Goal: Task Accomplishment & Management: Use online tool/utility

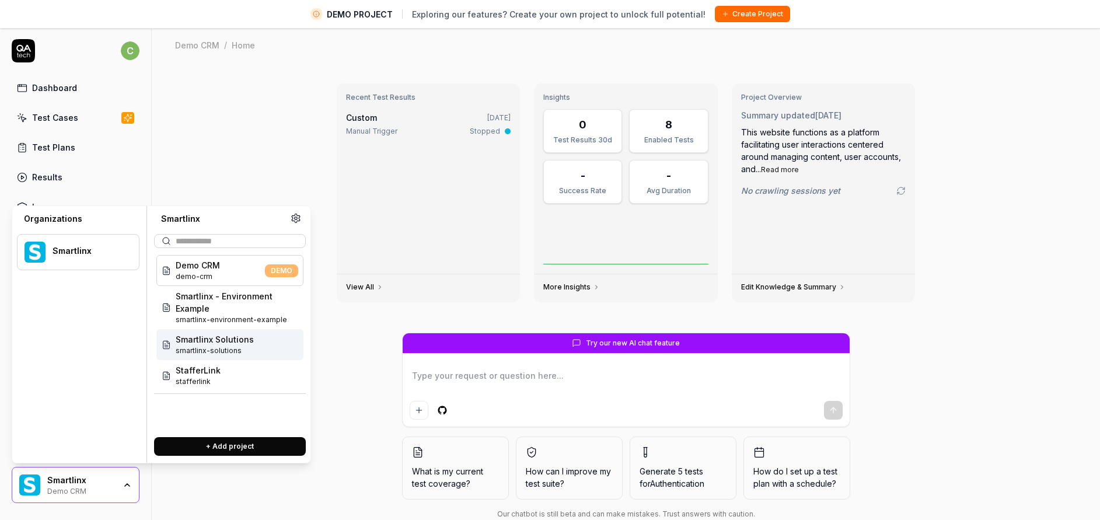
click at [230, 339] on span "Smartlinx Solutions" at bounding box center [215, 339] width 78 height 12
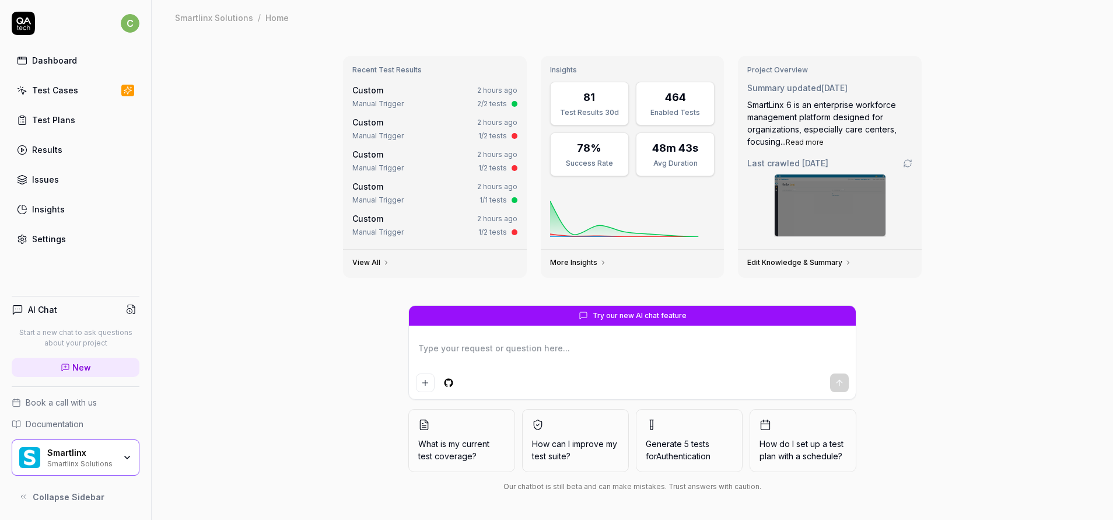
click at [58, 92] on div "Test Cases" at bounding box center [55, 90] width 46 height 12
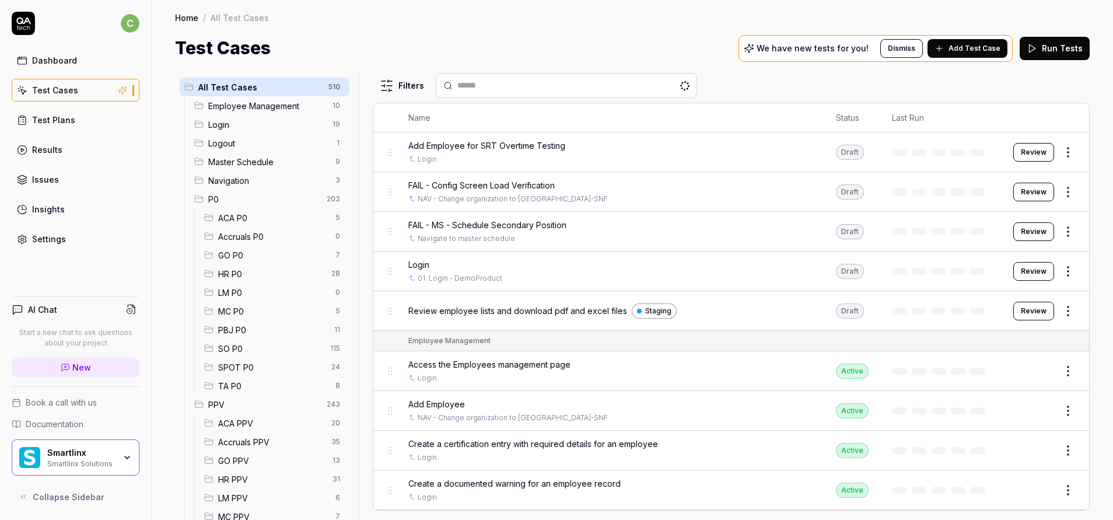
click at [242, 255] on span "GO P0" at bounding box center [273, 255] width 110 height 12
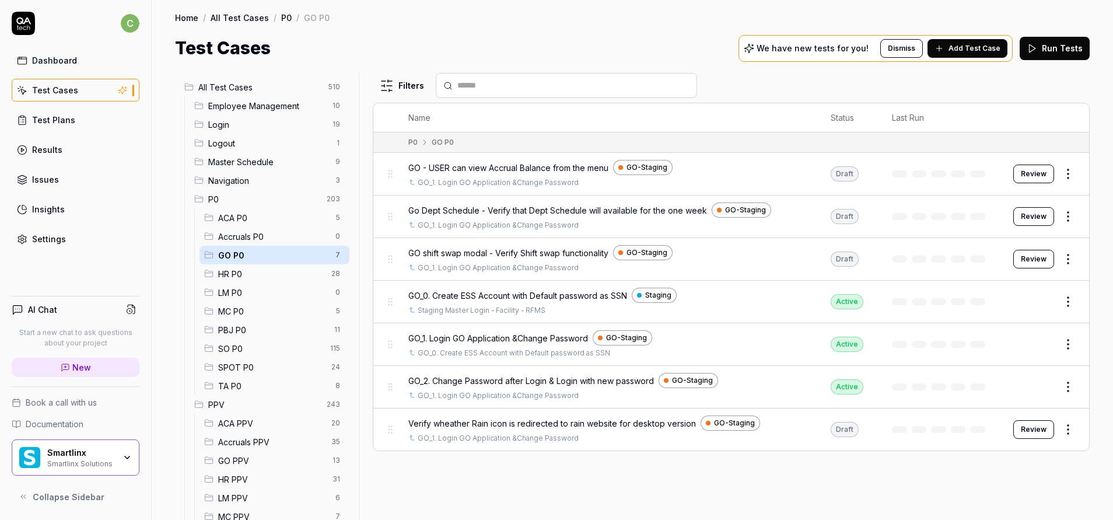
click at [1042, 420] on td "Review" at bounding box center [1046, 429] width 88 height 42
click at [1036, 432] on button "Review" at bounding box center [1033, 429] width 41 height 19
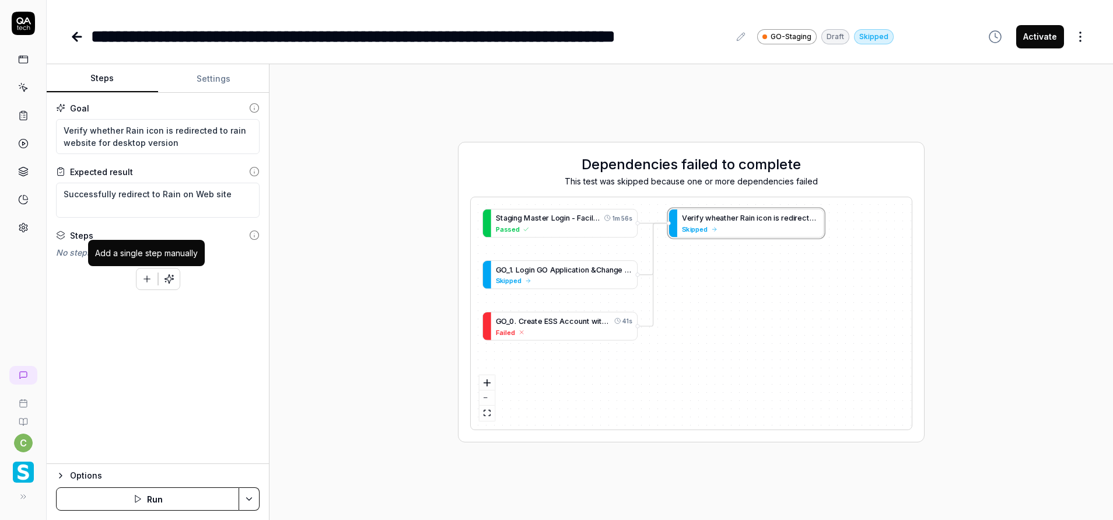
click at [145, 279] on icon "button" at bounding box center [147, 279] width 6 height 0
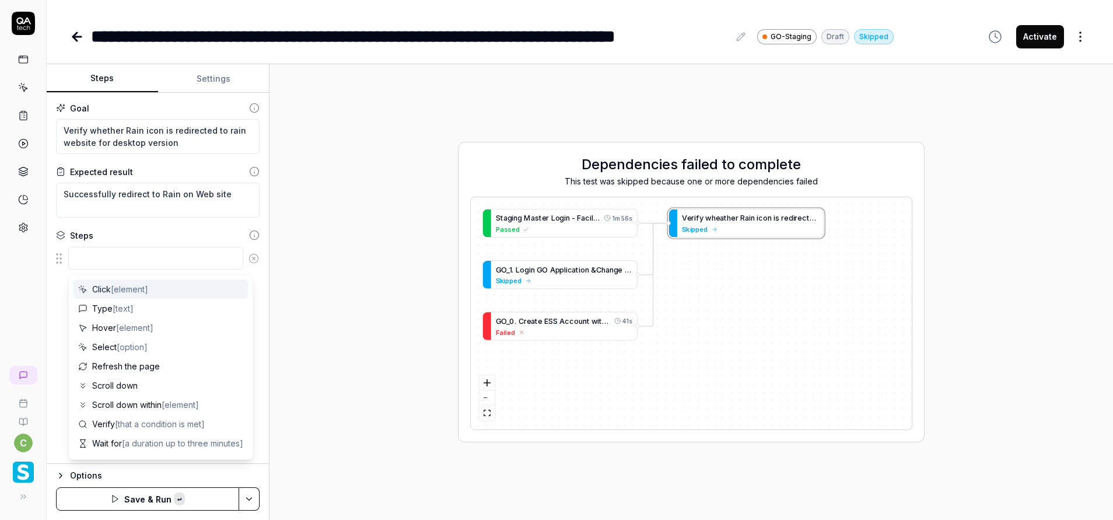
type textarea "*"
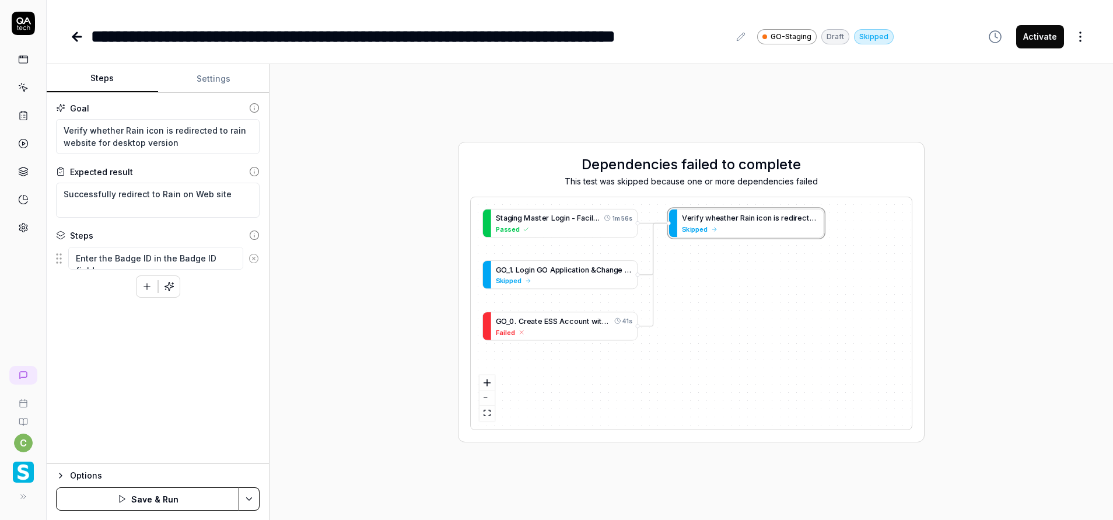
type textarea "Enter the Badge ID in the Badge ID field."
click at [148, 284] on icon "button" at bounding box center [147, 286] width 11 height 11
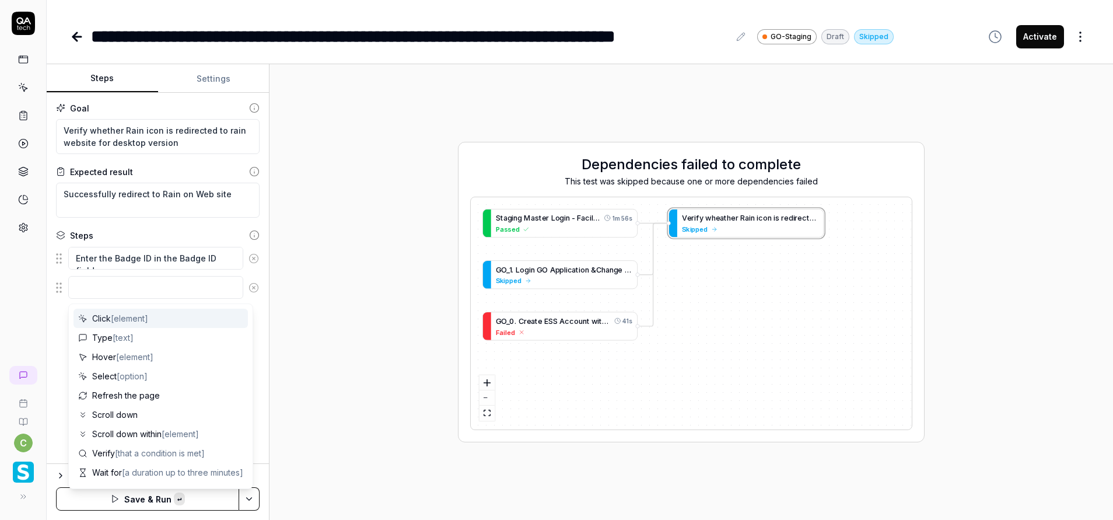
type textarea "*"
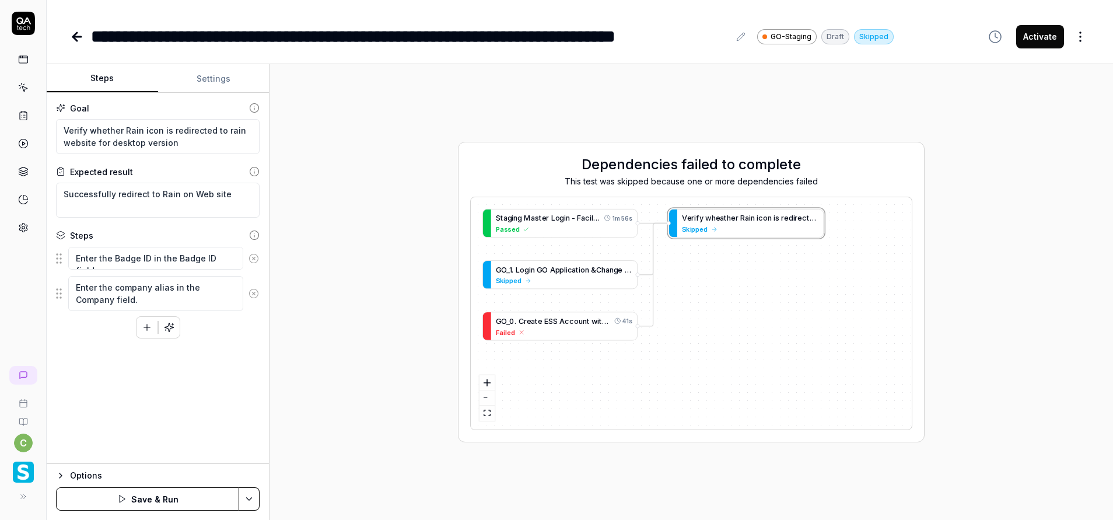
type textarea "Enter the company alias in the Company field."
click at [146, 332] on icon "button" at bounding box center [147, 327] width 11 height 11
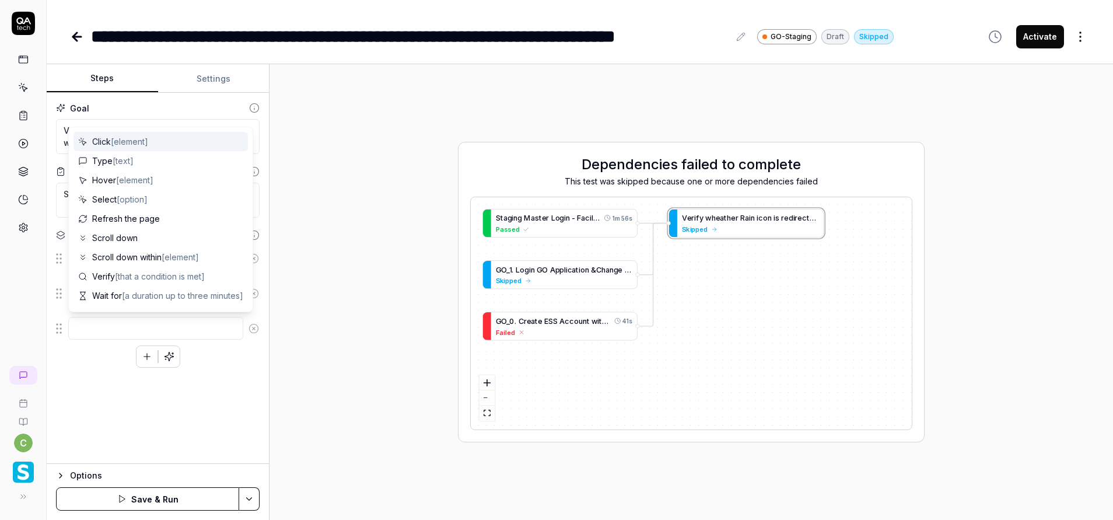
type textarea "*"
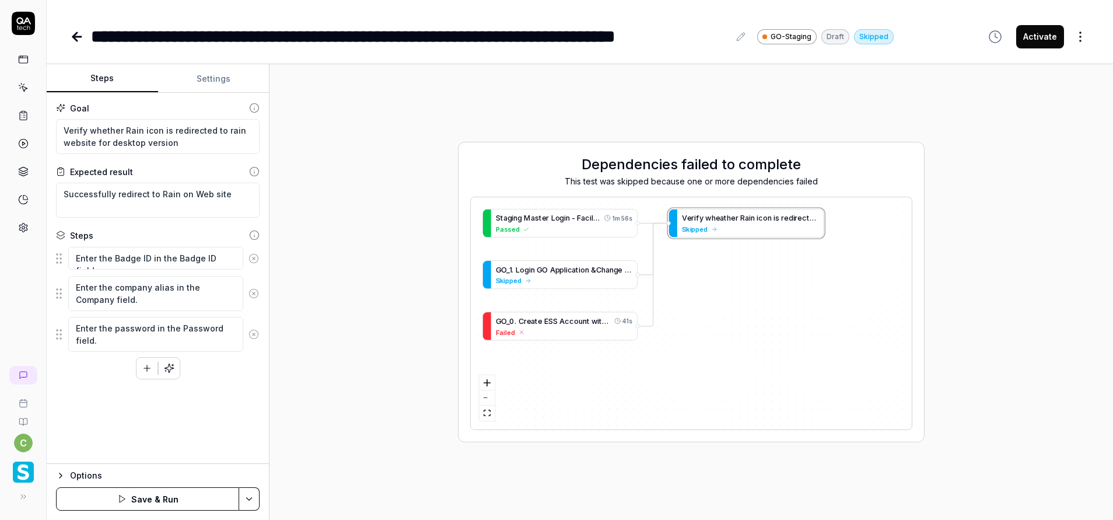
type textarea "Enter the password in the Password field."
click at [142, 368] on icon "button" at bounding box center [147, 368] width 11 height 11
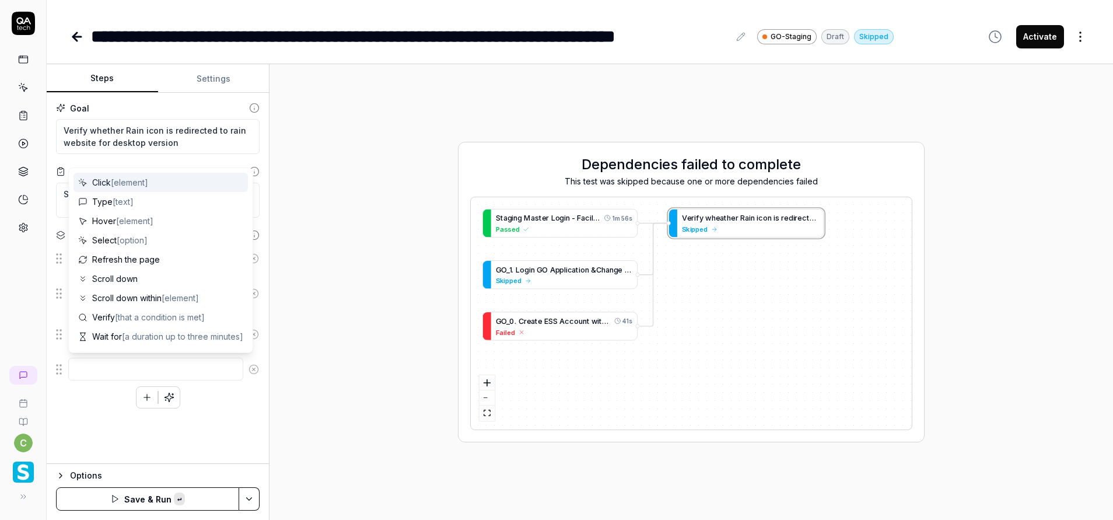
type textarea "*"
type textarea "Click the Login button to proceed with authentication."
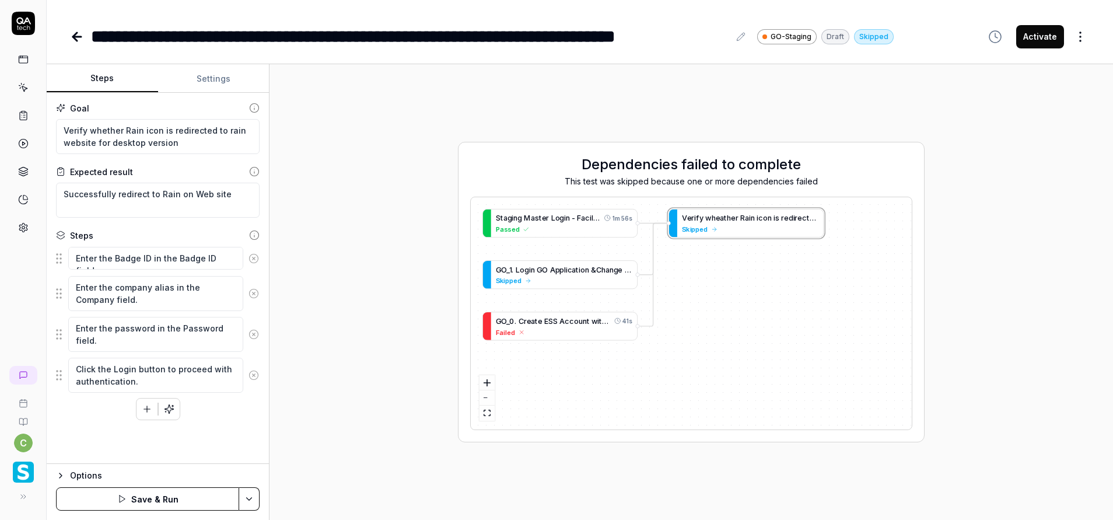
type textarea "*"
type textarea "Click the Login button to proceed with authentication."
click at [149, 411] on icon "button" at bounding box center [147, 409] width 11 height 11
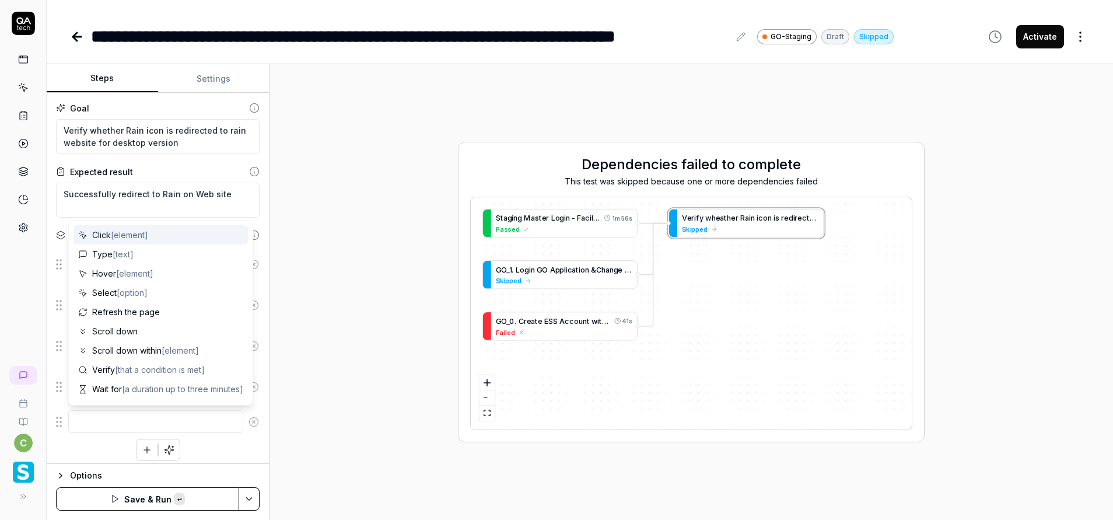
type textarea "*"
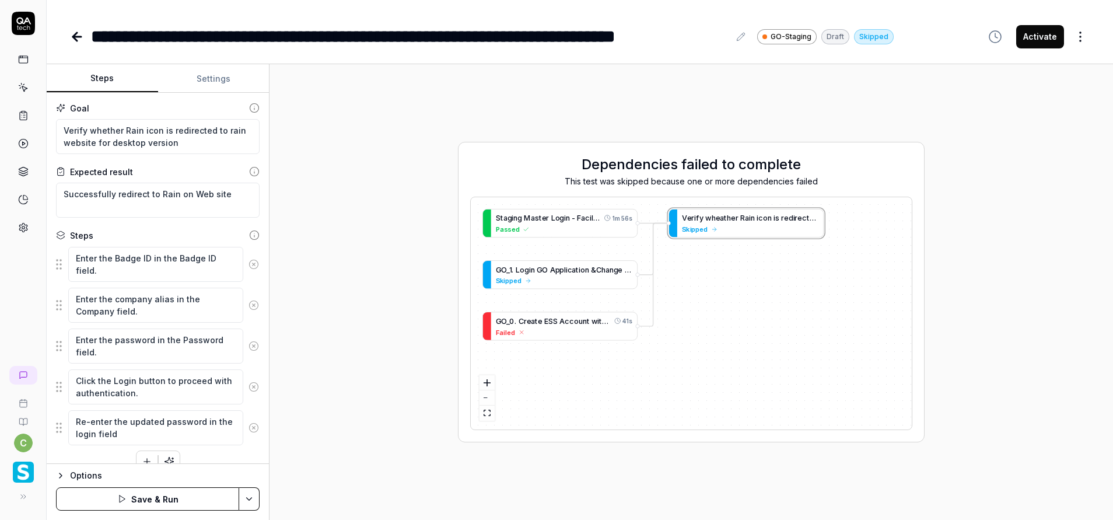
type textarea "Re-enter the updated password in the login field"
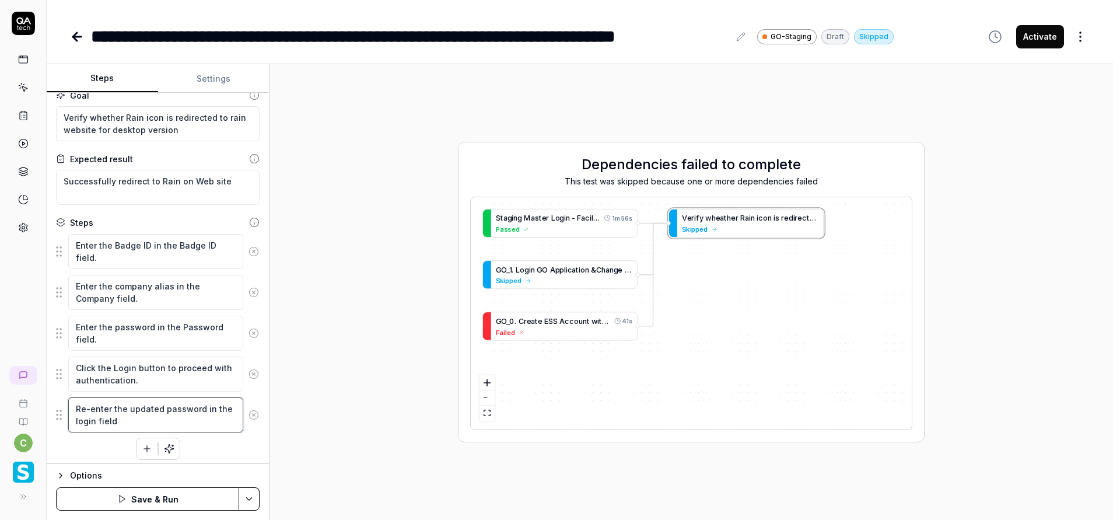
scroll to position [18, 0]
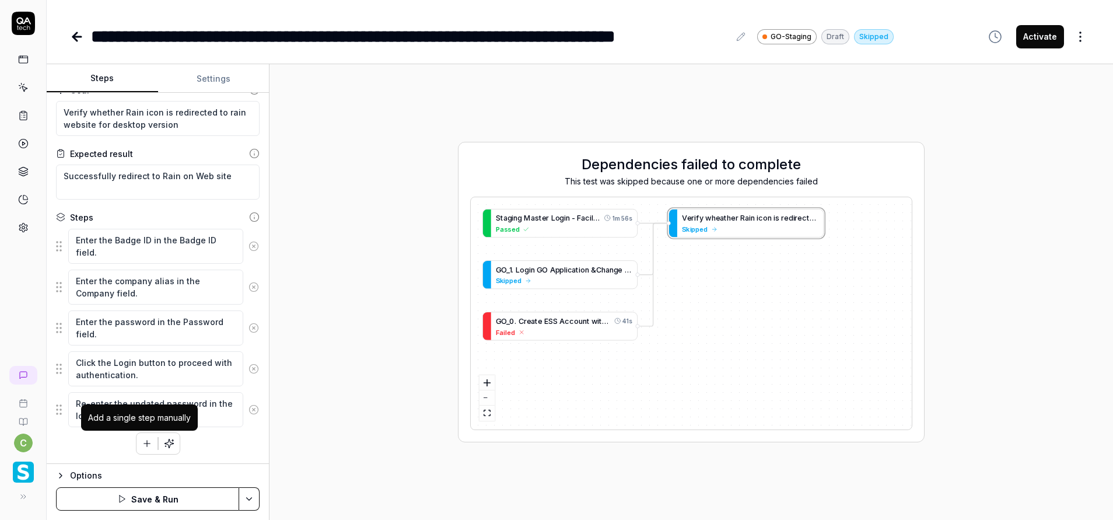
click at [142, 446] on icon "button" at bounding box center [147, 443] width 11 height 11
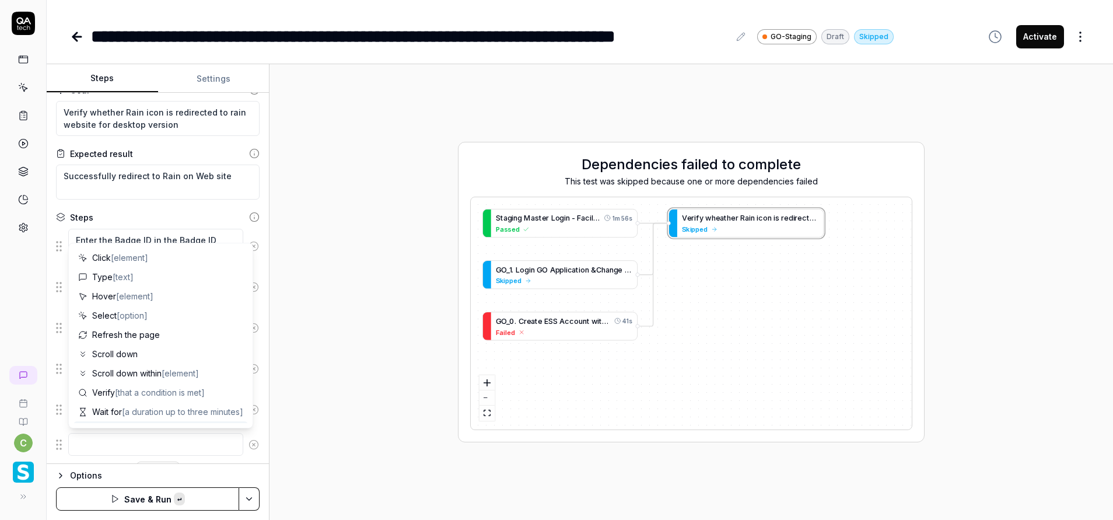
type textarea "*"
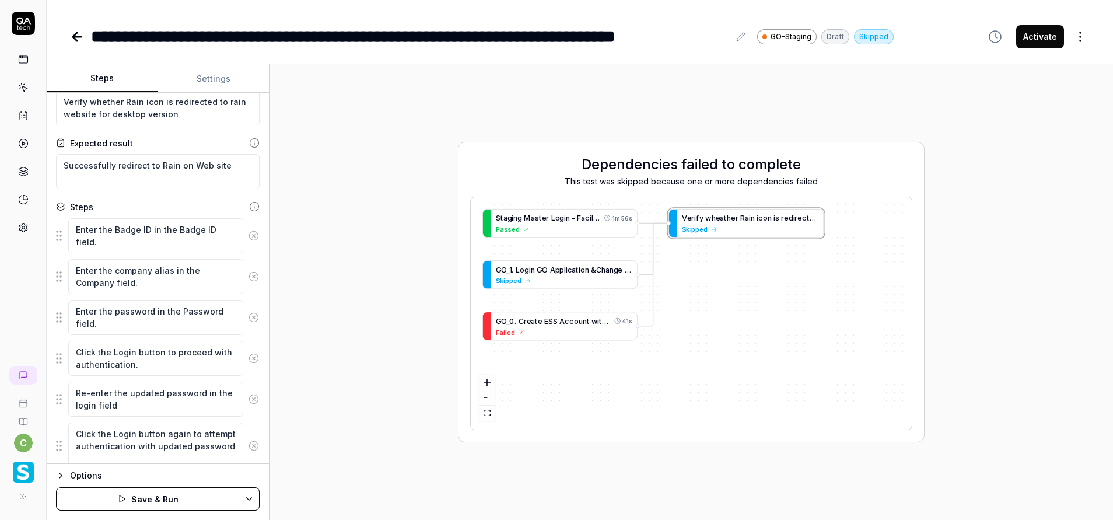
type textarea "Click the Login button again to attempt authentication with updated password"
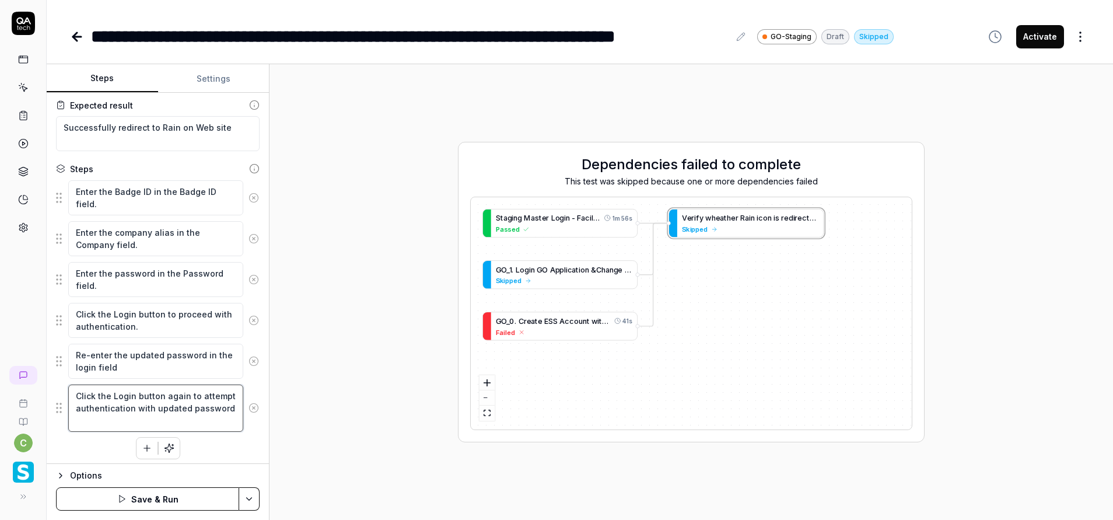
scroll to position [71, 0]
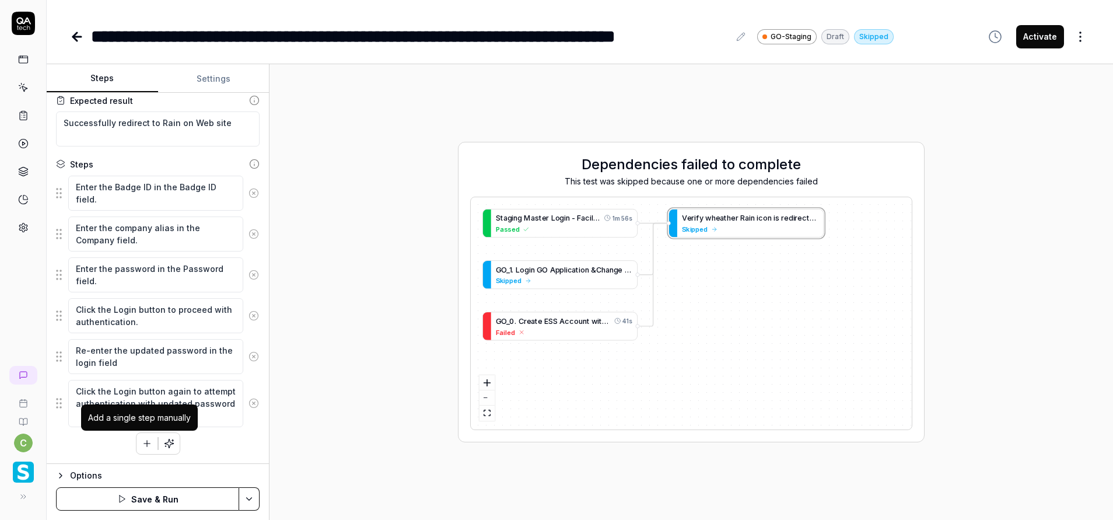
drag, startPoint x: 128, startPoint y: 445, endPoint x: 141, endPoint y: 447, distance: 12.4
click at [128, 445] on div "Enter the Badge ID in the Badge ID field. Enter the company alias in the Compan…" at bounding box center [158, 314] width 204 height 279
click at [142, 445] on icon "button" at bounding box center [147, 443] width 11 height 11
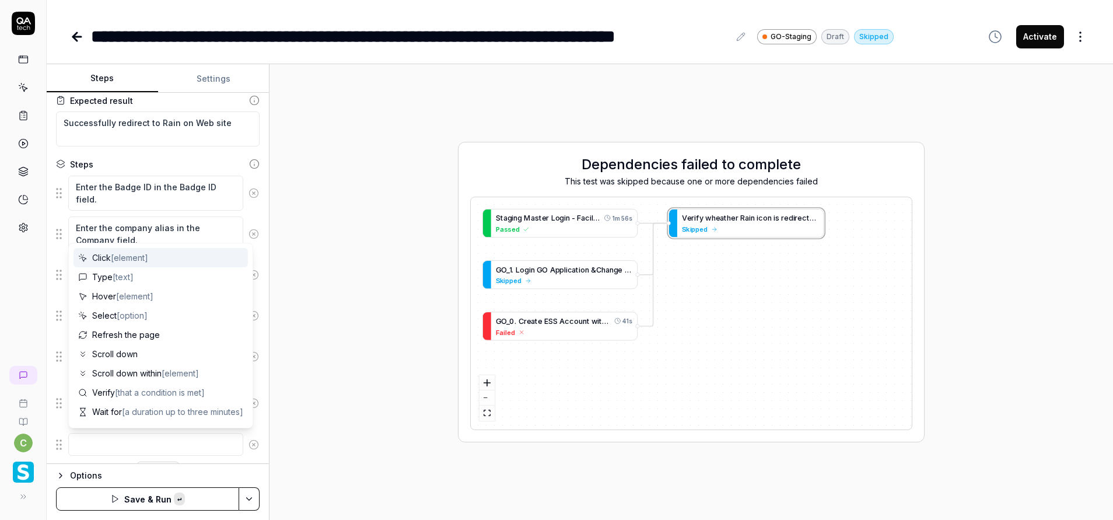
type textarea "*"
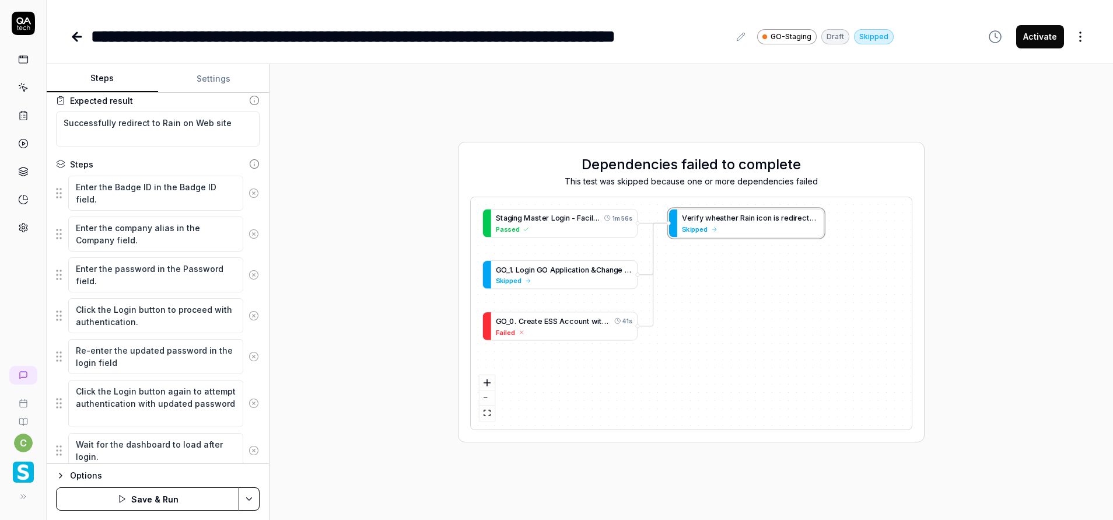
type textarea "Wait for the dashboard to load after login."
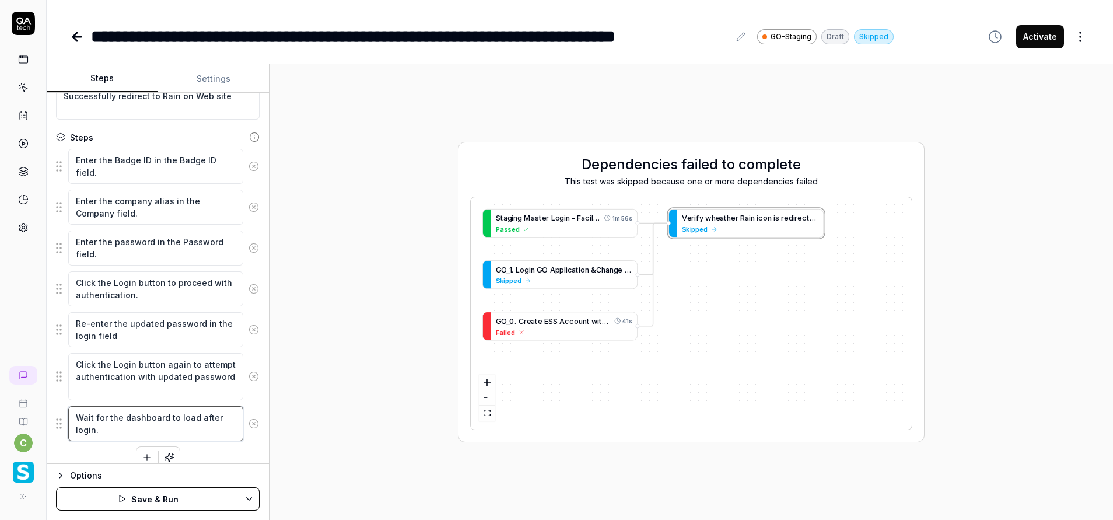
scroll to position [112, 0]
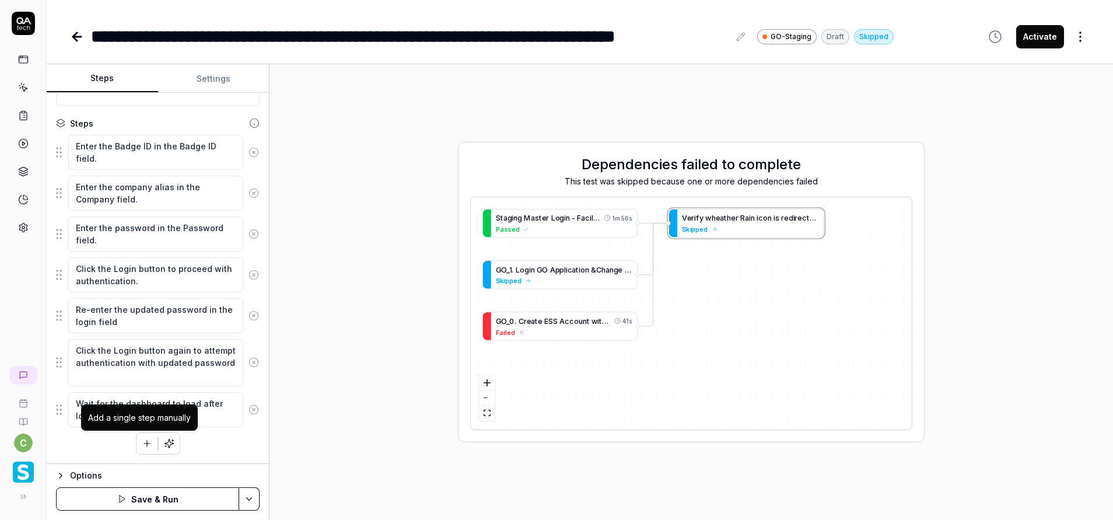
click at [137, 449] on button "button" at bounding box center [147, 443] width 21 height 21
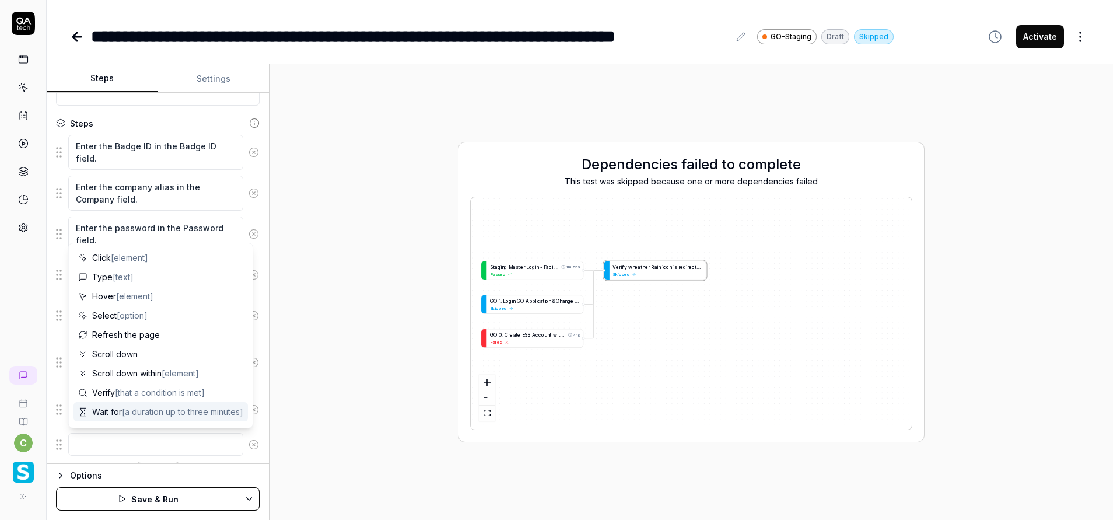
click at [124, 440] on textarea at bounding box center [155, 444] width 175 height 23
type textarea "*"
type textarea "V"
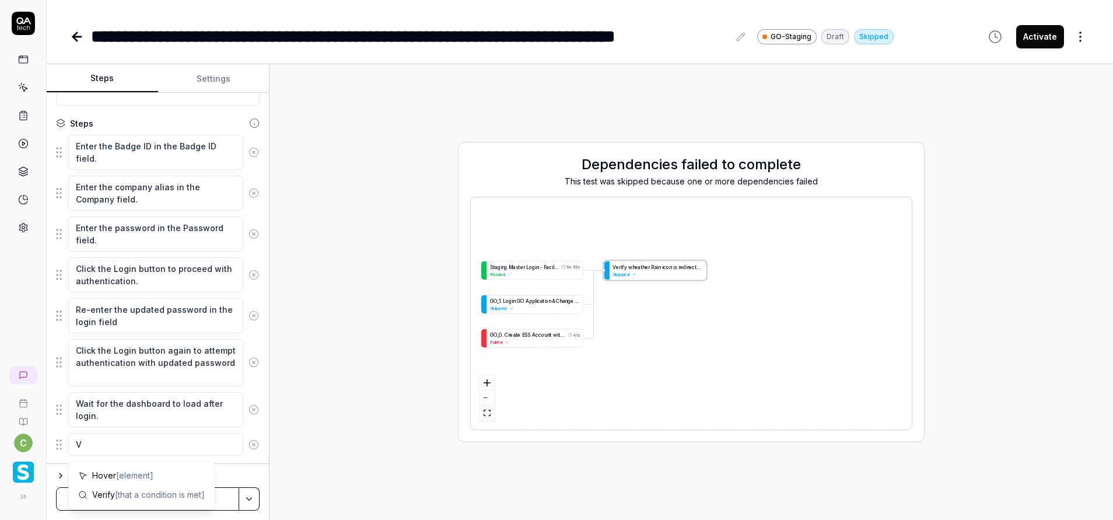
type textarea "*"
type textarea "Ve"
type textarea "*"
type textarea "Ver"
type textarea "*"
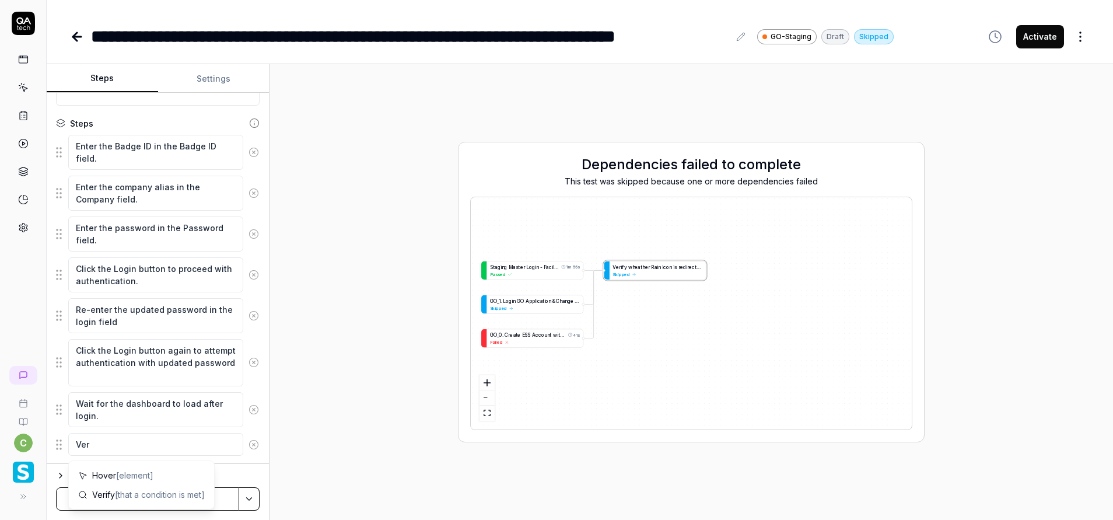
type textarea "Veri"
type textarea "*"
type textarea "Verif"
type textarea "*"
type textarea "Verify"
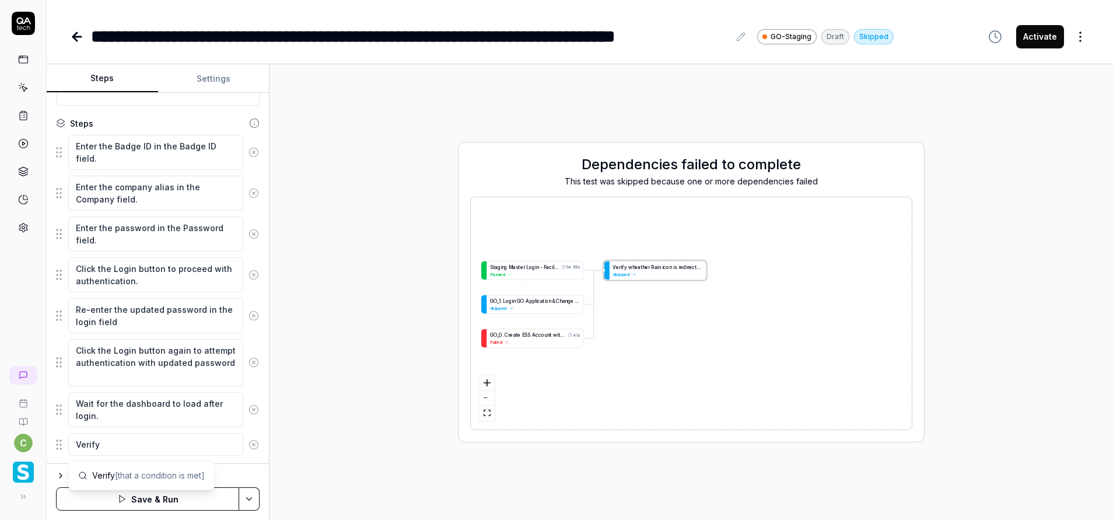
type textarea "*"
type textarea "Verify"
type textarea "*"
type textarea "Verify th"
type textarea "*"
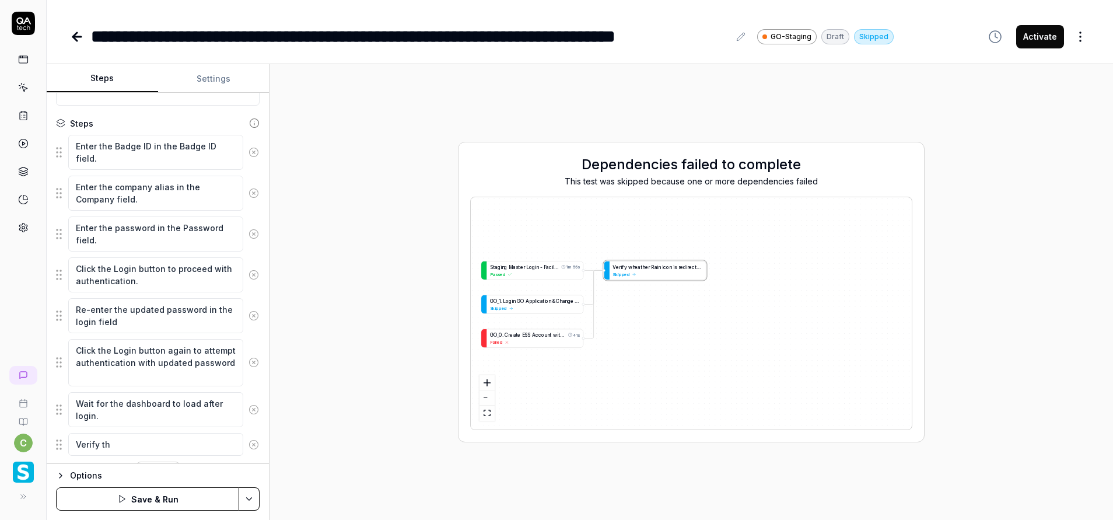
type textarea "Verify thr"
type textarea "*"
type textarea "Verify th"
type textarea "*"
type textarea "Verify the"
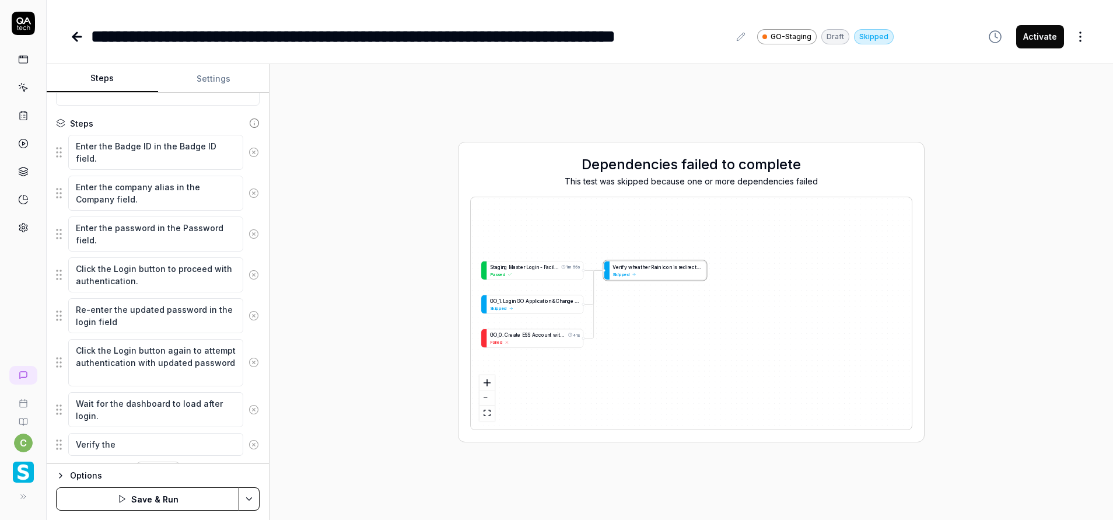
type textarea "*"
type textarea "Verify the"
type textarea "*"
type textarea "Verify the"
type textarea "*"
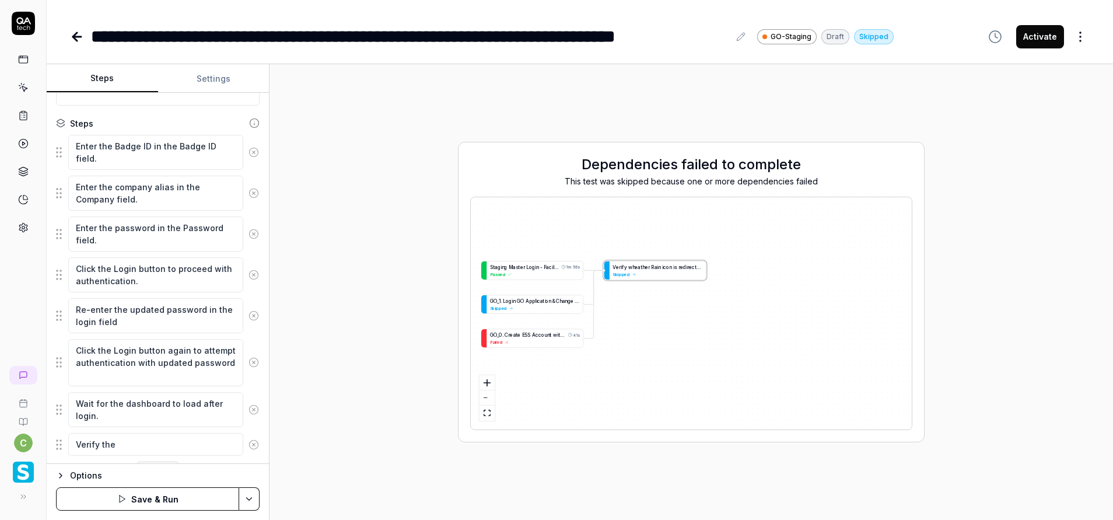
type textarea "Verify th"
type textarea "*"
type textarea "Verify t"
type textarea "*"
type textarea "Verify"
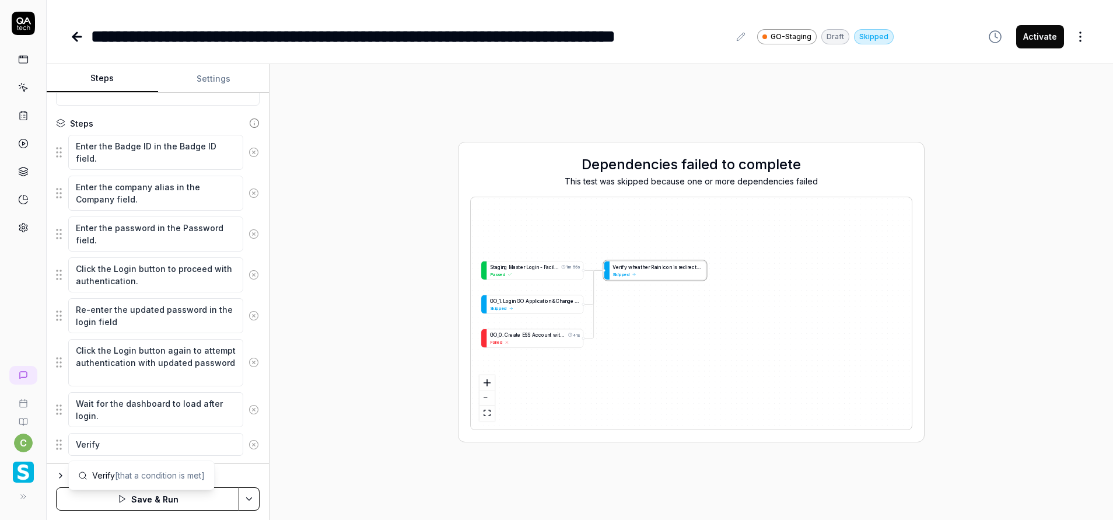
type textarea "*"
type textarea "Verify t"
type textarea "*"
type textarea "Verify th"
type textarea "*"
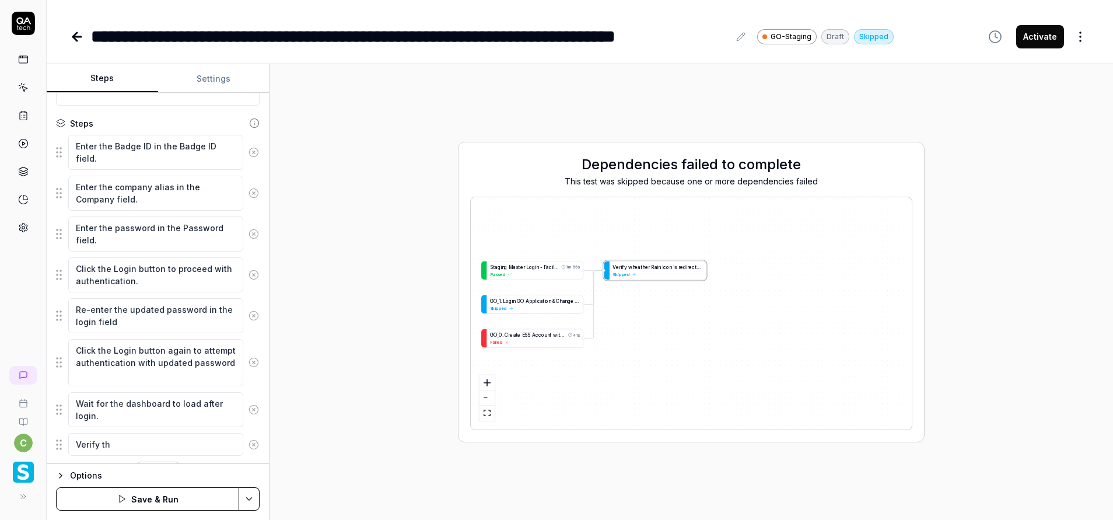
type textarea "Verify the"
type textarea "*"
type textarea "Verify the"
type textarea "*"
type textarea "Verify the R"
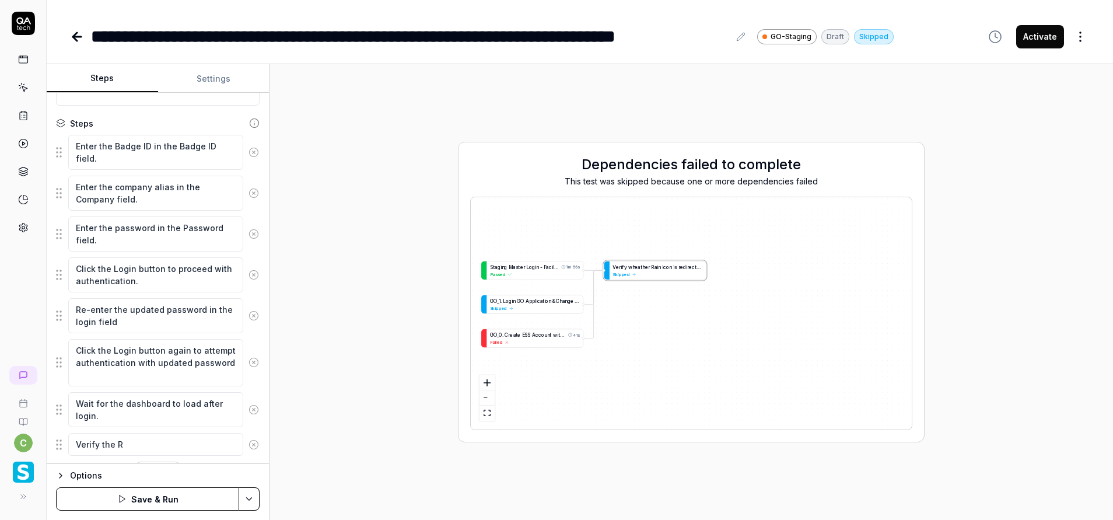
type textarea "*"
type textarea "Verify the Ra"
type textarea "*"
type textarea "Verify the Rai"
type textarea "*"
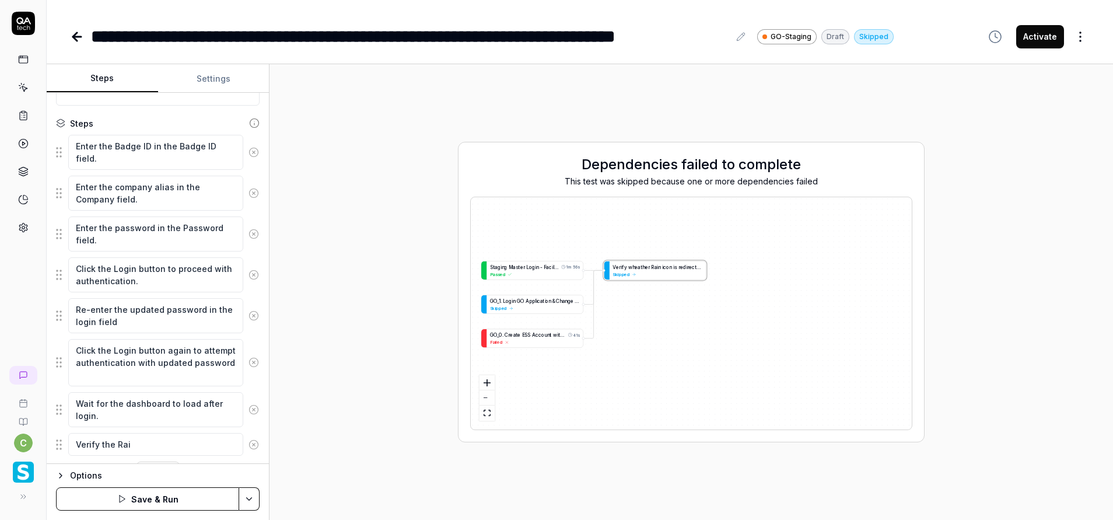
type textarea "Verify the Rain"
type textarea "*"
type textarea "Verify the Rain"
type textarea "*"
type textarea "Verify the Rain ("
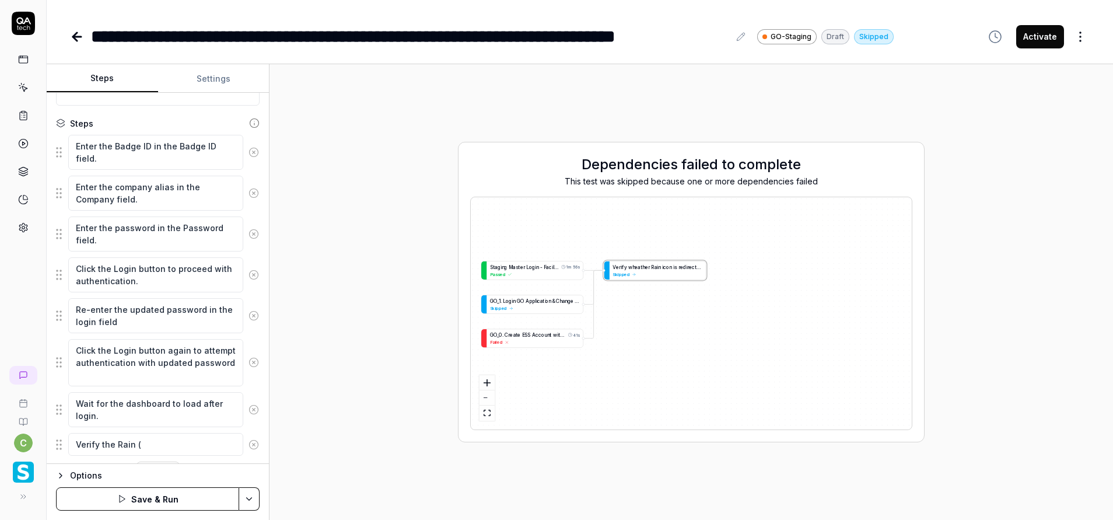
type textarea "*"
type textarea "Verify the Rain ()"
type textarea "*"
type textarea "Verify the Rain (A)"
type textarea "*"
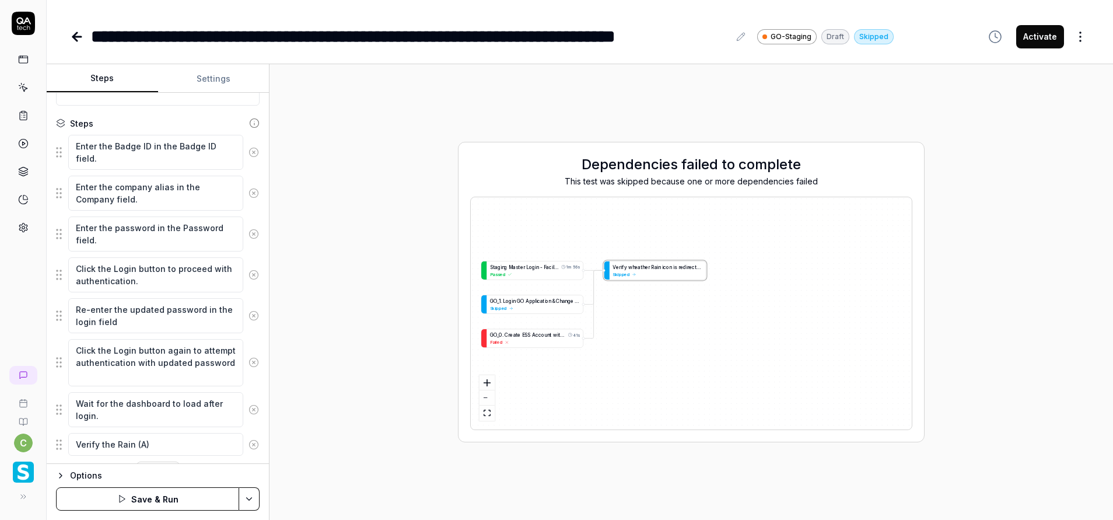
type textarea "Verify the Rain (Ac)"
type textarea "*"
type textarea "Verify the Rain (Acc)"
type textarea "*"
type textarea "Verify the Rain (Acce)"
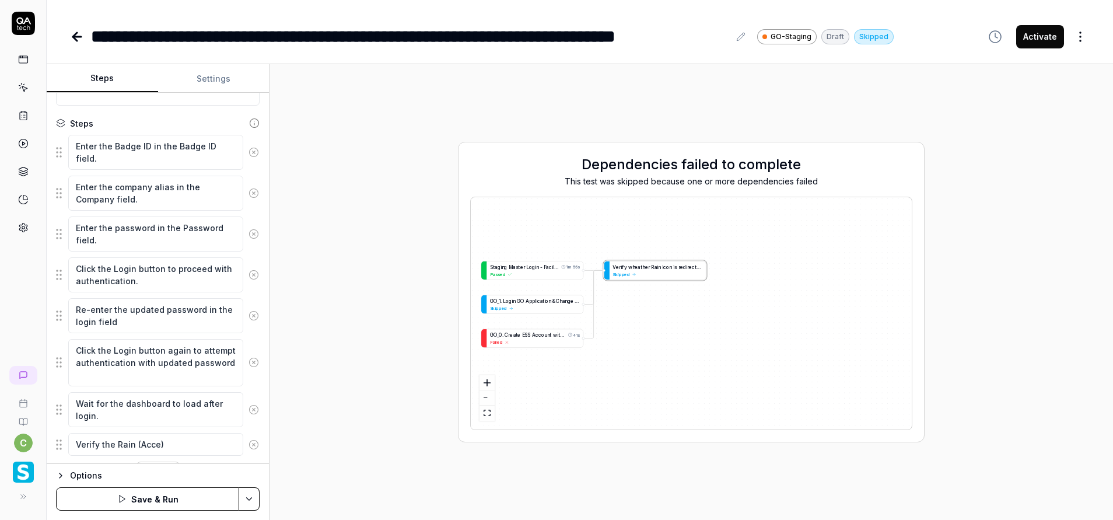
type textarea "*"
type textarea "Verify the Rain (Acces)"
type textarea "*"
type textarea "Verify the Rain (Access)"
type textarea "*"
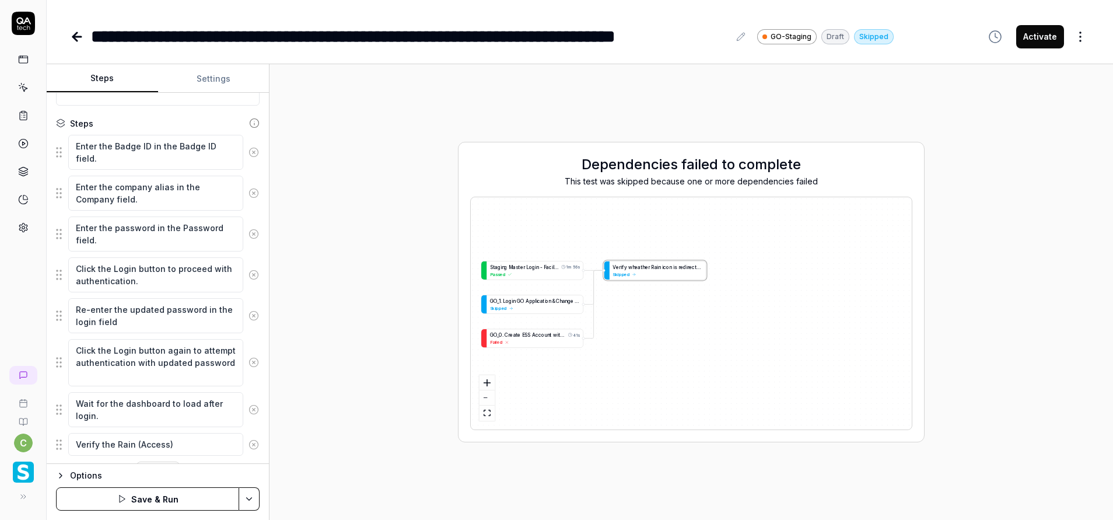
type textarea "Verify the Rain (Access )"
type textarea "*"
type textarea "Verify the Rain (Access W)"
type textarea "*"
type textarea "Verify the Rain (Access Wa)"
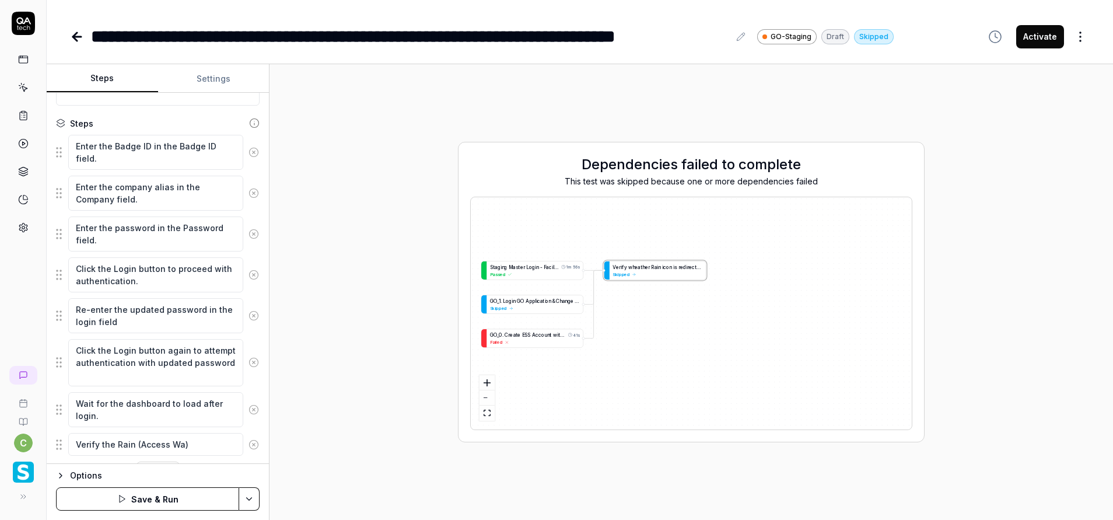
type textarea "*"
type textarea "Verify the Rain (Access Wag)"
type textarea "*"
type textarea "Verify the Rain (Access Wage)"
type textarea "*"
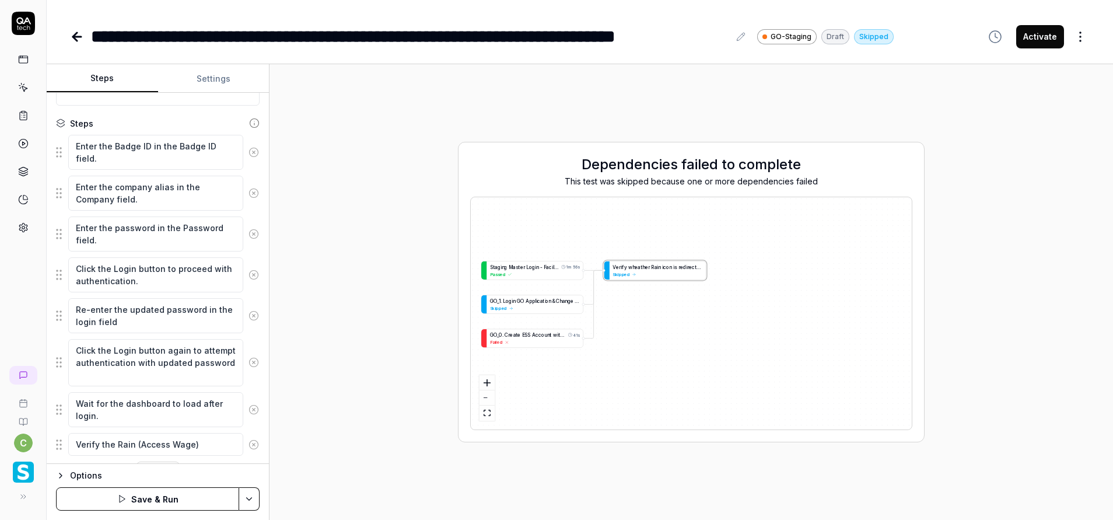
type textarea "Verify the Rain (Access Wages)"
type textarea "*"
type textarea "Verify the Rain (Access Wages )"
type textarea "*"
type textarea "Verify the Rain (Access Wages)"
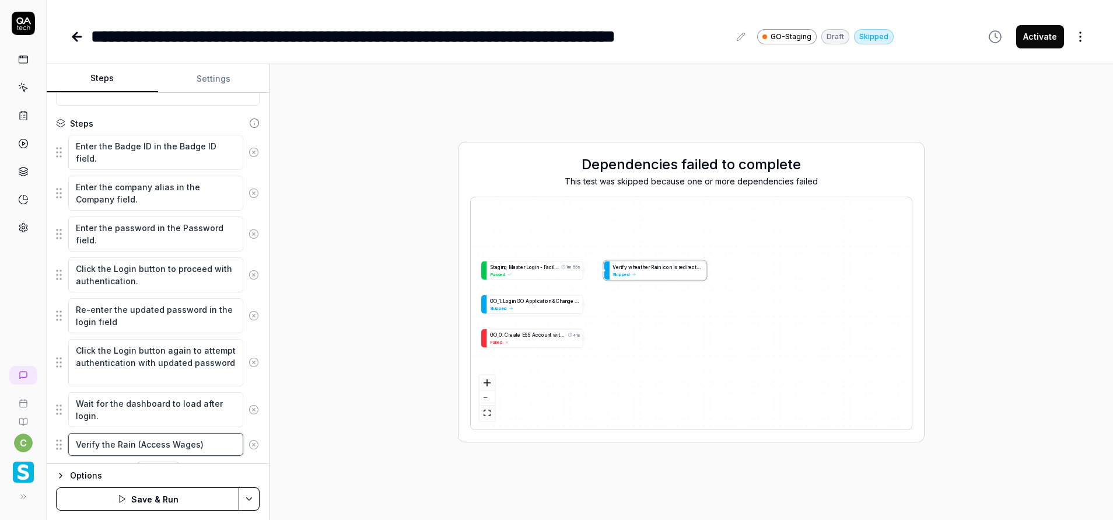
type textarea "*"
type textarea "Verify the Rain (Access Wages )"
type textarea "*"
type textarea "Verify the Rain (Access Wages n)"
type textarea "*"
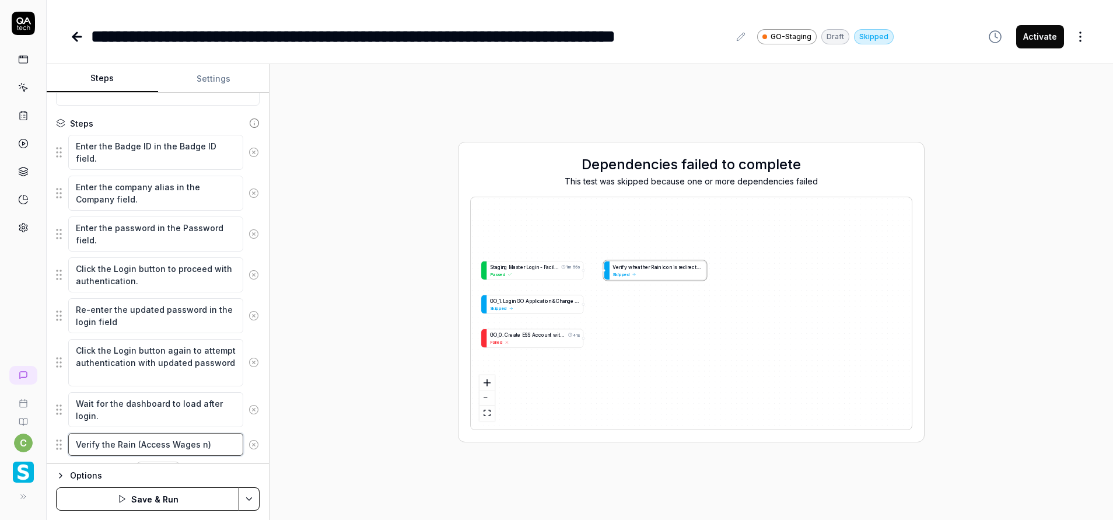
type textarea "Verify the Rain (Access Wages no)"
type textarea "*"
type textarea "Verify the Rain (Access Wages noe)"
type textarea "*"
type textarea "Verify the Rain (Access Wages no)"
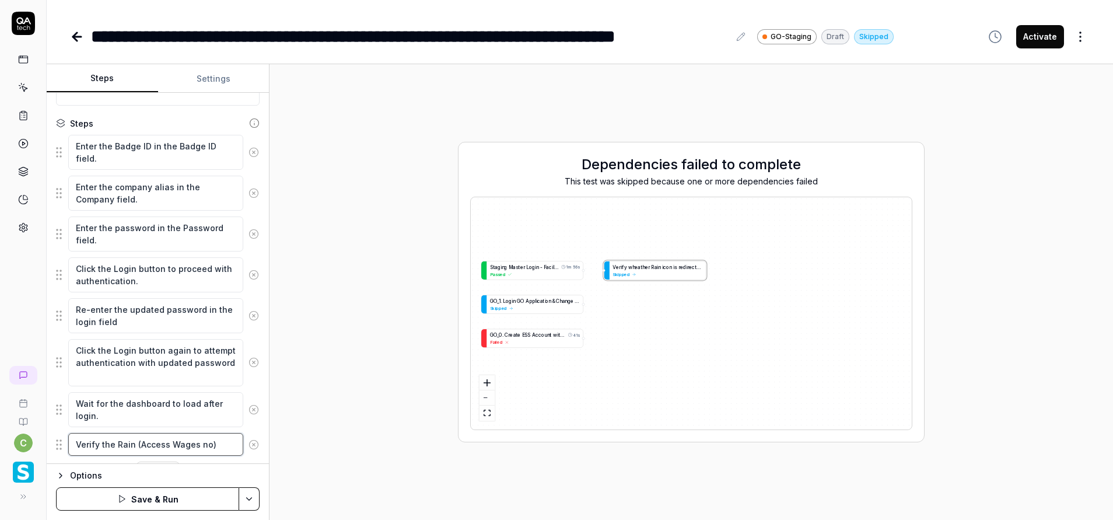
type textarea "*"
type textarea "Verify the Rain (Access Wages now)"
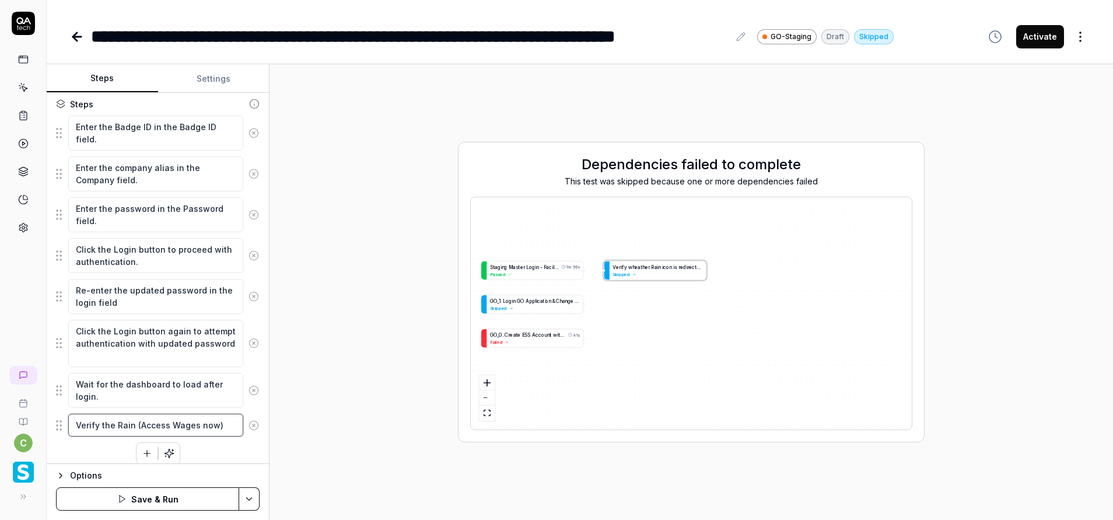
scroll to position [141, 0]
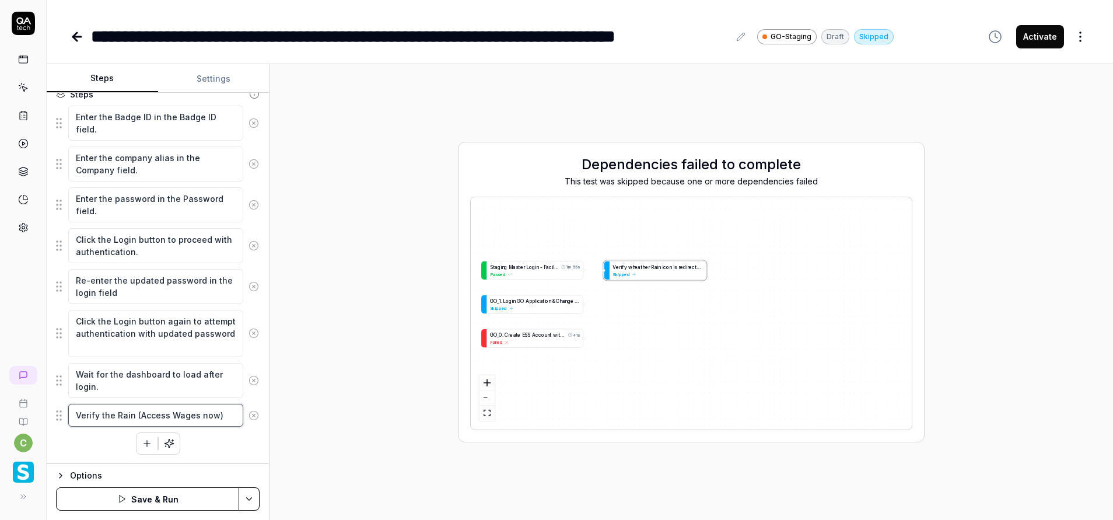
click at [223, 416] on textarea "Verify the Rain (Access Wages now)" at bounding box center [155, 415] width 175 height 23
type textarea "*"
type textarea "Verify the Rain (Access Wages now)"
type textarea "*"
type textarea "Verify the Rain (Access Wages now) i"
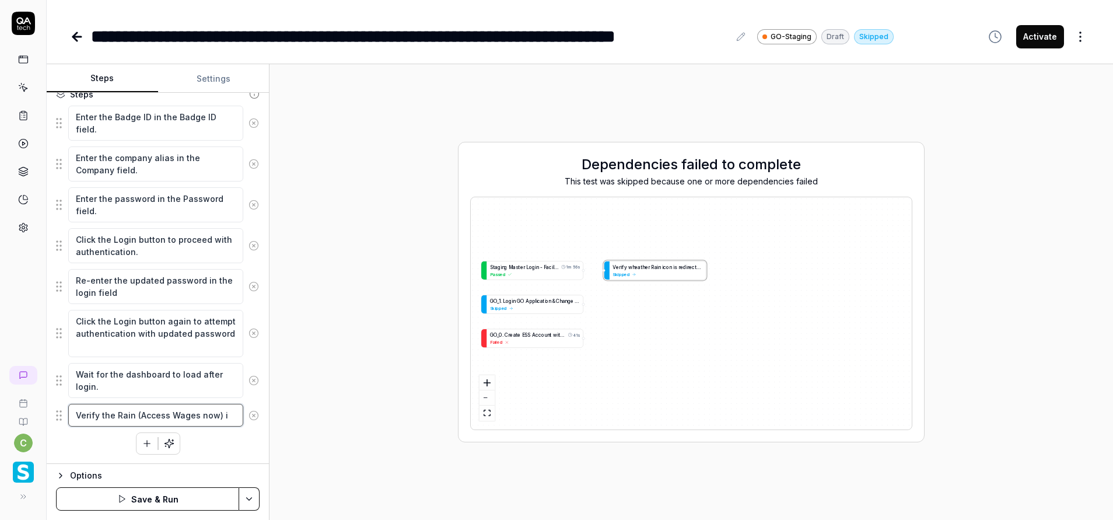
type textarea "*"
type textarea "Verify the Rain (Access Wages now) is"
type textarea "*"
type textarea "Verify the Rain (Access Wages now) is"
type textarea "*"
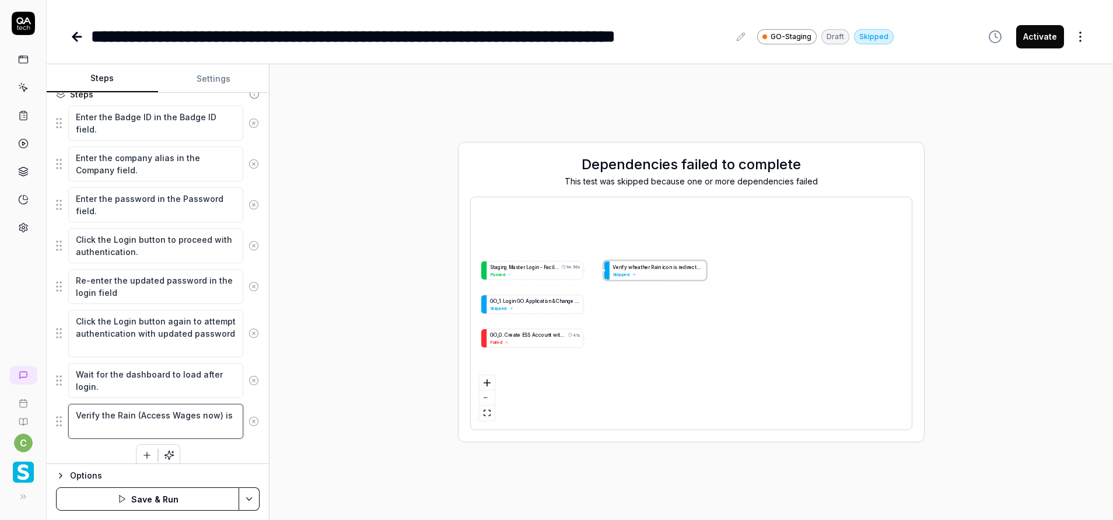
type textarea "Verify the Rain (Access Wages now) is"
type textarea "*"
type textarea "Verify the Rain (Access Wages now) i"
type textarea "*"
type textarea "Verify the Rain (Access Wages now)"
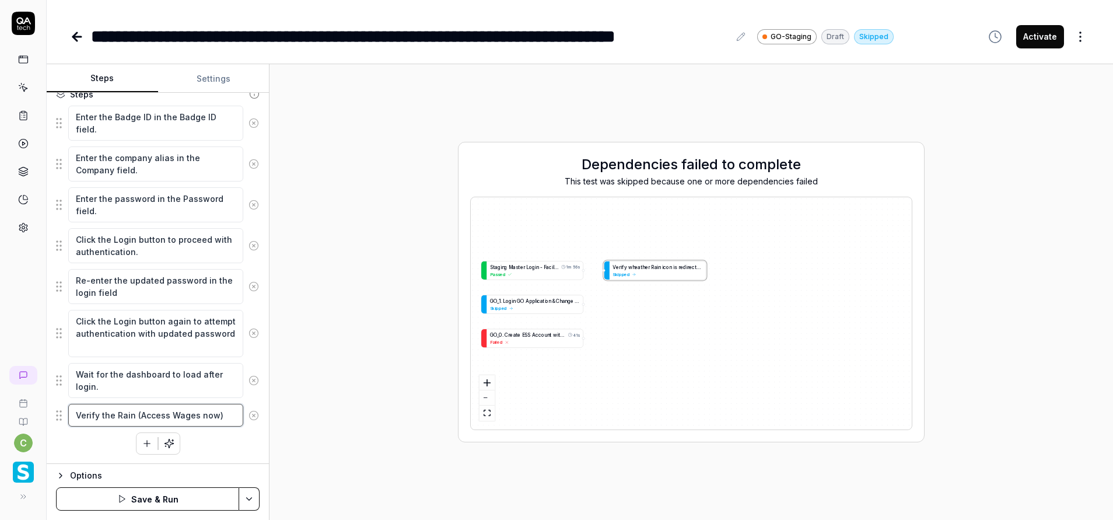
type textarea "*"
type textarea "Verify the Rain (Access Wages now) B"
type textarea "*"
type textarea "Verify the Rain (Access Wages now) Bu"
type textarea "*"
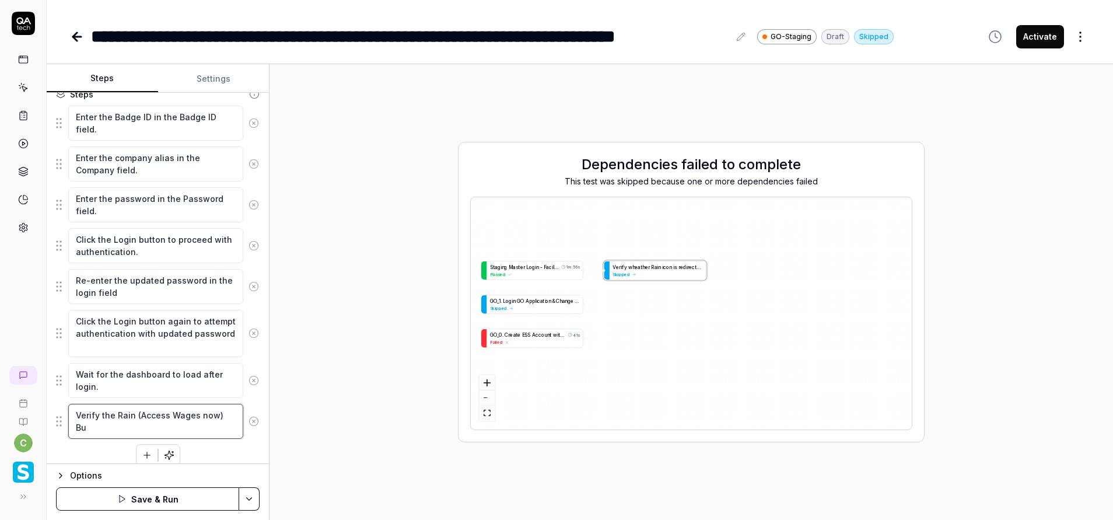
type textarea "Verify the Rain (Access Wages now) But"
type textarea "*"
type textarea "Verify the Rain (Access Wages now) Butt"
type textarea "*"
type textarea "Verify the Rain (Access Wages now) Butto"
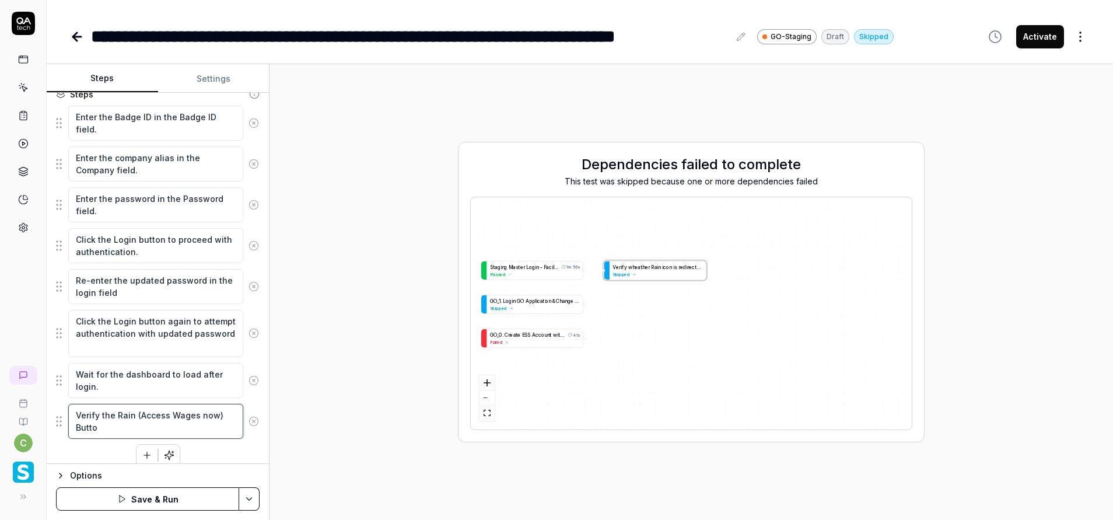
type textarea "*"
type textarea "Verify the Rain (Access Wages now) Buttom"
type textarea "*"
type textarea "Verify the Rain (Access Wages now) Butto"
type textarea "*"
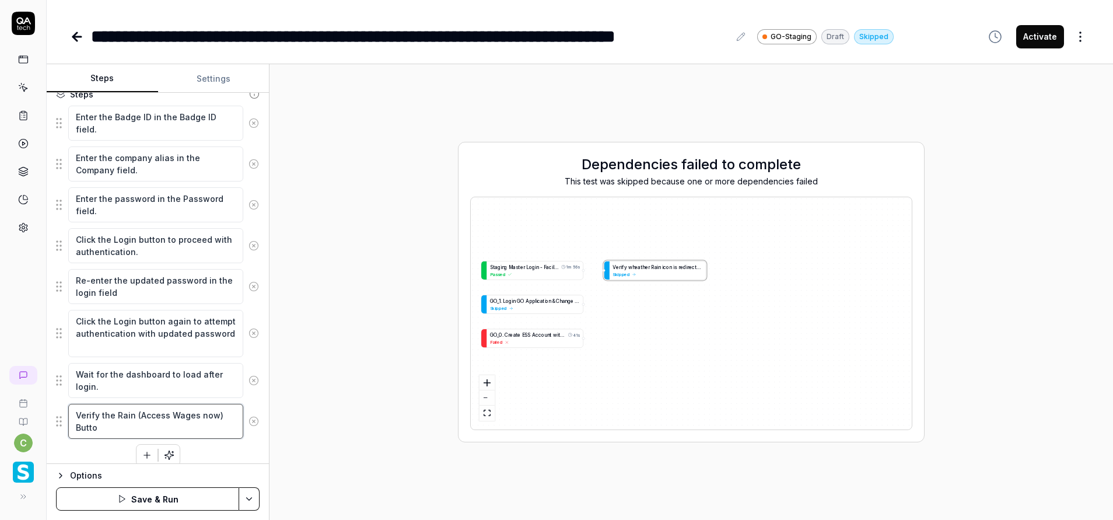
type textarea "Verify the Rain (Access Wages now) Butt"
type textarea "*"
type textarea "Verify the Rain (Access Wages now) Butto"
type textarea "*"
type textarea "Verify the Rain (Access Wages now) Button"
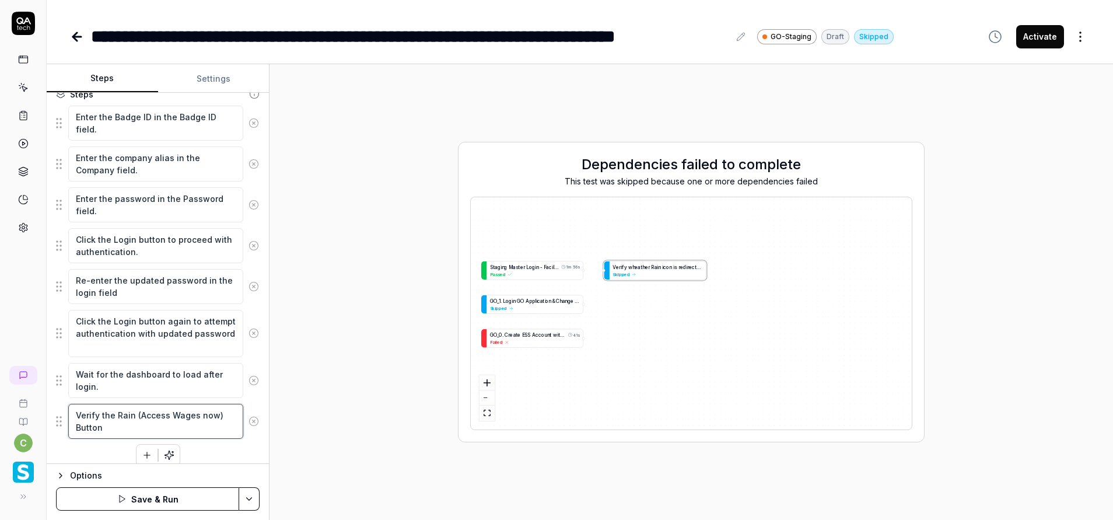
type textarea "*"
type textarea "Verify the Rain (Access Wages now) Button"
type textarea "*"
type textarea "Verify the Rain (Access Wages now) Button i"
type textarea "*"
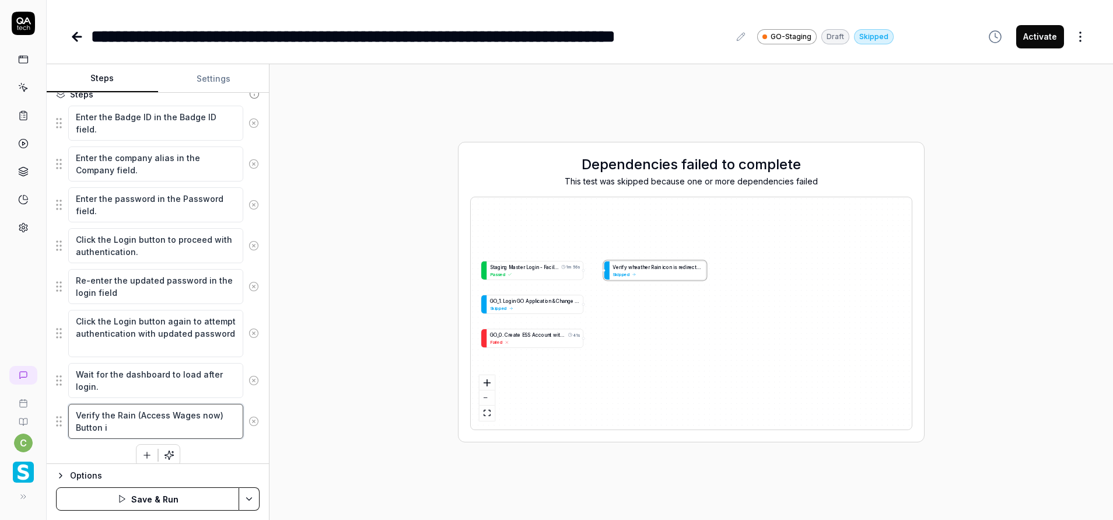
type textarea "Verify the Rain (Access Wages now) Button is"
type textarea "*"
type textarea "Verify the Rain (Access Wages now) Button is"
type textarea "*"
type textarea "Verify the Rain (Access Wages now) Button is a"
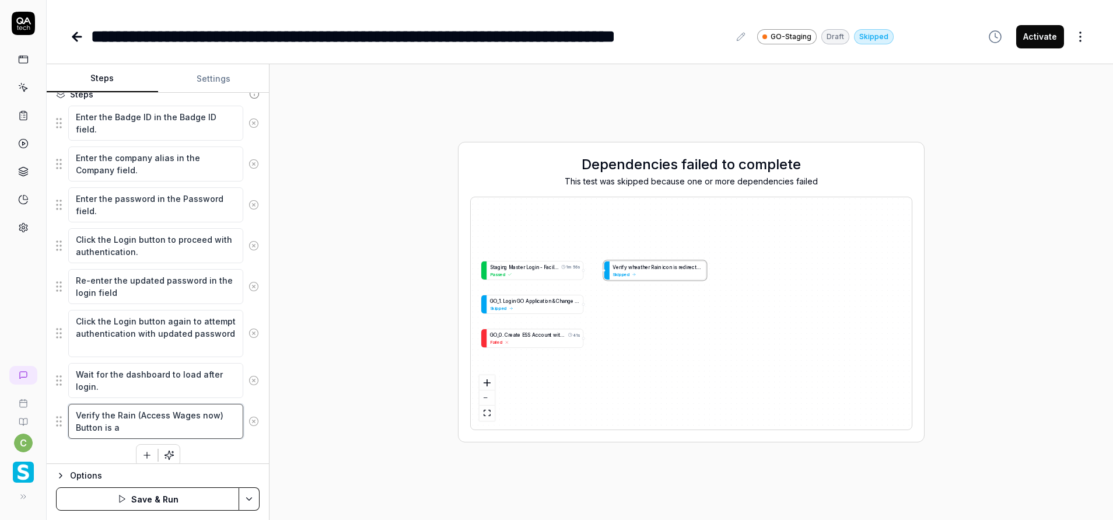
type textarea "*"
type textarea "Verify the Rain (Access Wages now) Button is av"
type textarea "*"
type textarea "Verify the Rain (Access Wages now) Button is ava"
type textarea "*"
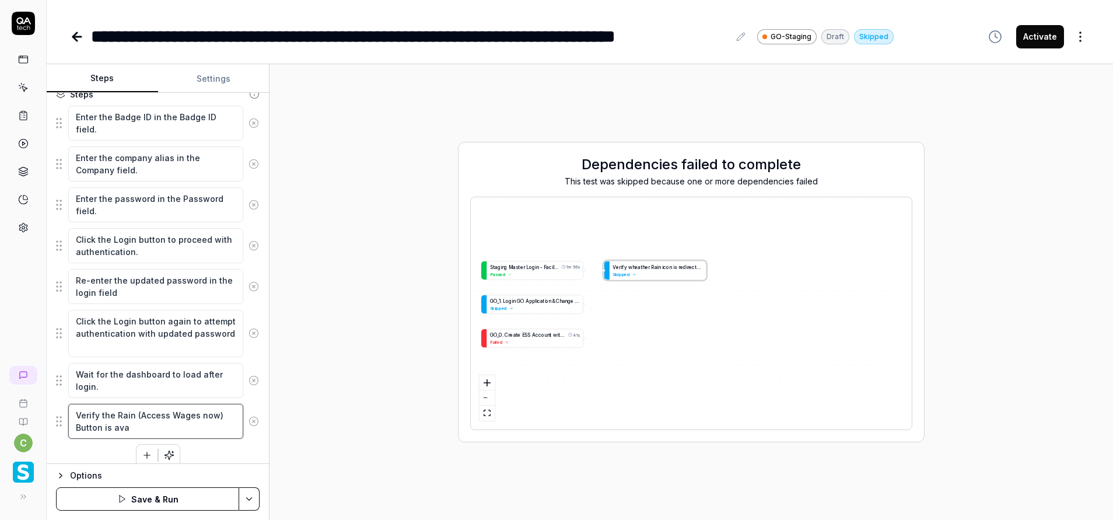
type textarea "Verify the Rain (Access Wages now) Button is avai"
type textarea "*"
type textarea "Verify the Rain (Access Wages now) Button is avail"
type textarea "*"
type textarea "Verify the Rain (Access Wages now) Button is availa"
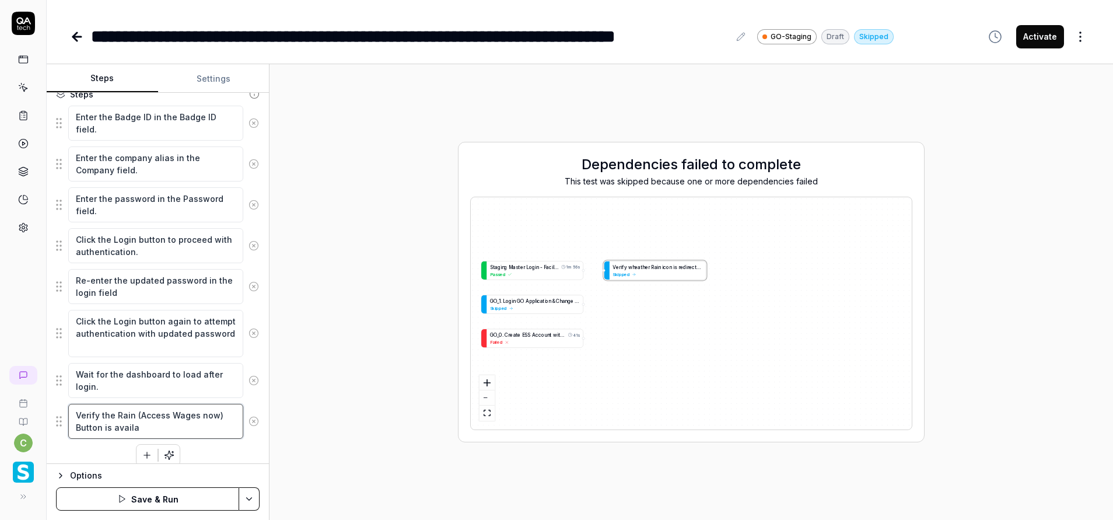
type textarea "*"
type textarea "Verify the Rain (Access Wages now) Button is availab"
type textarea "*"
type textarea "Verify the Rain (Access Wages now) Button is availabl"
type textarea "*"
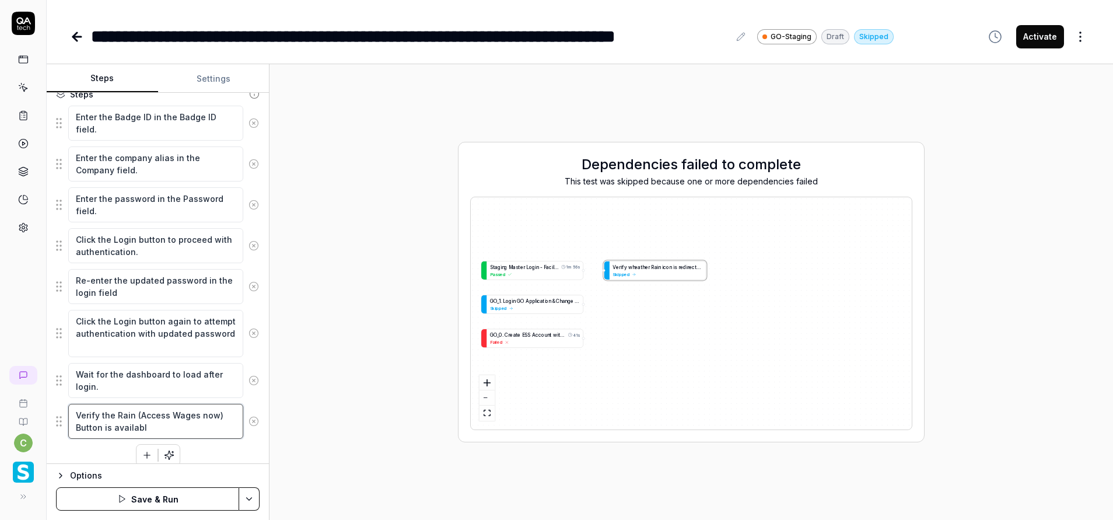
type textarea "Verify the Rain (Access Wages now) Button is available"
type textarea "*"
type textarea "Verify the Rain (Access Wages now) Button is available"
type textarea "*"
type textarea "Verify the Rain (Access Wages now) Button is available"
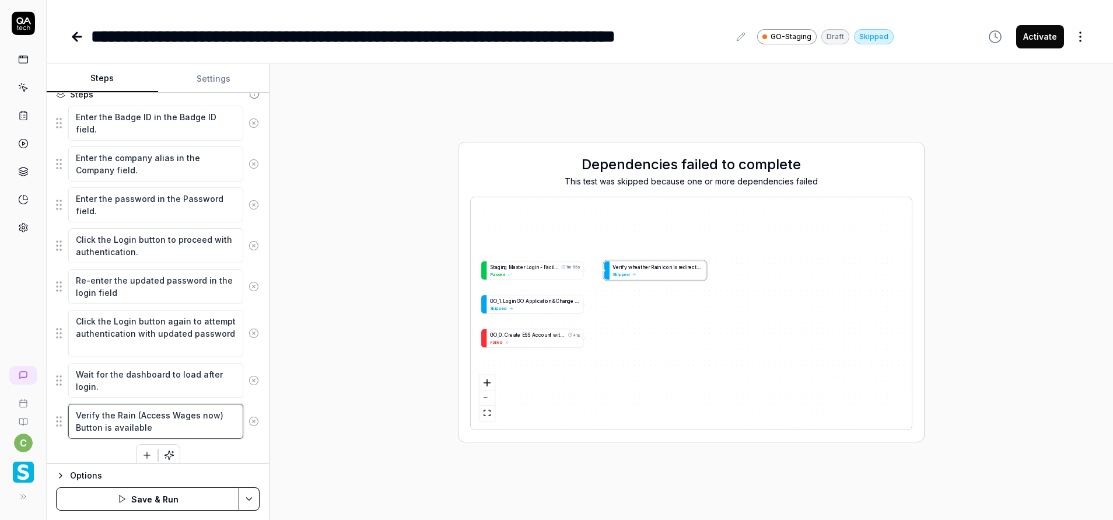
type textarea "*"
type textarea "Verify the Rain (Access Wages now) Button is available,"
type textarea "*"
type textarea "Verify the Rain (Access Wages now) Button is available,"
type textarea "*"
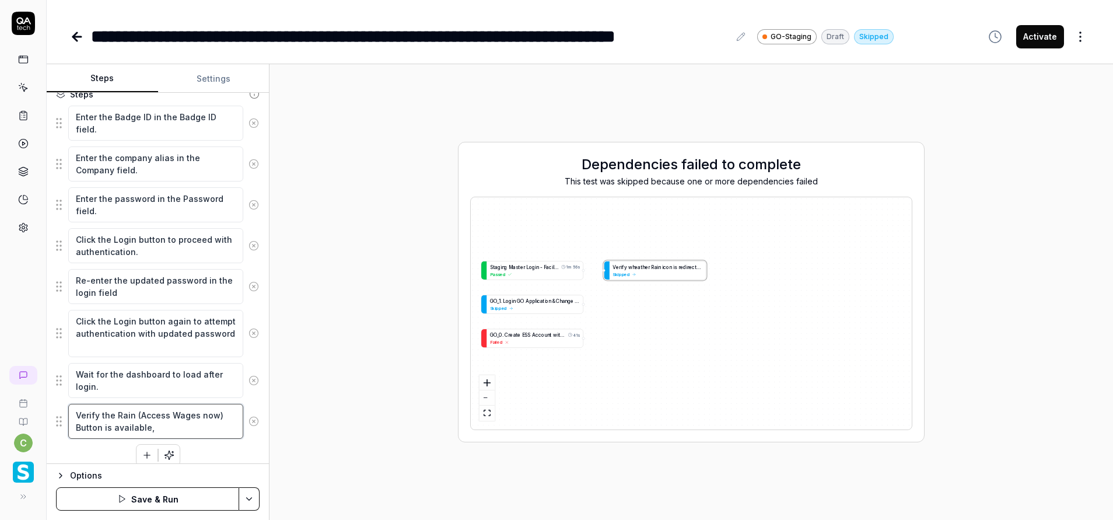
type textarea "Verify the Rain (Access Wages now) Button is available, i"
type textarea "*"
type textarea "Verify the Rain (Access Wages now) Button is available, if"
type textarea "*"
type textarea "Verify the Rain (Access Wages now) Button is available, if"
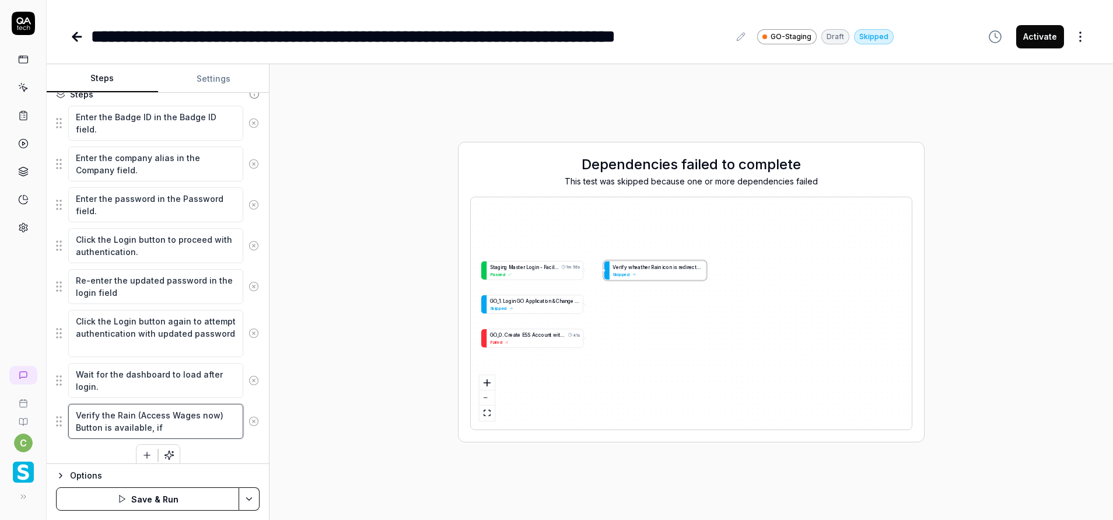
type textarea "*"
type textarea "Verify the Rain (Access Wages now) Button is available, if n"
type textarea "*"
type textarea "Verify the Rain (Access Wages now) Button is available, if no"
type textarea "*"
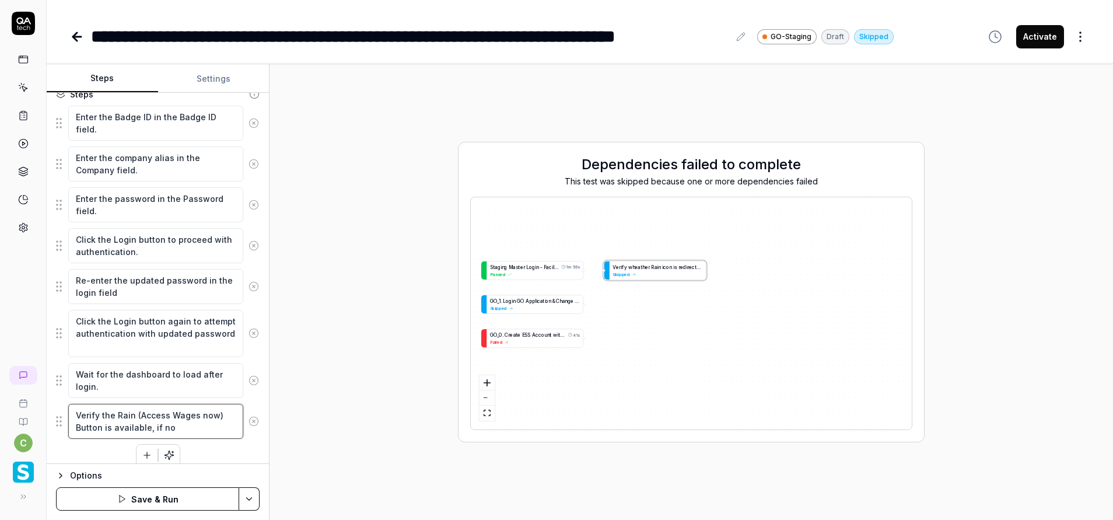
type textarea "Verify the Rain (Access Wages now) Button is available, if not"
type textarea "*"
type textarea "Verify the Rain (Access Wages now) Button is available, if not"
type textarea "*"
type textarea "Verify the Rain (Access Wages now) Button is available, if not i"
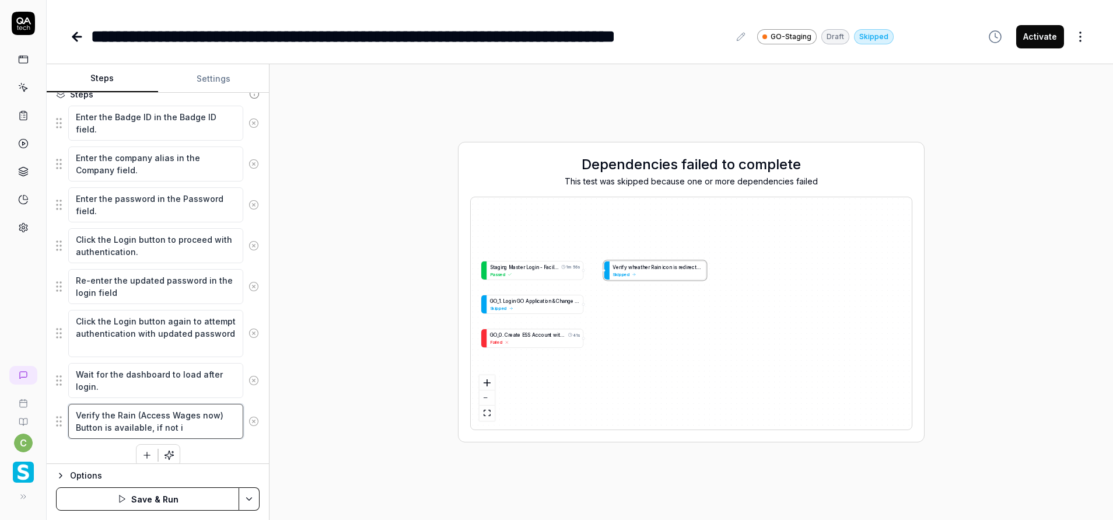
type textarea "*"
type textarea "Verify the Rain (Access Wages now) Button is available, if not ig"
type textarea "*"
type textarea "Verify the Rain (Access Wages now) Button is available, if not ign"
type textarea "*"
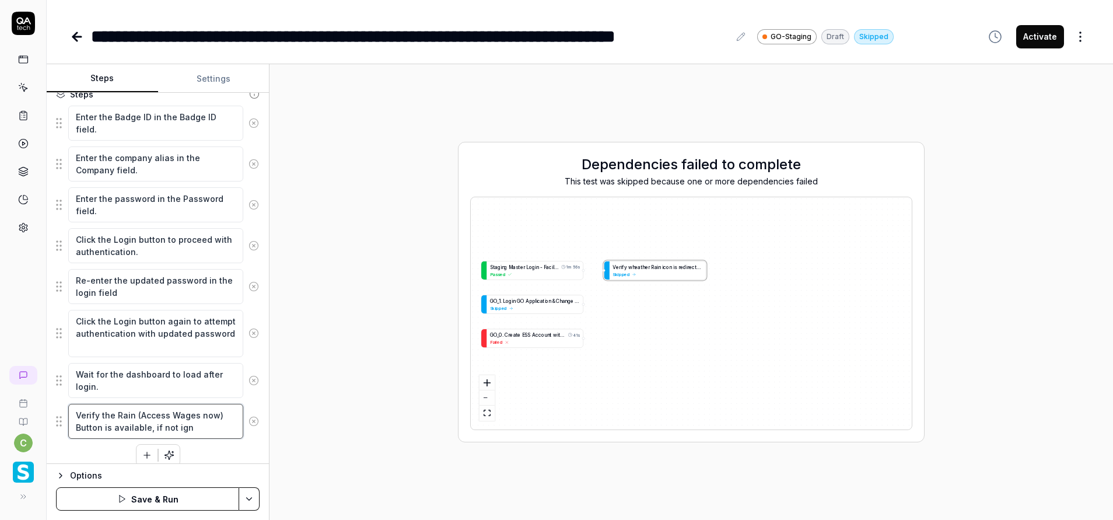
type textarea "Verify the Rain (Access Wages now) Button is available, if not igno"
click at [167, 441] on textarea "Verify the Rain (Access Wages now) Button is available, if not ignore the remai…" at bounding box center [155, 427] width 175 height 47
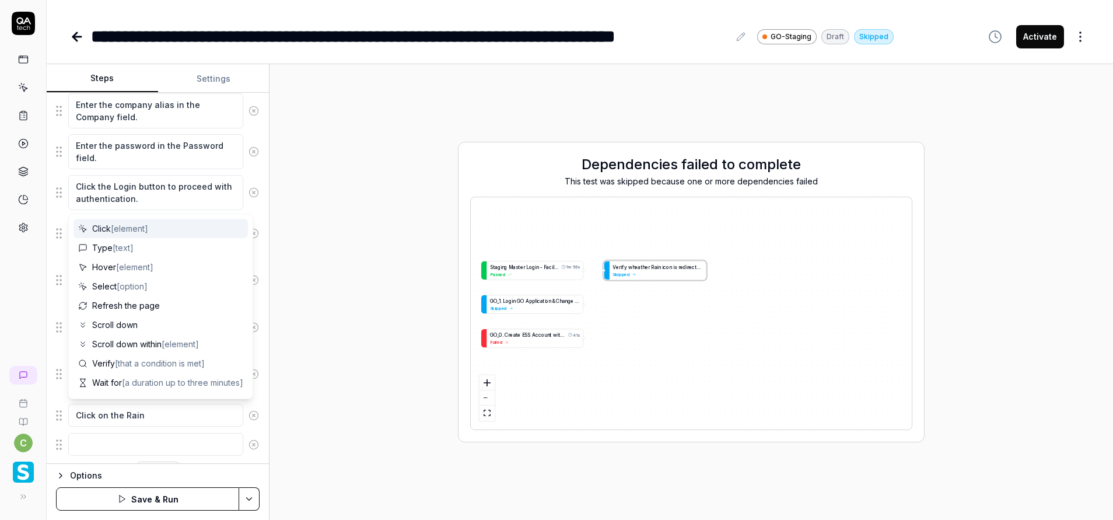
scroll to position [223, 0]
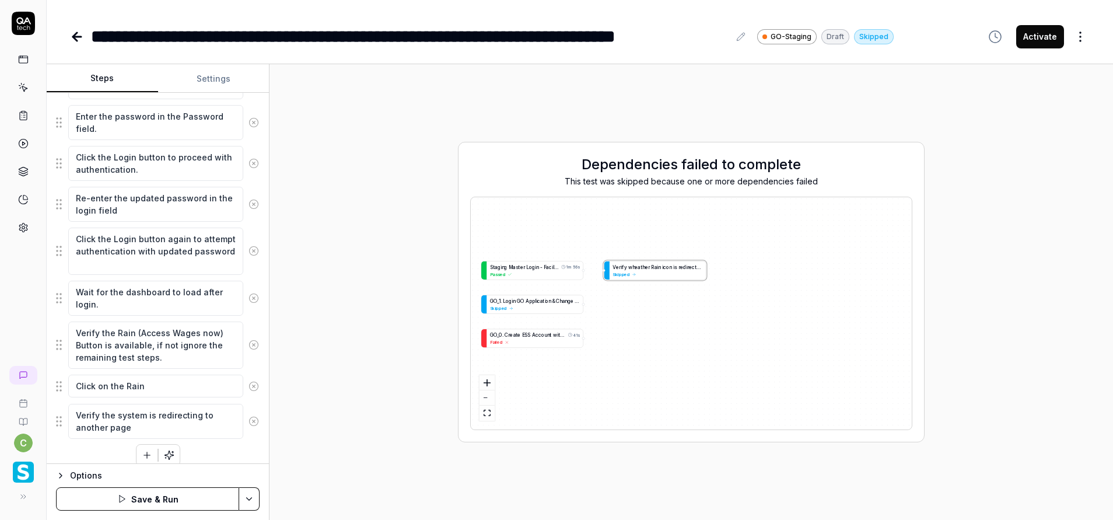
drag, startPoint x: 154, startPoint y: 413, endPoint x: 235, endPoint y: 424, distance: 81.9
click at [235, 424] on div "Verify the system is redirecting to another page" at bounding box center [158, 421] width 204 height 36
click at [168, 411] on textarea "Verify the system is prompt another" at bounding box center [155, 415] width 175 height 23
click at [216, 456] on div "Enter the Badge ID in the Badge ID field. Enter the company alias in the Compan…" at bounding box center [158, 244] width 204 height 443
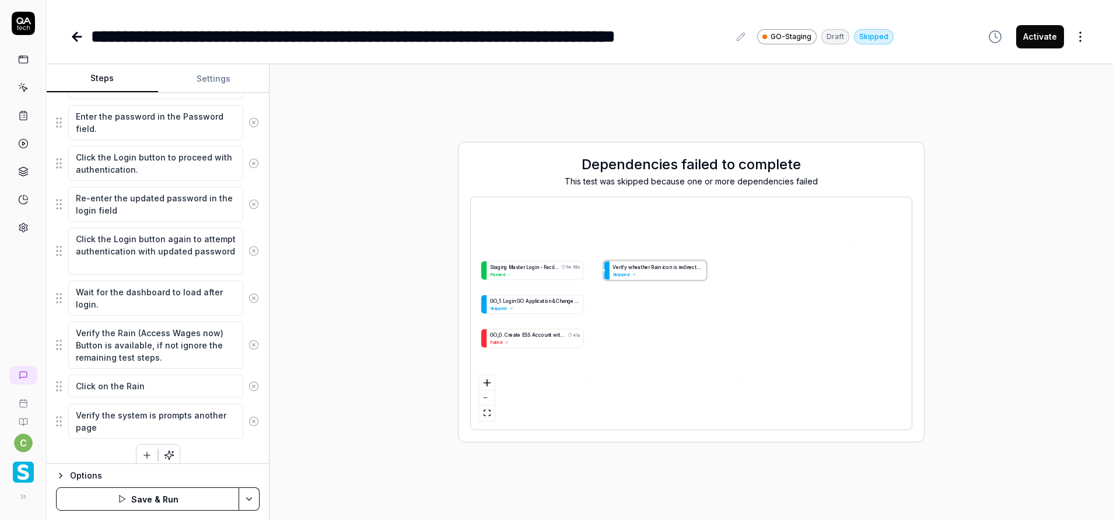
click at [253, 494] on html "**********" at bounding box center [556, 260] width 1113 height 520
click at [165, 417] on div "Save" at bounding box center [191, 418] width 149 height 26
click at [247, 493] on html "**********" at bounding box center [556, 260] width 1113 height 520
click at [161, 491] on html "**********" at bounding box center [556, 260] width 1113 height 520
click at [161, 492] on button "Run" at bounding box center [147, 498] width 183 height 23
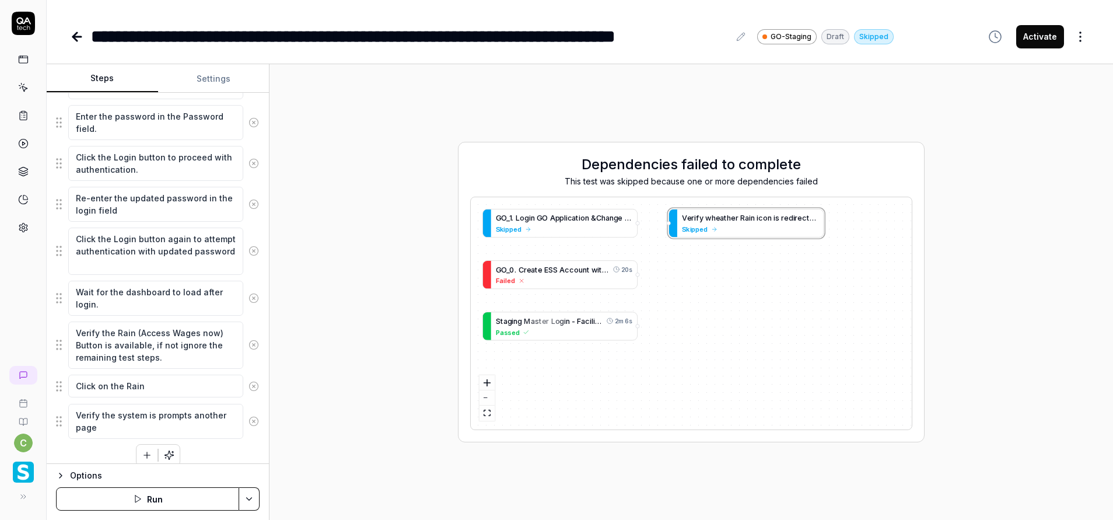
click at [186, 498] on button "Run" at bounding box center [147, 498] width 183 height 23
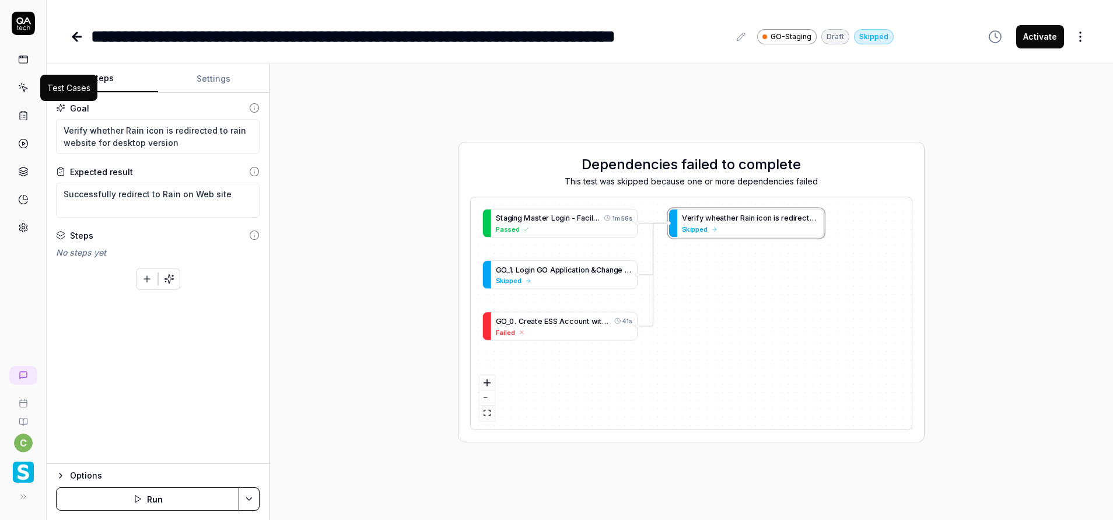
click at [19, 83] on icon at bounding box center [23, 87] width 11 height 11
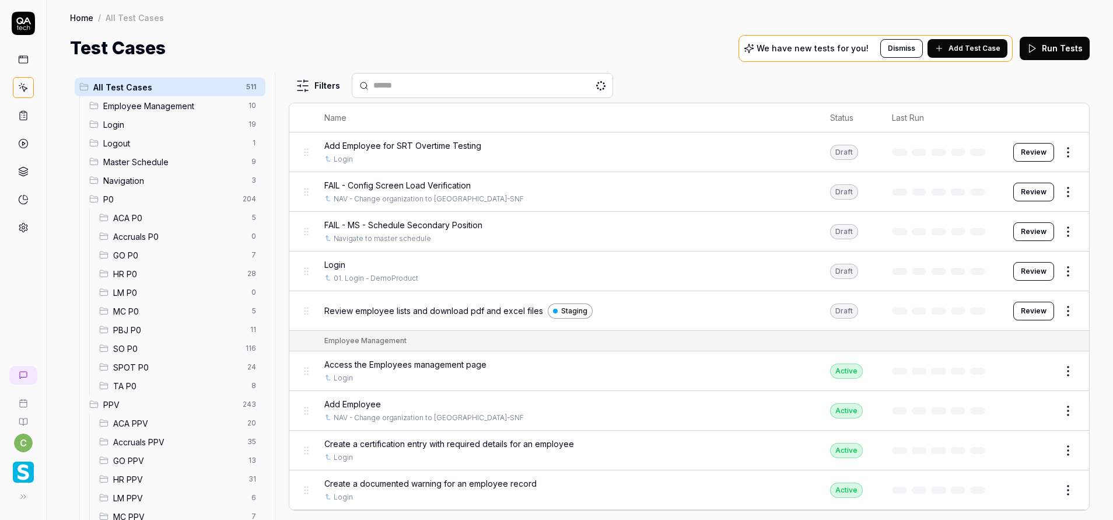
click at [132, 254] on span "GO P0" at bounding box center [178, 255] width 131 height 12
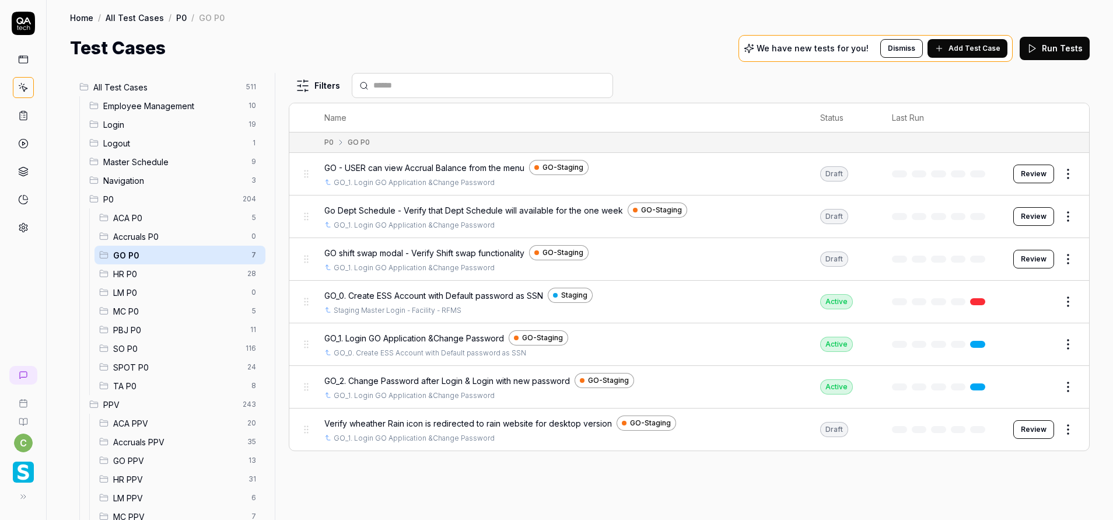
click at [1038, 388] on button "Edit" at bounding box center [1040, 387] width 28 height 19
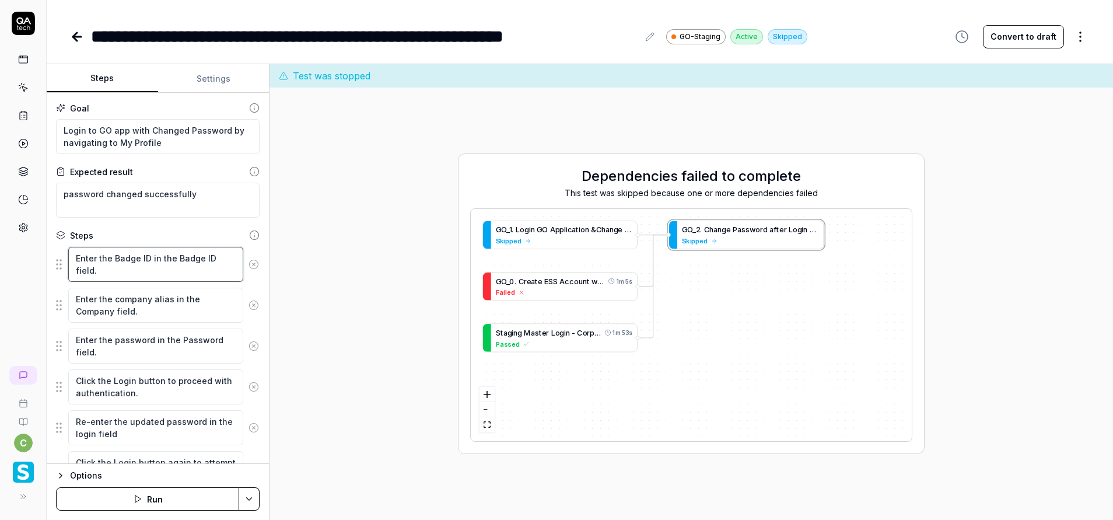
drag, startPoint x: 99, startPoint y: 277, endPoint x: 63, endPoint y: 253, distance: 43.2
click at [63, 253] on div "Enter the Badge ID in the Badge ID field." at bounding box center [158, 264] width 204 height 36
drag, startPoint x: 144, startPoint y: 312, endPoint x: 64, endPoint y: 292, distance: 82.4
click at [64, 292] on div "Enter the company alias in the Company field." at bounding box center [158, 305] width 204 height 36
drag, startPoint x: 111, startPoint y: 355, endPoint x: 67, endPoint y: 334, distance: 48.8
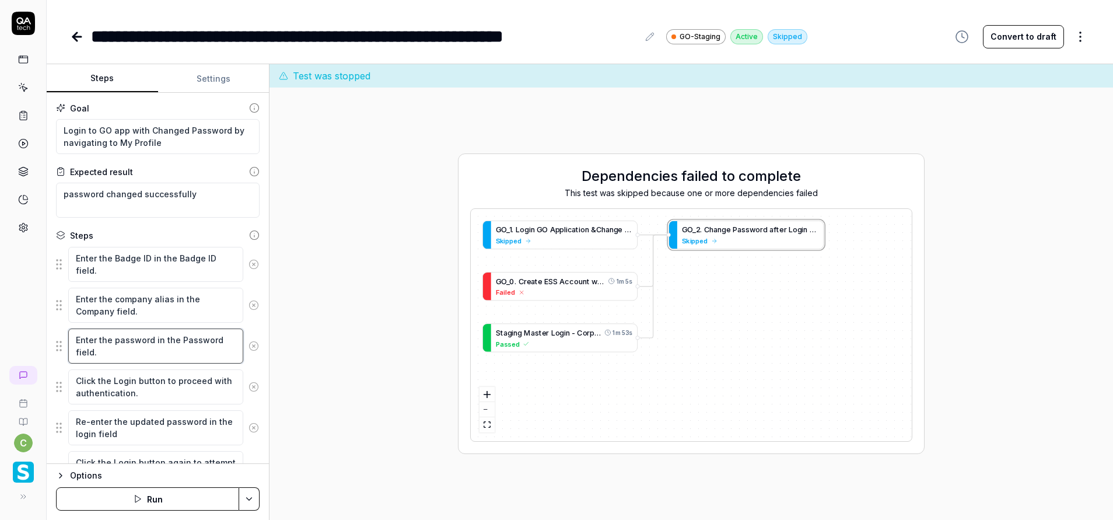
click at [67, 334] on div "Enter the password in the Password field." at bounding box center [158, 346] width 204 height 36
drag, startPoint x: 161, startPoint y: 396, endPoint x: 60, endPoint y: 372, distance: 103.7
click at [60, 372] on div "Click the Login button to proceed with authentication." at bounding box center [158, 387] width 204 height 36
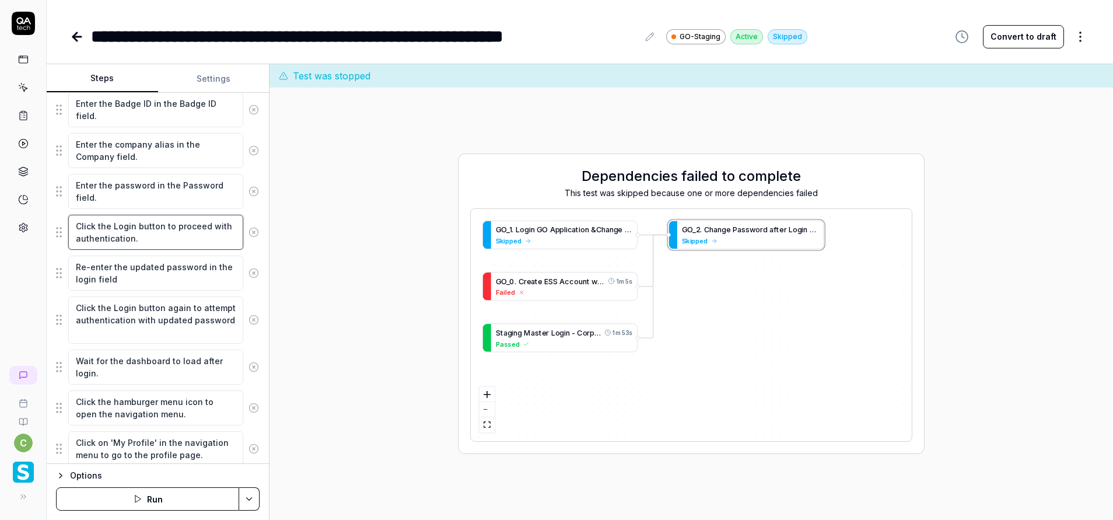
scroll to position [263, 0]
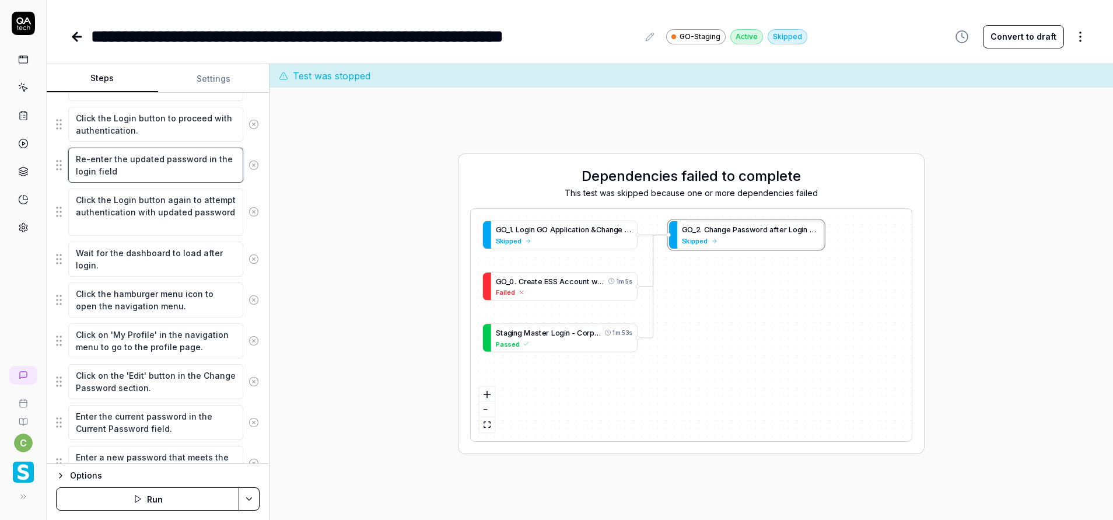
drag, startPoint x: 146, startPoint y: 169, endPoint x: 66, endPoint y: 157, distance: 80.9
click at [66, 157] on div "Re-enter the updated password in the login field" at bounding box center [158, 165] width 204 height 36
drag, startPoint x: 122, startPoint y: 225, endPoint x: 75, endPoint y: 193, distance: 56.6
click at [75, 193] on textarea "Click the Login button again to attempt authentication with updated password" at bounding box center [155, 211] width 175 height 47
drag, startPoint x: 104, startPoint y: 261, endPoint x: 65, endPoint y: 249, distance: 41.1
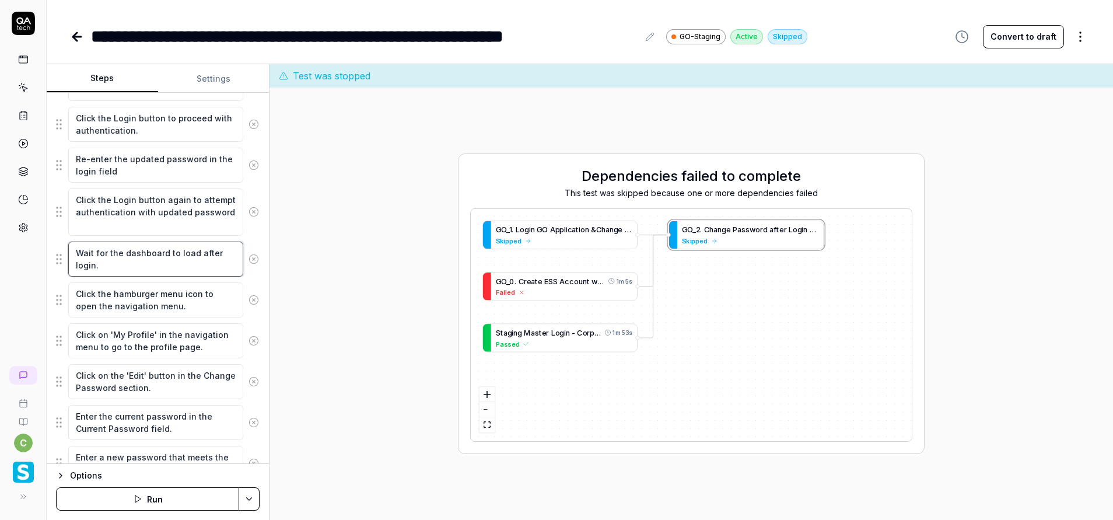
click at [65, 249] on div "Wait for the dashboard to load after login." at bounding box center [158, 259] width 204 height 36
drag, startPoint x: 196, startPoint y: 312, endPoint x: 48, endPoint y: 287, distance: 149.6
click at [48, 287] on div "Goal Login to GO app with Changed Password by navigating to My Profile Expected…" at bounding box center [158, 278] width 222 height 371
click at [32, 91] on link at bounding box center [23, 87] width 21 height 21
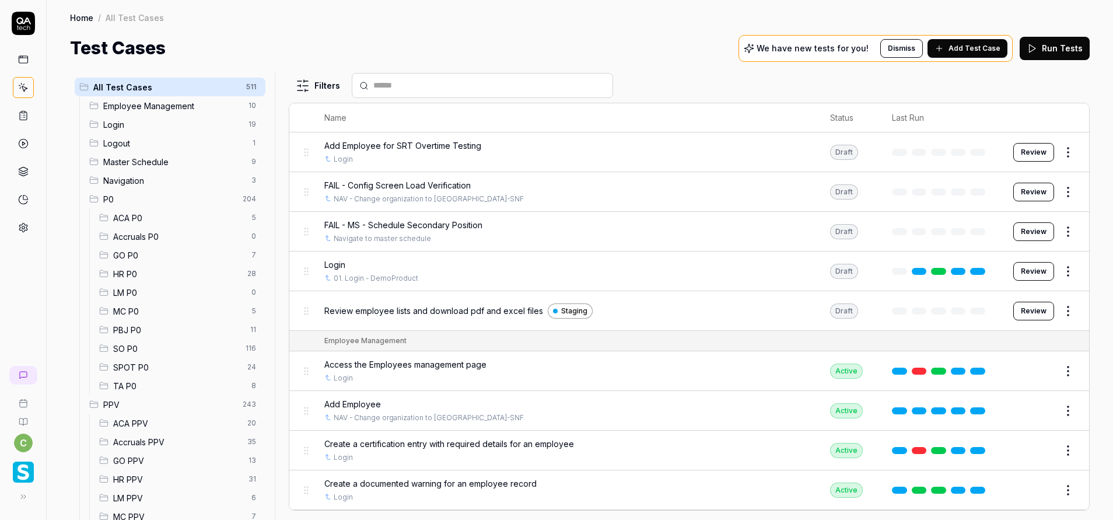
drag, startPoint x: 124, startPoint y: 258, endPoint x: 150, endPoint y: 269, distance: 27.7
click at [124, 258] on span "GO P0" at bounding box center [178, 255] width 131 height 12
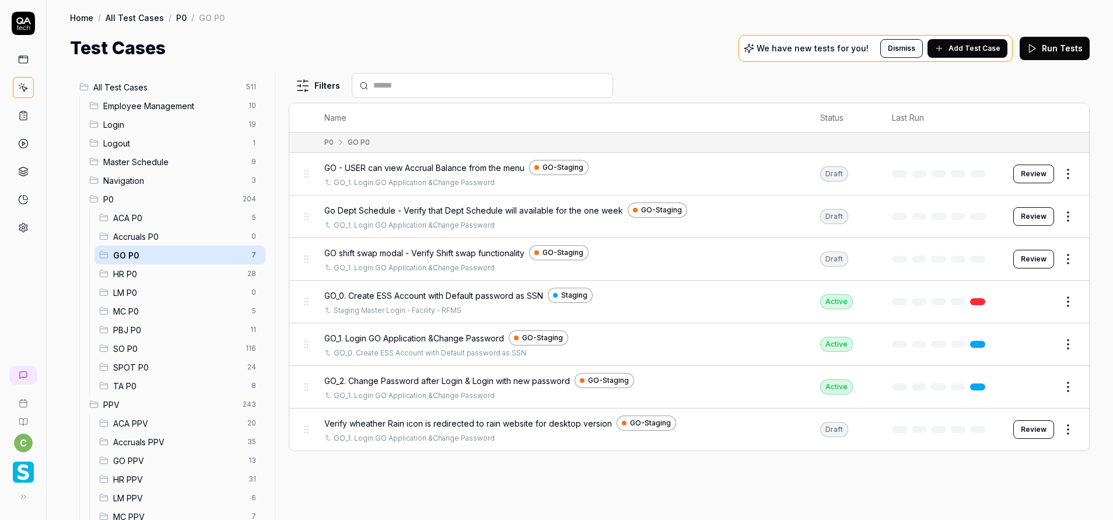
click at [1036, 428] on button "Review" at bounding box center [1033, 429] width 41 height 19
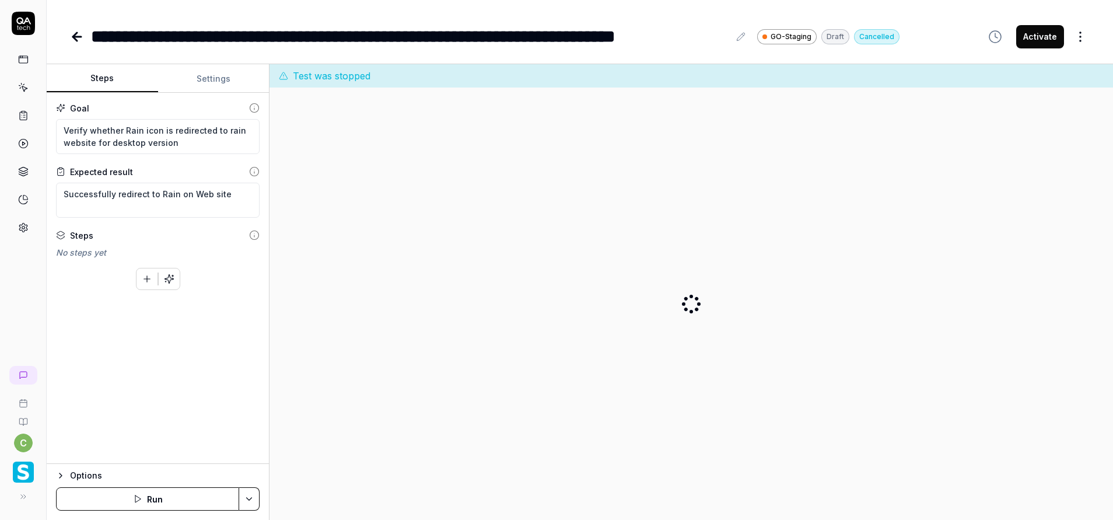
type textarea "*"
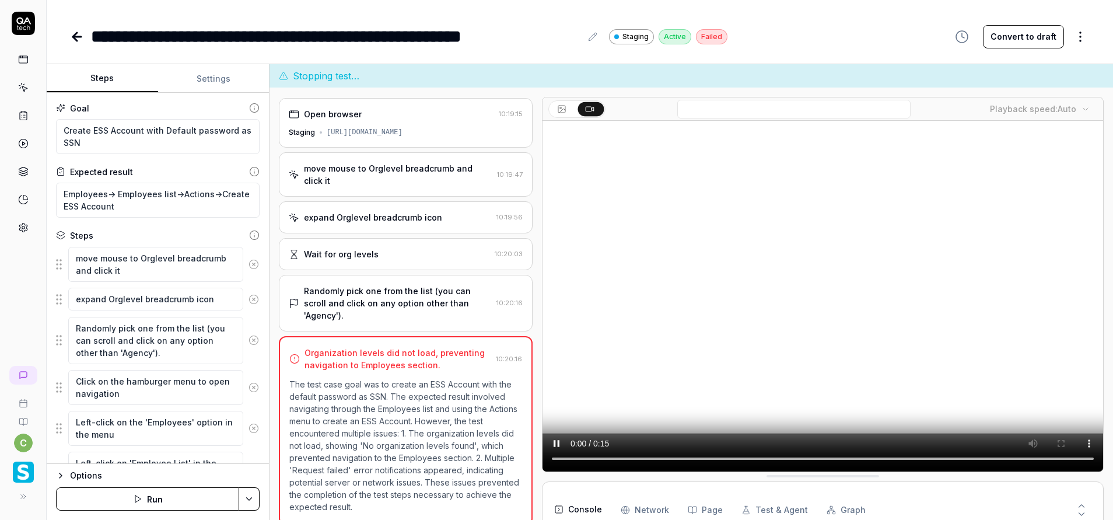
scroll to position [4, 0]
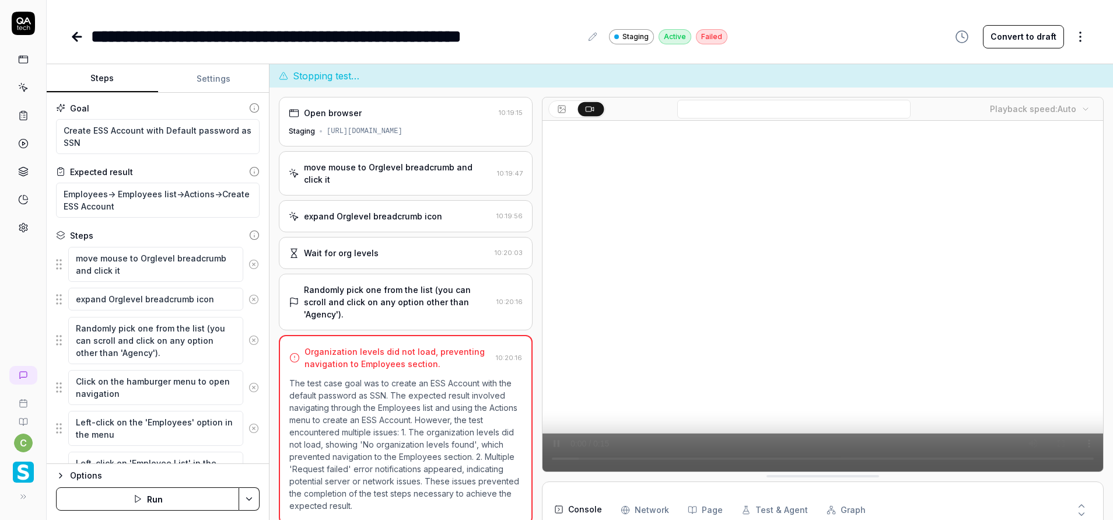
type textarea "*"
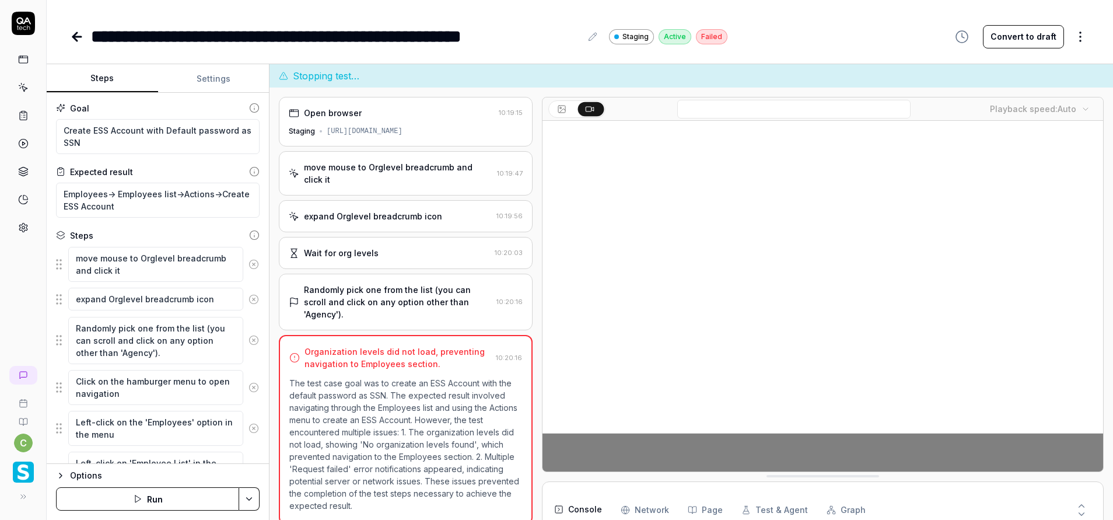
scroll to position [163, 0]
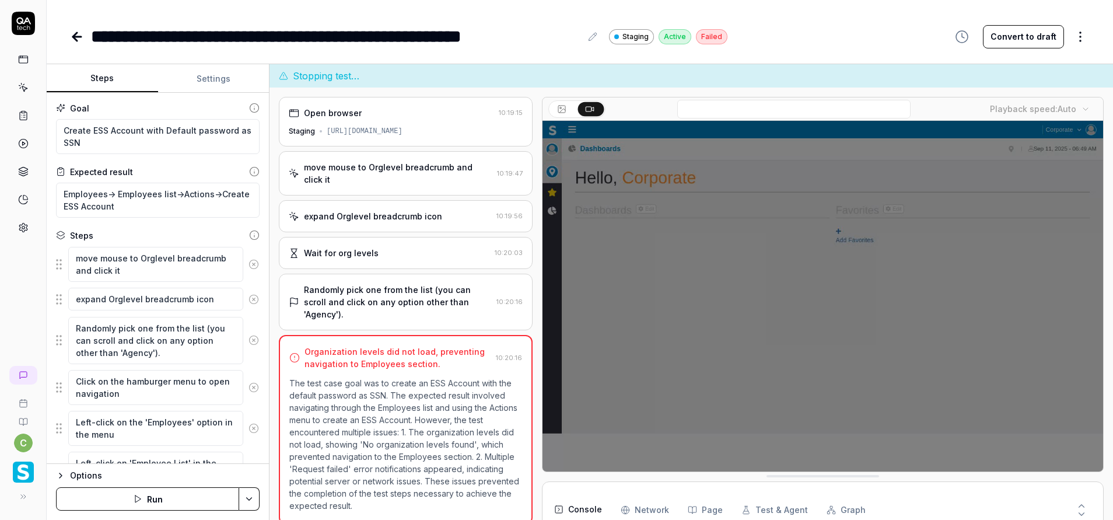
click at [857, 365] on video at bounding box center [823, 296] width 561 height 351
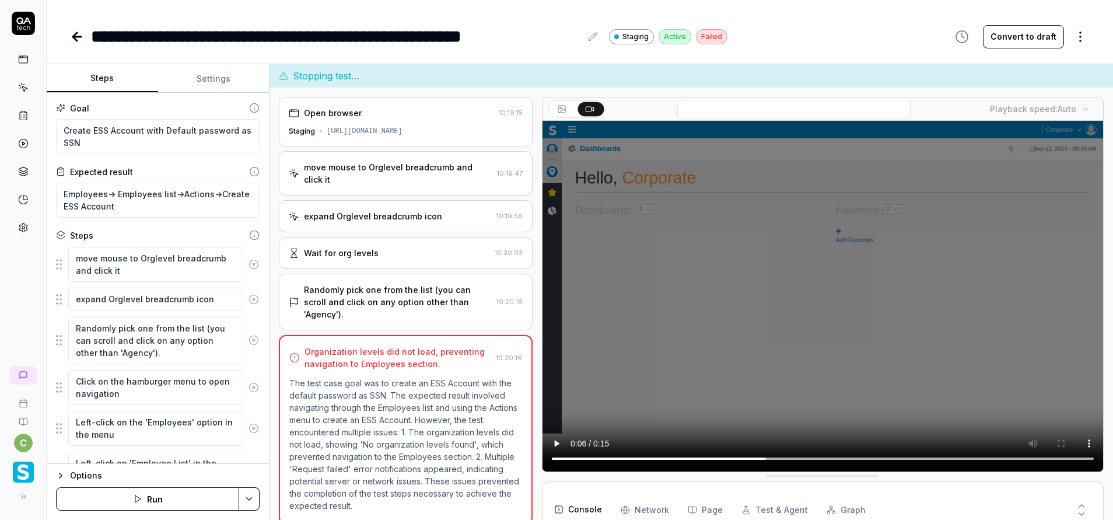
click at [824, 268] on video at bounding box center [823, 296] width 561 height 351
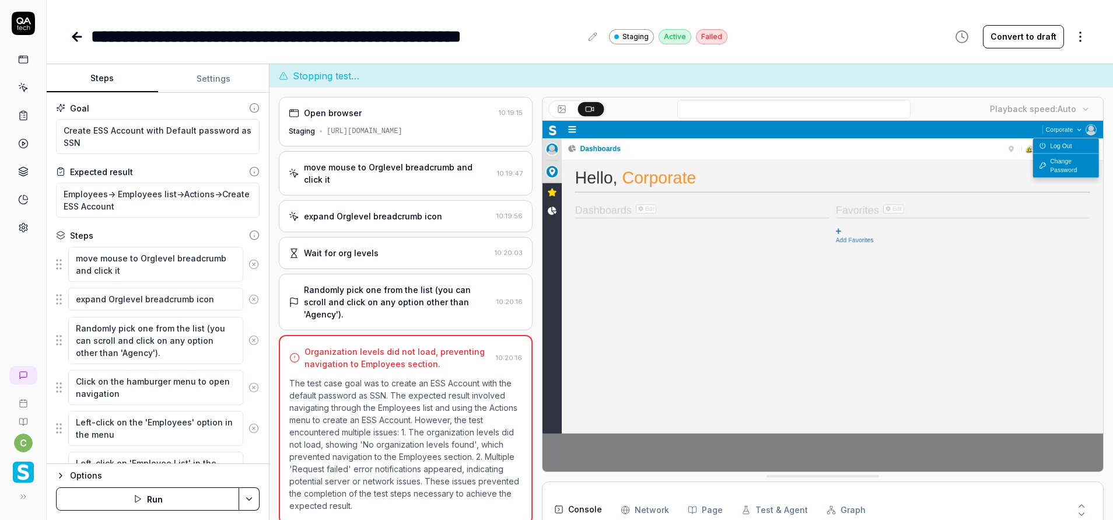
click at [220, 79] on button "Settings" at bounding box center [213, 79] width 111 height 28
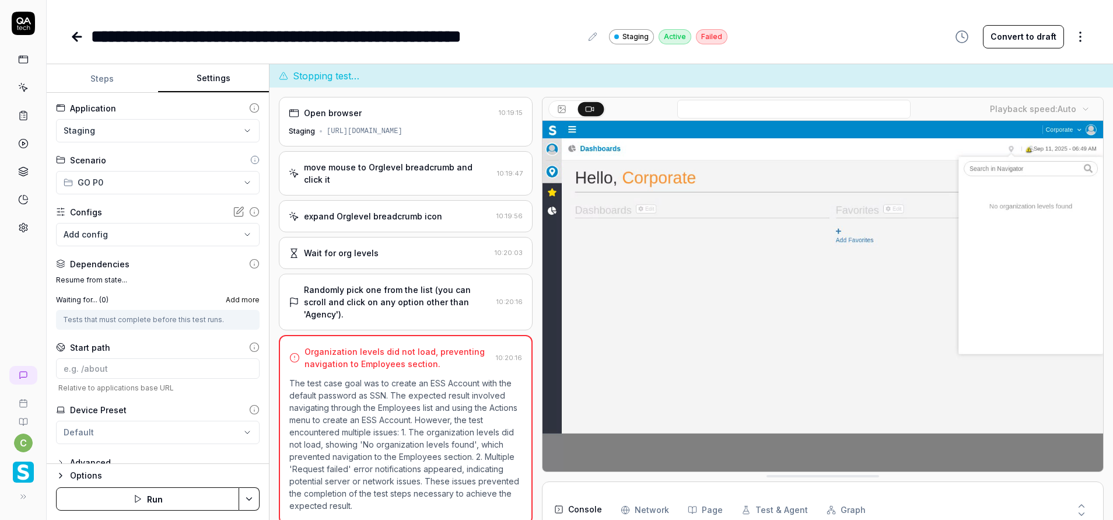
click at [136, 282] on label "Resume from state..." at bounding box center [158, 280] width 204 height 11
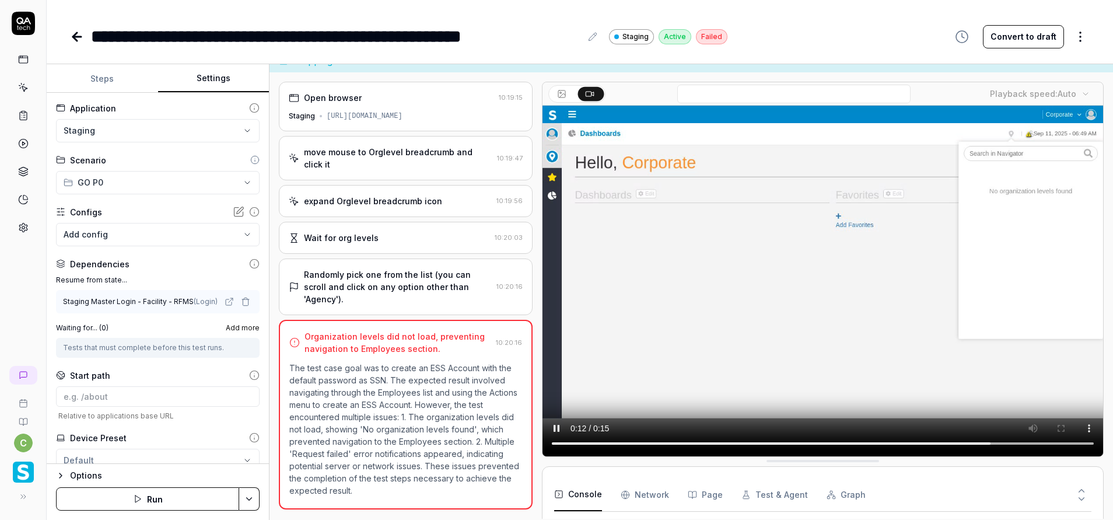
scroll to position [23, 0]
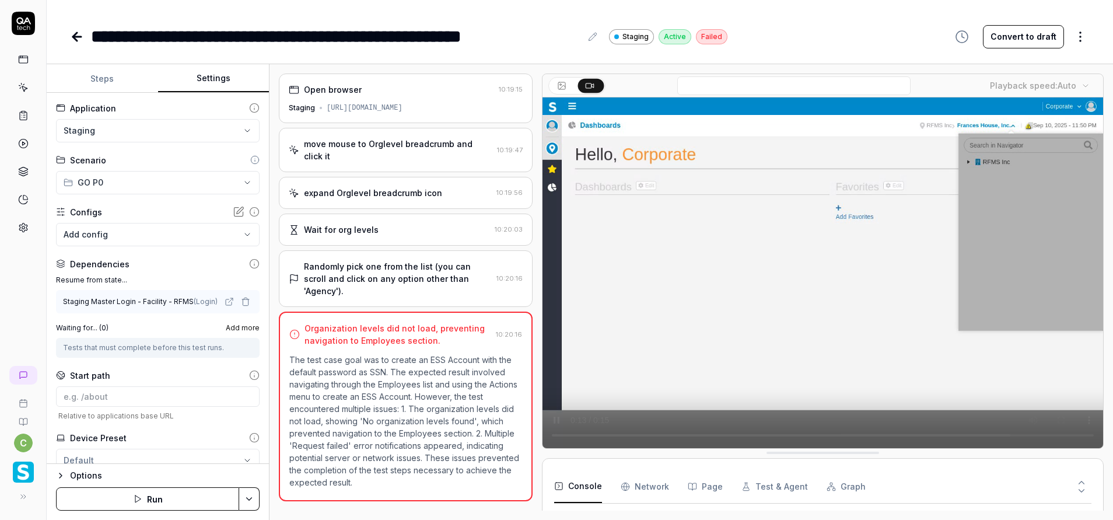
click at [251, 499] on html "**********" at bounding box center [556, 260] width 1113 height 520
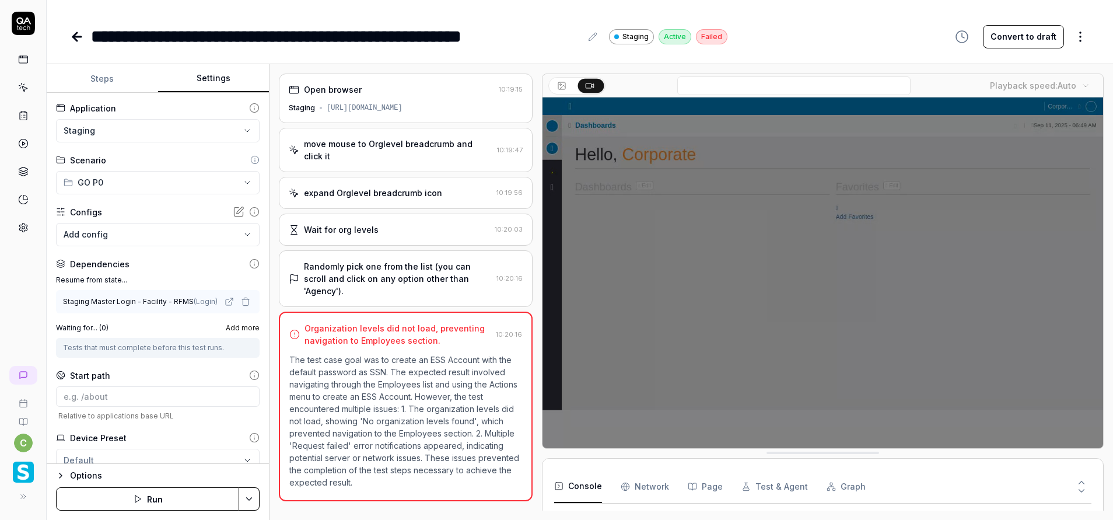
click at [191, 501] on html "**********" at bounding box center [556, 260] width 1113 height 520
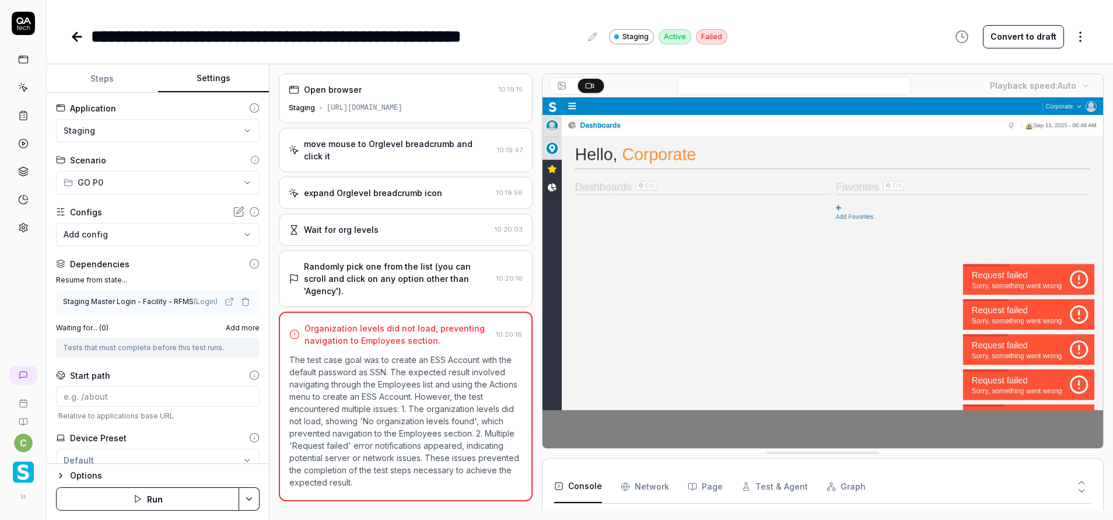
click at [195, 499] on button "Run" at bounding box center [147, 498] width 183 height 23
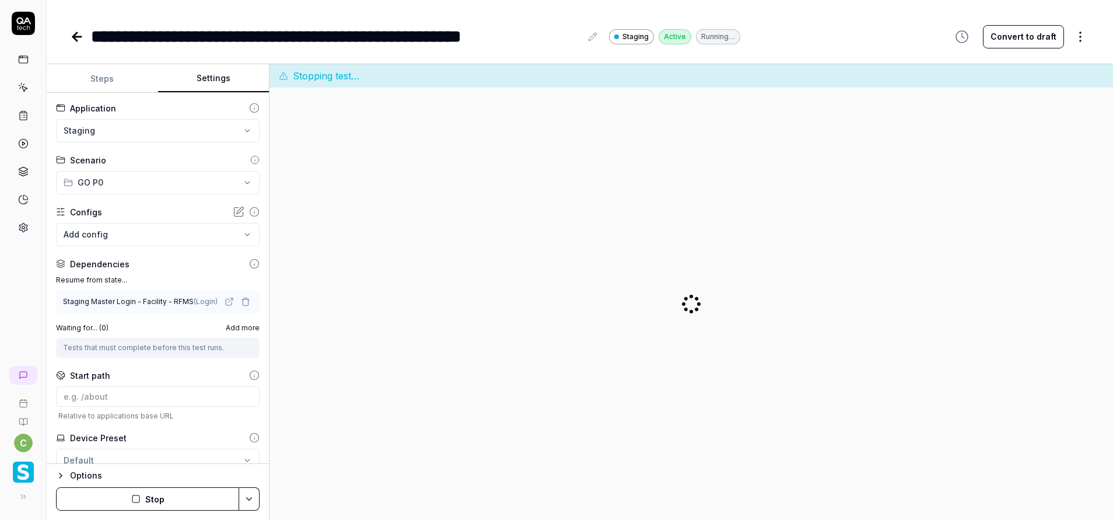
scroll to position [0, 0]
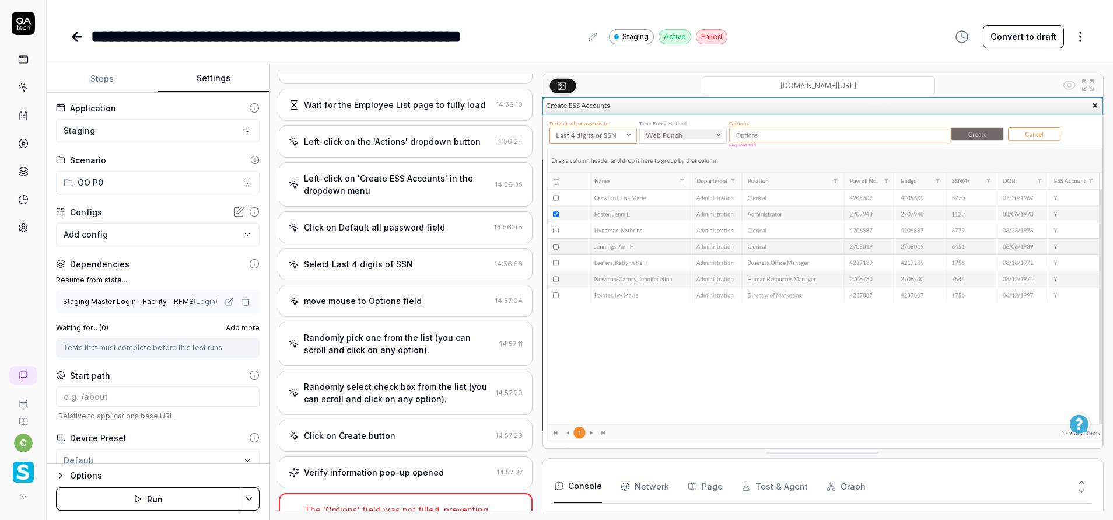
scroll to position [348, 0]
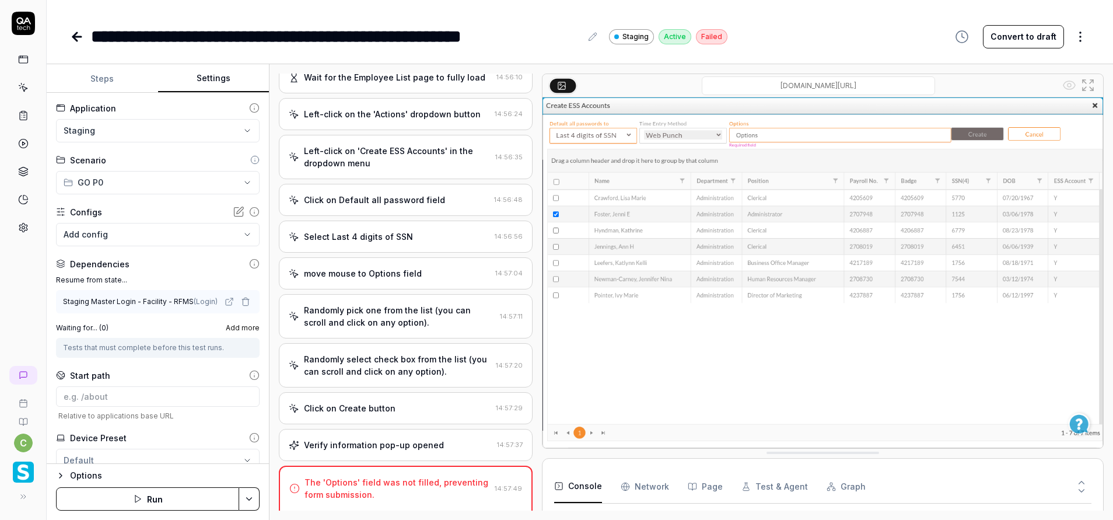
click at [243, 497] on html "**********" at bounding box center [556, 260] width 1113 height 520
click at [153, 497] on html "**********" at bounding box center [556, 260] width 1113 height 520
click at [153, 497] on button "Run" at bounding box center [147, 498] width 183 height 23
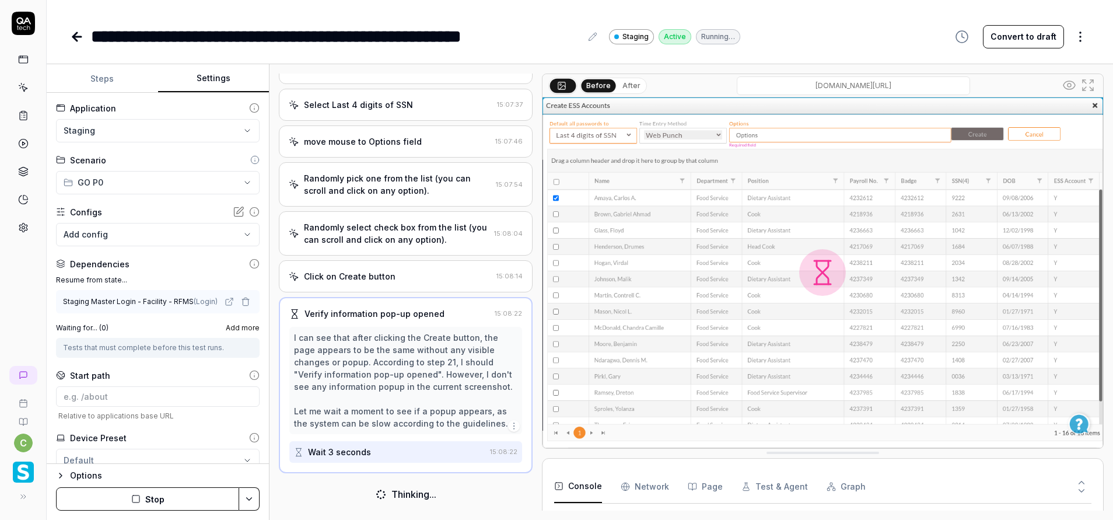
scroll to position [480, 0]
click at [113, 79] on button "Steps" at bounding box center [102, 79] width 111 height 28
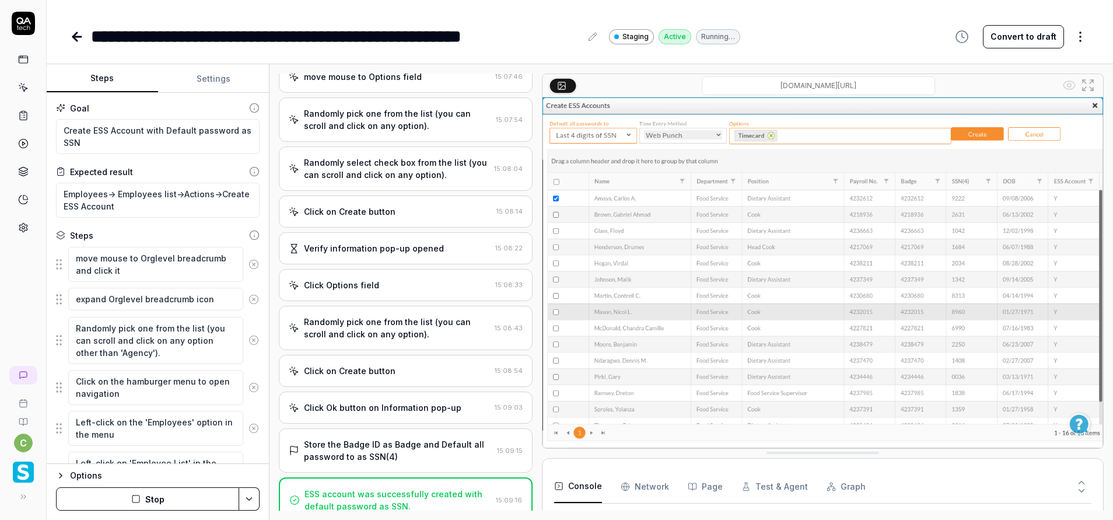
scroll to position [726, 0]
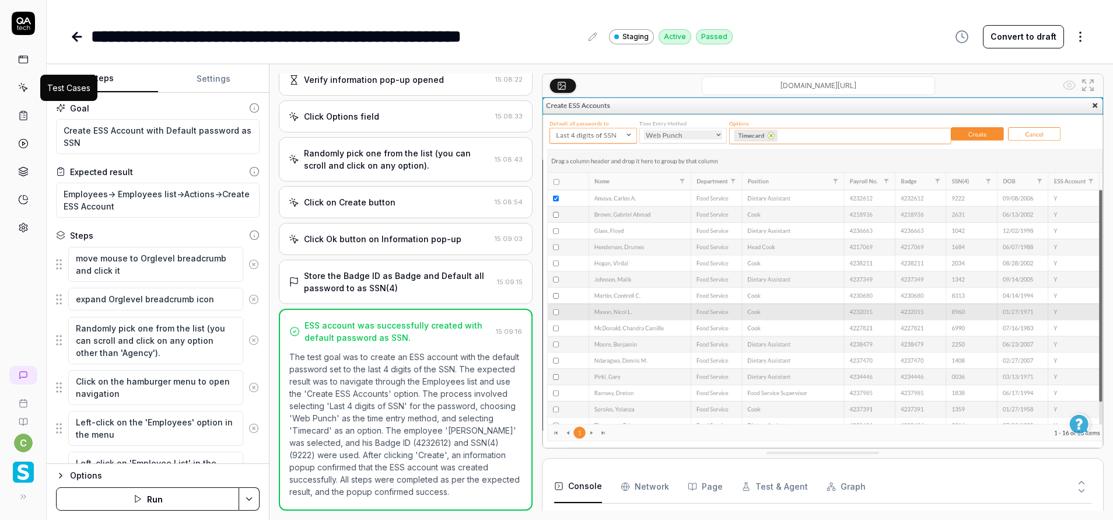
click at [19, 86] on icon at bounding box center [19, 85] width 1 height 1
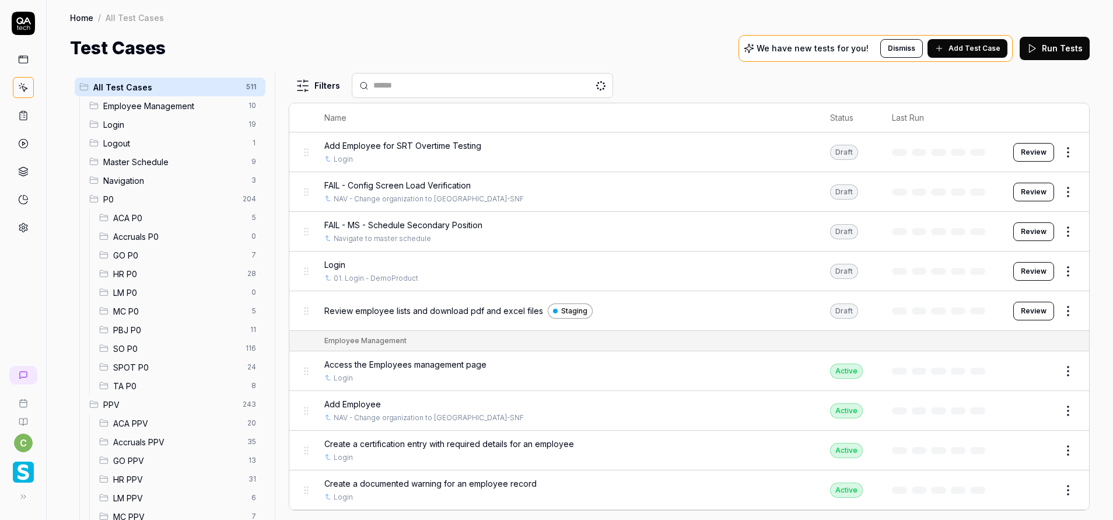
click at [132, 309] on span "MC P0" at bounding box center [178, 311] width 131 height 12
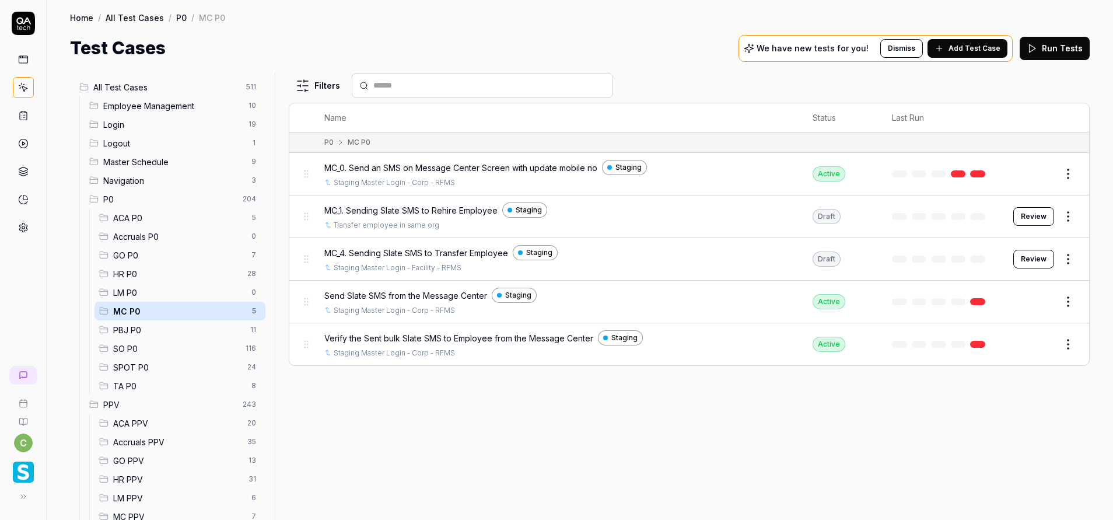
click at [1035, 254] on button "Review" at bounding box center [1033, 259] width 41 height 19
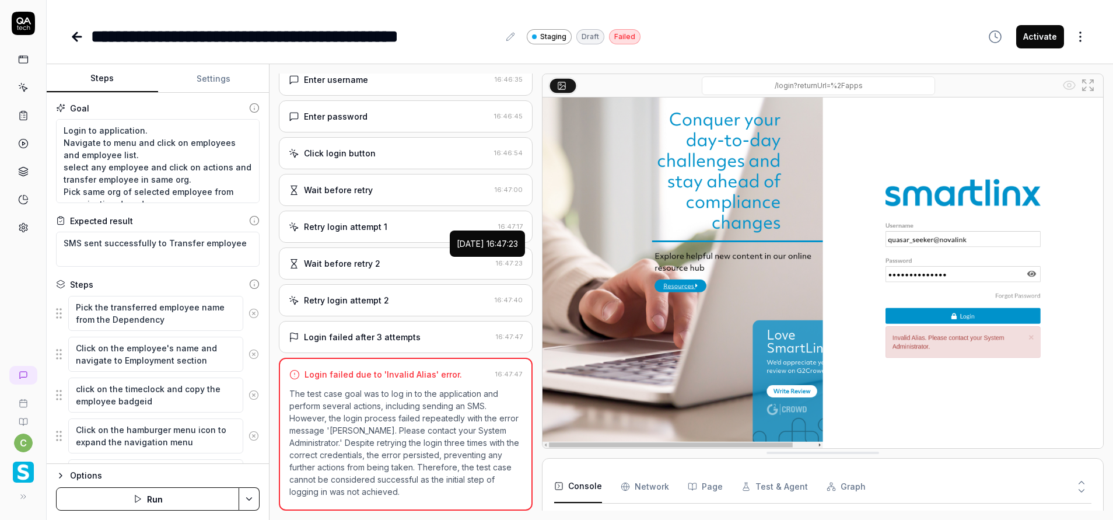
scroll to position [64, 0]
click at [222, 71] on button "Settings" at bounding box center [213, 79] width 111 height 28
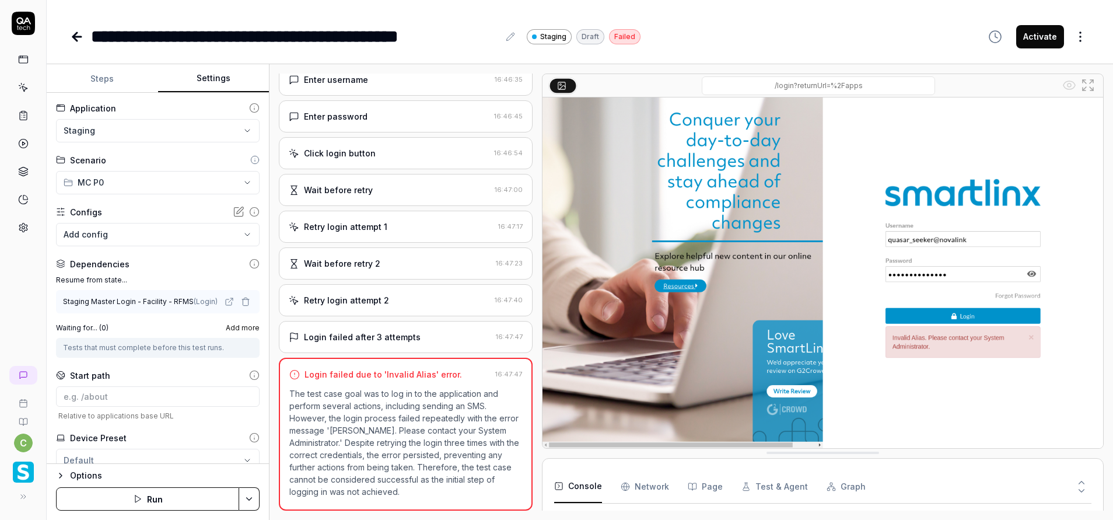
click at [90, 87] on button "Steps" at bounding box center [102, 79] width 111 height 28
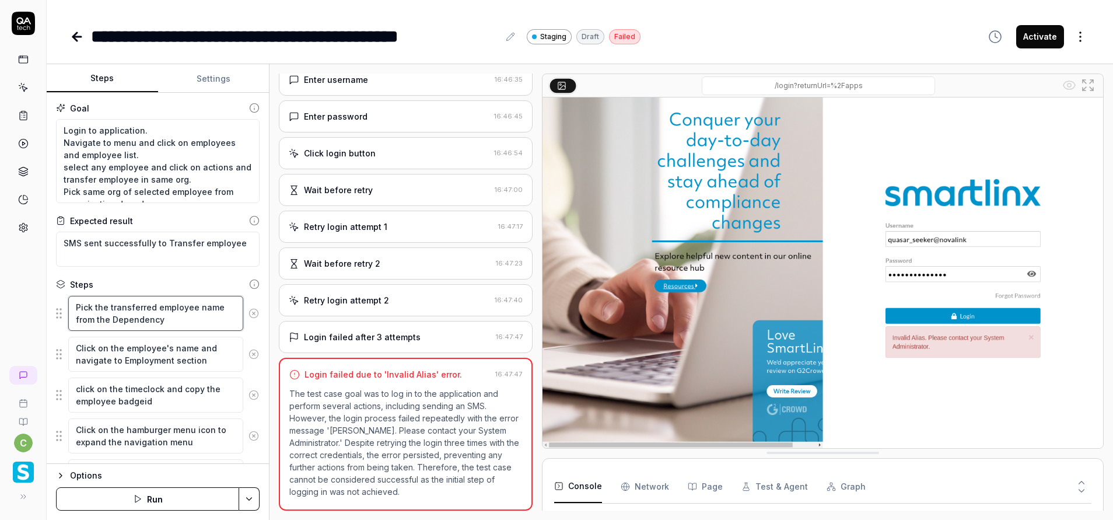
click at [201, 324] on textarea "Pick the transferred employee name from the Dependency" at bounding box center [155, 313] width 175 height 35
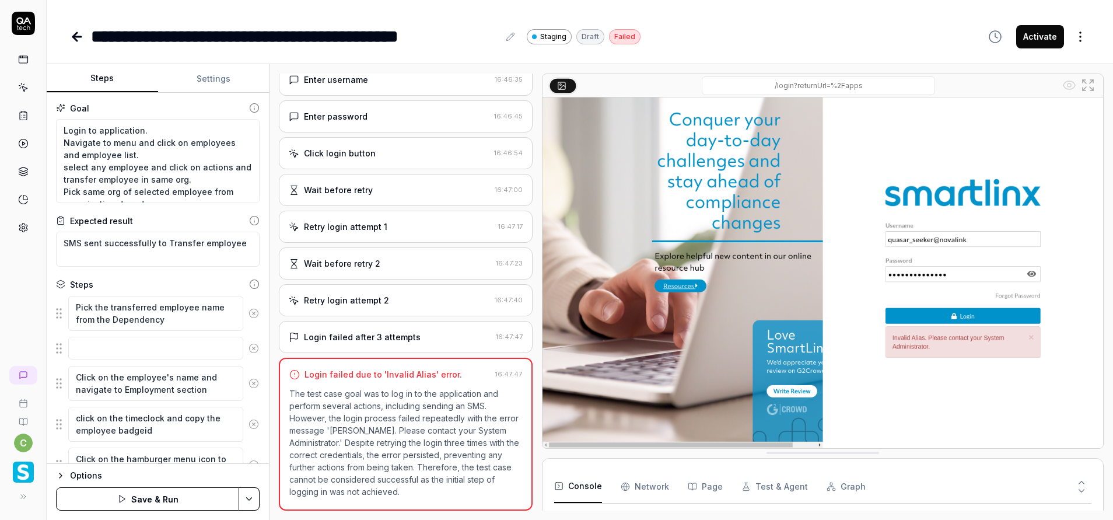
click at [253, 358] on div "Goal Login to application. Navigate to menu and click on employees and employee…" at bounding box center [158, 278] width 222 height 371
type textarea "*"
drag, startPoint x: 164, startPoint y: 323, endPoint x: 55, endPoint y: 302, distance: 111.0
click at [55, 302] on div "Goal Login to application. Navigate to menu and click on employees and employee…" at bounding box center [158, 278] width 222 height 371
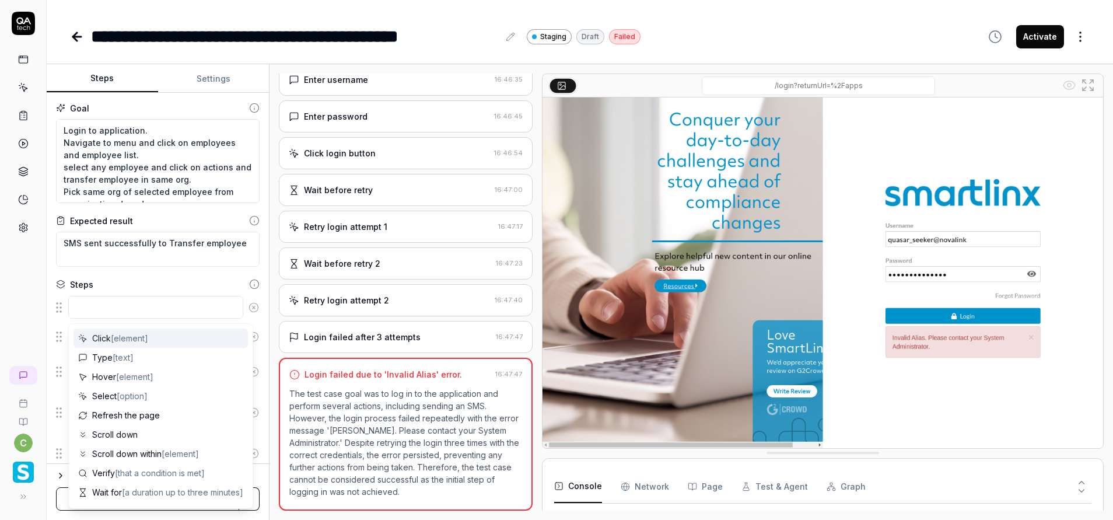
click at [151, 279] on div "Steps" at bounding box center [158, 284] width 204 height 12
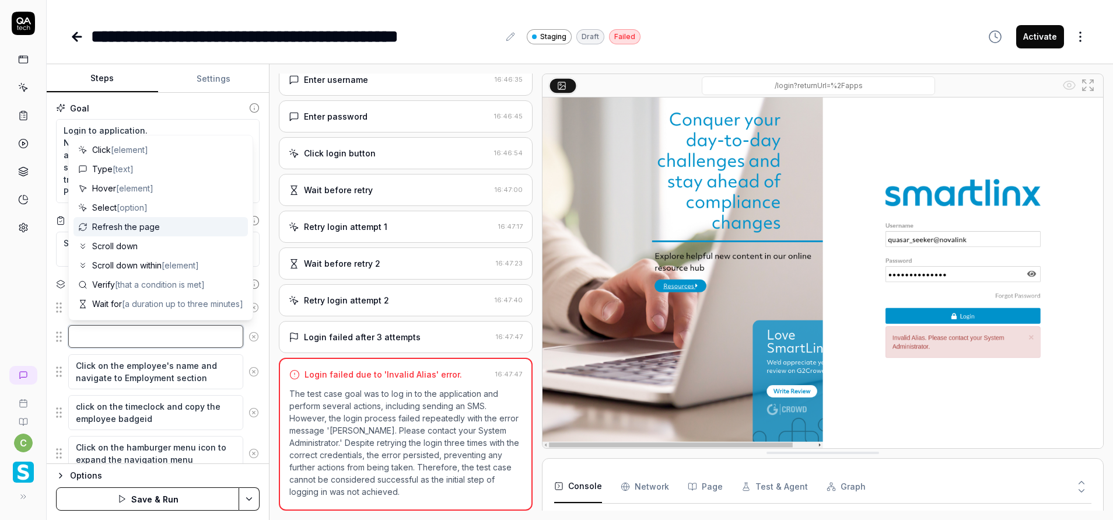
click at [140, 342] on textarea at bounding box center [155, 336] width 175 height 23
paste textarea "Pick the transferred employee name from the Dependency"
type textarea "*"
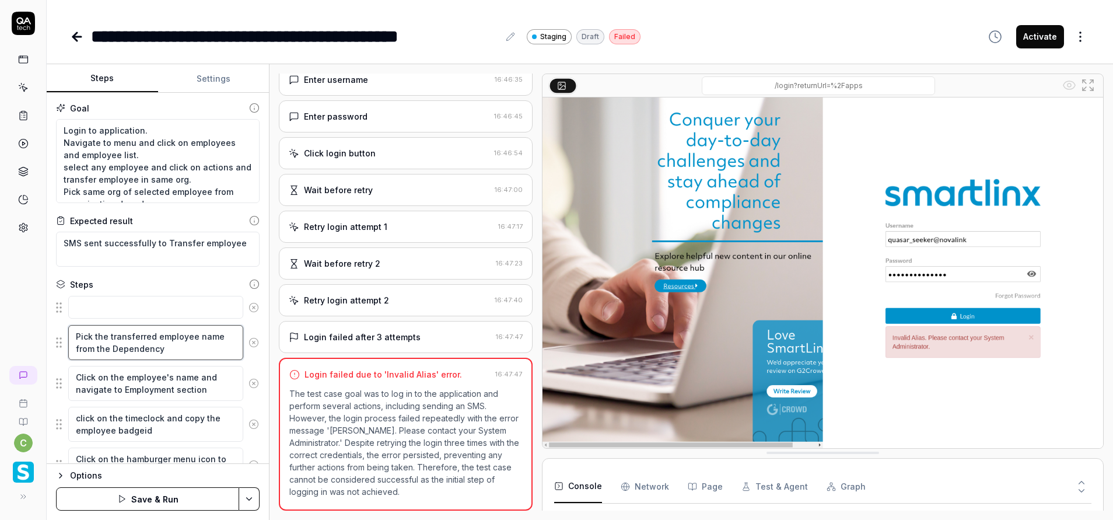
type textarea "Pick the transferred employee name from the Dependency"
click at [99, 301] on textarea at bounding box center [155, 307] width 175 height 23
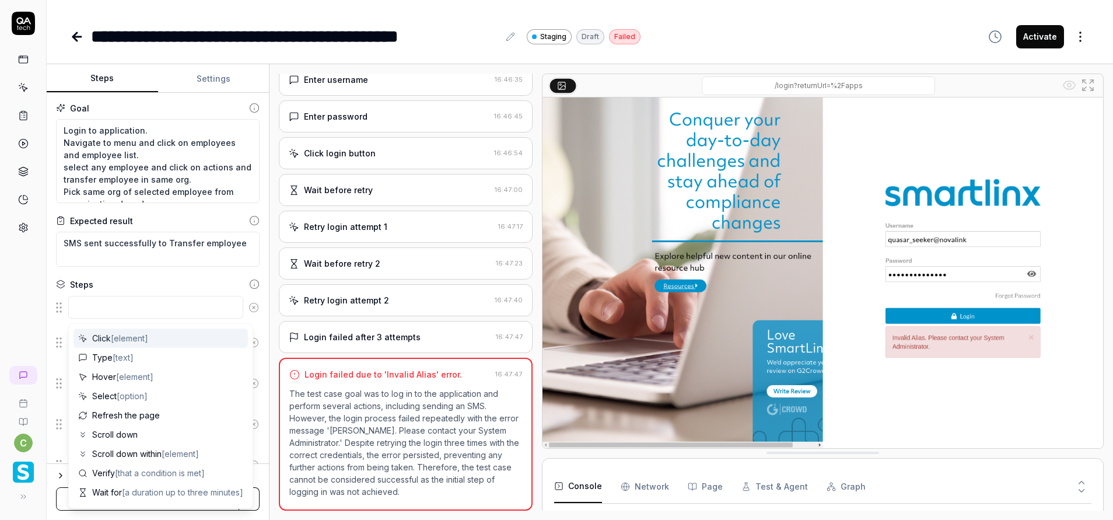
click at [249, 306] on icon at bounding box center [254, 307] width 11 height 11
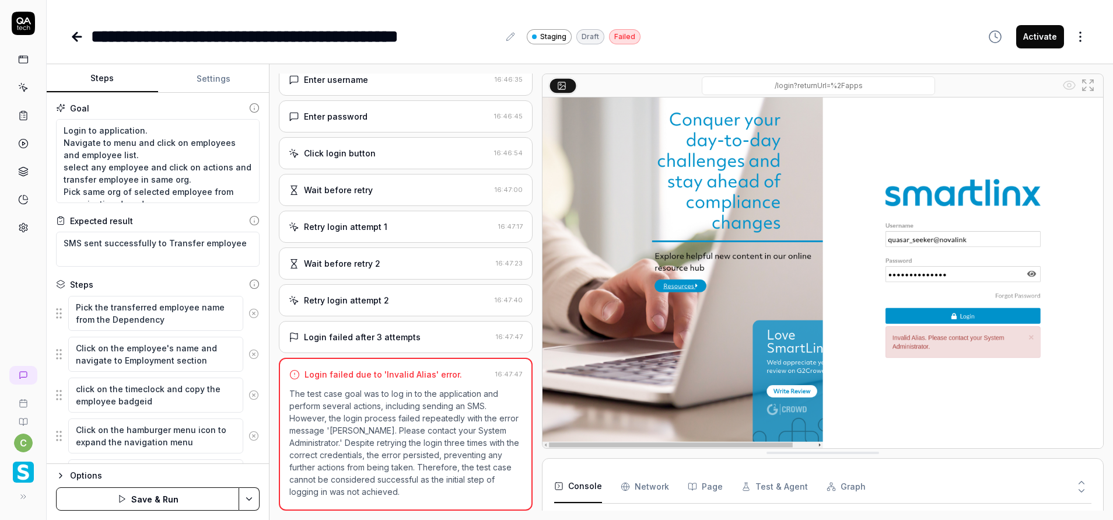
click at [243, 306] on button at bounding box center [253, 313] width 20 height 23
click at [249, 309] on circle at bounding box center [253, 313] width 9 height 9
click at [249, 349] on circle at bounding box center [253, 353] width 9 height 9
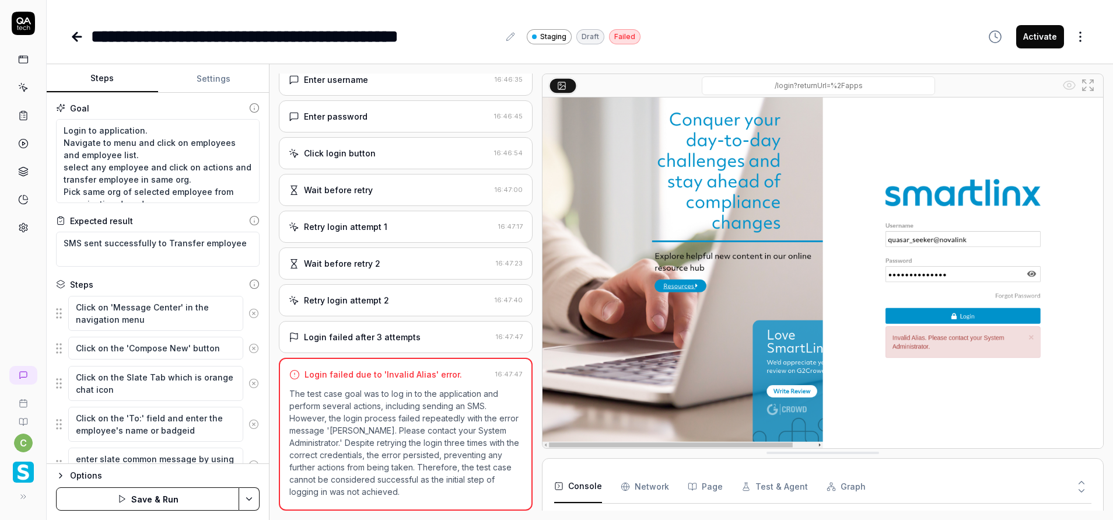
click at [249, 309] on circle at bounding box center [253, 313] width 9 height 9
click at [249, 309] on icon at bounding box center [254, 307] width 11 height 11
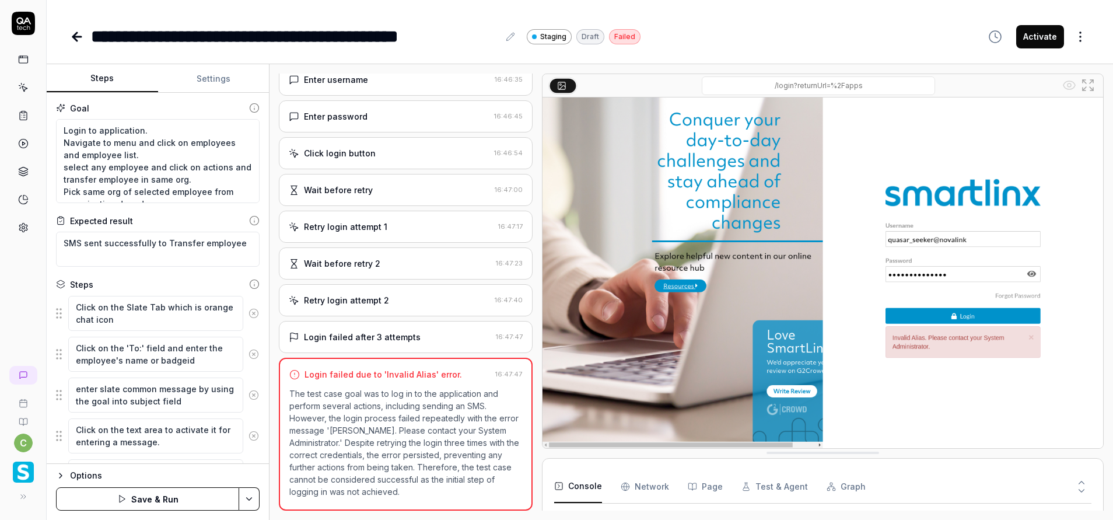
click at [249, 309] on circle at bounding box center [253, 313] width 9 height 9
click at [249, 349] on circle at bounding box center [253, 353] width 9 height 9
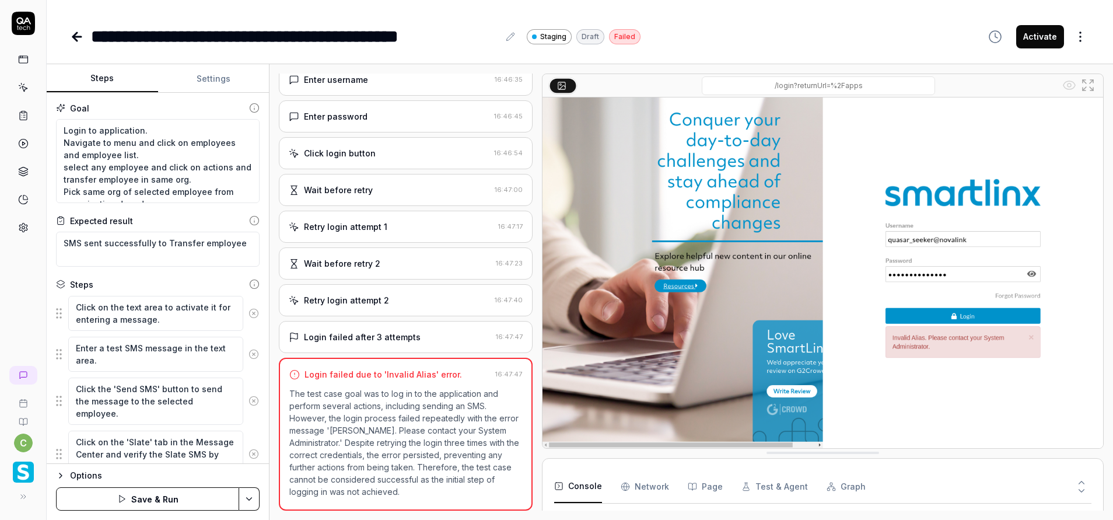
click at [249, 309] on circle at bounding box center [253, 313] width 9 height 9
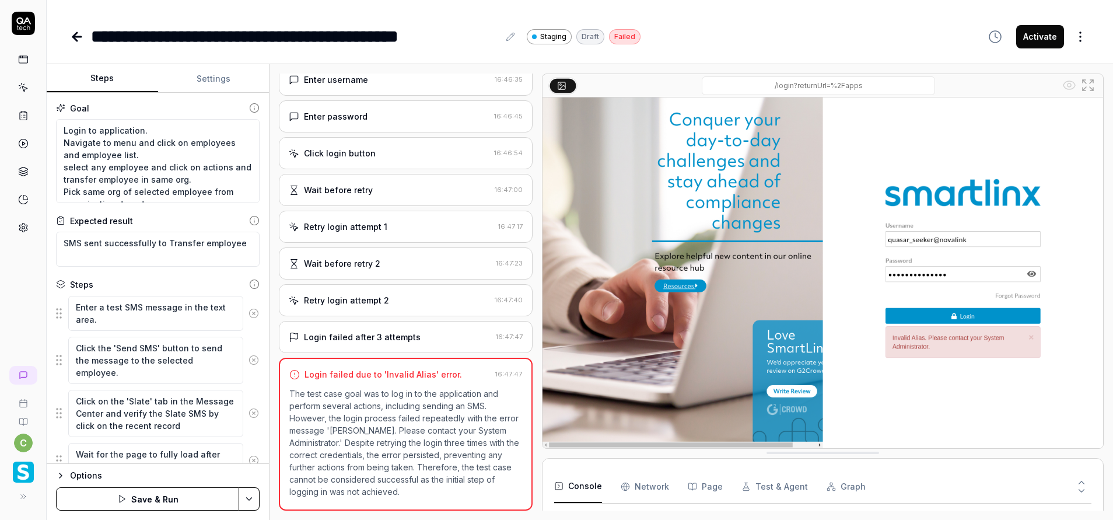
click at [249, 309] on circle at bounding box center [253, 313] width 9 height 9
click at [243, 348] on button at bounding box center [253, 359] width 20 height 23
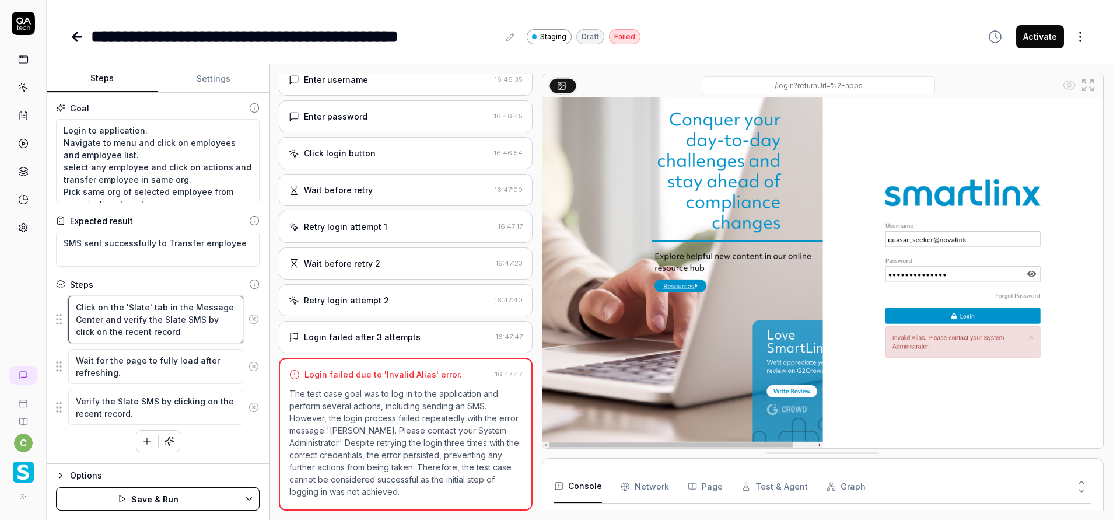
click at [243, 309] on textarea "Click on the 'Slate' tab in the Message Center and verify the Slate SMS by clic…" at bounding box center [155, 319] width 175 height 47
click at [253, 319] on icon at bounding box center [253, 319] width 3 height 3
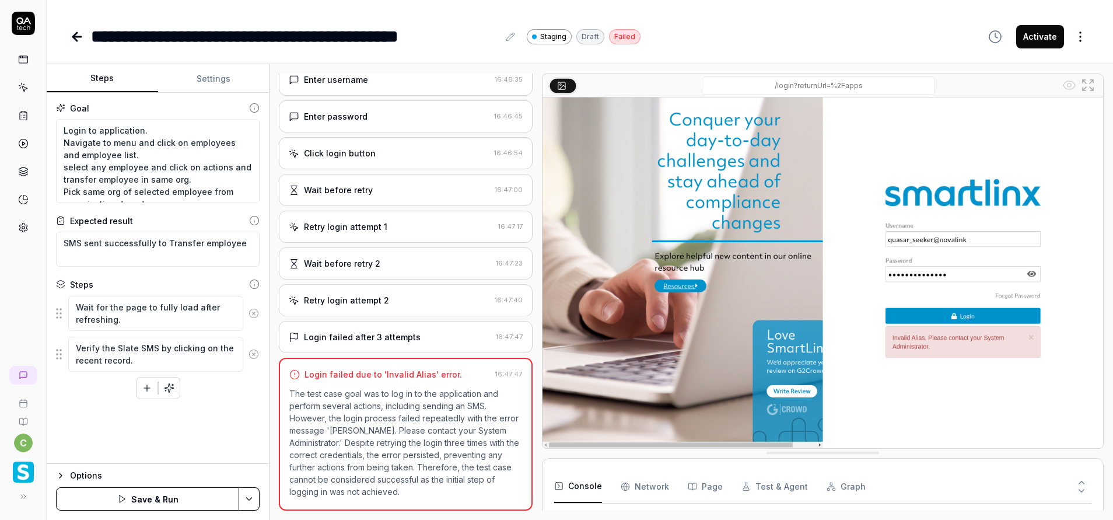
click at [253, 319] on button at bounding box center [253, 313] width 20 height 23
click at [255, 314] on div "To pick up a draggable item, press the space bar. While dragging, use the arrow…" at bounding box center [158, 325] width 204 height 27
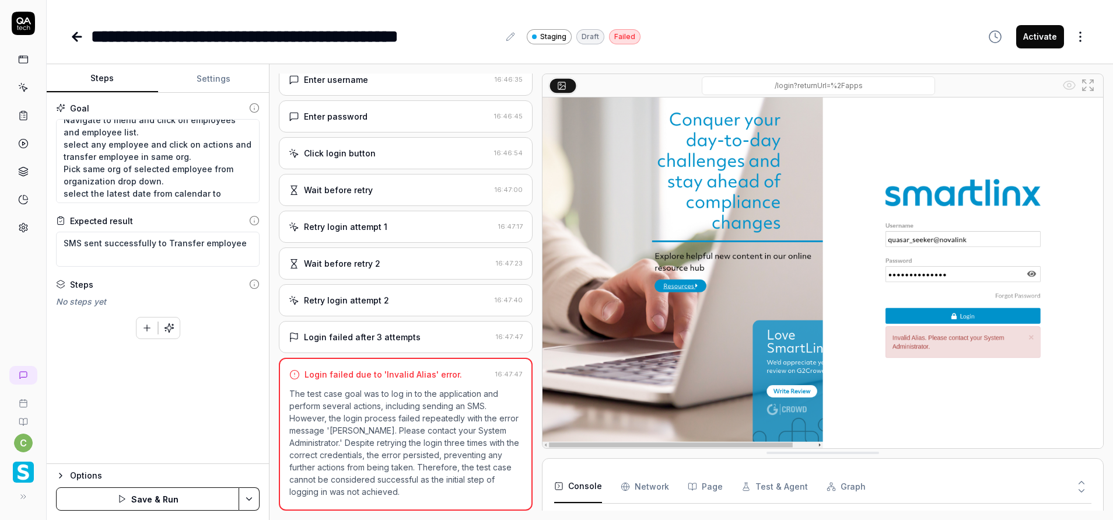
scroll to position [61, 0]
click at [248, 497] on html "**********" at bounding box center [556, 260] width 1113 height 520
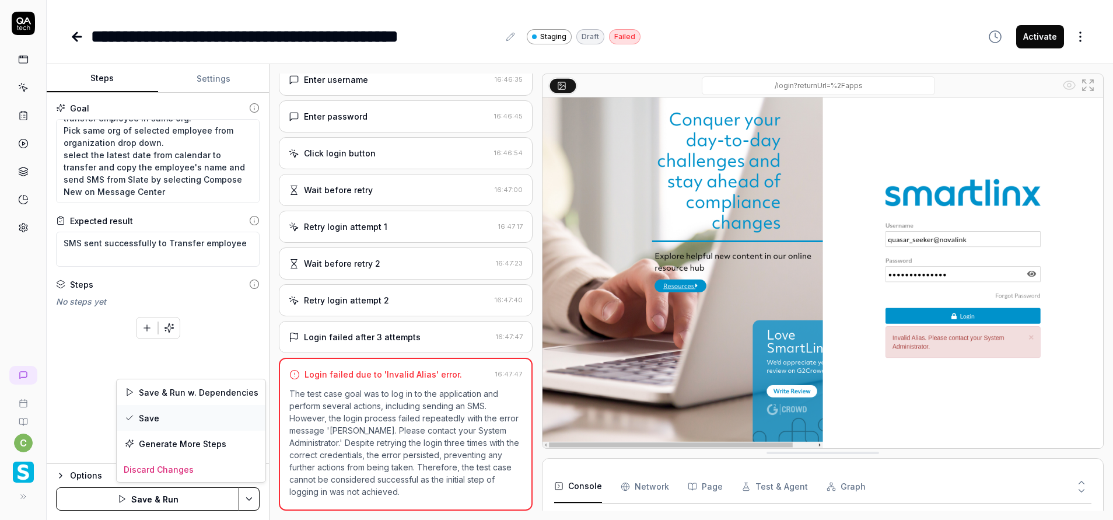
click at [170, 421] on div "Save" at bounding box center [191, 418] width 149 height 26
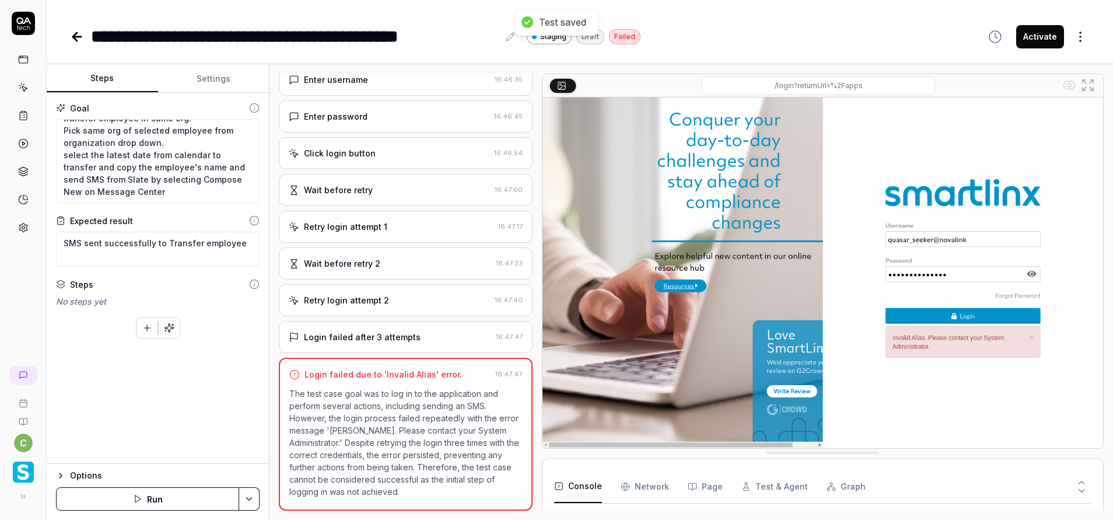
click at [197, 498] on button "Run" at bounding box center [147, 498] width 183 height 23
click at [204, 86] on button "Settings" at bounding box center [213, 79] width 111 height 28
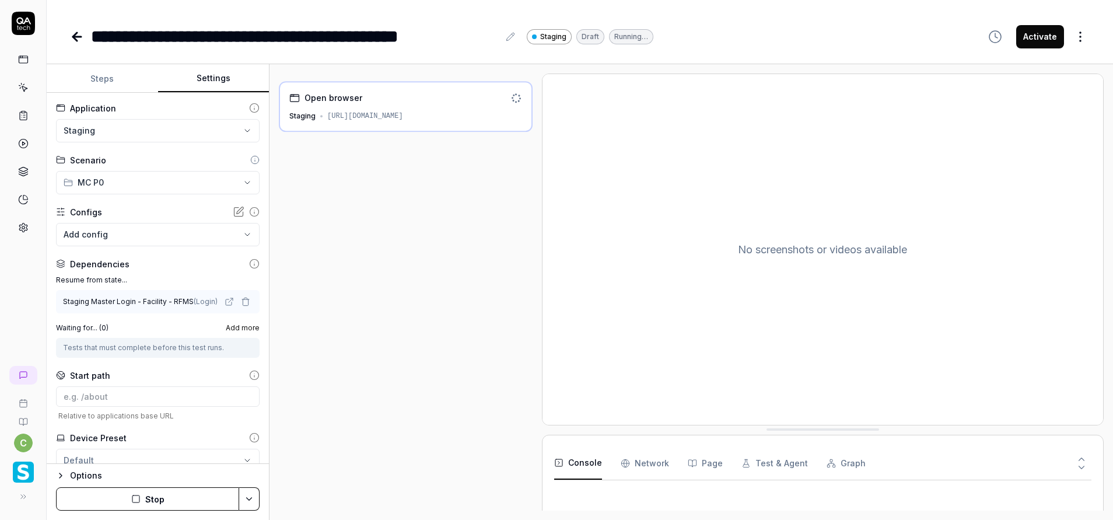
click at [96, 76] on button "Steps" at bounding box center [102, 79] width 111 height 28
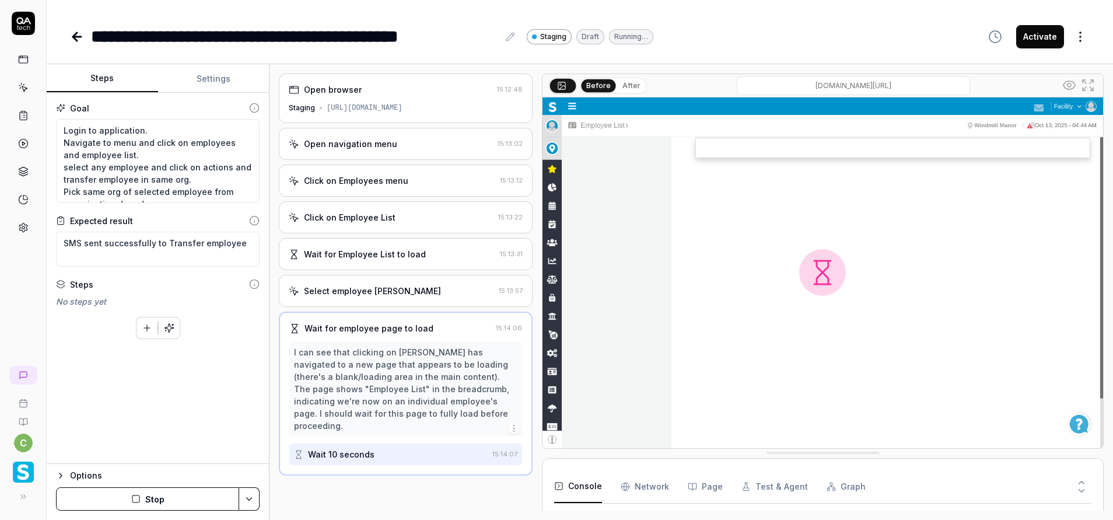
scroll to position [171, 0]
type textarea "*"
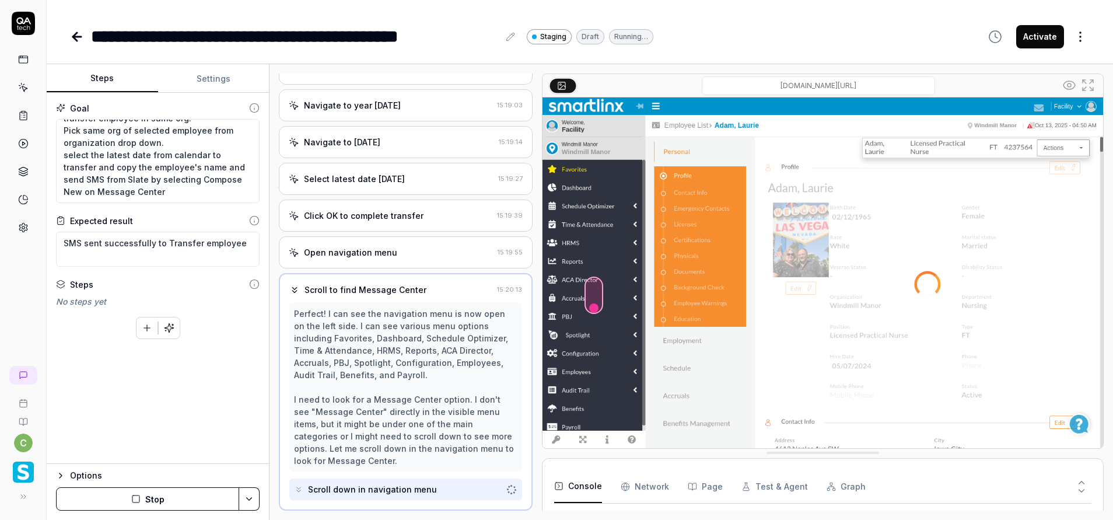
scroll to position [1215, 0]
click at [420, 215] on div "Click OK to complete transfer" at bounding box center [391, 215] width 204 height 12
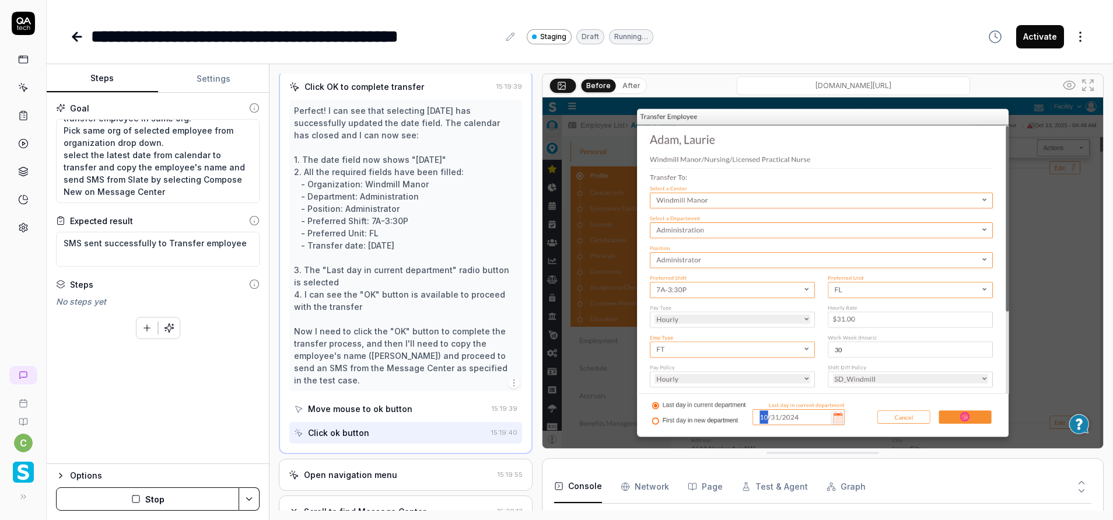
scroll to position [1399, 0]
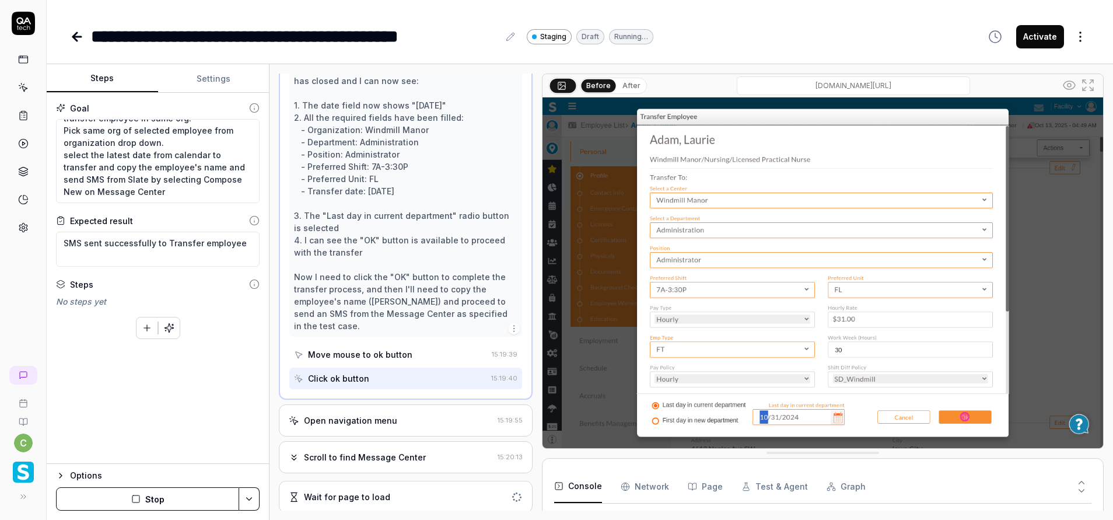
click at [438, 417] on div "Open navigation menu" at bounding box center [391, 420] width 204 height 12
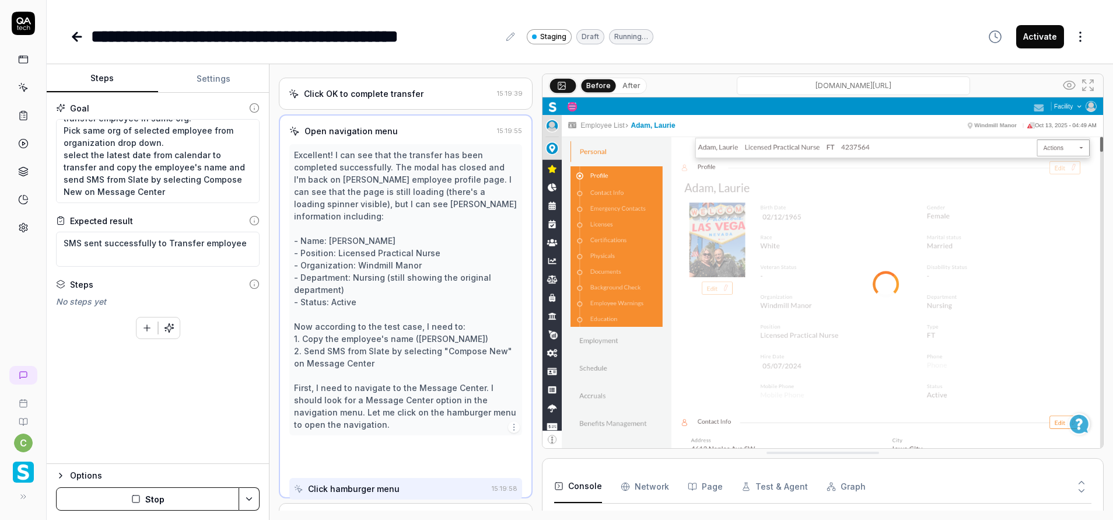
scroll to position [379, 0]
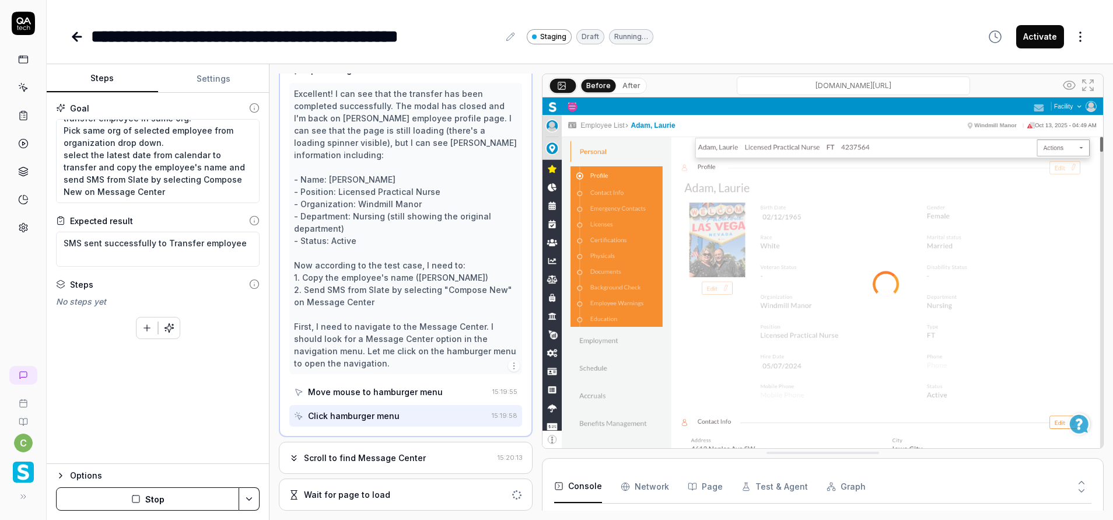
click at [423, 466] on div "Scroll to find Message Center 15:20:13" at bounding box center [406, 458] width 254 height 32
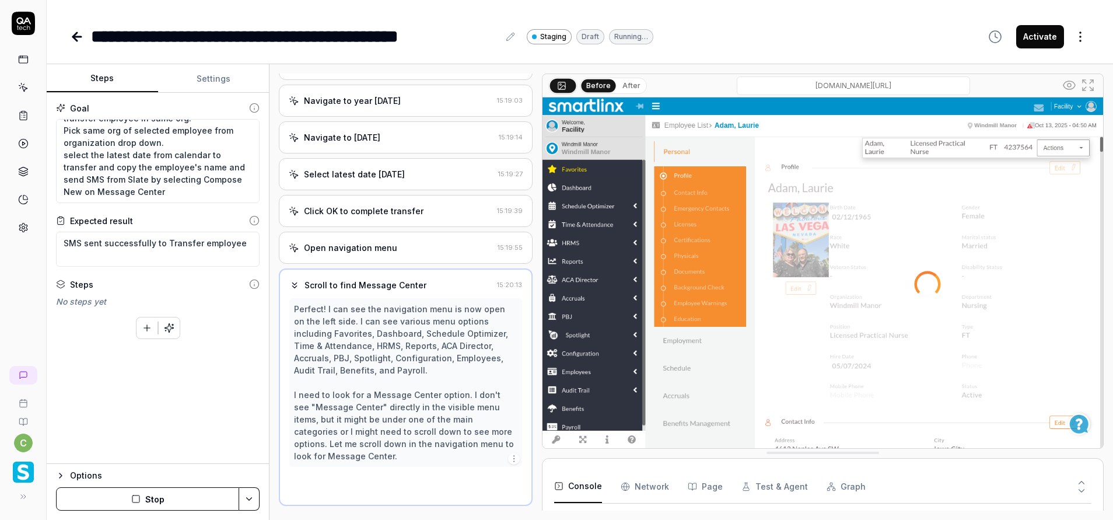
scroll to position [1215, 0]
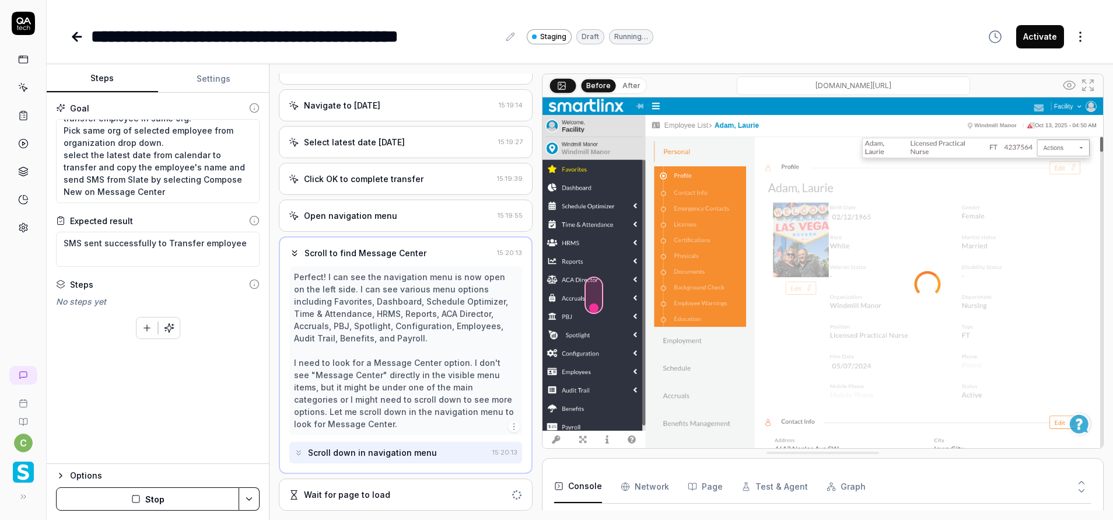
click at [406, 499] on div "Wait for page to load" at bounding box center [398, 494] width 218 height 12
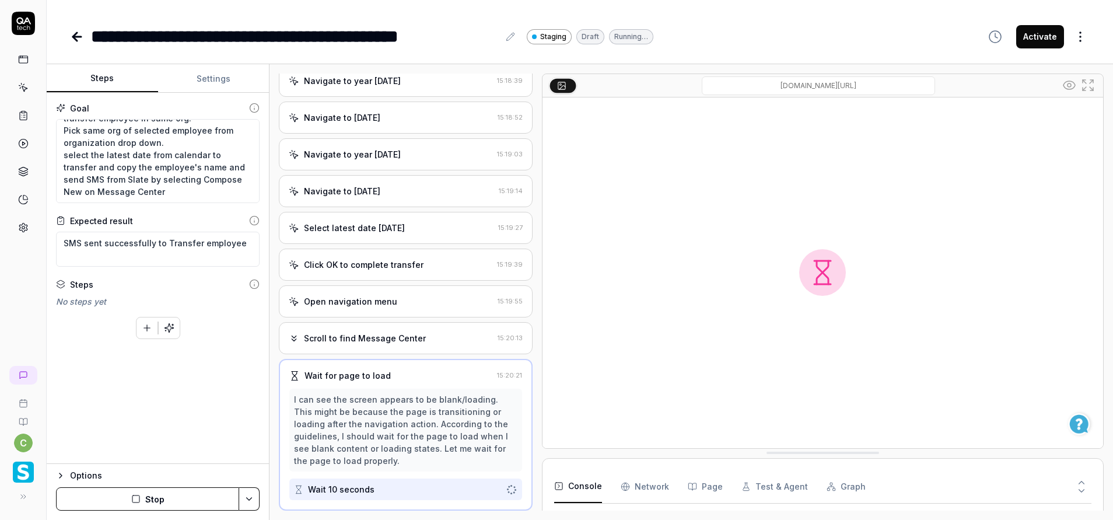
click at [407, 267] on div "Click OK to complete transfer" at bounding box center [364, 264] width 120 height 12
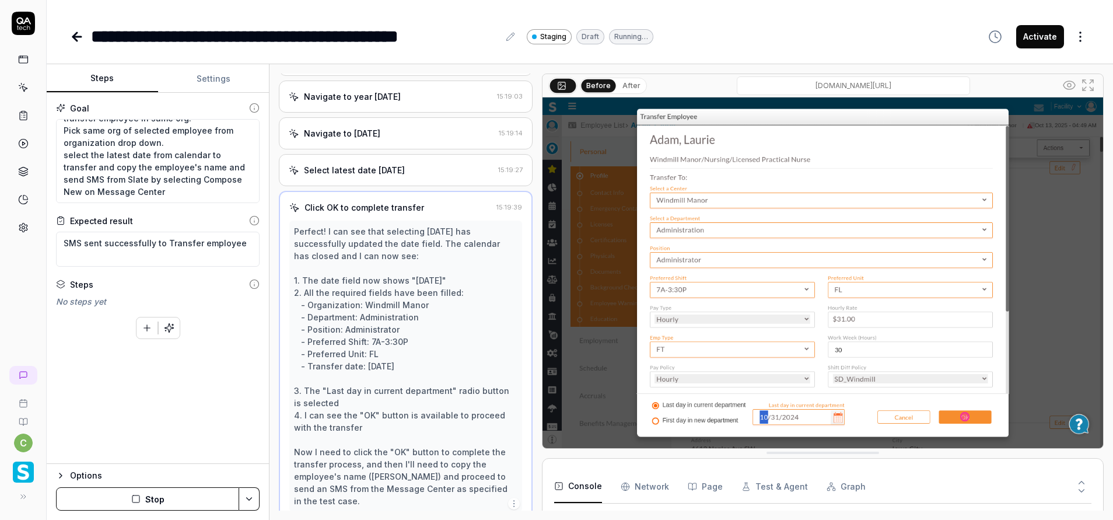
scroll to position [1288, 0]
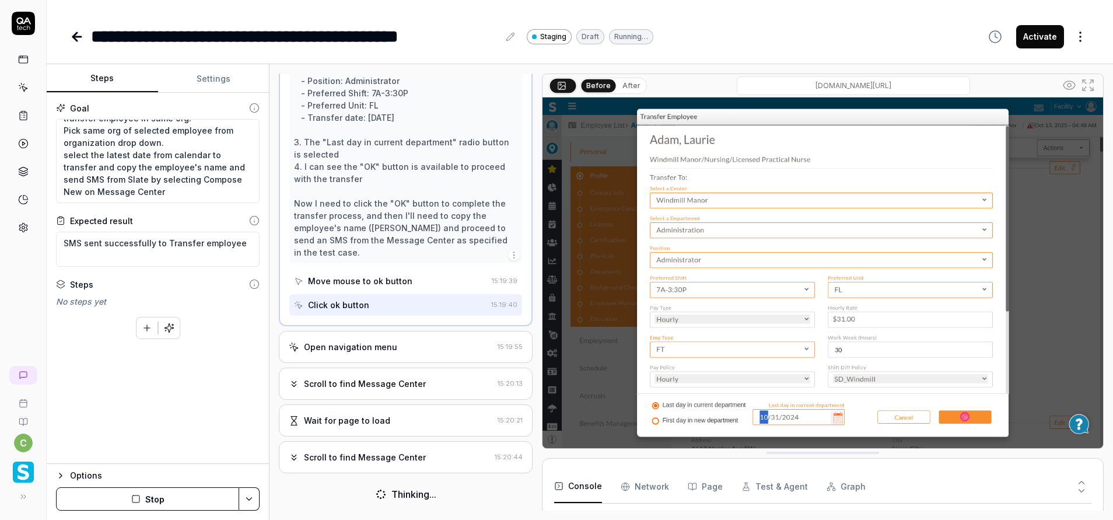
click at [415, 467] on div "Scroll to find Message Center 15:20:44" at bounding box center [406, 457] width 254 height 32
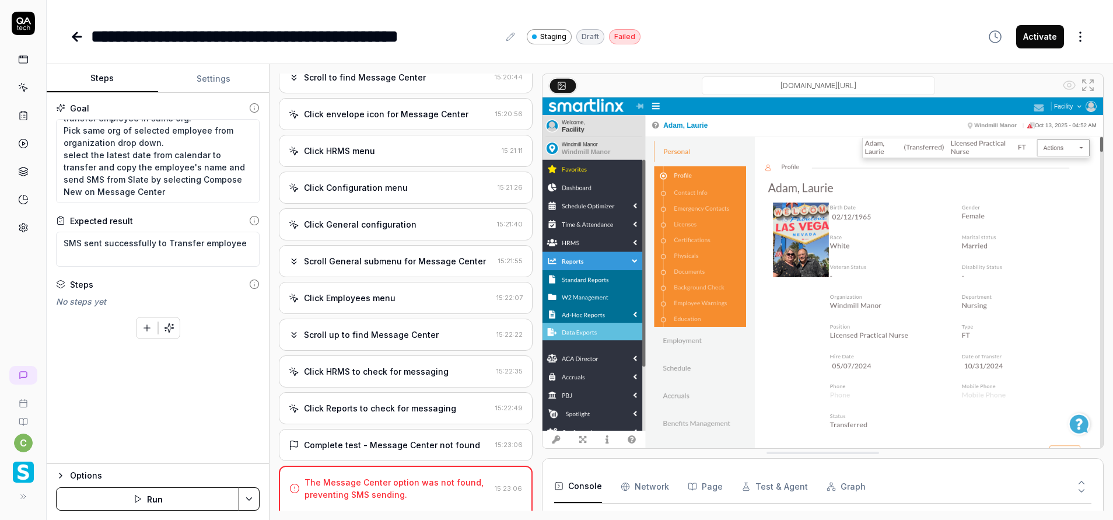
scroll to position [427, 0]
click at [195, 505] on button "Run" at bounding box center [147, 498] width 183 height 23
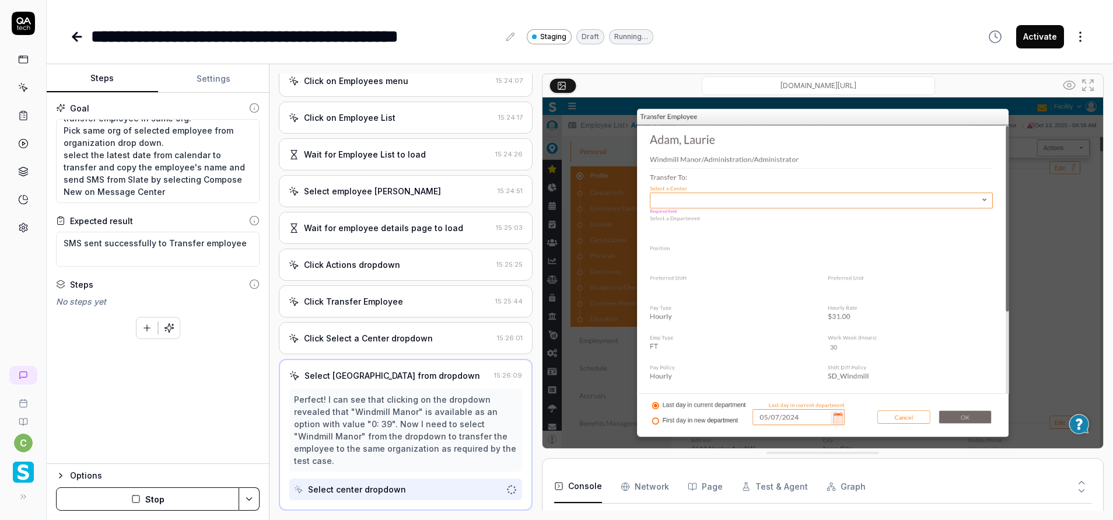
scroll to position [218, 0]
click at [764, 22] on div "**********" at bounding box center [580, 25] width 1067 height 50
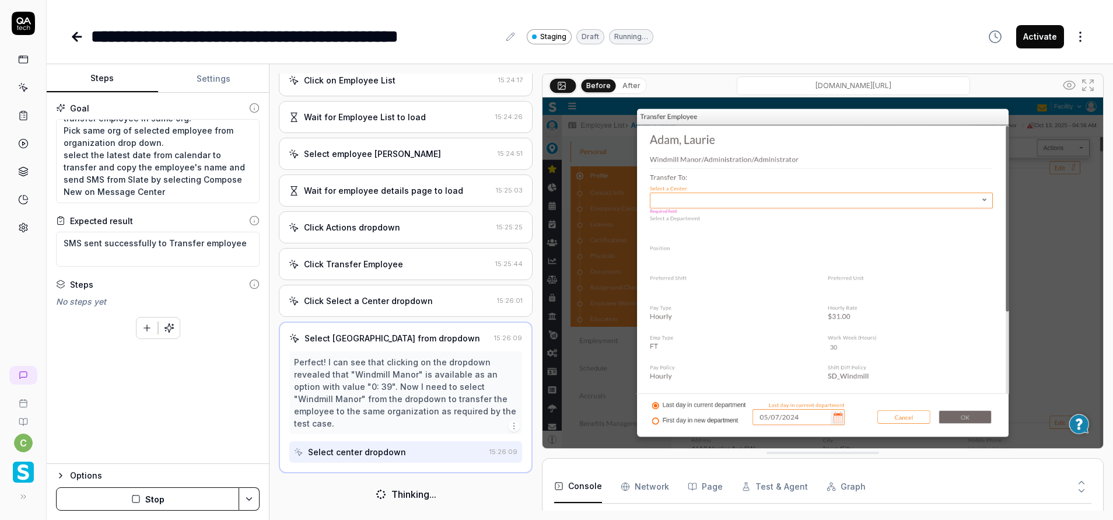
scroll to position [195, 0]
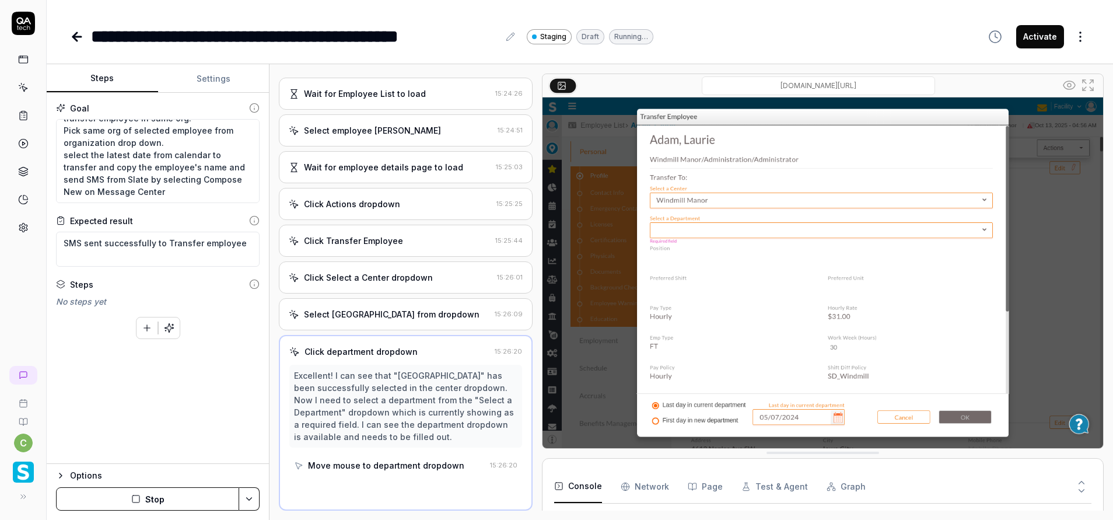
click at [779, 40] on div "**********" at bounding box center [580, 36] width 1020 height 26
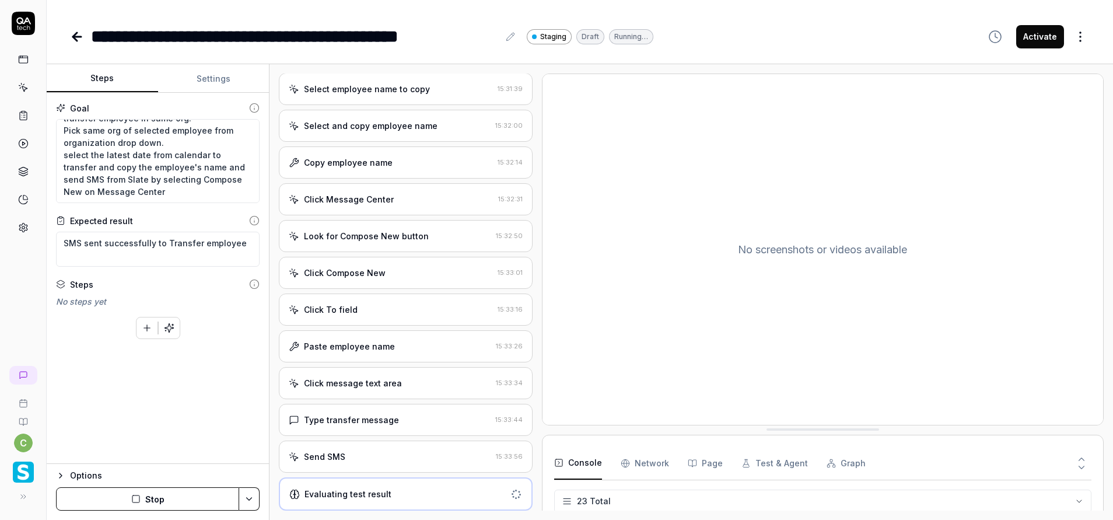
scroll to position [1645, 0]
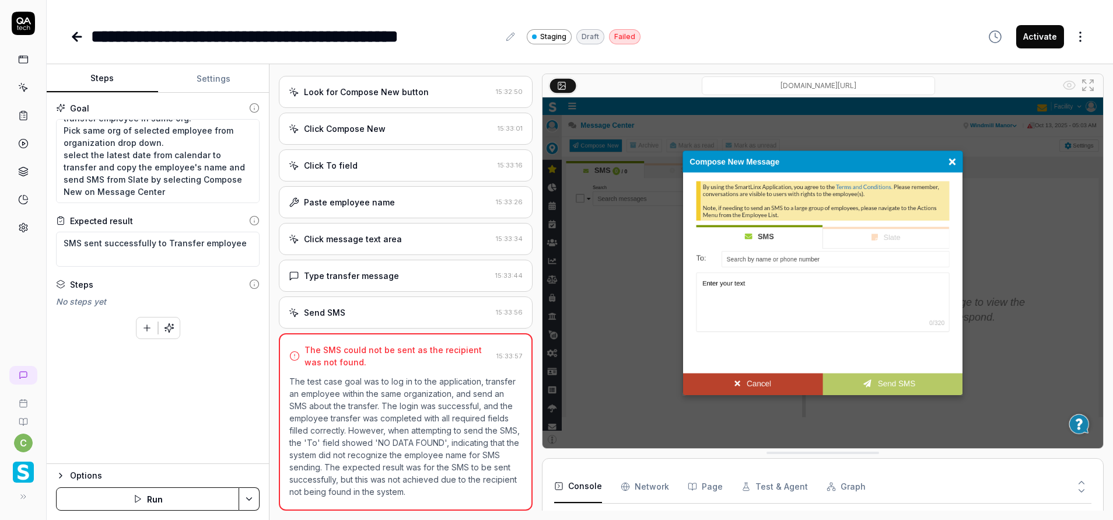
type textarea "*"
drag, startPoint x: 66, startPoint y: 153, endPoint x: 109, endPoint y: 161, distance: 43.3
click at [66, 153] on textarea "Login to application. Navigate to menu and click on employees and employee list…" at bounding box center [158, 161] width 204 height 84
type textarea "Login to application. Navigate to menu and click on employees and employee list…"
type textarea "*"
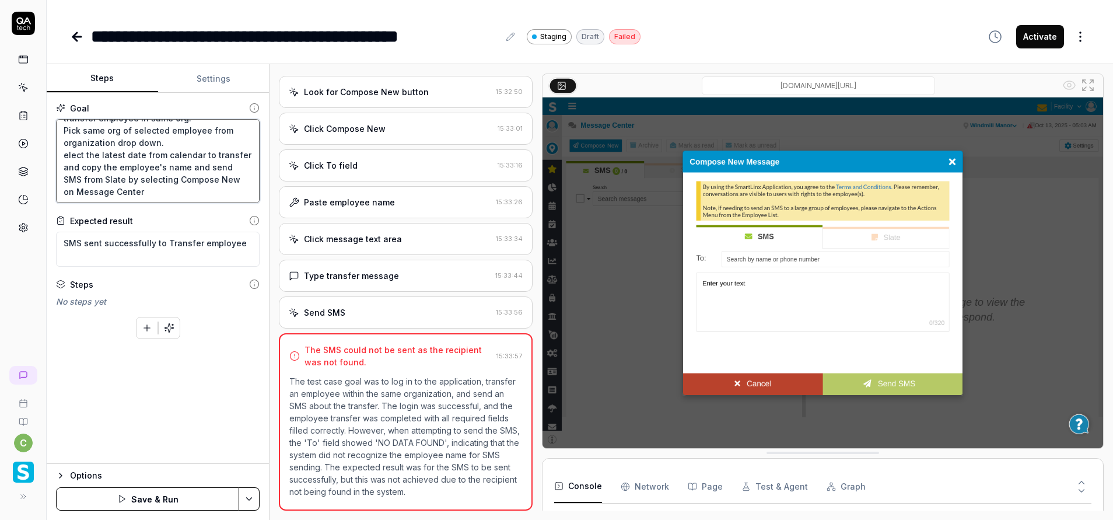
type textarea "Login to application. Navigate to menu and click on employees and employee list…"
click at [159, 153] on textarea "Login to application. Navigate to menu and click on employees and employee list…" at bounding box center [158, 161] width 204 height 84
type textarea "*"
type textarea "Login to application. Navigate to menu and click on employees and employee list…"
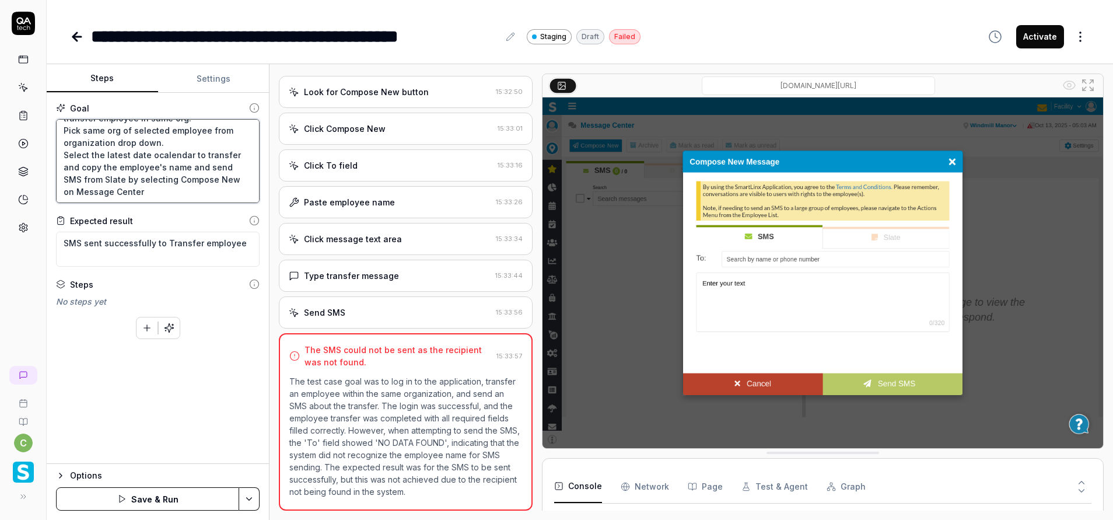
type textarea "*"
type textarea "Login to application. Navigate to menu and click on employees and employee list…"
type textarea "*"
type textarea "Login to application. Navigate to menu and click on employees and employee list…"
click at [193, 150] on textarea "Login to application. Navigate to menu and click on employees and employee list…" at bounding box center [158, 161] width 204 height 84
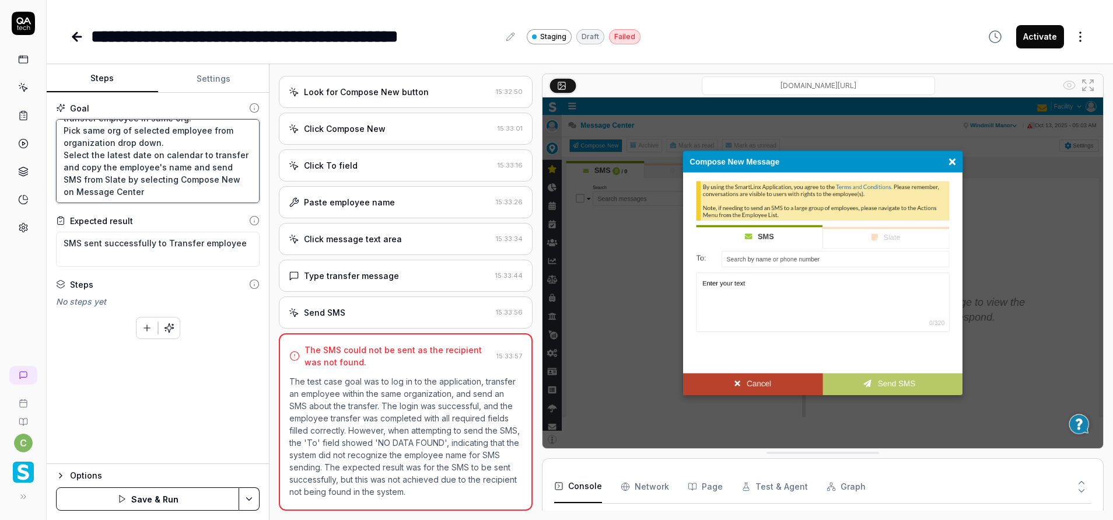
type textarea "*"
type textarea "Login to application. Navigate to menu and click on employees and employee list…"
type textarea "*"
type textarea "Login to application. Navigate to menu and click on employees and employee list…"
type textarea "*"
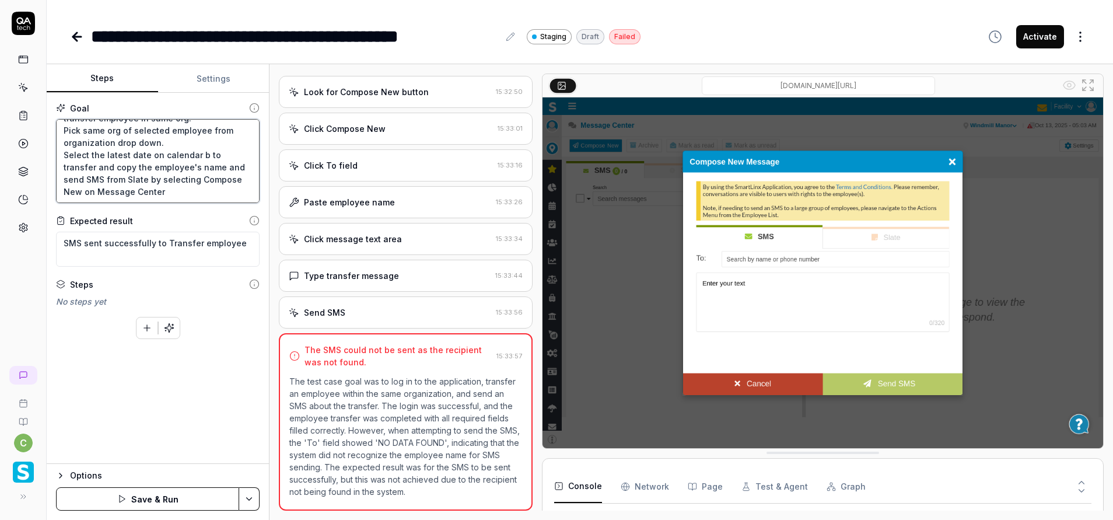
type textarea "Login to application. Navigate to menu and click on employees and employee list…"
type textarea "*"
type textarea "Login to application. Navigate to menu and click on employees and employee list…"
type textarea "*"
type textarea "Login to application. Navigate to menu and click on employees and employee list…"
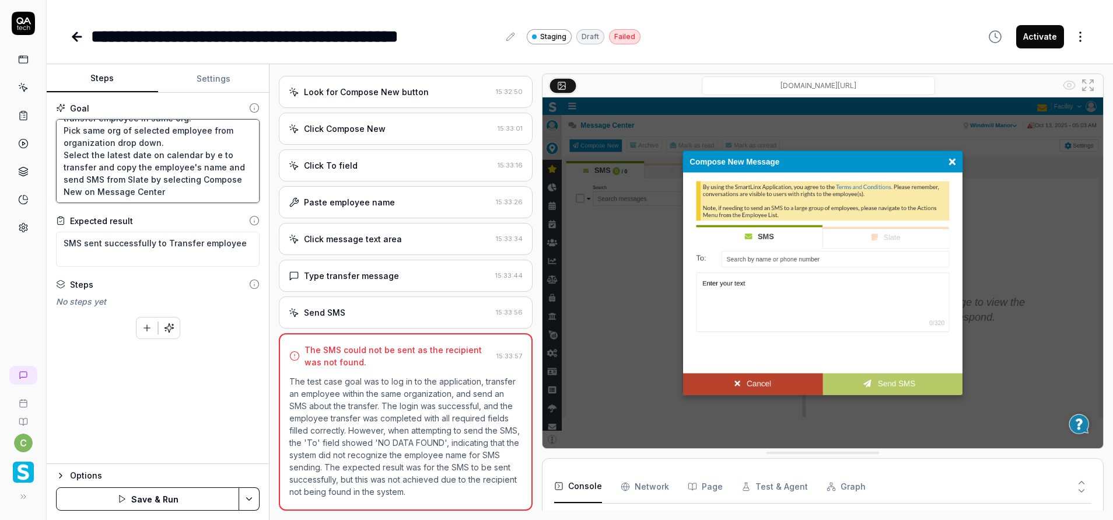
type textarea "*"
type textarea "Login to application. Navigate to menu and click on employees and employee list…"
type textarea "*"
type textarea "Login to application. Navigate to menu and click on employees and employee list…"
type textarea "*"
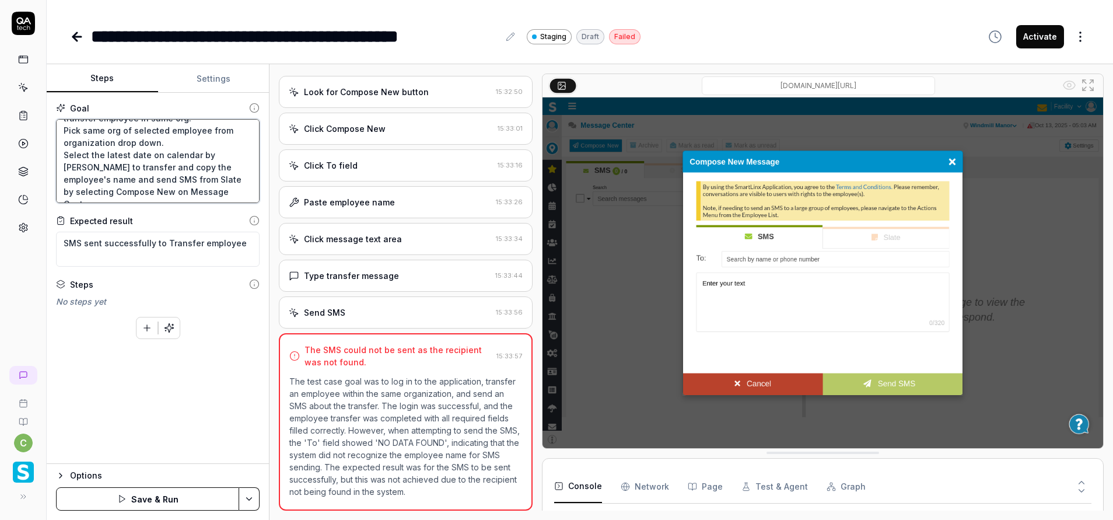
type textarea "Login to application. Navigate to menu and click on employees and employee list…"
drag, startPoint x: 105, startPoint y: 155, endPoint x: 194, endPoint y: 153, distance: 88.7
click at [194, 153] on textarea "Login to application. Navigate to menu and click on employees and employee list…" at bounding box center [158, 161] width 204 height 84
type textarea "*"
type textarea "Login to application. Navigate to menu and click on employees and employee list…"
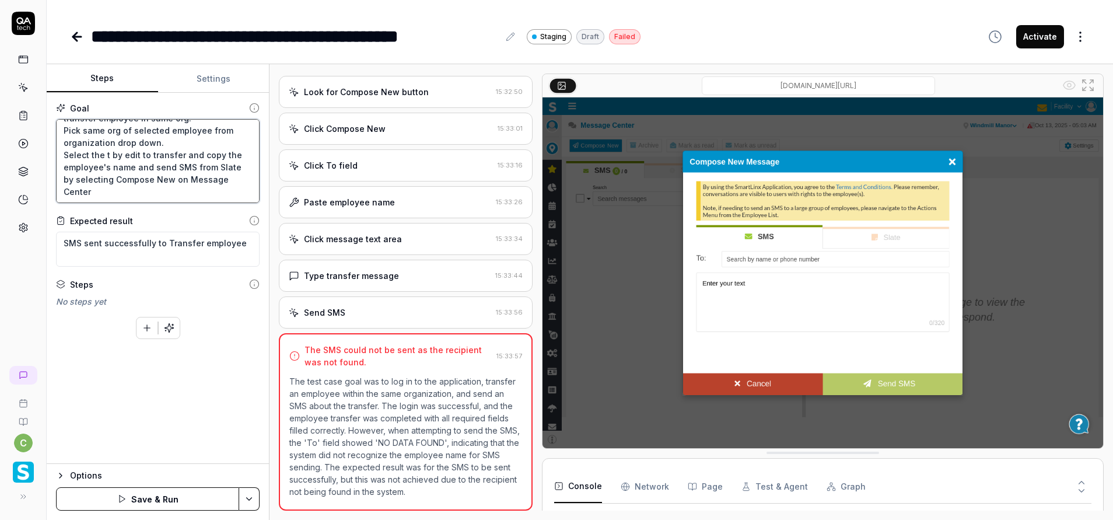
type textarea "*"
type textarea "Login to application. Navigate to menu and click on employees and employee list…"
type textarea "*"
type textarea "Login to application. Navigate to menu and click on employees and employee list…"
type textarea "*"
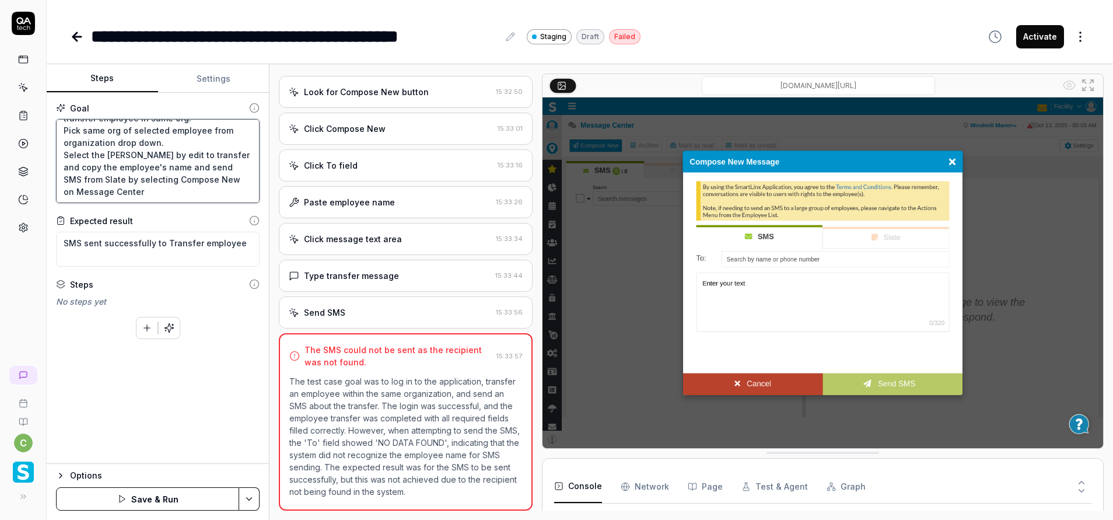
type textarea "Login to application. Navigate to menu and click on employees and employee list…"
type textarea "*"
type textarea "Login to application. Navigate to menu and click on employees and employee list…"
type textarea "*"
type textarea "Login to application. Navigate to menu and click on employees and employee list…"
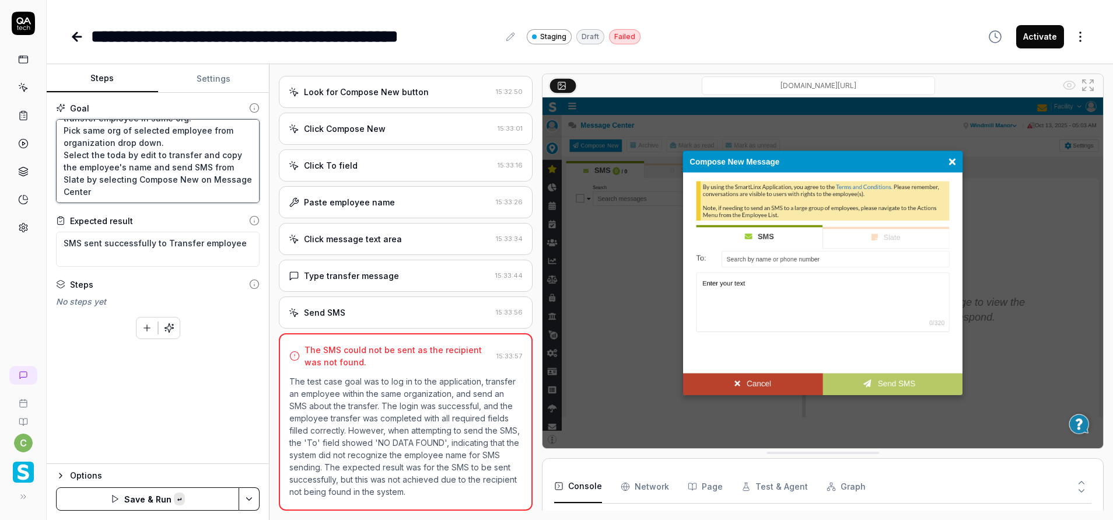
type textarea "*"
type textarea "Login to application. Navigate to menu and click on employees and employee list…"
type textarea "*"
type textarea "Login to application. Navigate to menu and click on employees and employee list…"
type textarea "*"
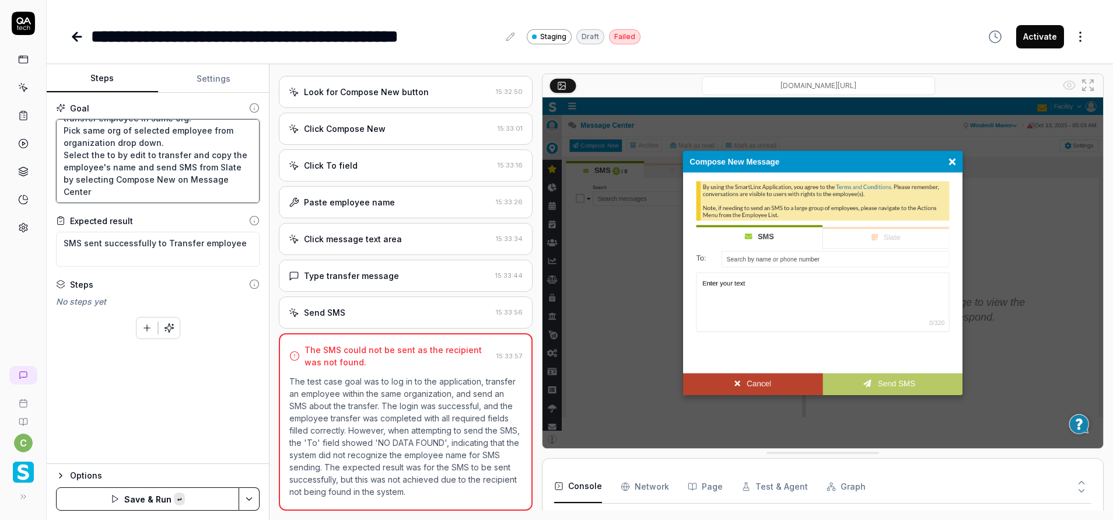
type textarea "Login to application. Navigate to menu and click on employees and employee list…"
type textarea "*"
type textarea "Login to application. Navigate to menu and click on employees and employee list…"
click at [165, 147] on textarea "Login to application. Navigate to menu and click on employees and employee list…" at bounding box center [158, 161] width 204 height 84
drag, startPoint x: 104, startPoint y: 152, endPoint x: 148, endPoint y: 152, distance: 44.3
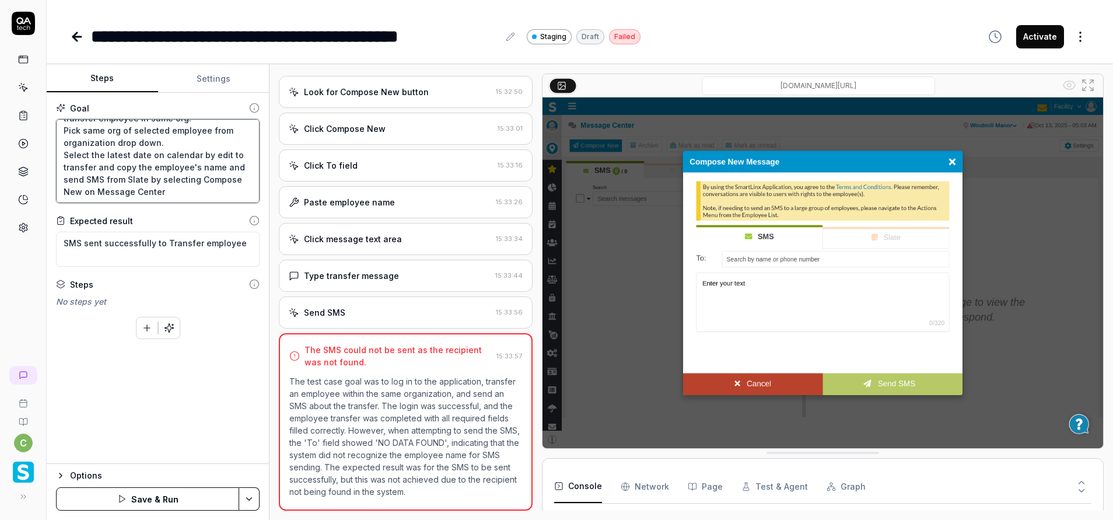
click at [148, 152] on textarea "Login to application. Navigate to menu and click on employees and employee list…" at bounding box center [158, 161] width 204 height 84
type textarea "*"
type textarea "Login to application. Navigate to menu and click on employees and employee list…"
type textarea "*"
type textarea "Login to application. Navigate to menu and click on employees and employee list…"
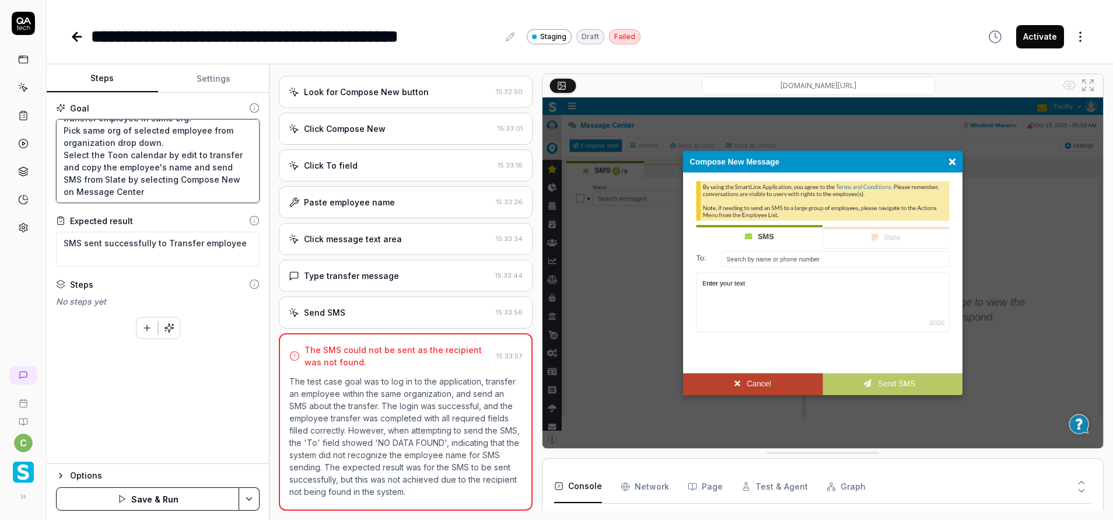
type textarea "*"
type textarea "Login to application. Navigate to menu and click on employees and employee list…"
type textarea "*"
type textarea "Login to application. Navigate to menu and click on employees and employee list…"
type textarea "*"
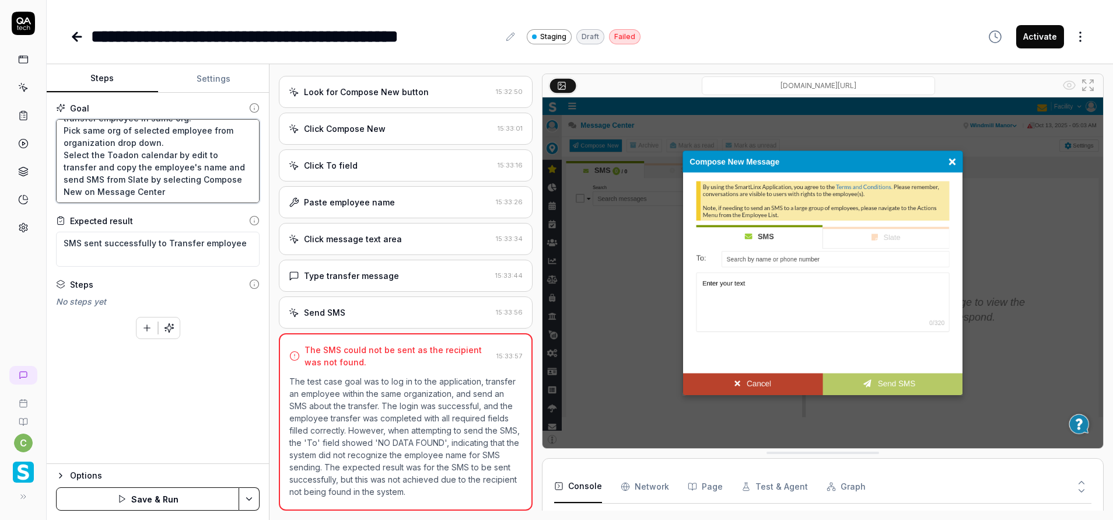
type textarea "Login to application. Navigate to menu and click on employees and employee list…"
type textarea "*"
type textarea "Login to application. Navigate to menu and click on employees and employee list…"
type textarea "*"
type textarea "Login to application. Navigate to menu and click on employees and employee list…"
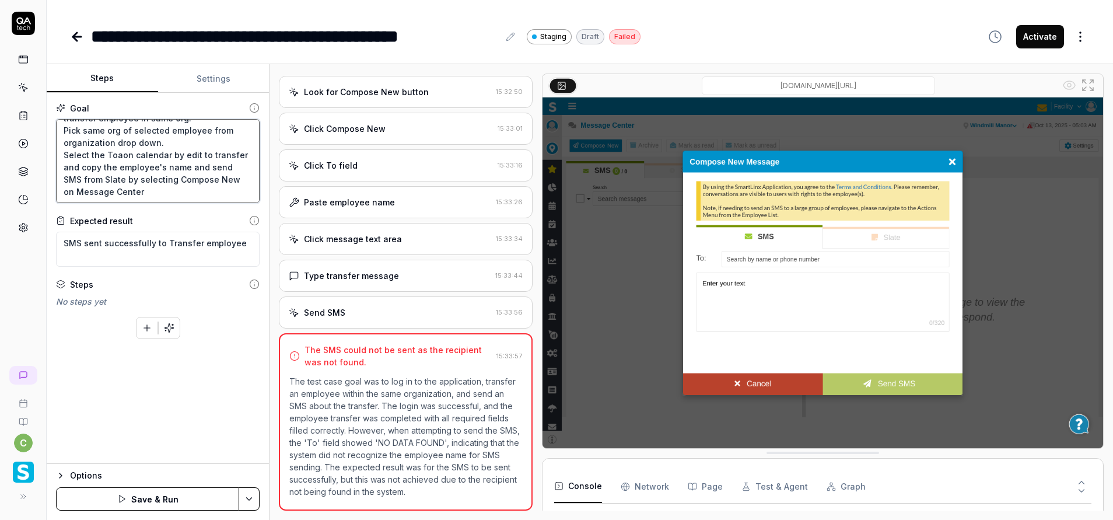
type textarea "*"
type textarea "Login to application. Navigate to menu and click on employees and employee list…"
type textarea "*"
type textarea "Login to application. Navigate to menu and click on employees and employee list…"
type textarea "*"
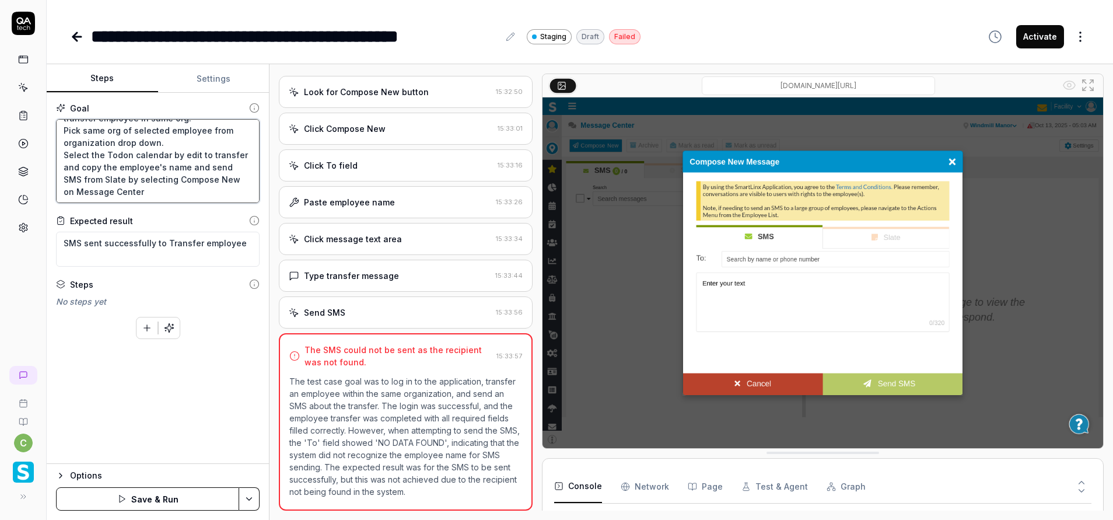
type textarea "Login to application. Navigate to menu and click on employees and employee list…"
type textarea "*"
type textarea "Login to application. Navigate to menu and click on employees and employee list…"
type textarea "*"
type textarea "Login to application. Navigate to menu and click on employees and employee list…"
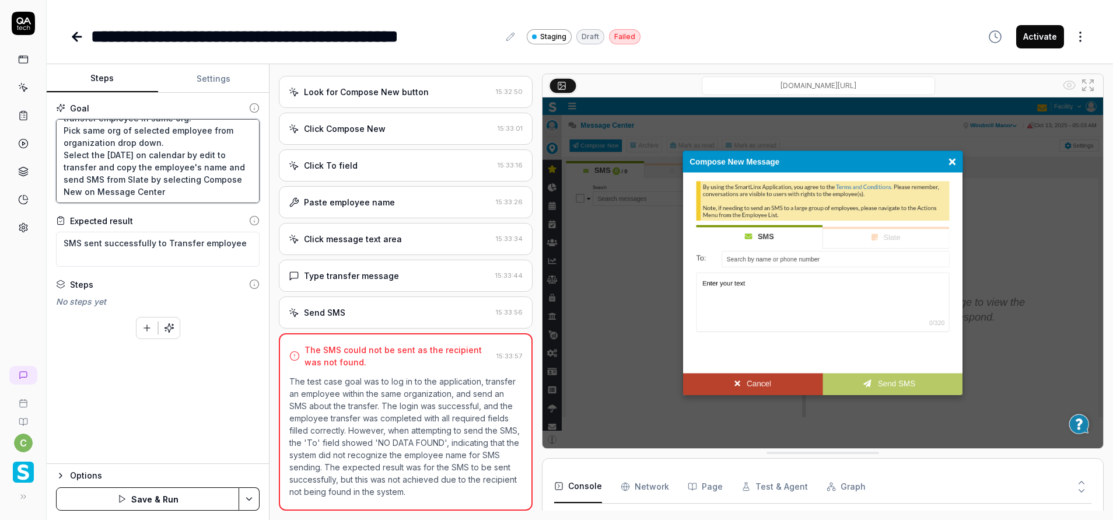
type textarea "*"
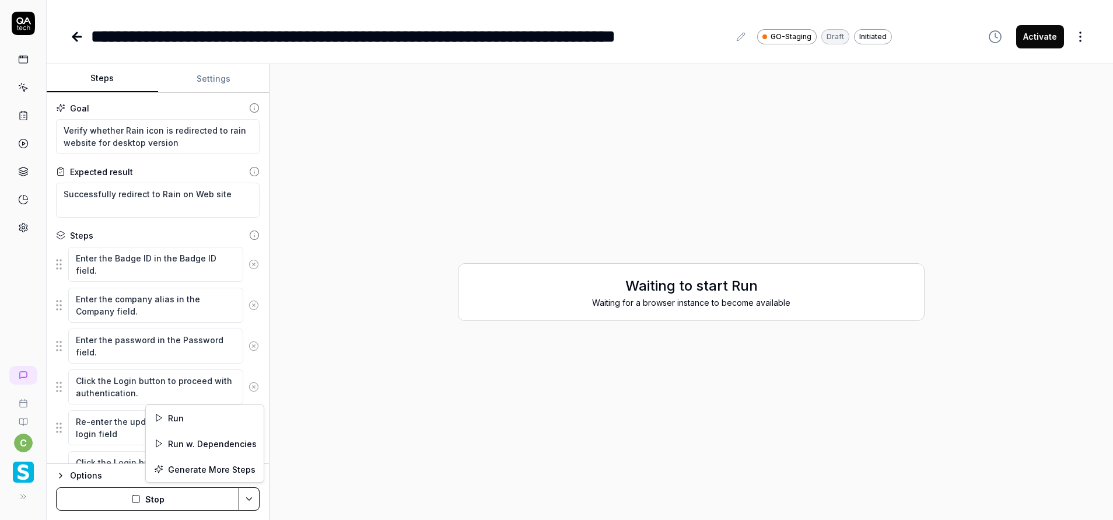
click at [251, 502] on html "**********" at bounding box center [556, 260] width 1113 height 520
click at [393, 406] on html "**********" at bounding box center [556, 260] width 1113 height 520
drag, startPoint x: 624, startPoint y: 302, endPoint x: 625, endPoint y: 308, distance: 6.0
click at [625, 305] on div "Waiting for a browser instance to become available" at bounding box center [691, 302] width 442 height 12
click at [174, 502] on button "Stop" at bounding box center [147, 498] width 183 height 23
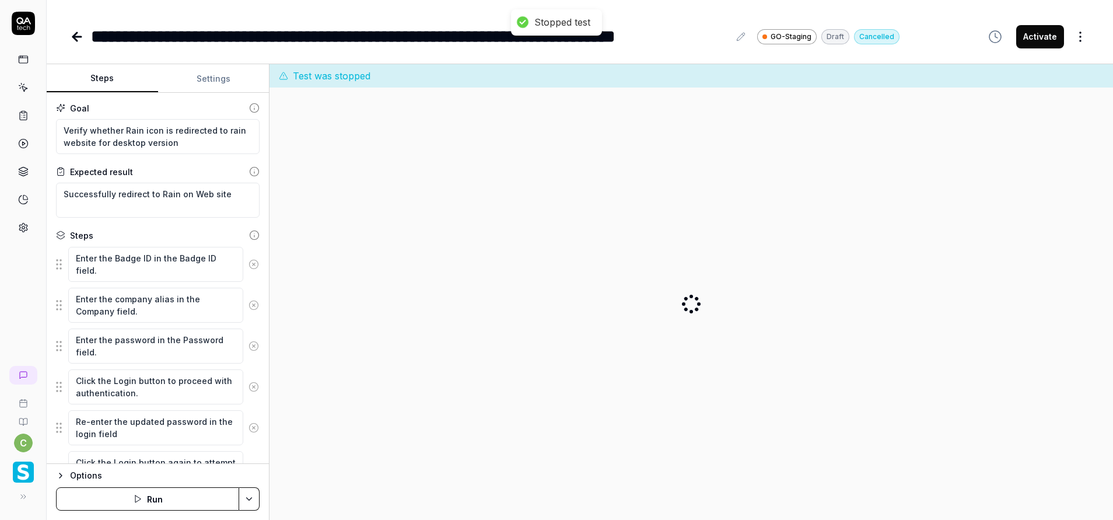
click at [181, 495] on button "Run" at bounding box center [147, 498] width 183 height 23
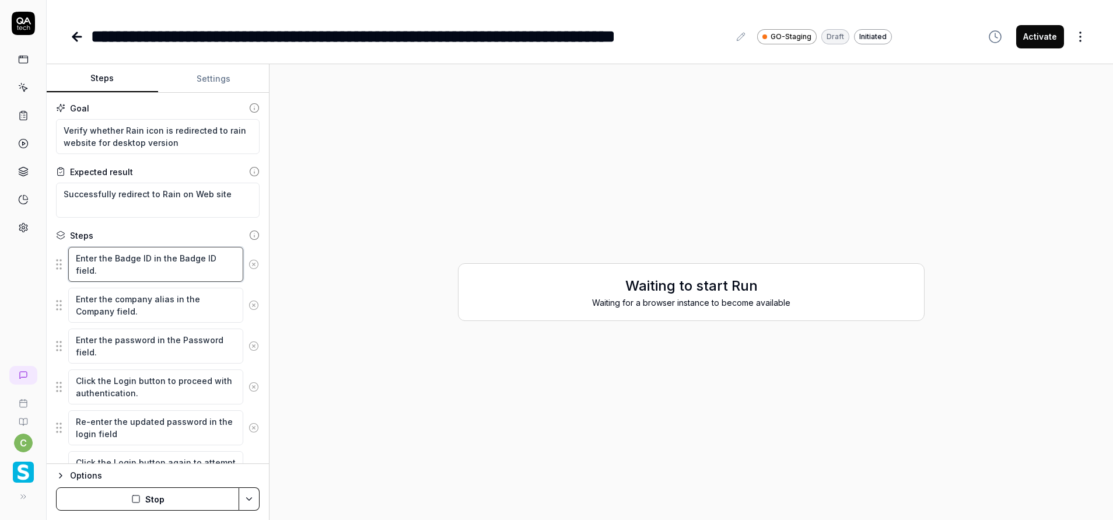
click at [183, 276] on textarea "Enter the Badge ID in the Badge ID field." at bounding box center [155, 264] width 175 height 35
click at [185, 311] on textarea "Enter the company alias in the Company field." at bounding box center [155, 305] width 175 height 35
click at [501, 359] on div "Waiting to start Run Waiting for a browser instance to become available" at bounding box center [691, 292] width 825 height 437
type textarea "*"
click at [225, 85] on button "Settings" at bounding box center [213, 79] width 111 height 28
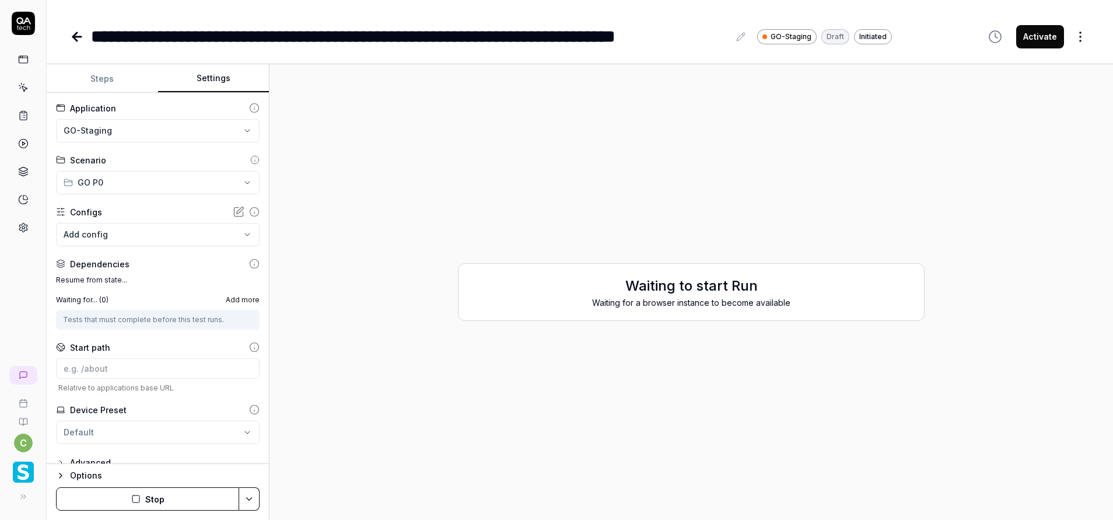
click at [153, 281] on label "Resume from state..." at bounding box center [158, 280] width 204 height 11
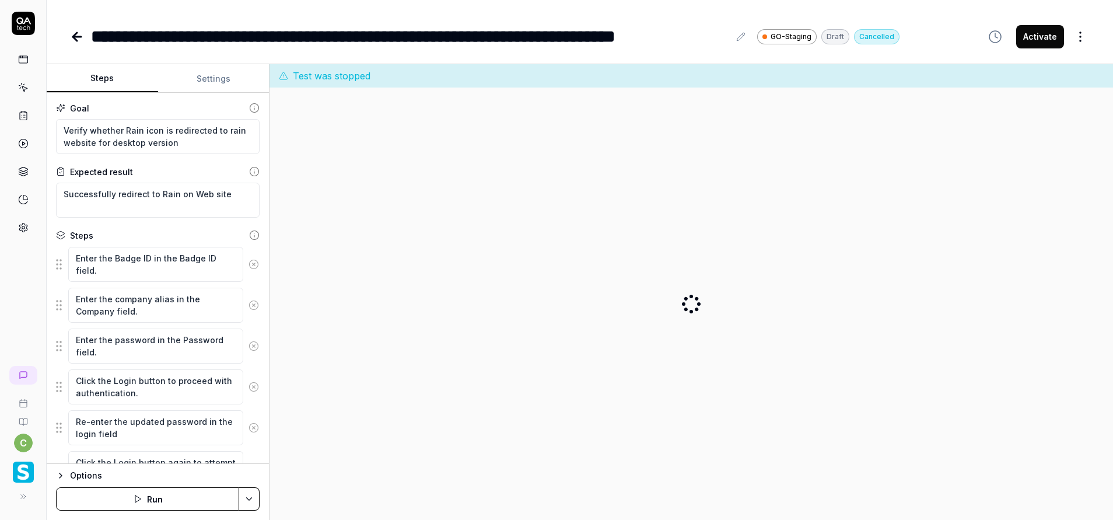
type textarea "*"
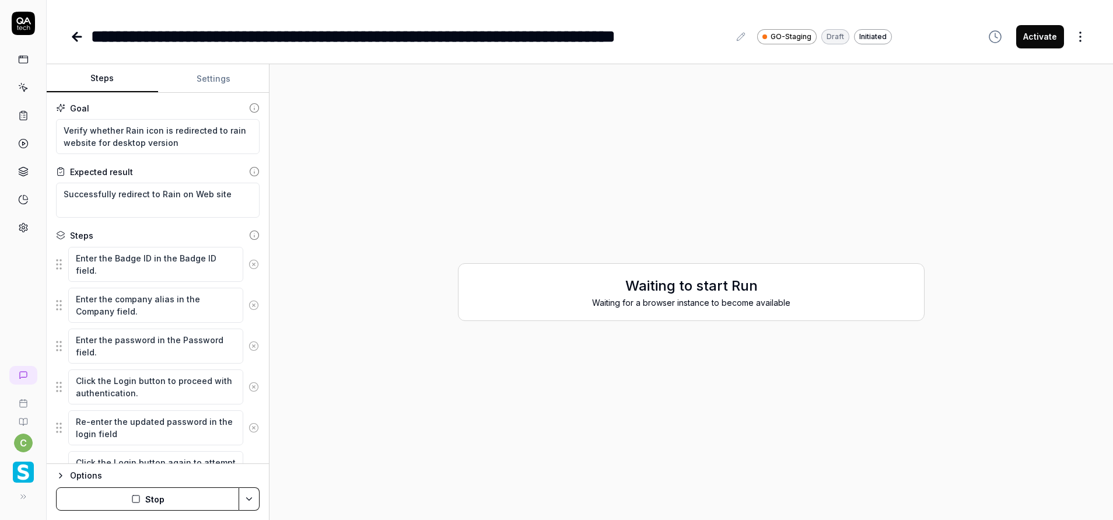
click at [163, 504] on button "Stop" at bounding box center [147, 498] width 183 height 23
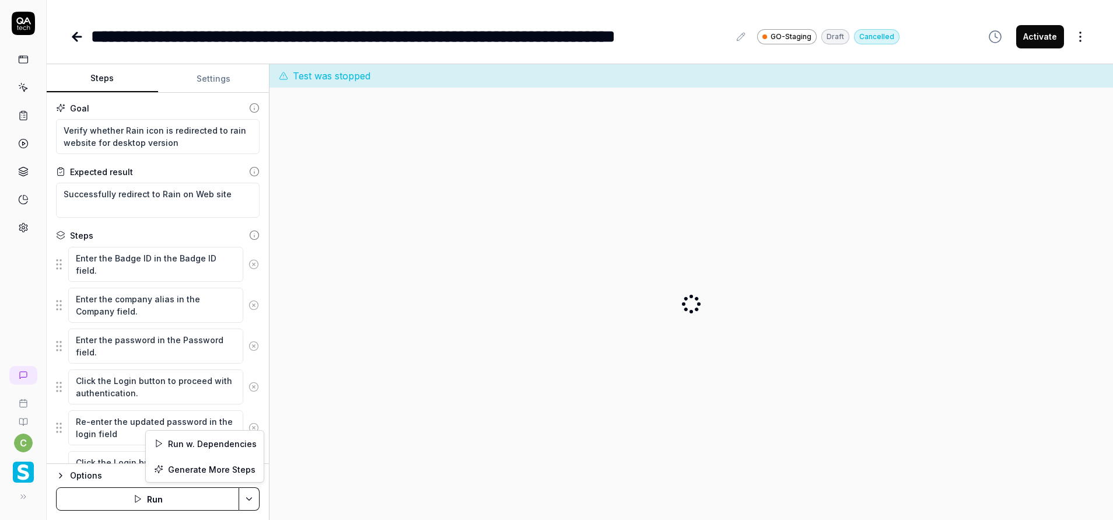
click at [243, 497] on html "**********" at bounding box center [556, 260] width 1113 height 520
click at [160, 503] on html "**********" at bounding box center [556, 260] width 1113 height 520
click at [160, 503] on button "Run" at bounding box center [147, 498] width 183 height 23
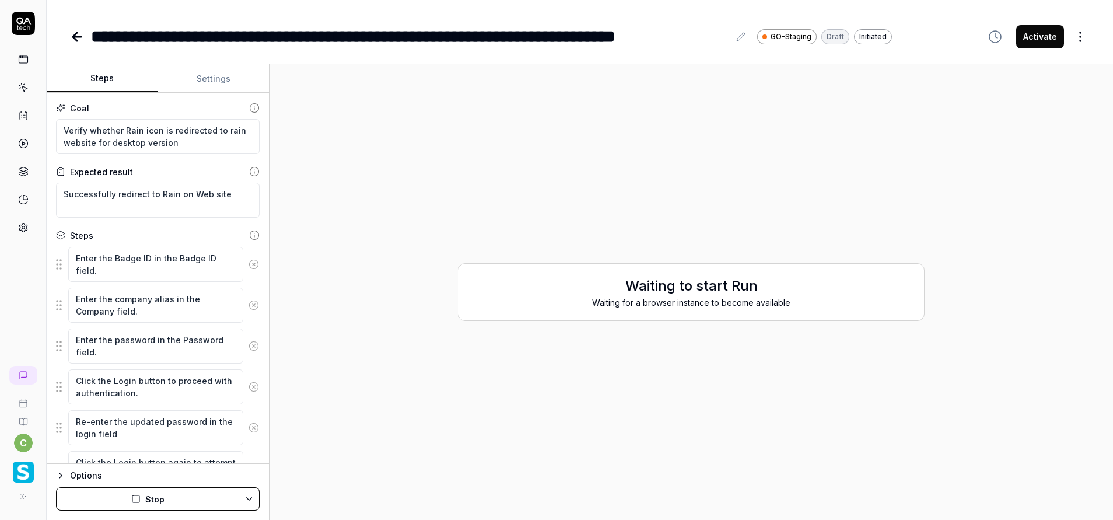
click at [244, 498] on html "**********" at bounding box center [556, 260] width 1113 height 520
click at [223, 445] on div "Run w. Dependencies" at bounding box center [205, 444] width 118 height 26
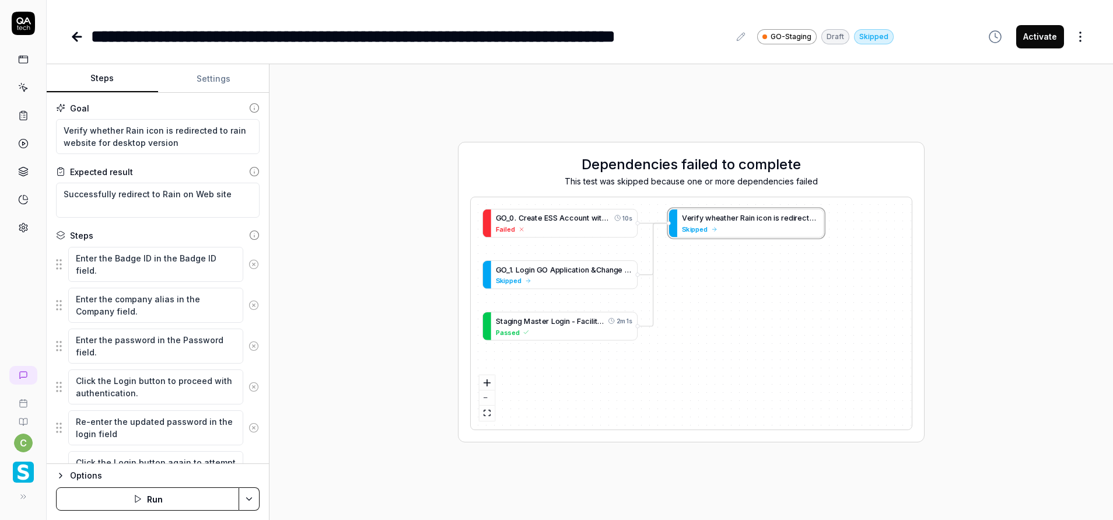
click at [214, 75] on button "Settings" at bounding box center [213, 79] width 111 height 28
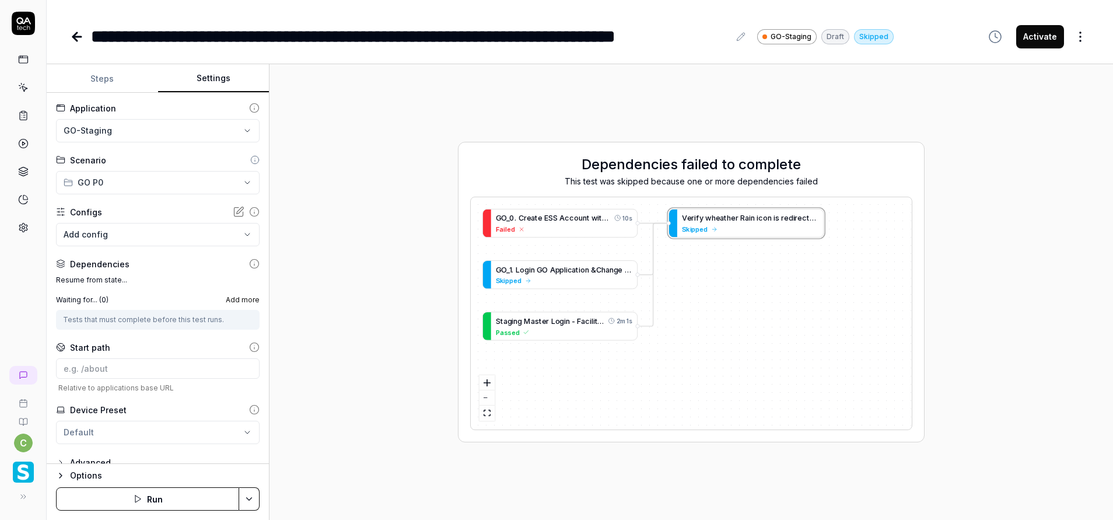
click at [101, 78] on button "Steps" at bounding box center [102, 79] width 111 height 28
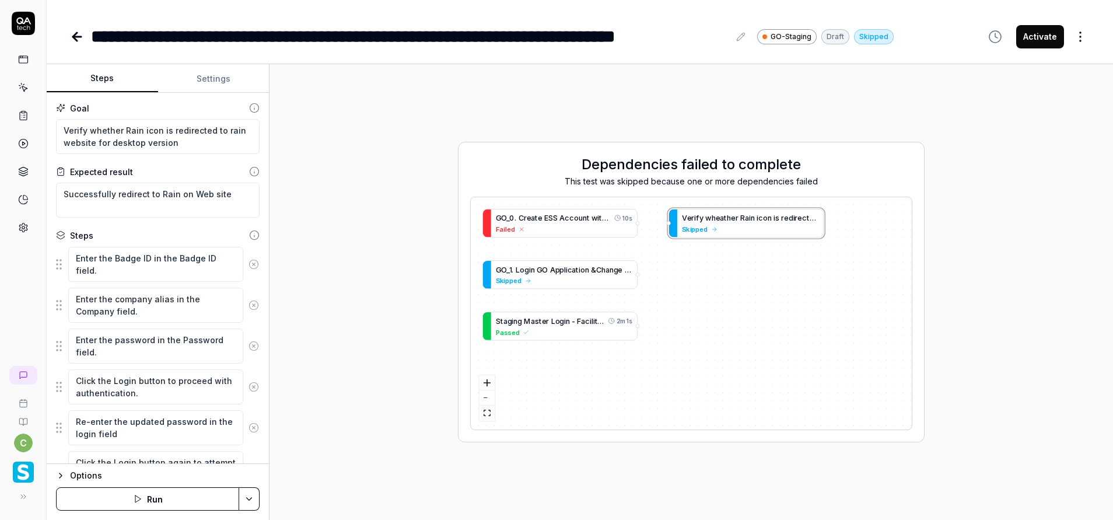
click at [28, 92] on link at bounding box center [23, 87] width 21 height 21
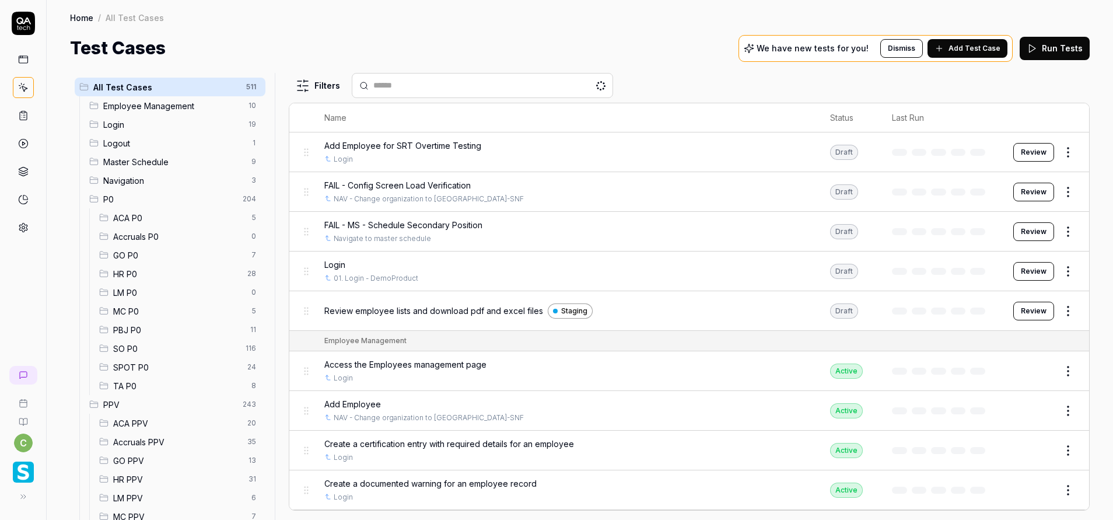
click at [134, 271] on span "HR P0" at bounding box center [176, 274] width 127 height 12
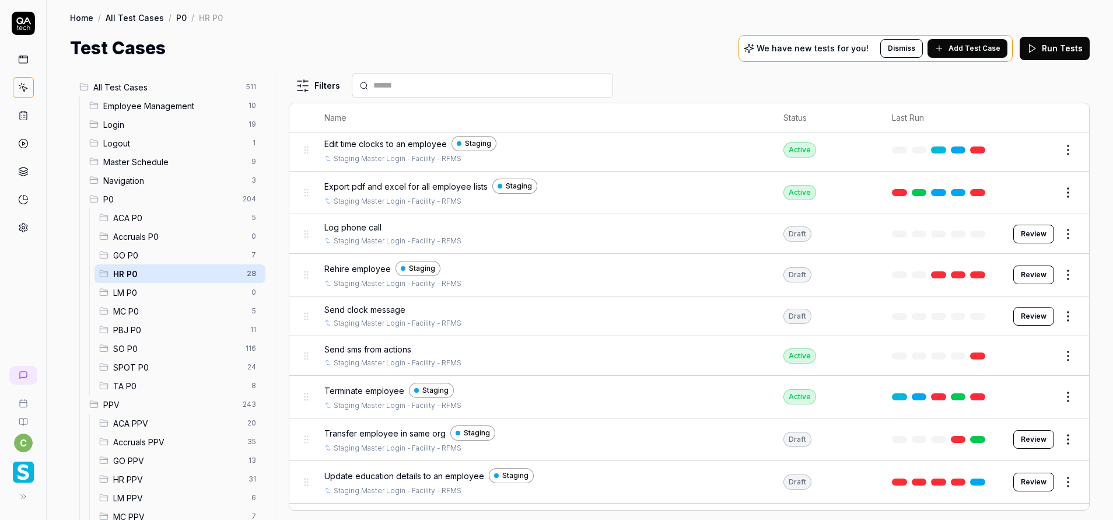
scroll to position [295, 0]
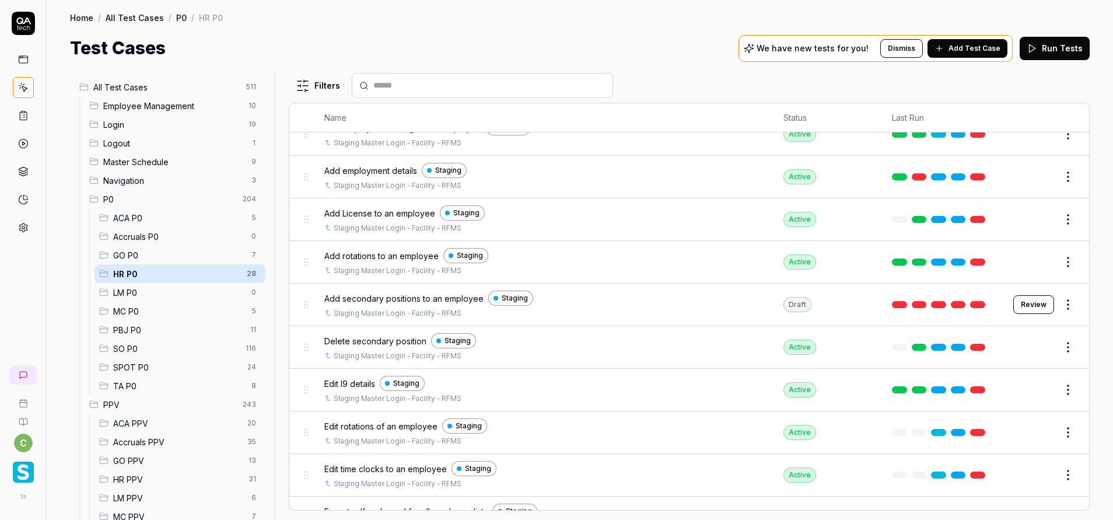
click at [1033, 176] on button "Edit" at bounding box center [1040, 176] width 28 height 19
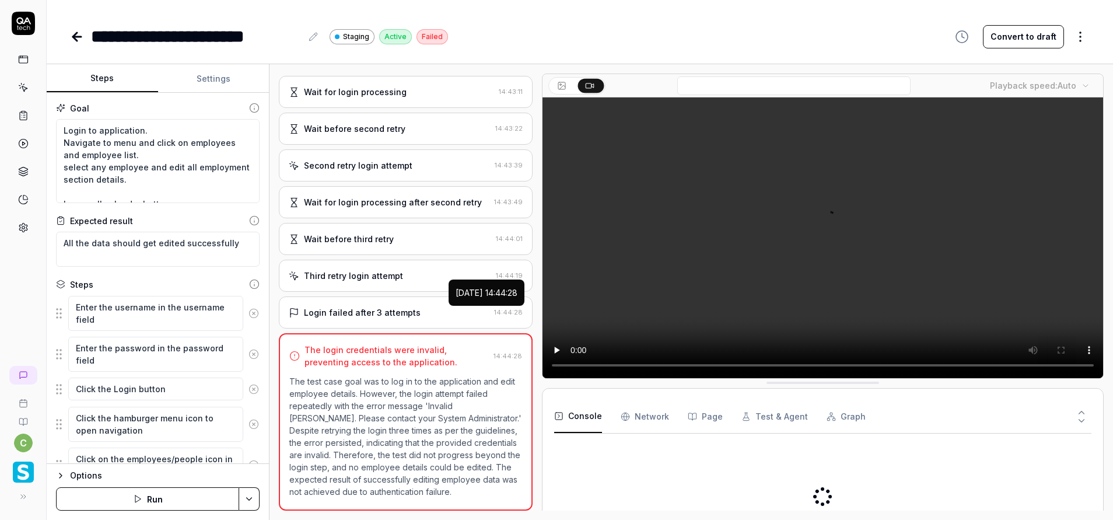
scroll to position [236, 0]
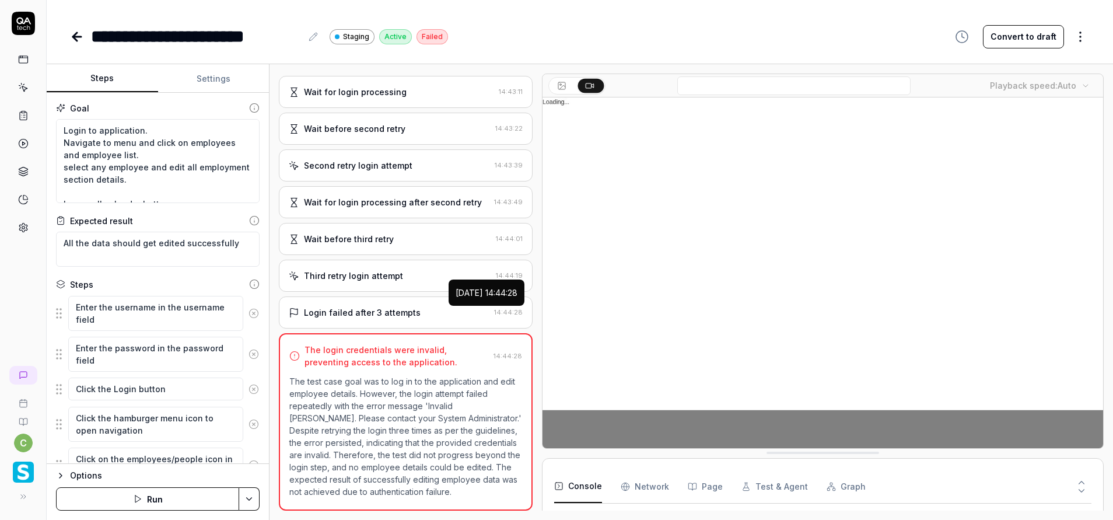
click at [792, 131] on video at bounding box center [823, 272] width 561 height 351
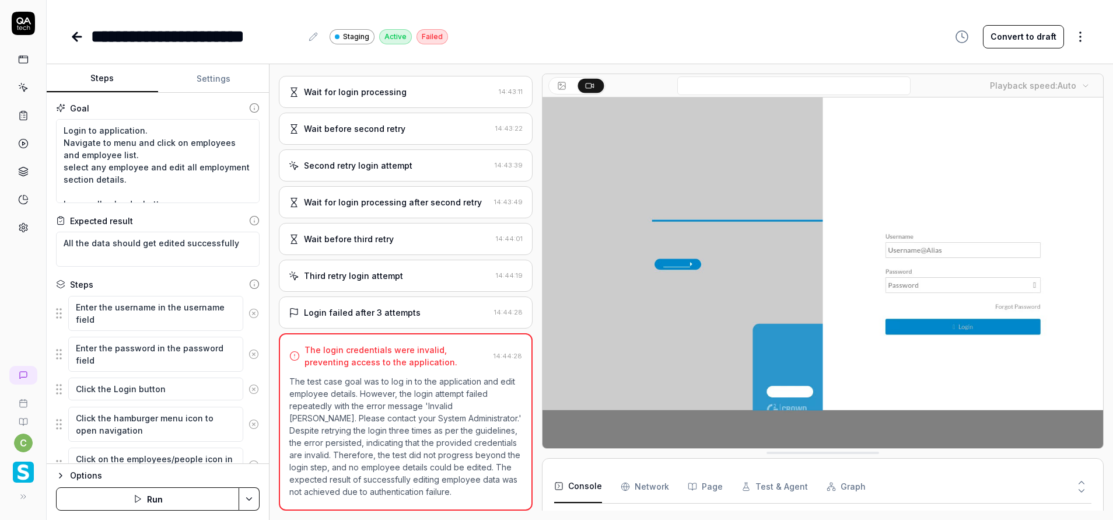
scroll to position [0, 0]
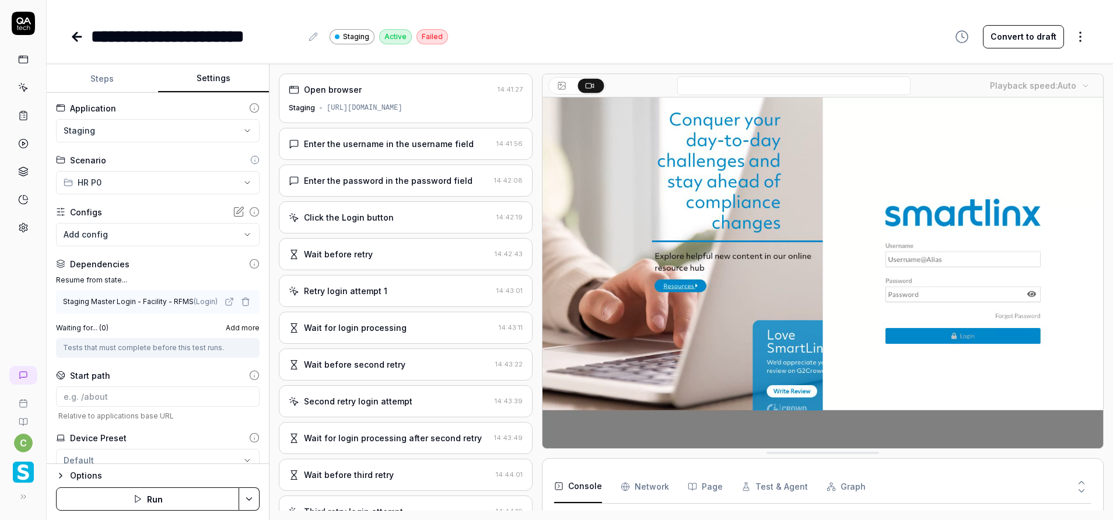
click at [217, 75] on button "Settings" at bounding box center [213, 79] width 111 height 28
click at [190, 499] on button "Run" at bounding box center [147, 498] width 183 height 23
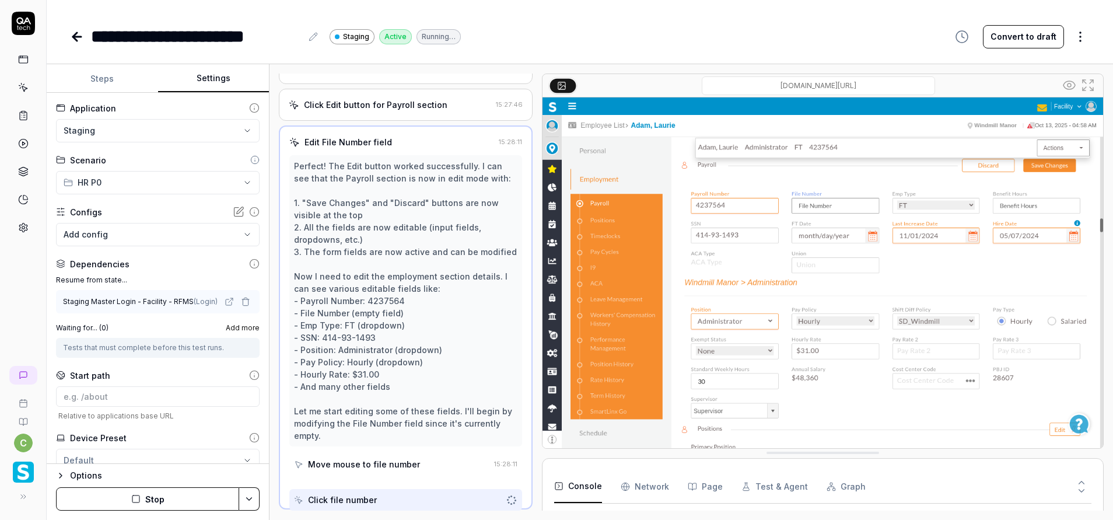
scroll to position [332, 0]
click at [25, 85] on icon at bounding box center [23, 87] width 11 height 11
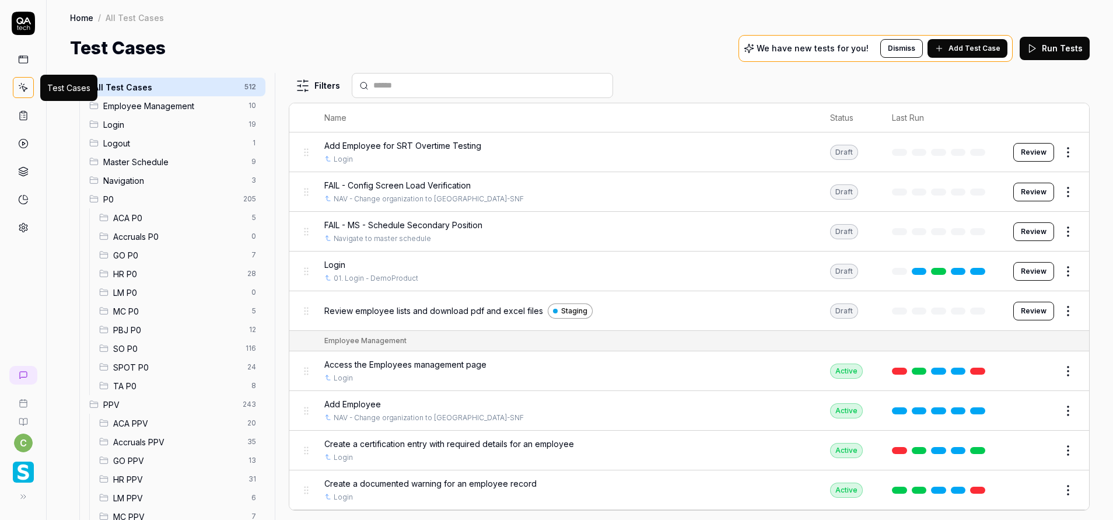
click at [139, 263] on div "GO P0 7" at bounding box center [180, 255] width 171 height 19
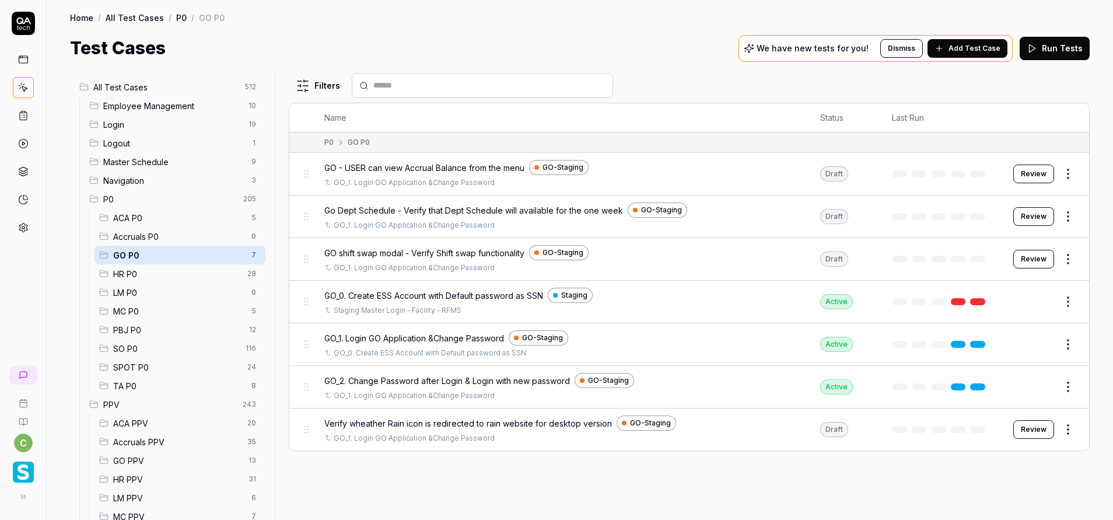
click at [1036, 429] on button "Review" at bounding box center [1033, 429] width 41 height 19
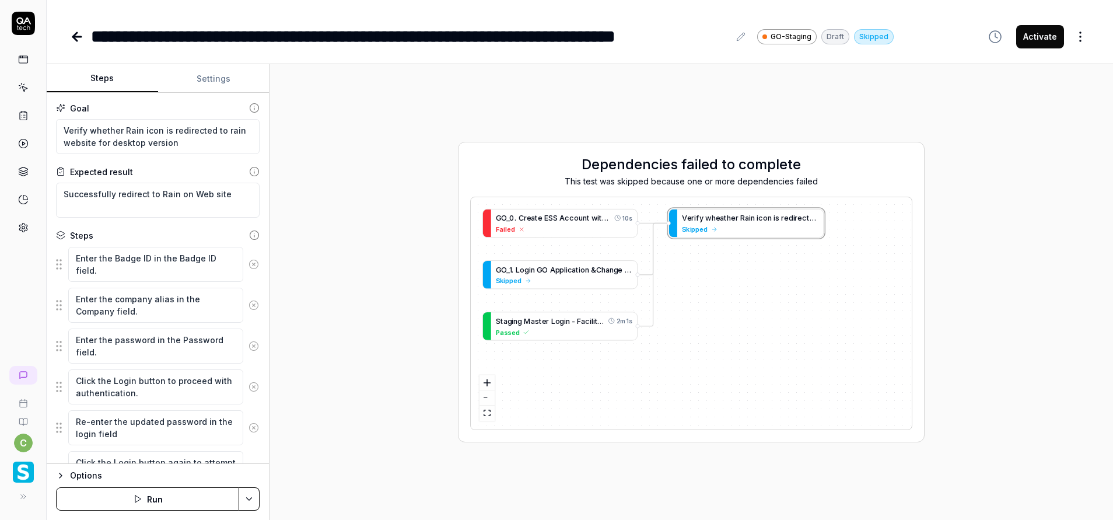
click at [158, 499] on button "Run" at bounding box center [147, 498] width 183 height 23
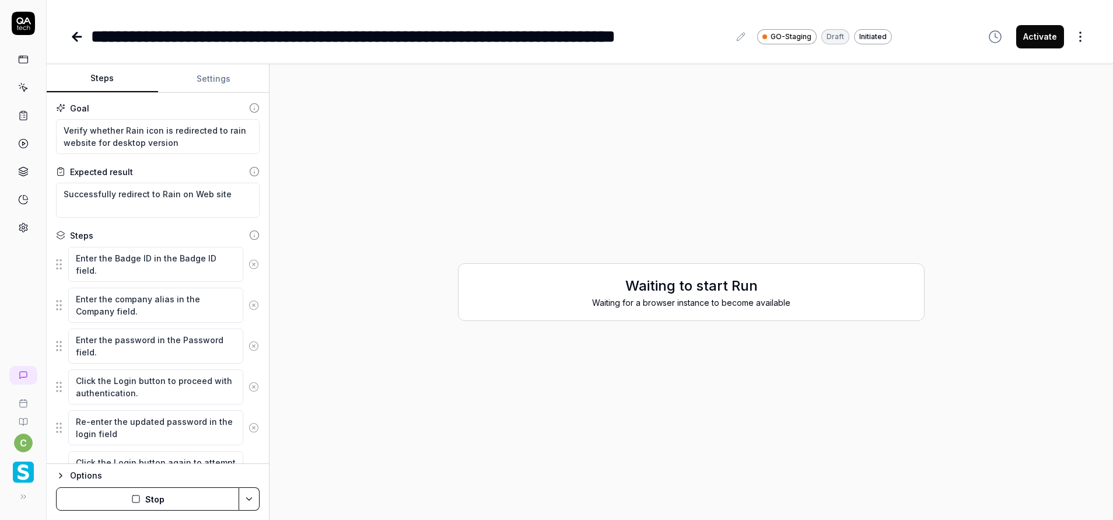
scroll to position [235, 0]
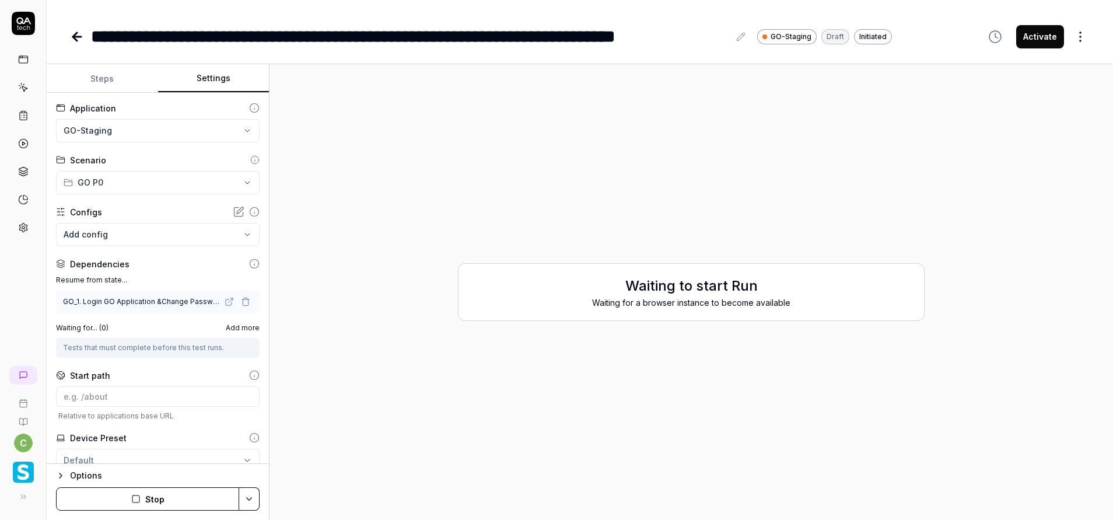
click at [235, 85] on button "Settings" at bounding box center [213, 79] width 111 height 28
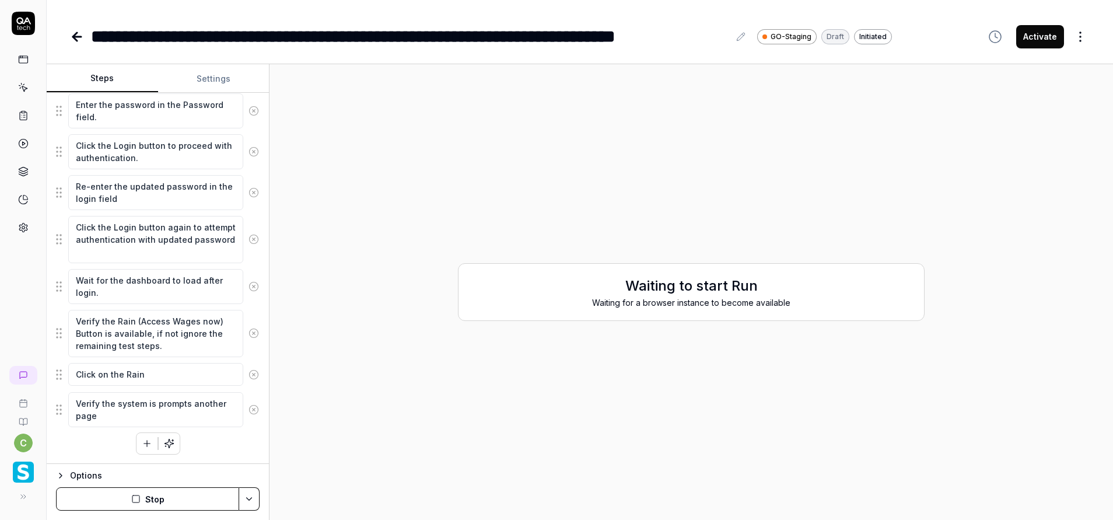
click at [126, 79] on button "Steps" at bounding box center [102, 79] width 111 height 28
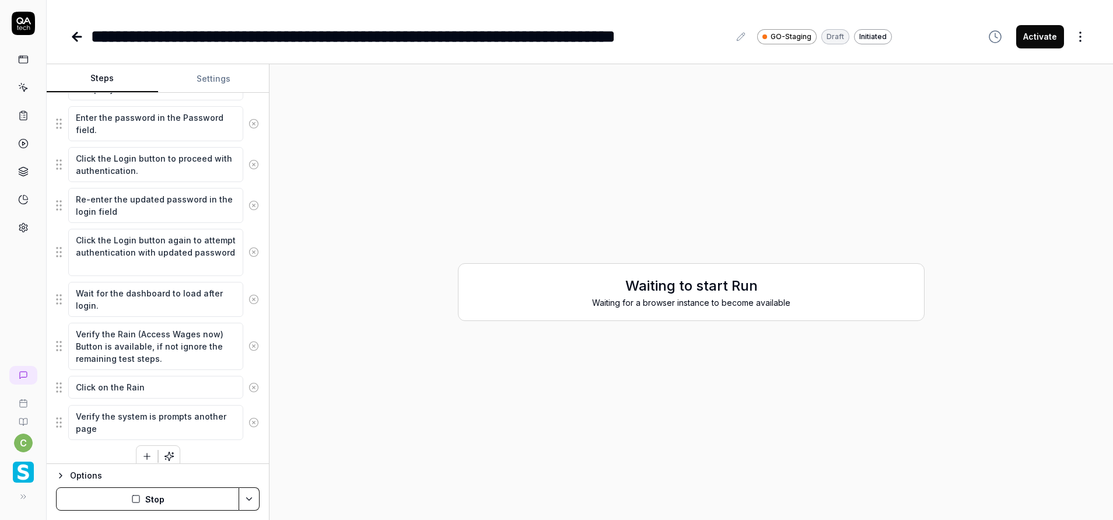
click at [25, 87] on icon at bounding box center [24, 88] width 5 height 5
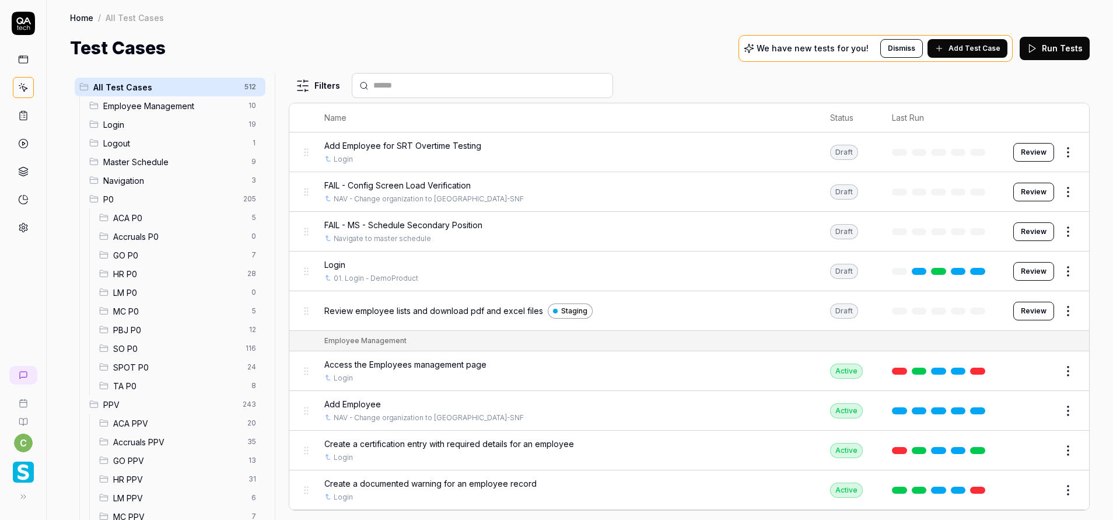
click at [148, 257] on span "GO P0" at bounding box center [178, 255] width 131 height 12
click at [143, 274] on span "HR P0" at bounding box center [176, 274] width 127 height 12
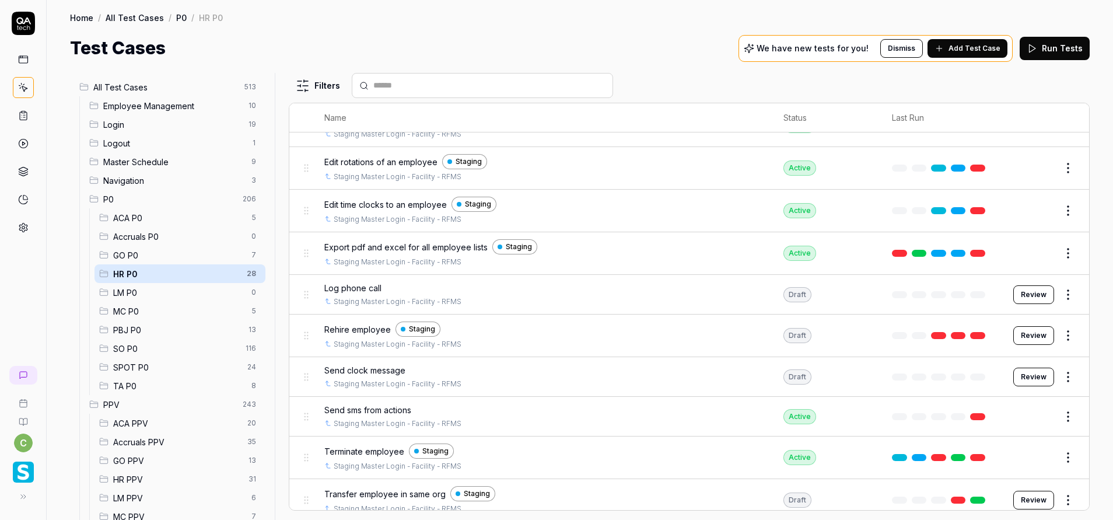
scroll to position [558, 0]
click at [155, 255] on span "GO P0" at bounding box center [178, 255] width 131 height 12
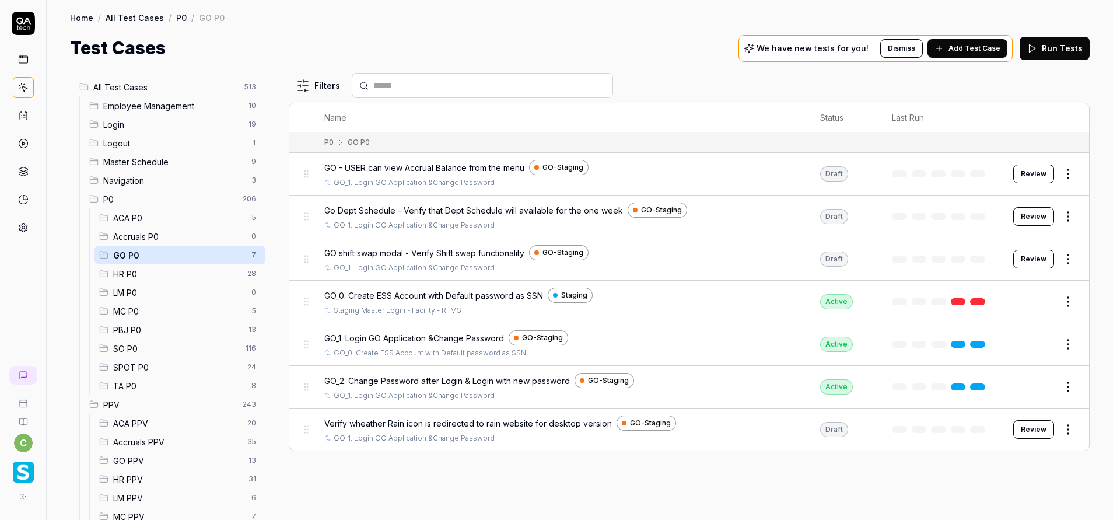
click at [1023, 432] on button "Review" at bounding box center [1033, 429] width 41 height 19
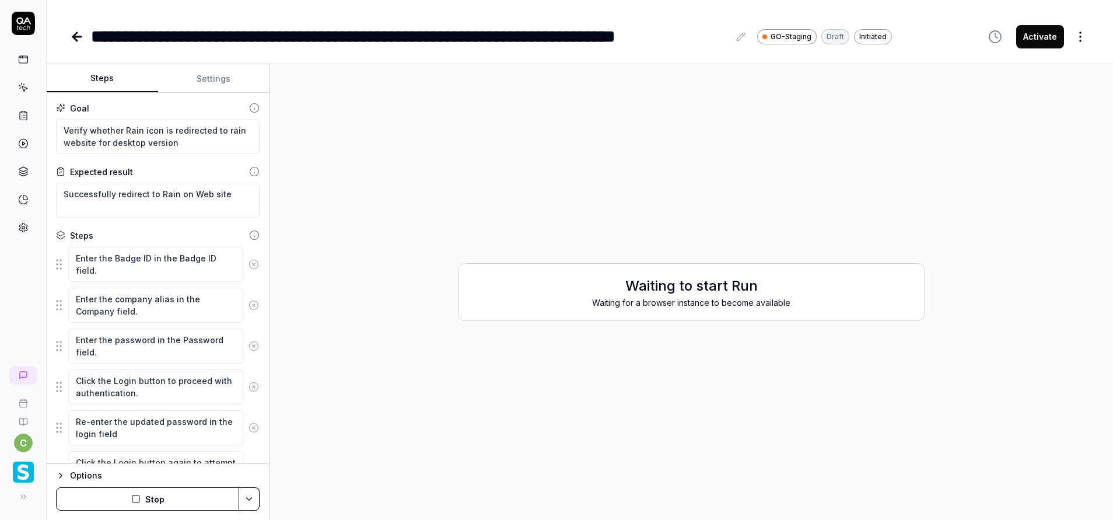
click at [212, 92] on div "Steps Settings" at bounding box center [158, 78] width 222 height 29
click at [225, 86] on button "Settings" at bounding box center [213, 79] width 111 height 28
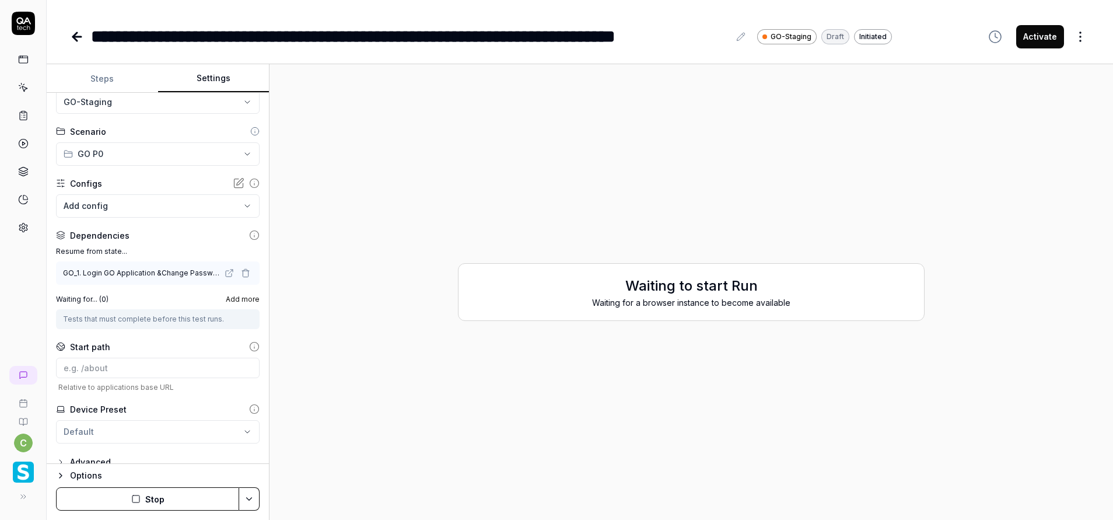
scroll to position [43, 0]
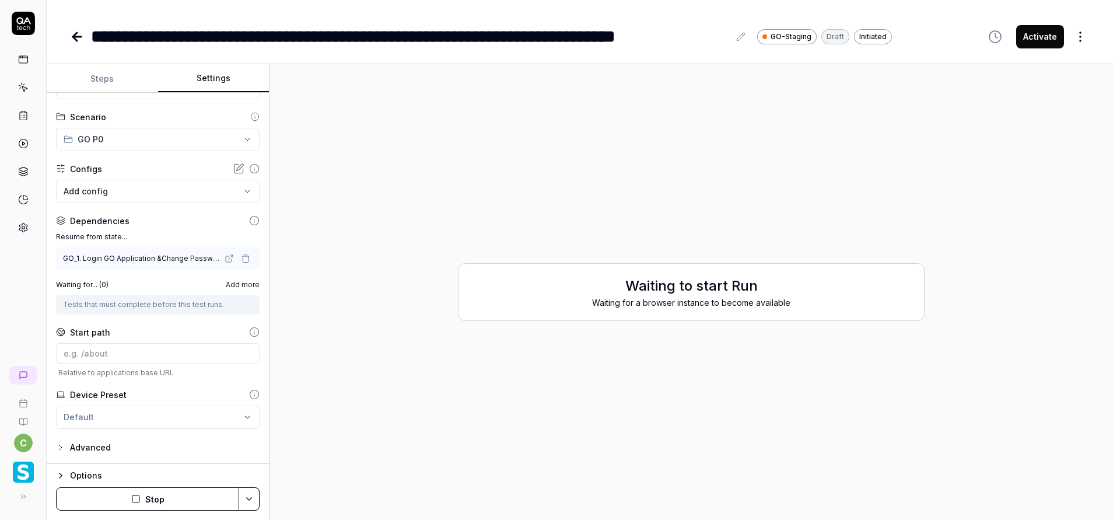
click at [60, 446] on icon "button" at bounding box center [60, 447] width 9 height 9
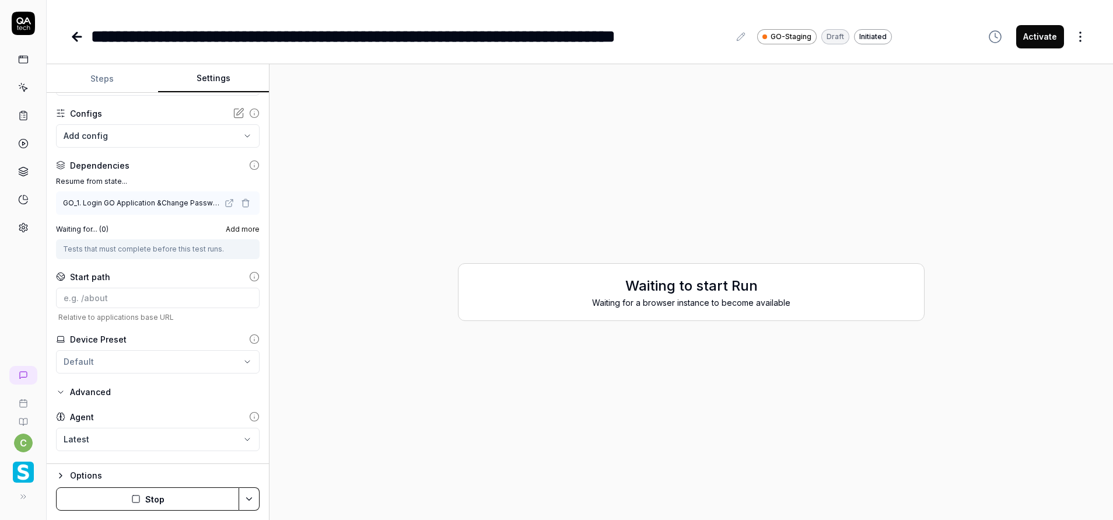
scroll to position [135, 0]
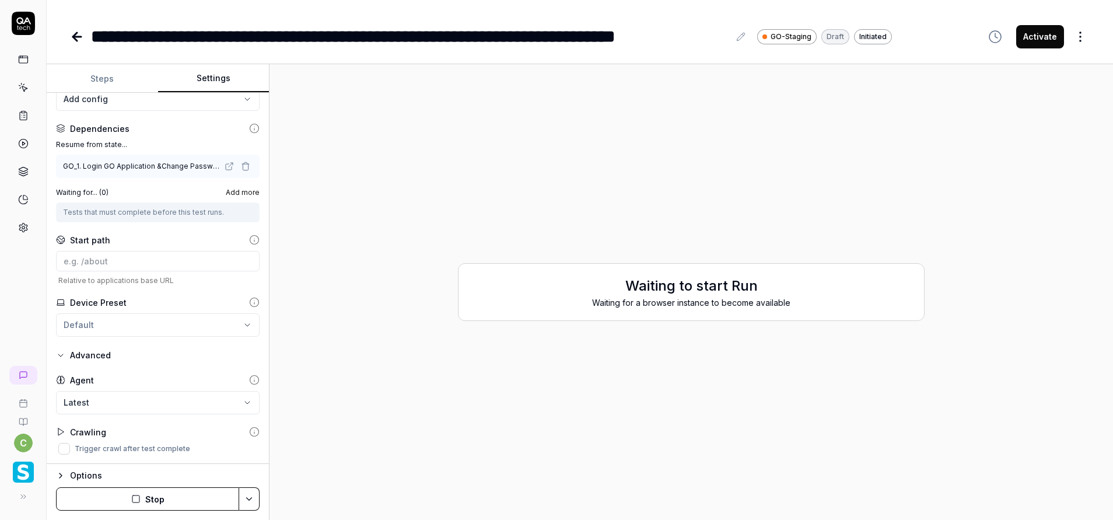
click at [61, 352] on icon "button" at bounding box center [60, 355] width 9 height 9
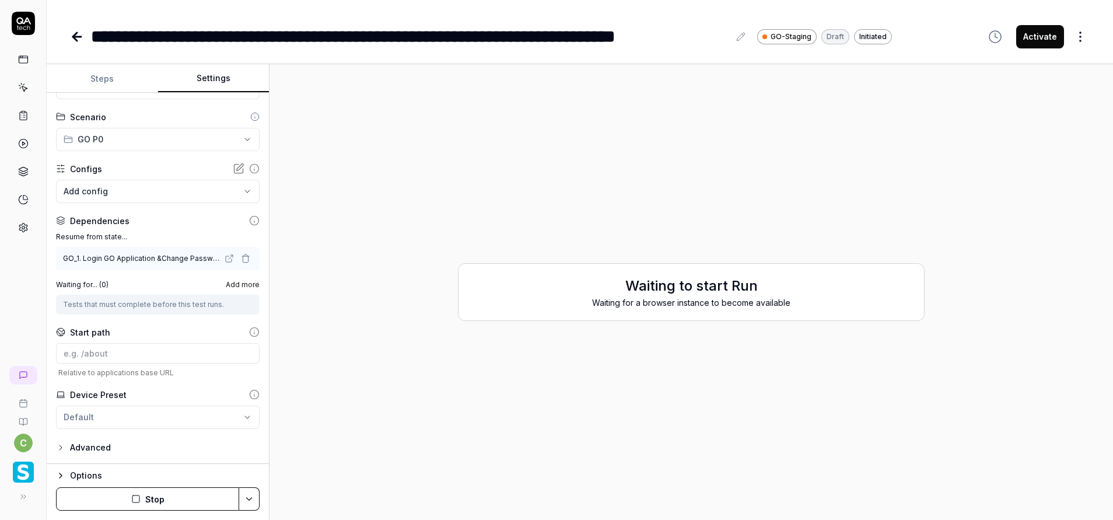
click at [61, 448] on icon "button" at bounding box center [61, 447] width 2 height 5
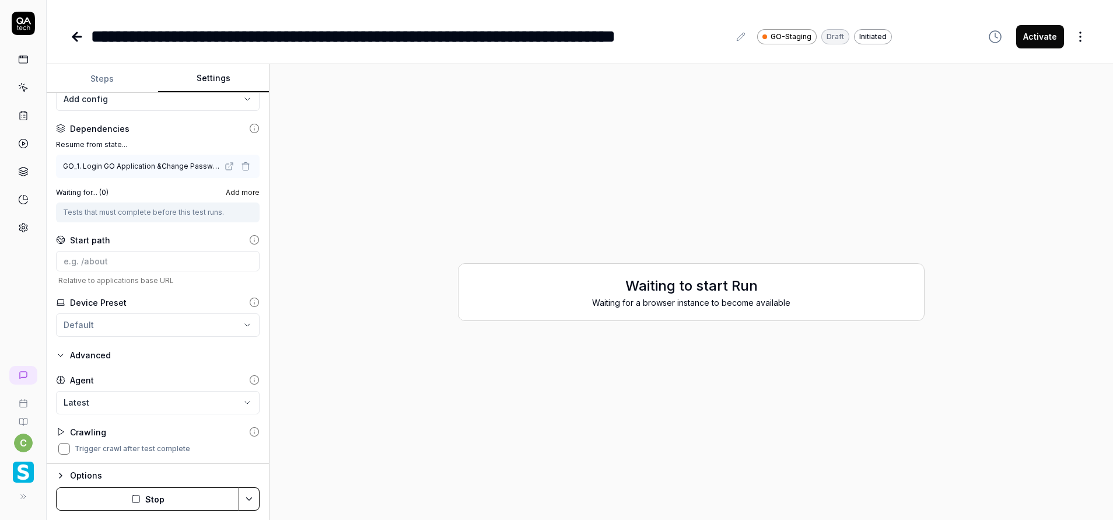
click at [61, 448] on button "Trigger crawl after test complete" at bounding box center [64, 449] width 12 height 12
click at [60, 433] on icon at bounding box center [60, 431] width 9 height 9
click at [55, 354] on div "**********" at bounding box center [158, 278] width 222 height 371
click at [61, 352] on icon "button" at bounding box center [60, 355] width 9 height 9
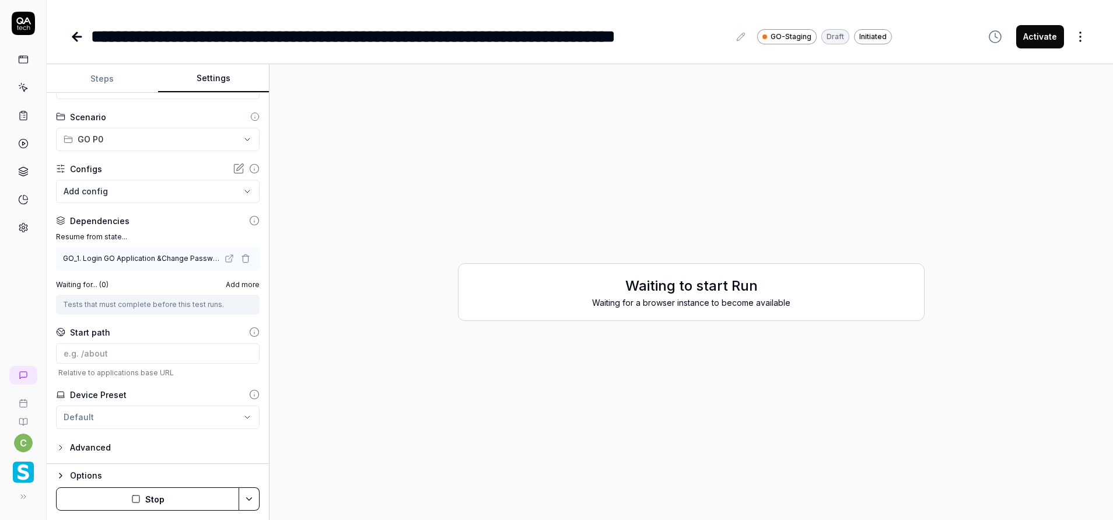
scroll to position [0, 0]
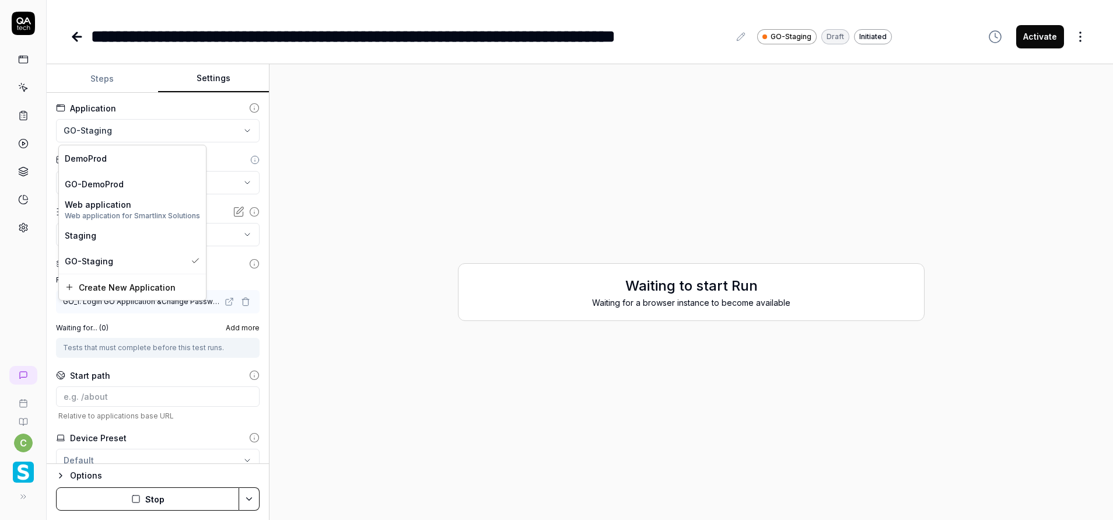
click at [131, 127] on html "**********" at bounding box center [556, 260] width 1113 height 520
click at [218, 162] on html "**********" at bounding box center [556, 260] width 1113 height 520
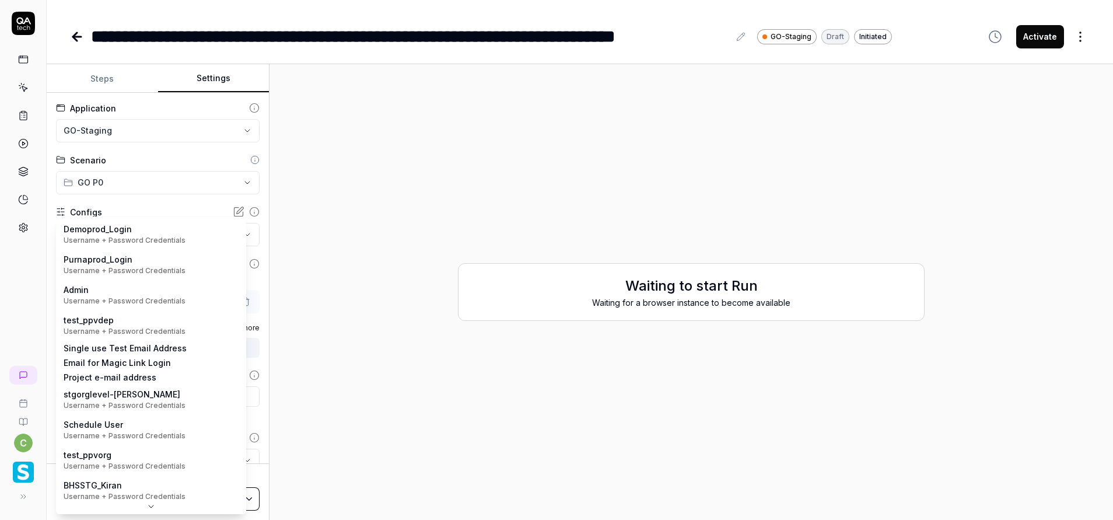
click at [149, 232] on body "**********" at bounding box center [556, 260] width 1113 height 520
click at [155, 204] on html "**********" at bounding box center [556, 260] width 1113 height 520
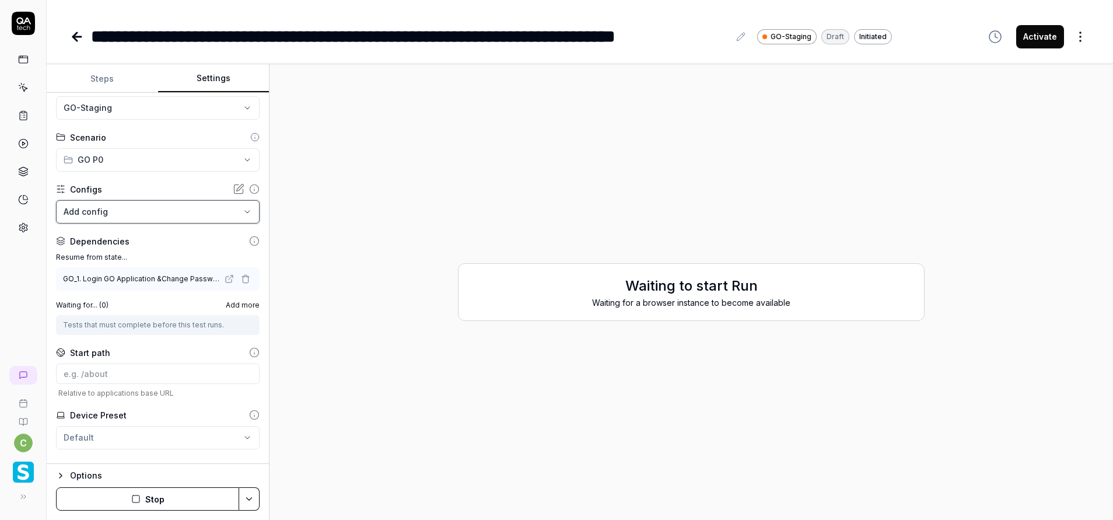
scroll to position [43, 0]
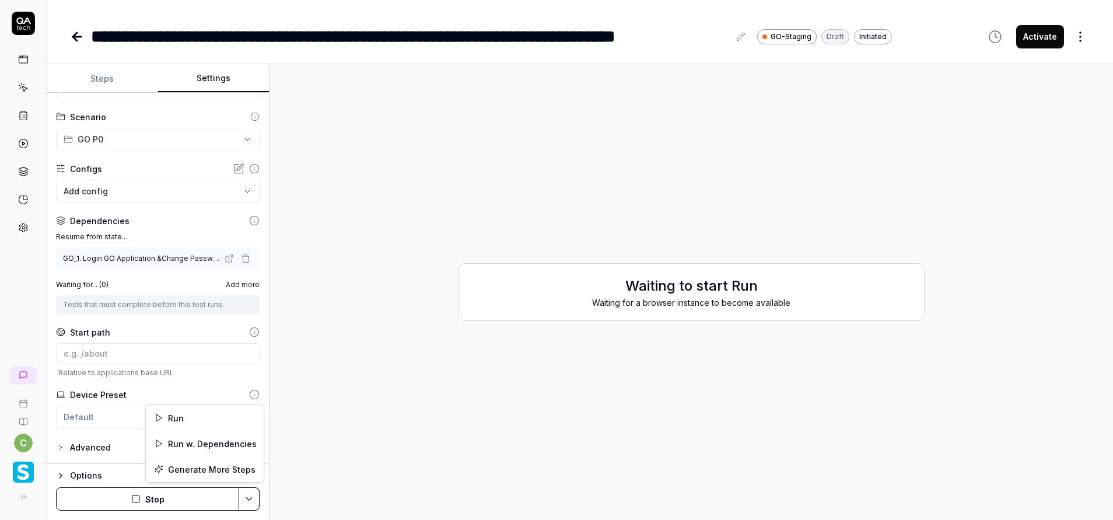
click at [251, 494] on html "**********" at bounding box center [556, 260] width 1113 height 520
click at [223, 442] on div "Run w. Dependencies" at bounding box center [205, 444] width 118 height 26
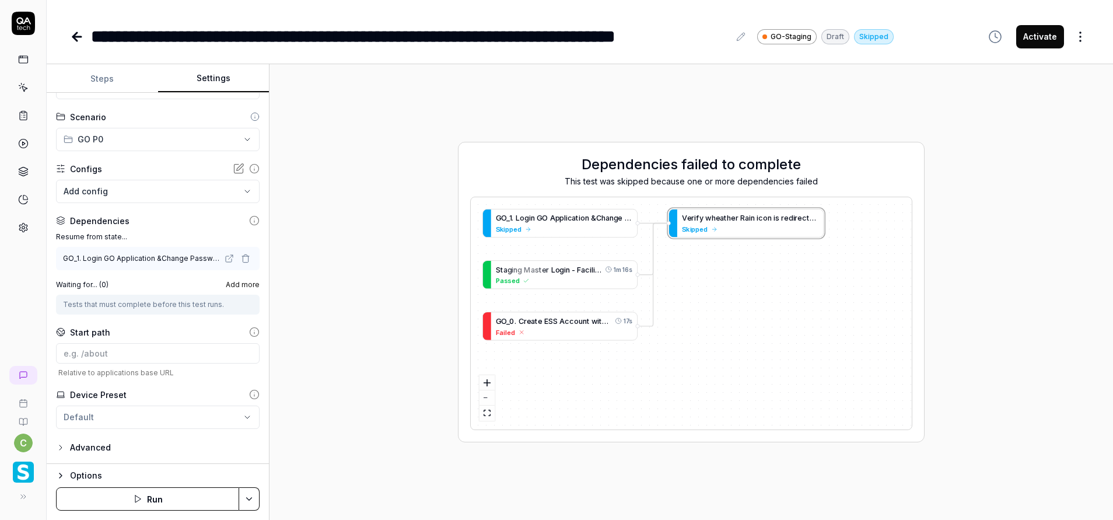
click at [169, 501] on button "Run" at bounding box center [147, 498] width 183 height 23
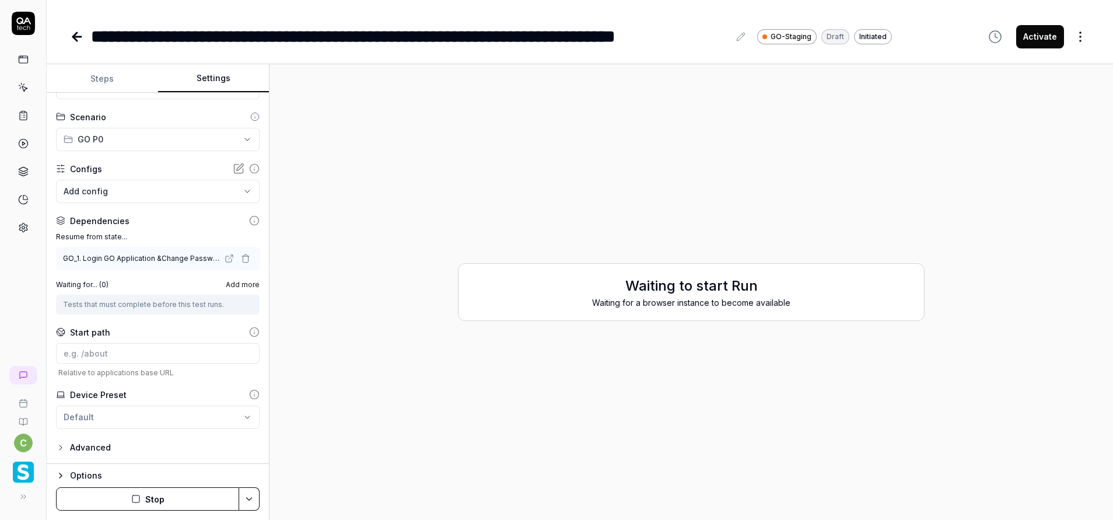
click at [252, 499] on html "**********" at bounding box center [556, 260] width 1113 height 520
click at [197, 446] on div "Run w. Dependencies" at bounding box center [205, 444] width 118 height 26
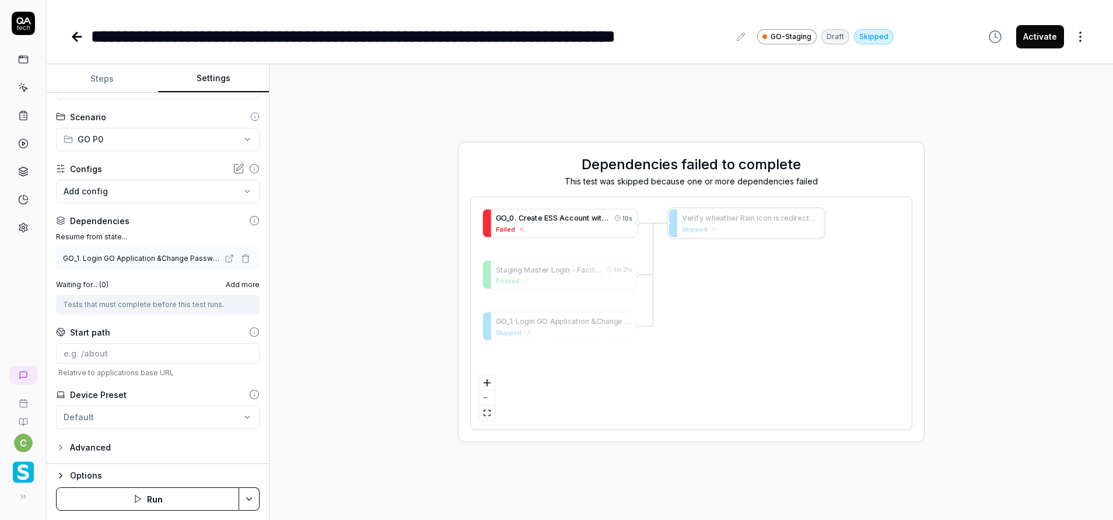
click at [541, 219] on span "e" at bounding box center [540, 218] width 5 height 9
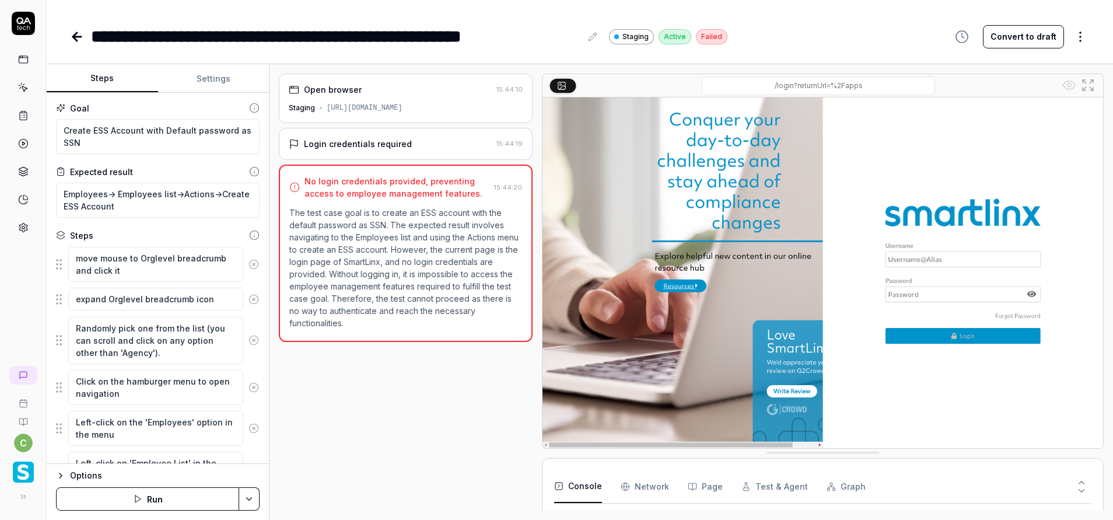
scroll to position [19, 0]
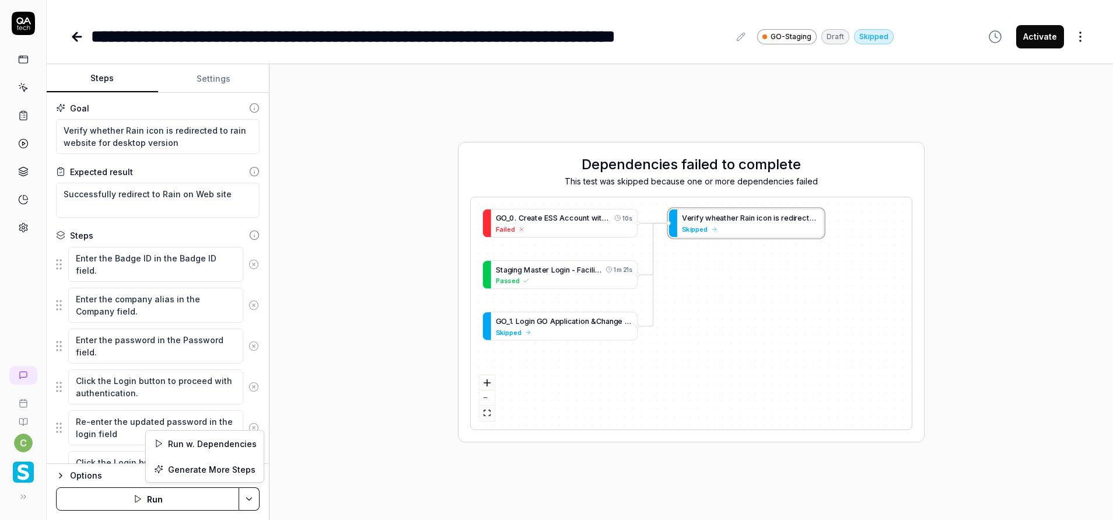
click at [245, 496] on html "**********" at bounding box center [556, 260] width 1113 height 520
click at [230, 447] on div "Run w. Dependencies" at bounding box center [205, 444] width 118 height 26
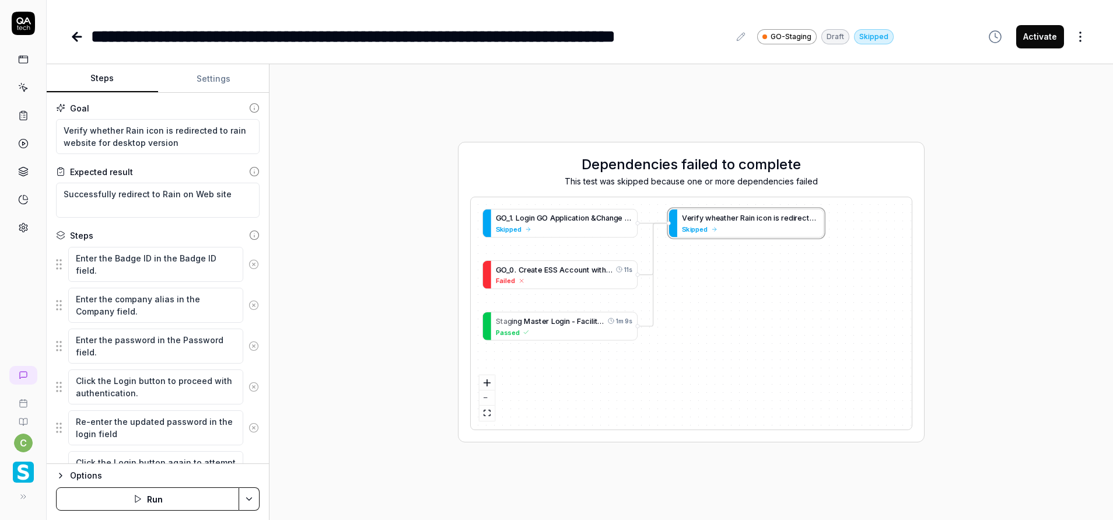
click at [251, 496] on html "**********" at bounding box center [556, 260] width 1113 height 520
click at [175, 445] on div "Run w. Dependencies" at bounding box center [205, 444] width 118 height 26
click at [204, 499] on button "Run" at bounding box center [147, 498] width 183 height 23
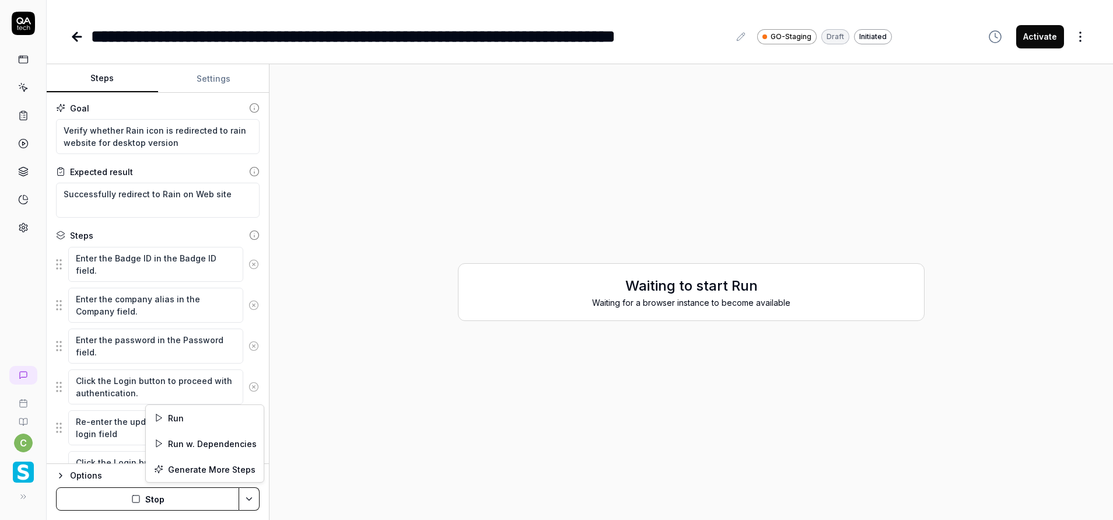
click at [249, 496] on html "**********" at bounding box center [556, 260] width 1113 height 520
click at [209, 436] on div "Run w. Dependencies" at bounding box center [205, 444] width 118 height 26
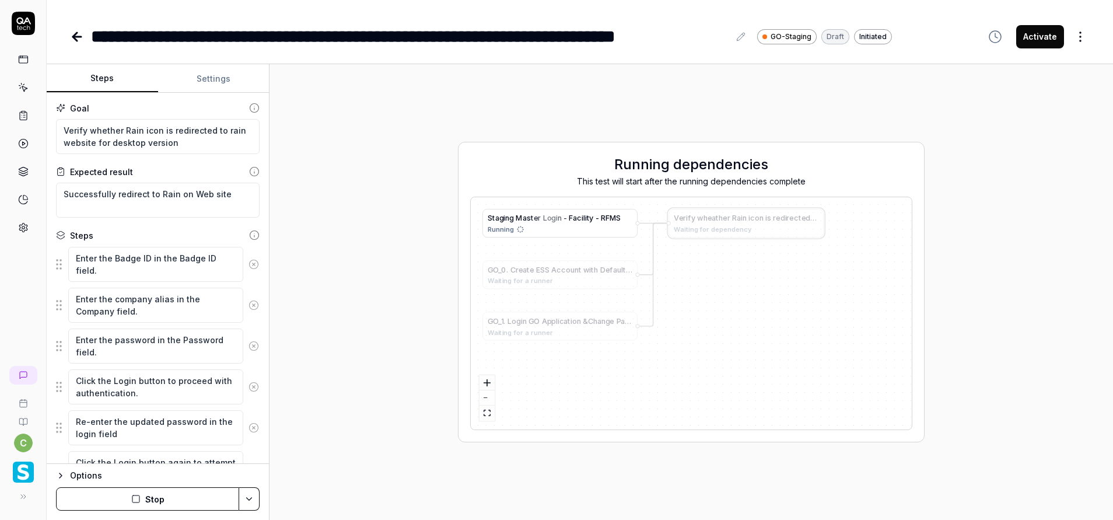
type textarea "*"
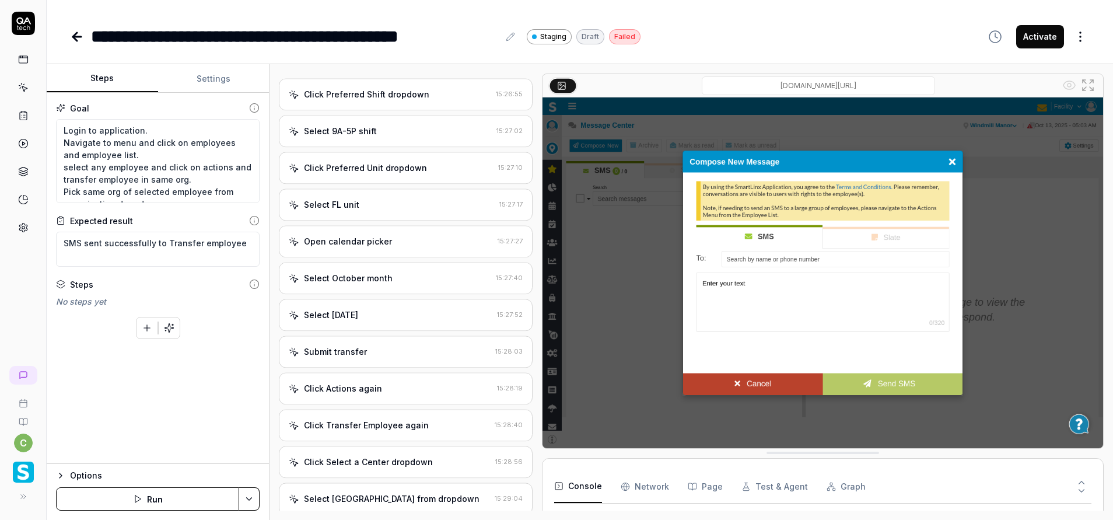
type textarea "*"
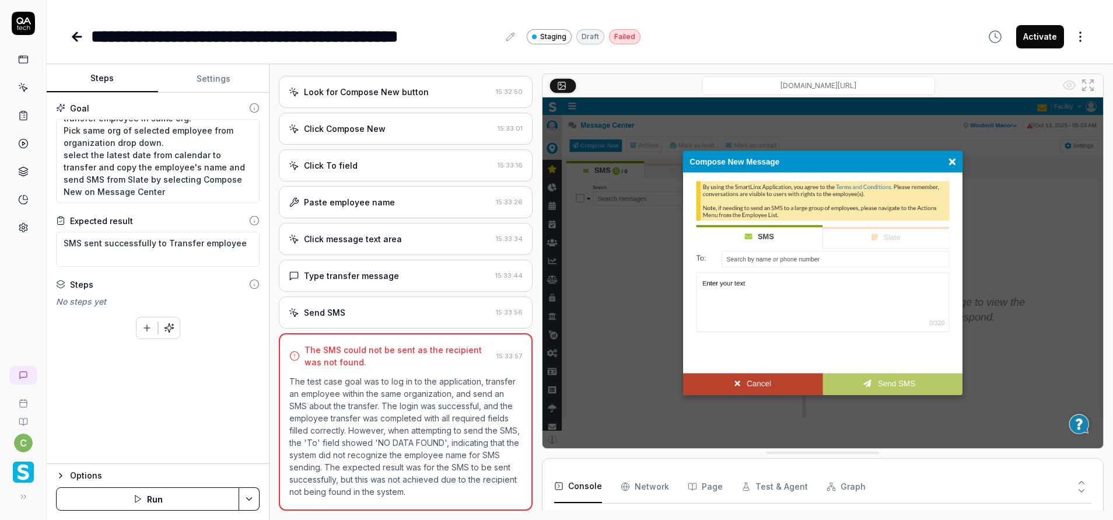
scroll to position [554, 0]
drag, startPoint x: 104, startPoint y: 152, endPoint x: 143, endPoint y: 150, distance: 39.2
click at [143, 150] on textarea "Login to application. Navigate to menu and click on employees and employee list…" at bounding box center [158, 161] width 204 height 84
type textarea "Login to application. Navigate to menu and click on employees and employee list…"
type textarea "*"
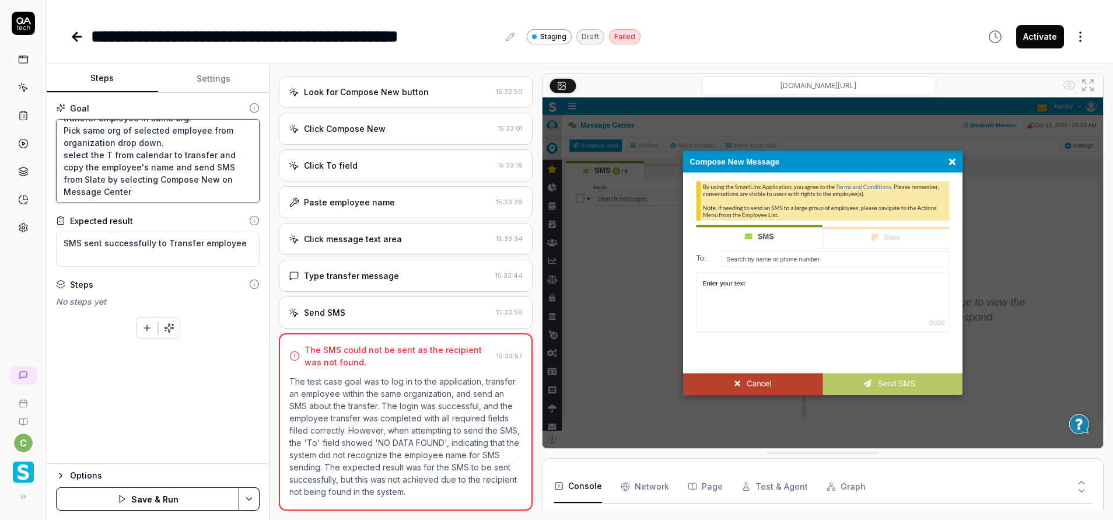
type textarea "Login to application. Navigate to menu and click on employees and employee list…"
type textarea "*"
type textarea "Login to application. Navigate to menu and click on employees and employee list…"
type textarea "*"
type textarea "Login to application. Navigate to menu and click on employees and employee list…"
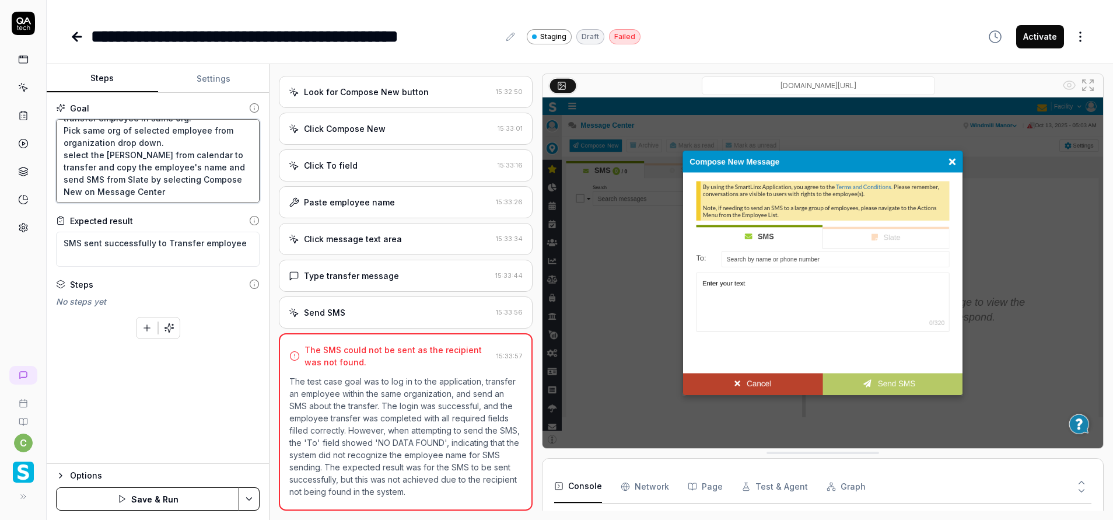
type textarea "*"
type textarea "Login to application. Navigate to menu and click on employees and employee list…"
type textarea "*"
click at [208, 166] on textarea "Login to application. Navigate to menu and click on employees and employee list…" at bounding box center [158, 161] width 204 height 84
drag, startPoint x: 205, startPoint y: 167, endPoint x: 135, endPoint y: 178, distance: 70.9
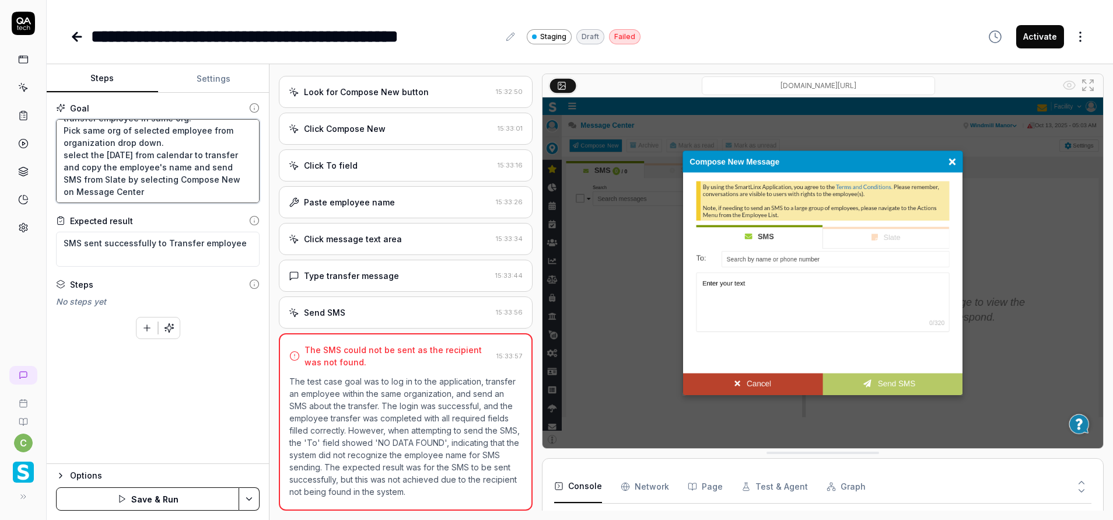
click at [135, 178] on textarea "Login to application. Navigate to menu and click on employees and employee list…" at bounding box center [158, 161] width 204 height 84
click at [205, 166] on textarea "Login to application. Navigate to menu and click on employees and employee list…" at bounding box center [158, 161] width 204 height 84
type textarea "Login to application. Navigate to menu and click on employees and employee list…"
type textarea "*"
type textarea "Login to application. Navigate to menu and click on employees and employee list…"
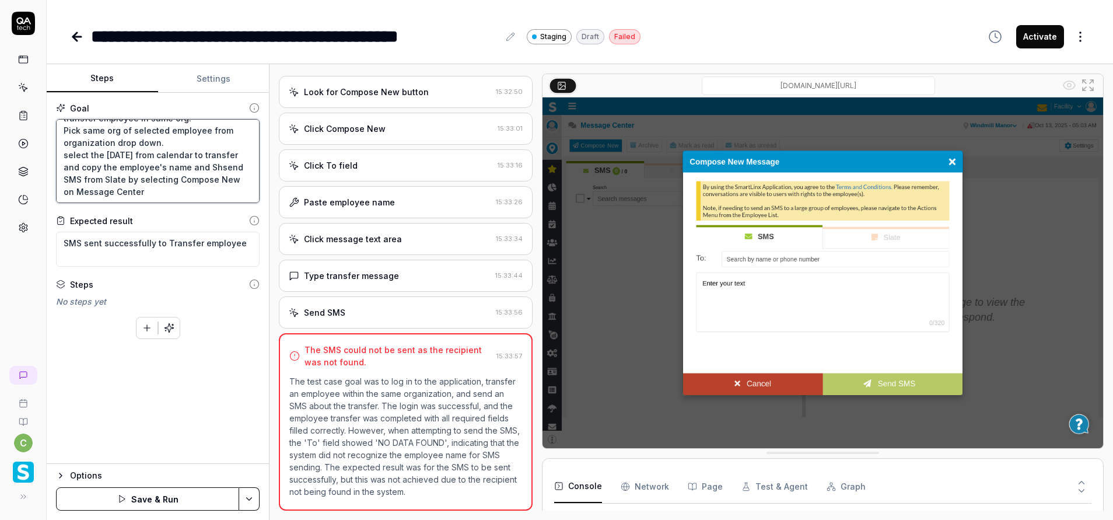
type textarea "*"
type textarea "Login to application. Navigate to menu and click on employees and employee list…"
type textarea "*"
type textarea "Login to application. Navigate to menu and click on employees and employee list…"
type textarea "*"
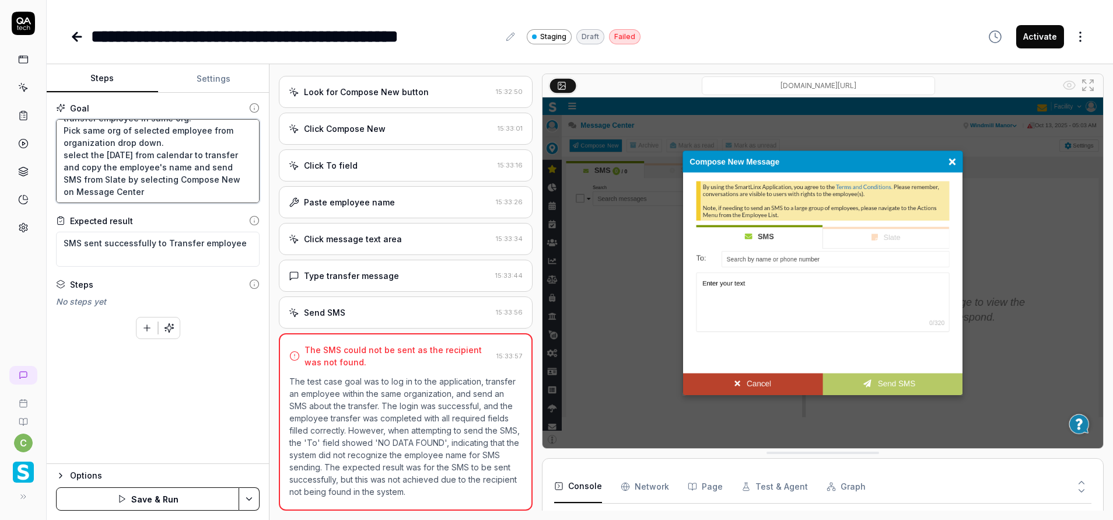
type textarea "Login to application. Navigate to menu and click on employees and employee list…"
type textarea "*"
type textarea "Login to application. Navigate to menu and click on employees and employee list…"
type textarea "*"
type textarea "Login to application. Navigate to menu and click on employees and employee list…"
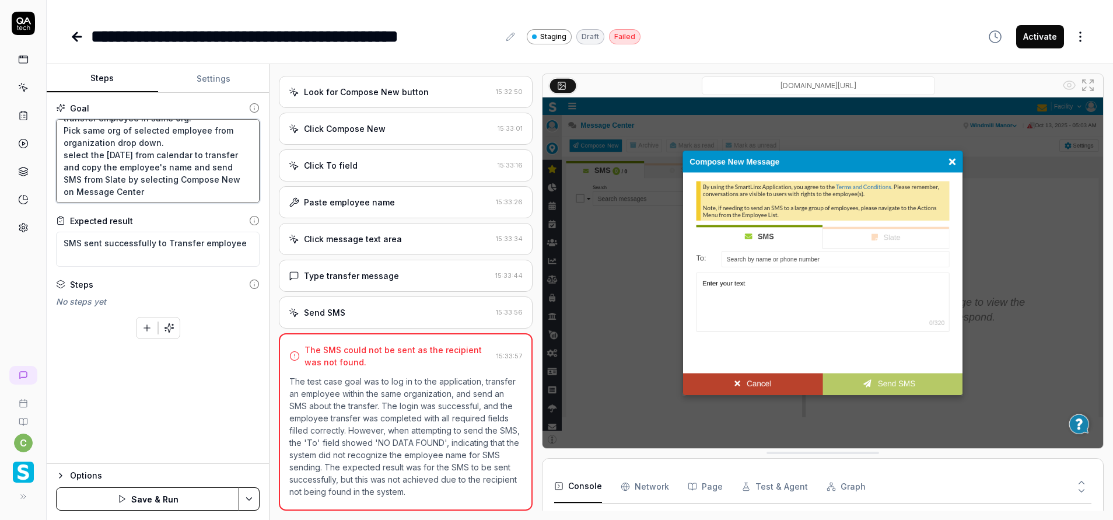
type textarea "*"
type textarea "Login to application. Navigate to menu and click on employees and employee list…"
type textarea "*"
type textarea "Login to application. Navigate to menu and click on employees and employee list…"
type textarea "*"
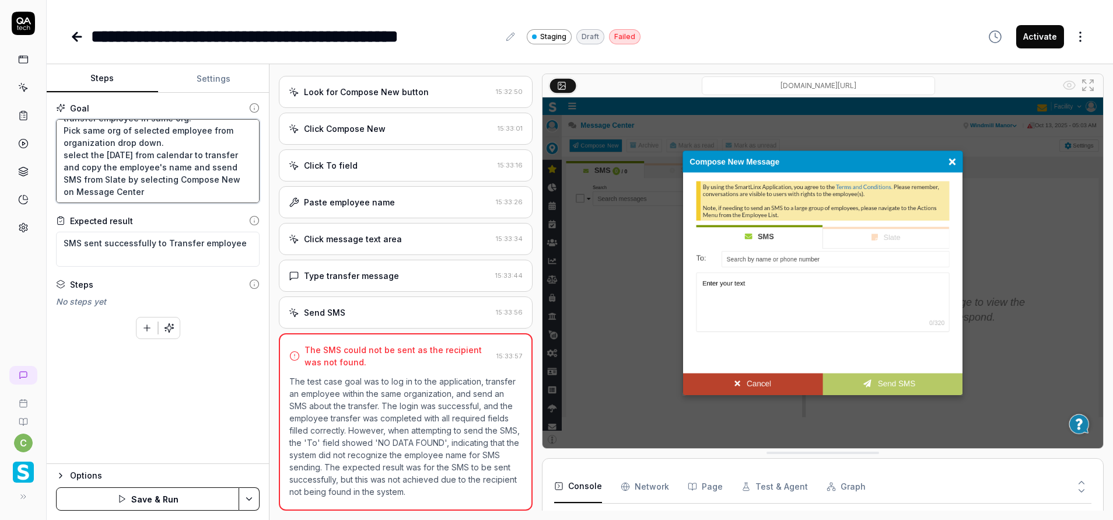
type textarea "Login to application. Navigate to menu and click on employees and employee list…"
type textarea "*"
type textarea "Login to application. Navigate to menu and click on employees and employee list…"
type textarea "*"
type textarea "Login to application. Navigate to menu and click on employees and employee list…"
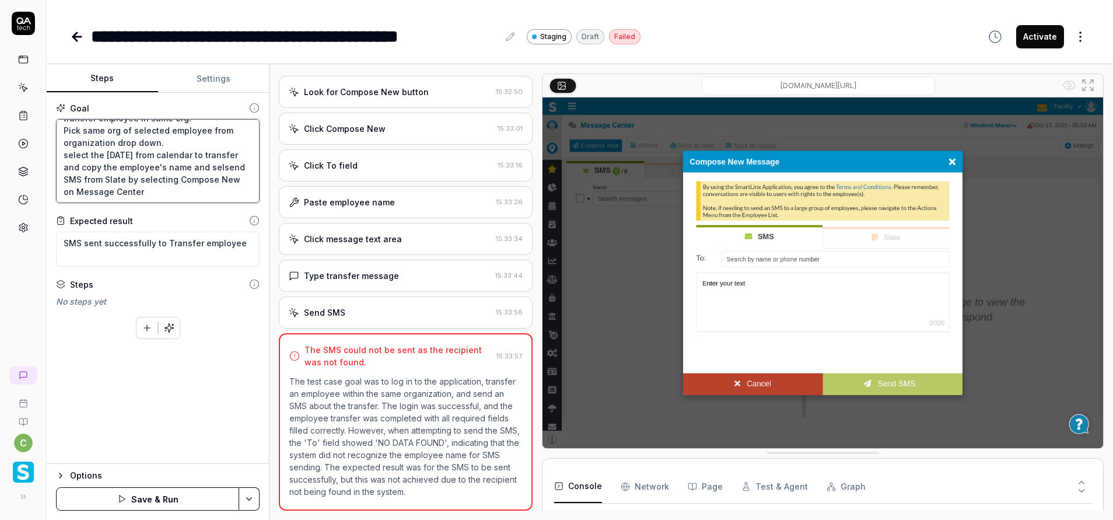
type textarea "*"
type textarea "Login to application. Navigate to menu and click on employees and employee list…"
type textarea "*"
type textarea "Login to application. Navigate to menu and click on employees and employee list…"
type textarea "*"
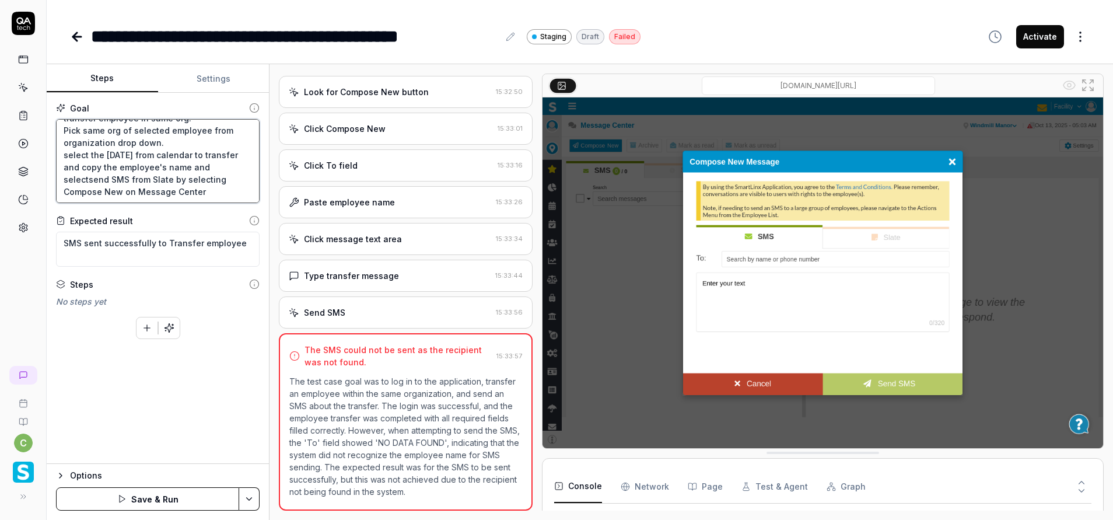
type textarea "Login to application. Navigate to menu and click on employees and employee list…"
type textarea "*"
type textarea "Login to application. Navigate to menu and click on employees and employee list…"
type textarea "*"
type textarea "Login to application. Navigate to menu and click on employees and employee list…"
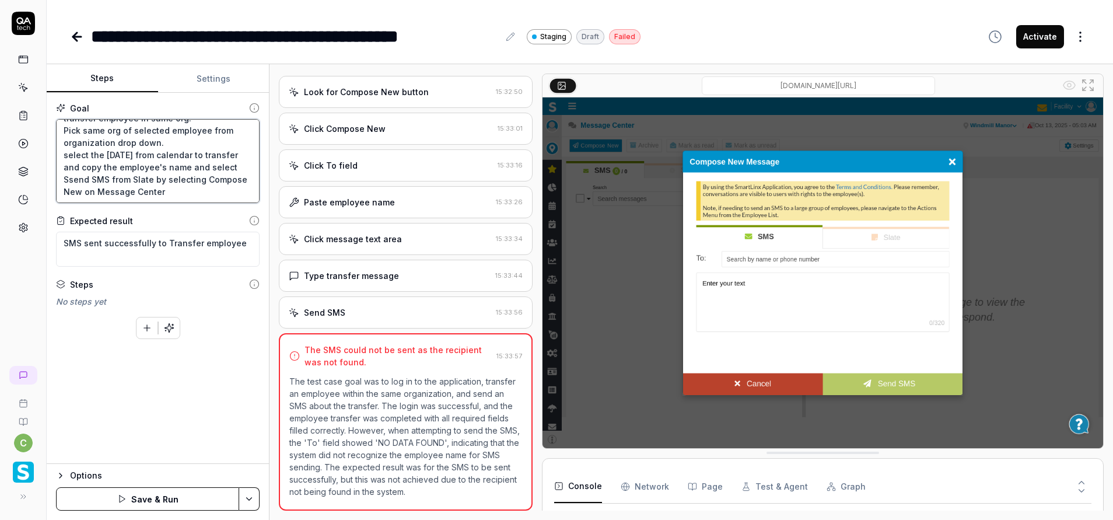
type textarea "*"
type textarea "Login to application. Navigate to menu and click on employees and employee list…"
type textarea "*"
type textarea "Login to application. Navigate to menu and click on employees and employee list…"
type textarea "*"
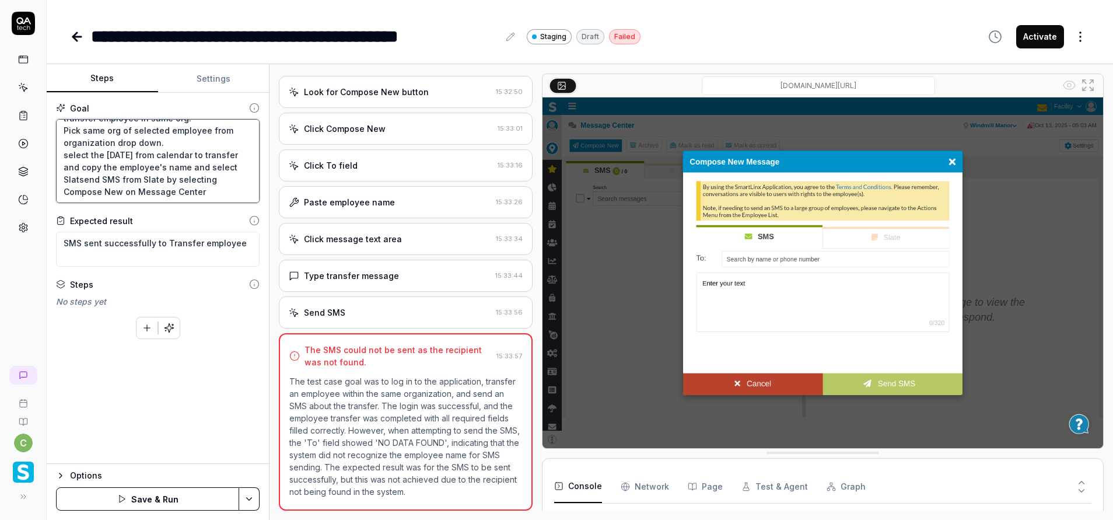
type textarea "Login to application. Navigate to menu and click on employees and employee list…"
type textarea "*"
type textarea "Login to application. Navigate to menu and click on employees and employee list…"
type textarea "*"
type textarea "Login to application. Navigate to menu and click on employees and employee list…"
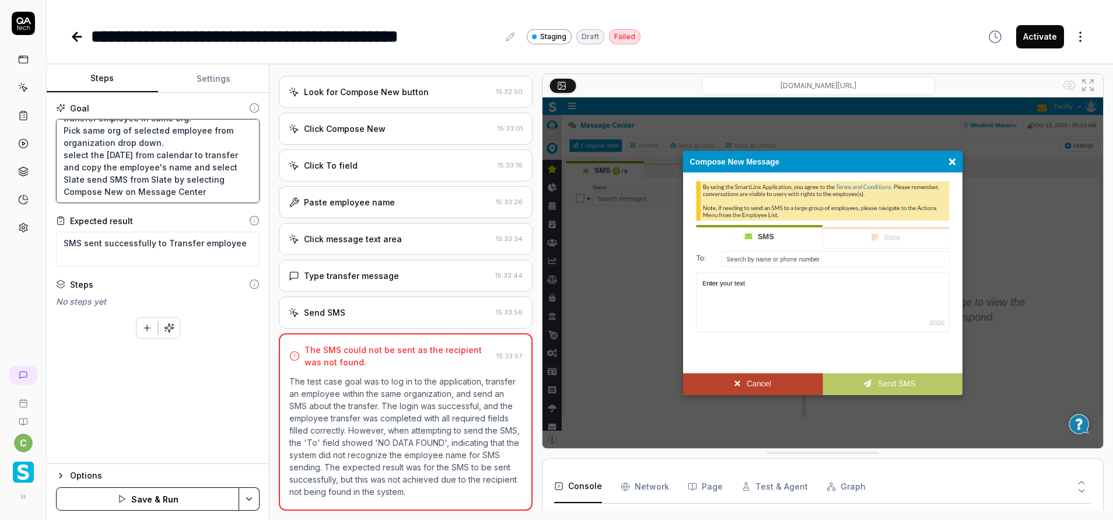
type textarea "*"
type textarea "Login to application. Navigate to menu and click on employees and employee list…"
type textarea "*"
type textarea "Login to application. Navigate to menu and click on employees and employee list…"
type textarea "*"
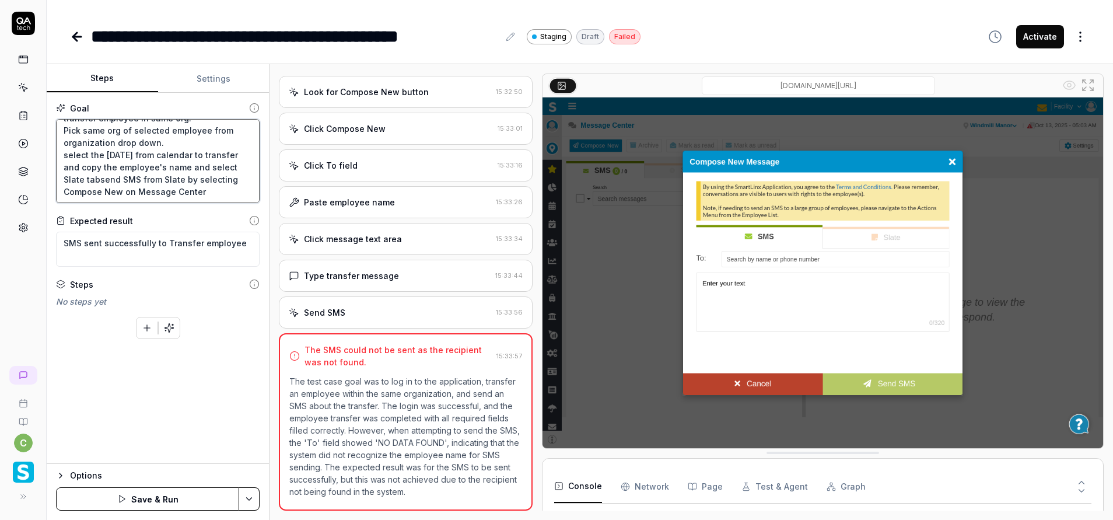
type textarea "Login to application. Navigate to menu and click on employees and employee list…"
type textarea "*"
type textarea "Login to application. Navigate to menu and click on employees and employee list…"
type textarea "*"
type textarea "Login to application. Navigate to menu and click on employees and employee list…"
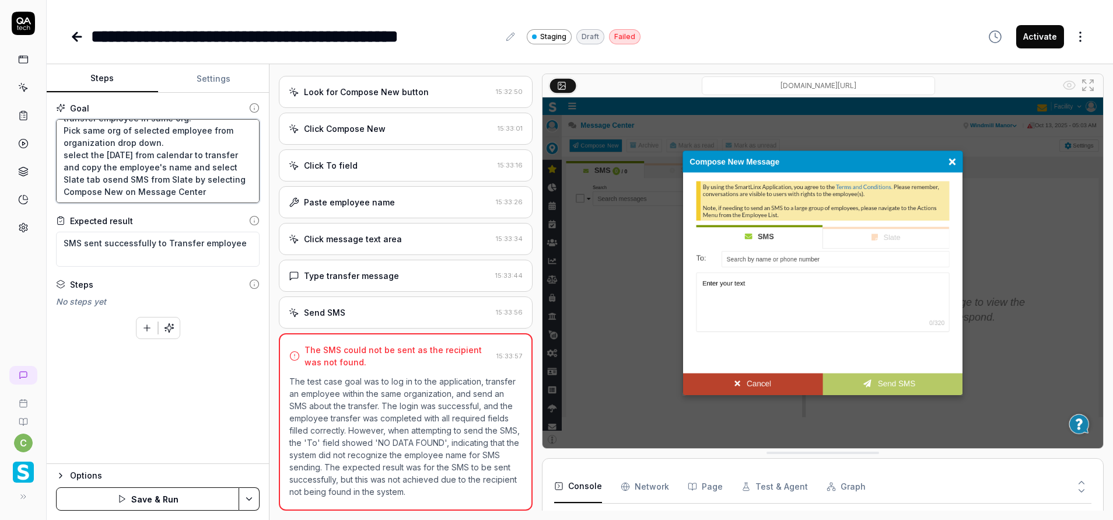
type textarea "*"
type textarea "Login to application. Navigate to menu and click on employees and employee list…"
type textarea "*"
type textarea "Login to application. Navigate to menu and click on employees and employee list…"
type textarea "*"
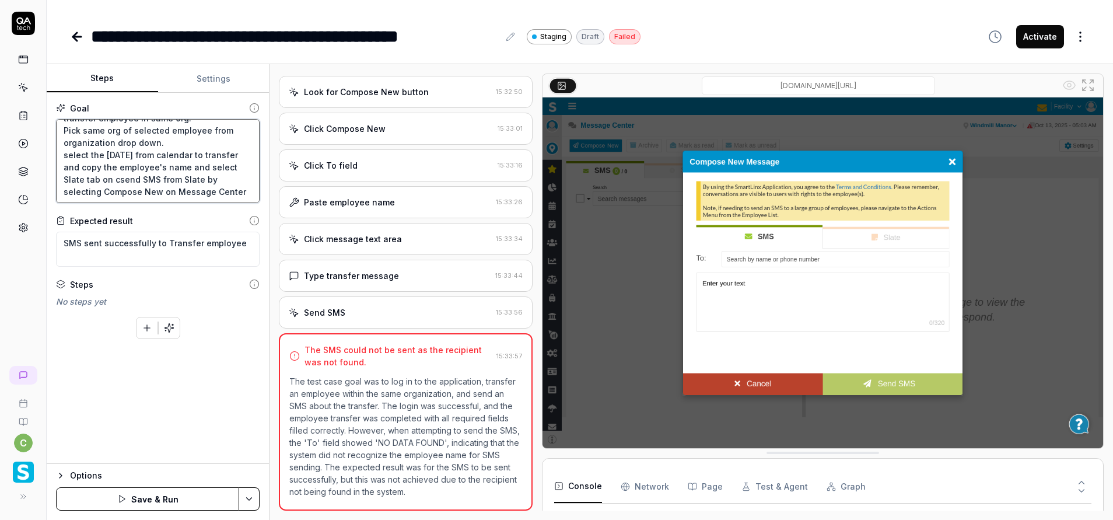
type textarea "Login to application. Navigate to menu and click on employees and employee list…"
type textarea "*"
type textarea "Login to application. Navigate to menu and click on employees and employee list…"
type textarea "*"
type textarea "Login to application. Navigate to menu and click on employees and employee list…"
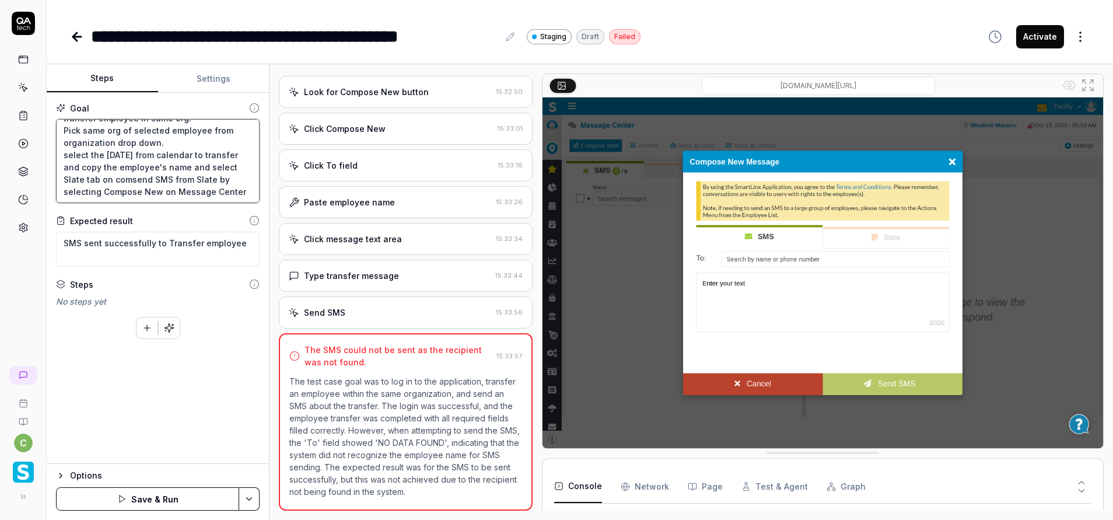
type textarea "*"
type textarea "Login to application. Navigate to menu and click on employees and employee list…"
type textarea "*"
type textarea "Login to application. Navigate to menu and click on employees and employee list…"
type textarea "*"
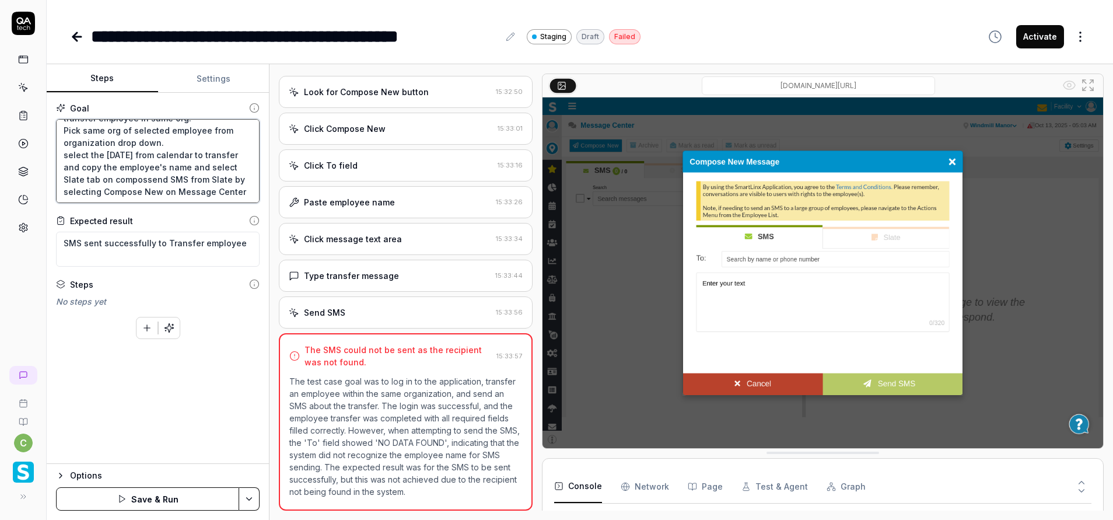
type textarea "Login to application. Navigate to menu and click on employees and employee list…"
type textarea "*"
type textarea "Login to application. Navigate to menu and click on employees and employee list…"
type textarea "*"
type textarea "Login to application. Navigate to menu and click on employees and employee list…"
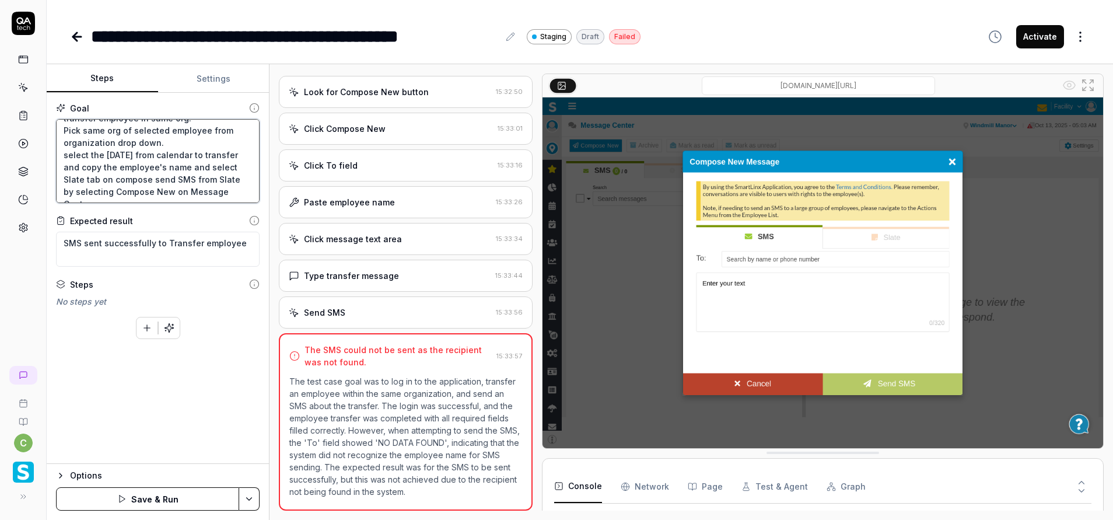
type textarea "*"
type textarea "Login to application. Navigate to menu and click on employees and employee list…"
type textarea "*"
type textarea "Login to application. Navigate to menu and click on employees and employee list…"
type textarea "*"
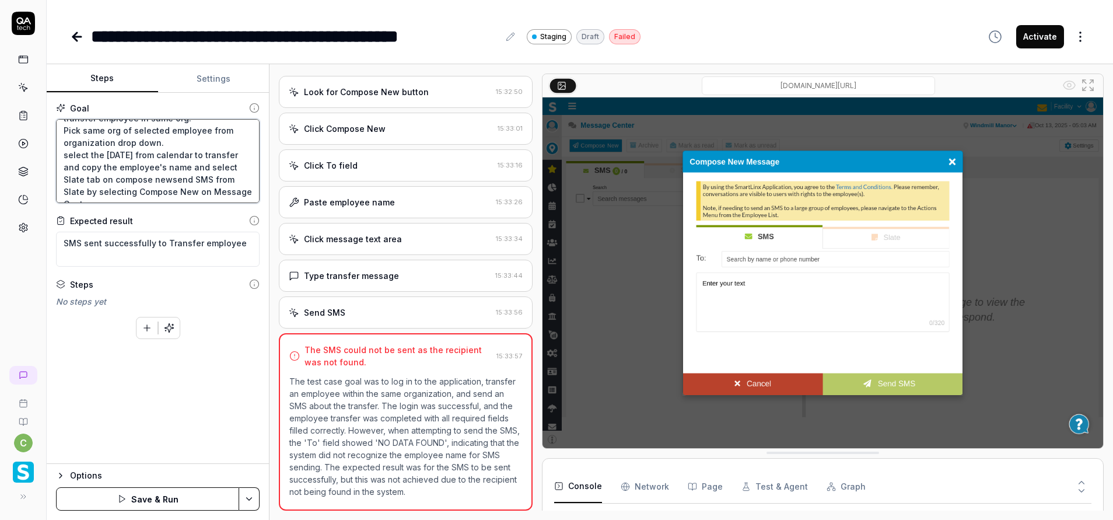
type textarea "Login to application. Navigate to menu and click on employees and employee list…"
type textarea "*"
type textarea "Login to application. Navigate to menu and click on employees and employee list…"
type textarea "*"
type textarea "Login to application. Navigate to menu and click on employees and employee list…"
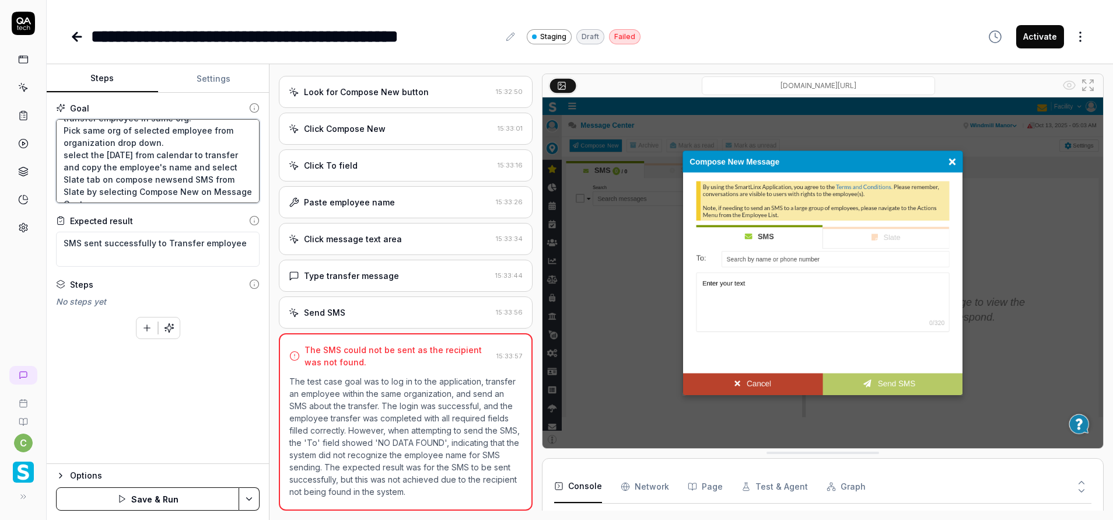
type textarea "*"
type textarea "Login to application. Navigate to menu and click on employees and employee list…"
type textarea "*"
type textarea "Login to application. Navigate to menu and click on employees and employee list…"
type textarea "*"
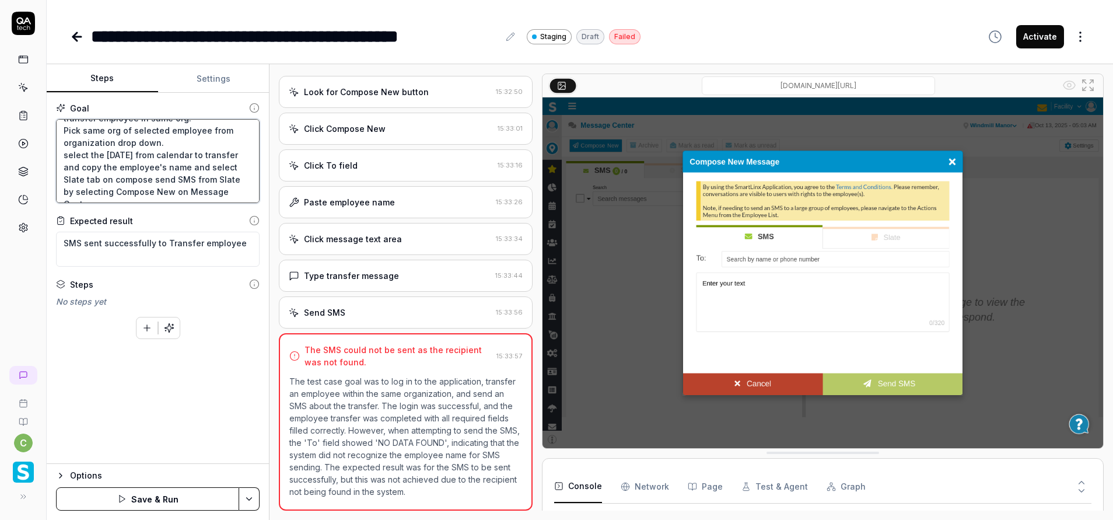
type textarea "Login to application. Navigate to menu and click on employees and employee list…"
type textarea "*"
type textarea "Login to application. Navigate to menu and click on employees and employee list…"
type textarea "*"
type textarea "Login to application. Navigate to menu and click on employees and employee list…"
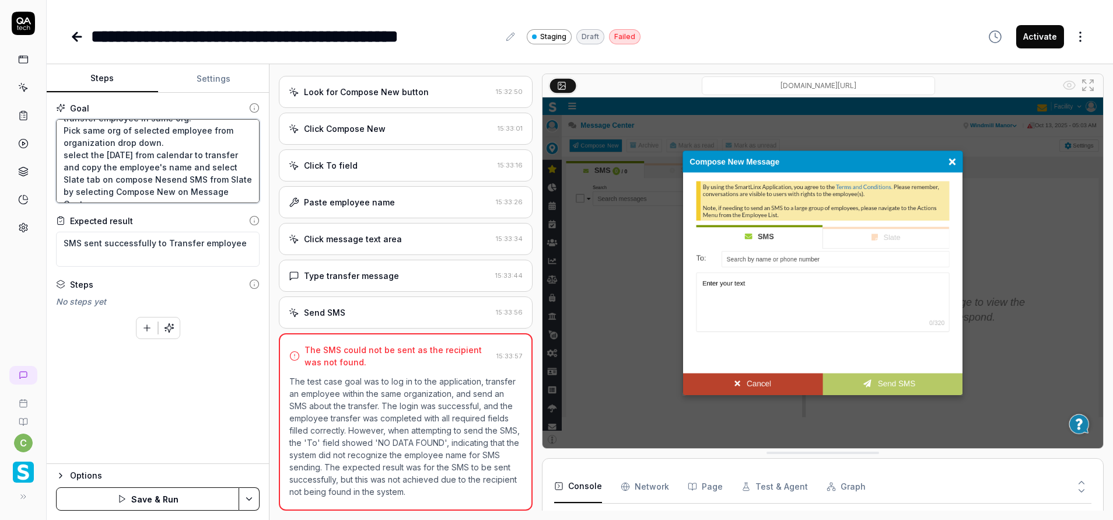
type textarea "*"
type textarea "Login to application. Navigate to menu and click on employees and employee list…"
type textarea "*"
type textarea "Login to application. Navigate to menu and click on employees and employee list…"
type textarea "*"
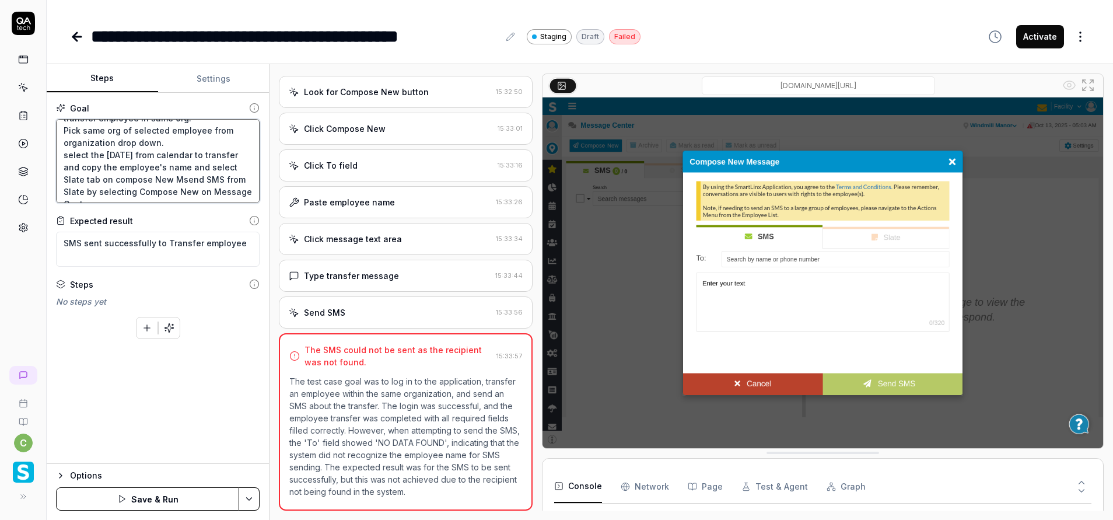
type textarea "Login to application. Navigate to menu and click on employees and employee list…"
type textarea "*"
type textarea "Login to application. Navigate to menu and click on employees and employee list…"
type textarea "*"
type textarea "Login to application. Navigate to menu and click on employees and employee list…"
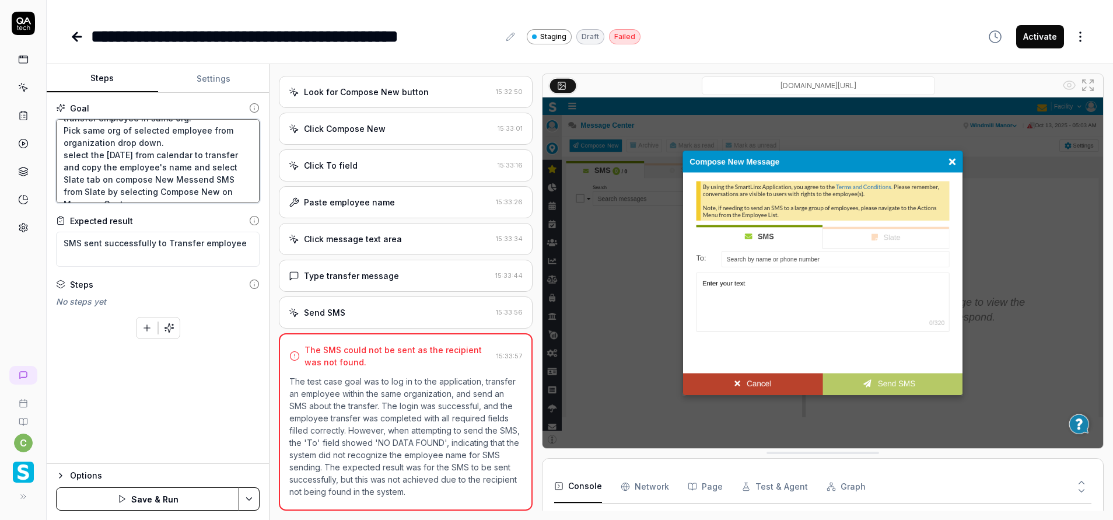
type textarea "*"
type textarea "Login to application. Navigate to menu and click on employees and employee list…"
type textarea "*"
type textarea "Login to application. Navigate to menu and click on employees and employee list…"
type textarea "*"
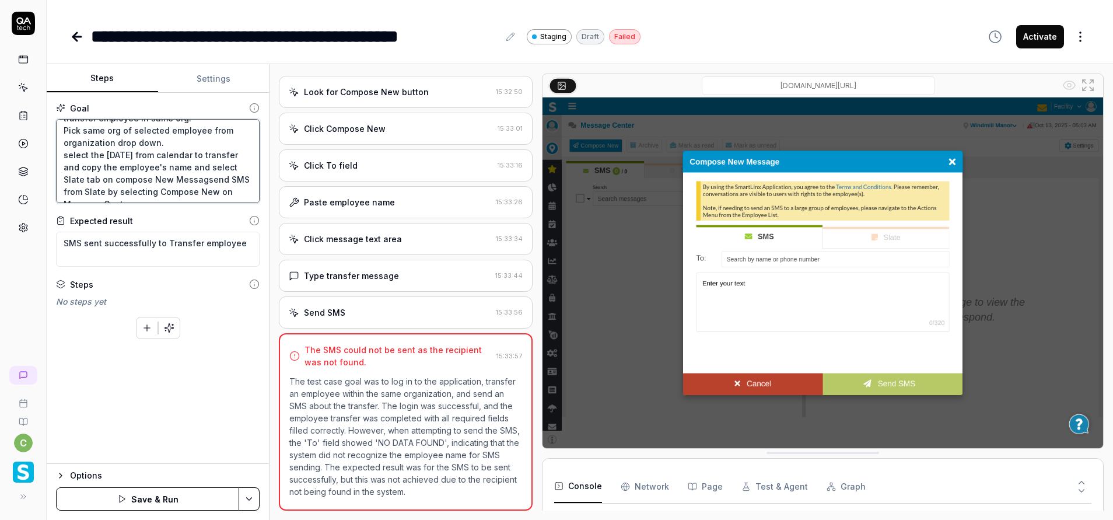
type textarea "Login to application. Navigate to menu and click on employees and employee list…"
type textarea "*"
type textarea "Login to application. Navigate to menu and click on employees and employee list…"
type textarea "*"
type textarea "Login to application. Navigate to menu and click on employees and employee list…"
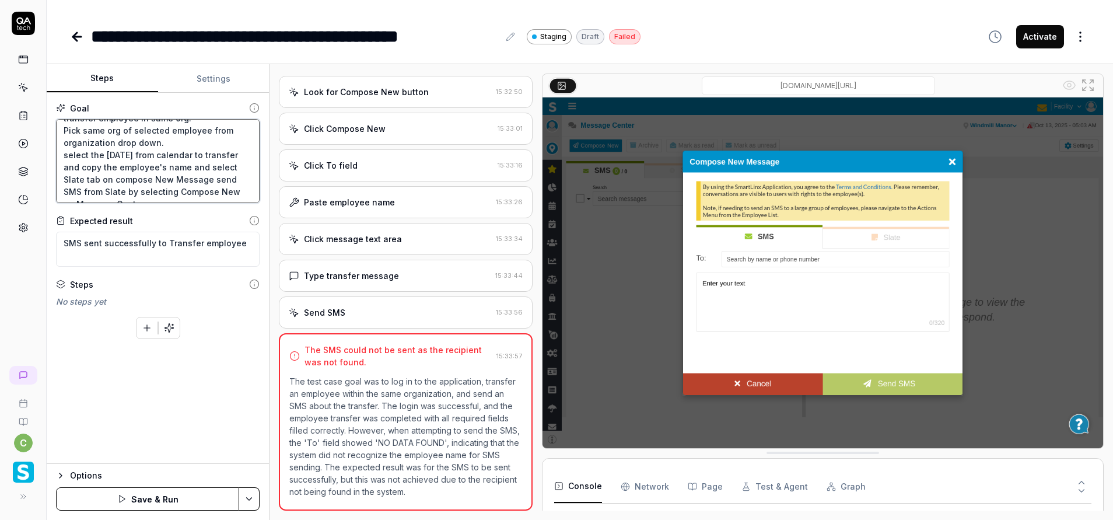
type textarea "*"
type textarea "Login to application. Navigate to menu and click on employees and employee list…"
type textarea "*"
type textarea "Login to application. Navigate to menu and click on employees and employee list…"
type textarea "*"
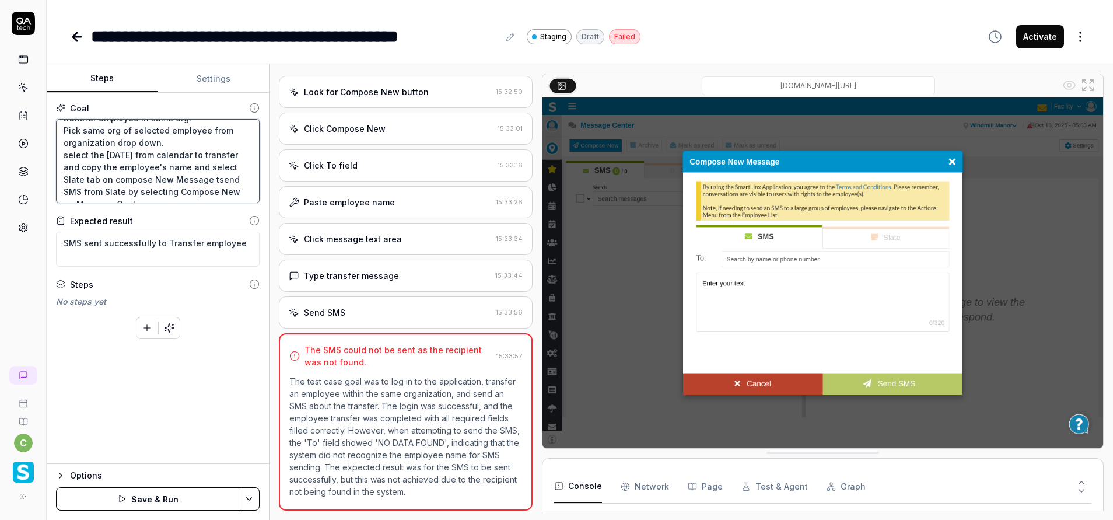
type textarea "Login to application. Navigate to menu and click on employees and employee list…"
type textarea "*"
type textarea "Login to application. Navigate to menu and click on employees and employee list…"
type textarea "*"
type textarea "Login to application. Navigate to menu and click on employees and employee list…"
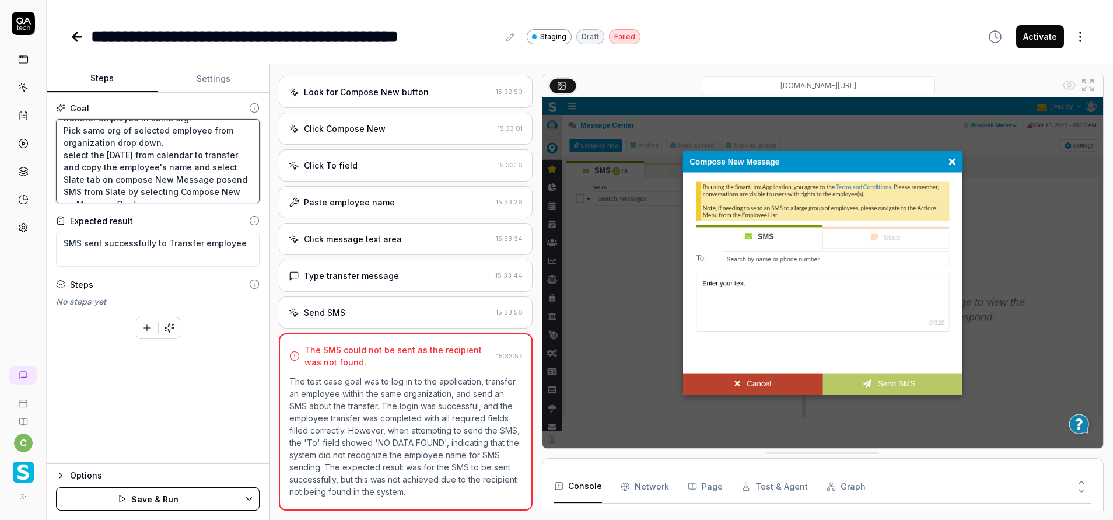
type textarea "*"
type textarea "Login to application. Navigate to menu and click on employees and employee list…"
type textarea "*"
type textarea "Login to application. Navigate to menu and click on employees and employee list…"
type textarea "*"
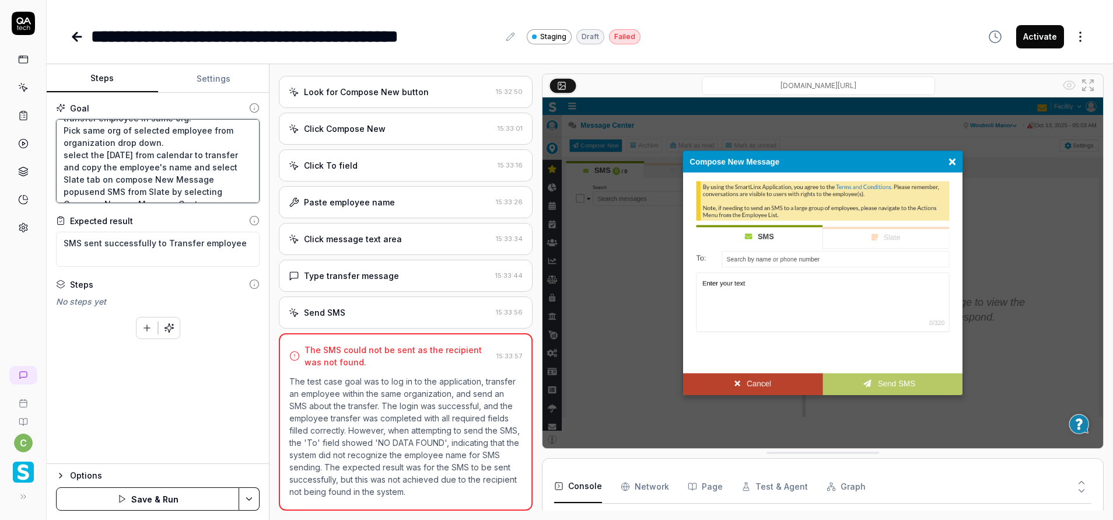
type textarea "Login to application. Navigate to menu and click on employees and employee list…"
type textarea "*"
type textarea "Login to application. Navigate to menu and click on employees and employee list…"
type textarea "*"
type textarea "Login to application. Navigate to menu and click on employees and employee list…"
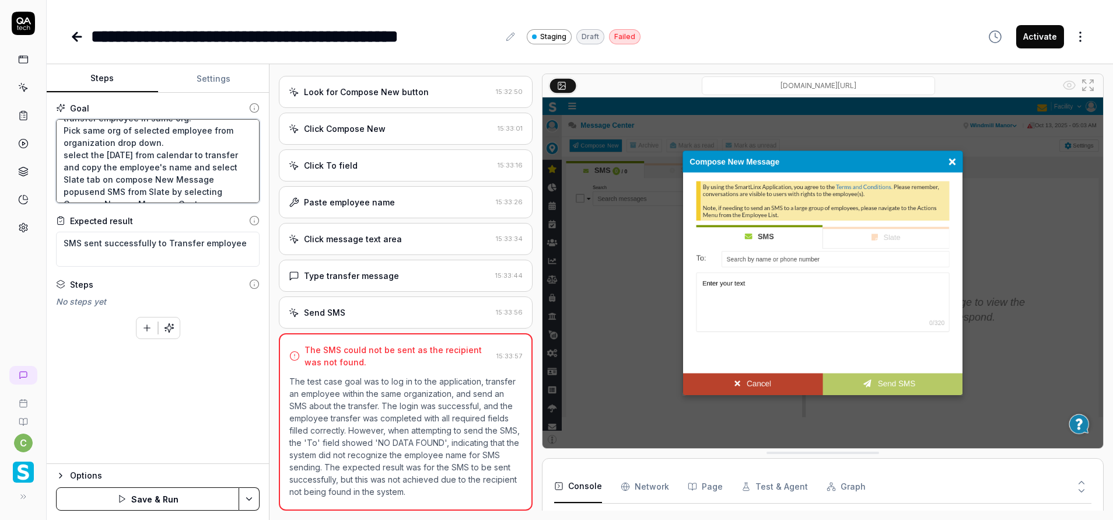
type textarea "*"
type textarea "Login to application. Navigate to menu and click on employees and employee list…"
type textarea "*"
type textarea "Login to application. Navigate to menu and click on employees and employee list…"
type textarea "*"
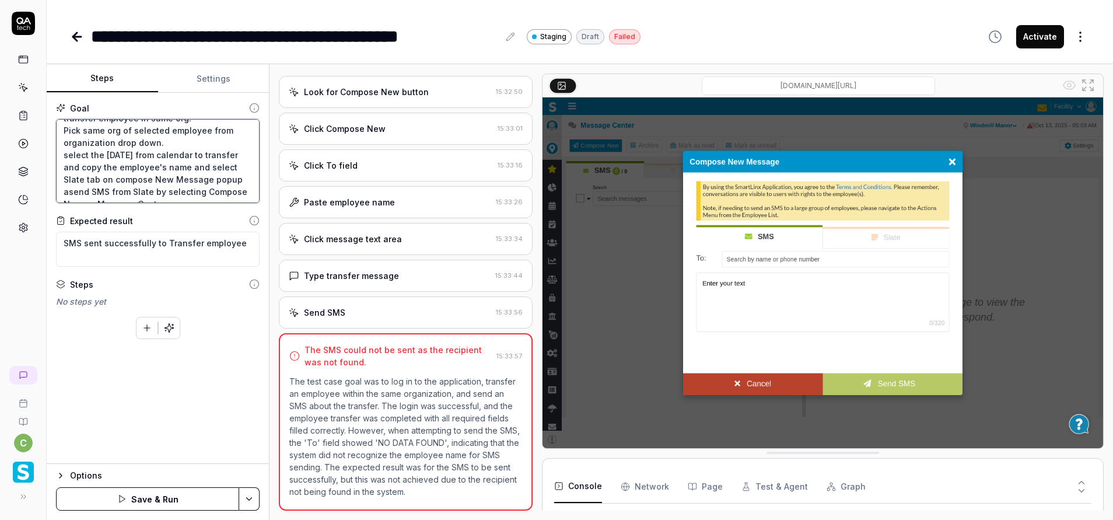
type textarea "Login to application. Navigate to menu and click on employees and employee list…"
type textarea "*"
type textarea "Login to application. Navigate to menu and click on employees and employee list…"
type textarea "*"
type textarea "Login to application. Navigate to menu and click on employees and employee list…"
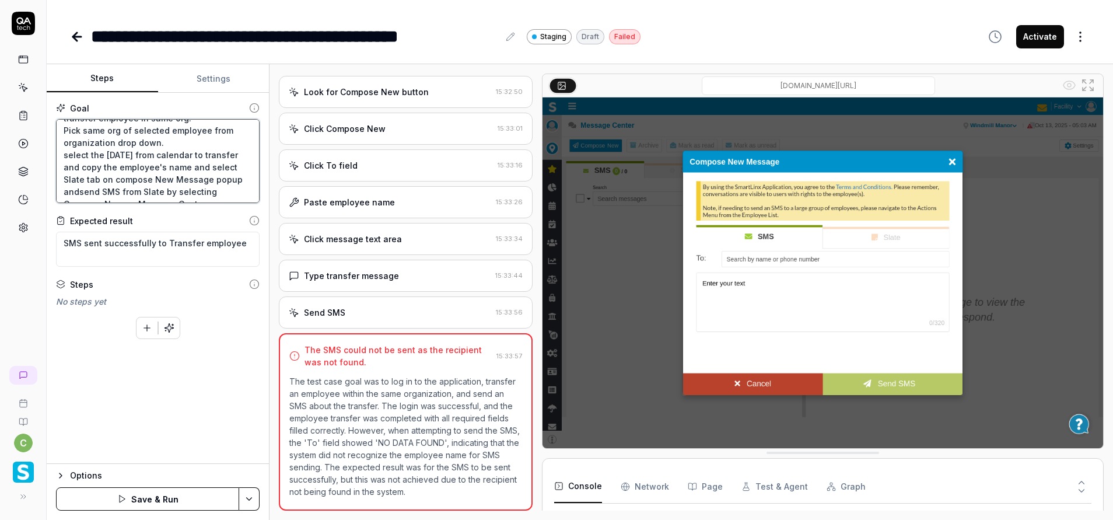
type textarea "*"
drag, startPoint x: 120, startPoint y: 179, endPoint x: 214, endPoint y: 187, distance: 93.7
click at [214, 187] on textarea "Login to application. Navigate to menu and click on employees and employee list…" at bounding box center [158, 161] width 204 height 84
type textarea "Login to application. Navigate to menu and click on employees and employee list…"
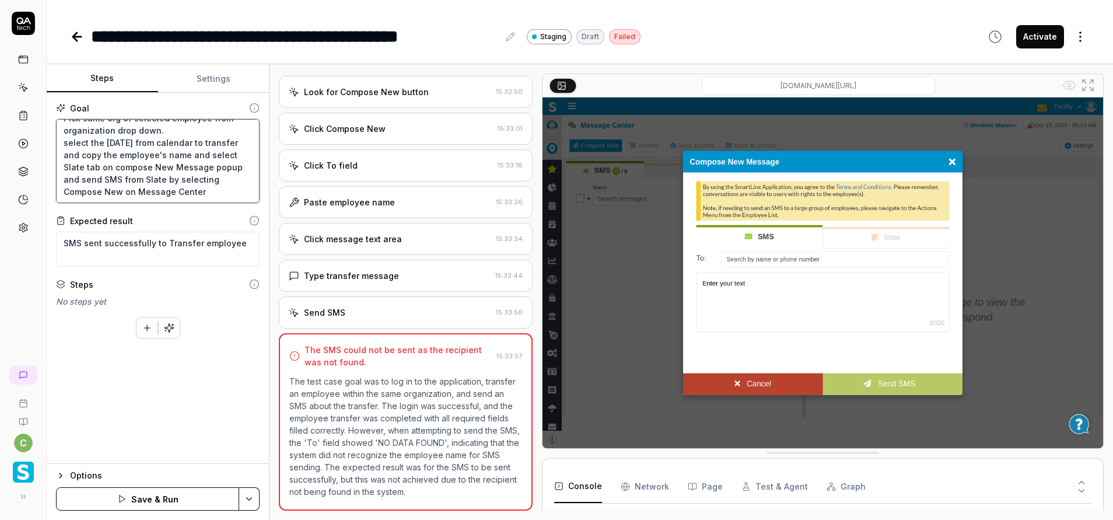
type textarea "*"
type textarea "Login to application. Navigate to menu and click on employees and employee list…"
type textarea "*"
click at [208, 166] on textarea "Login to application. Navigate to menu and click on employees and employee list…" at bounding box center [158, 161] width 204 height 84
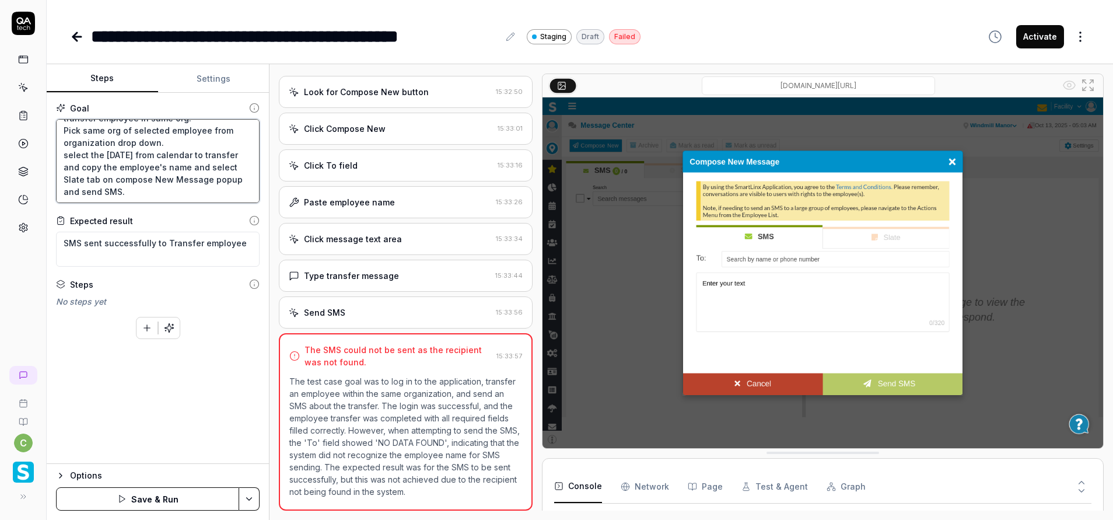
type textarea "Login to application. Navigate to menu and click on employees and employee list…"
type textarea "*"
type textarea "Login to application. Navigate to menu and click on employees and employee list…"
type textarea "*"
click at [170, 195] on textarea "Login to application. Navigate to menu and click on employees and employee list…" at bounding box center [158, 161] width 204 height 84
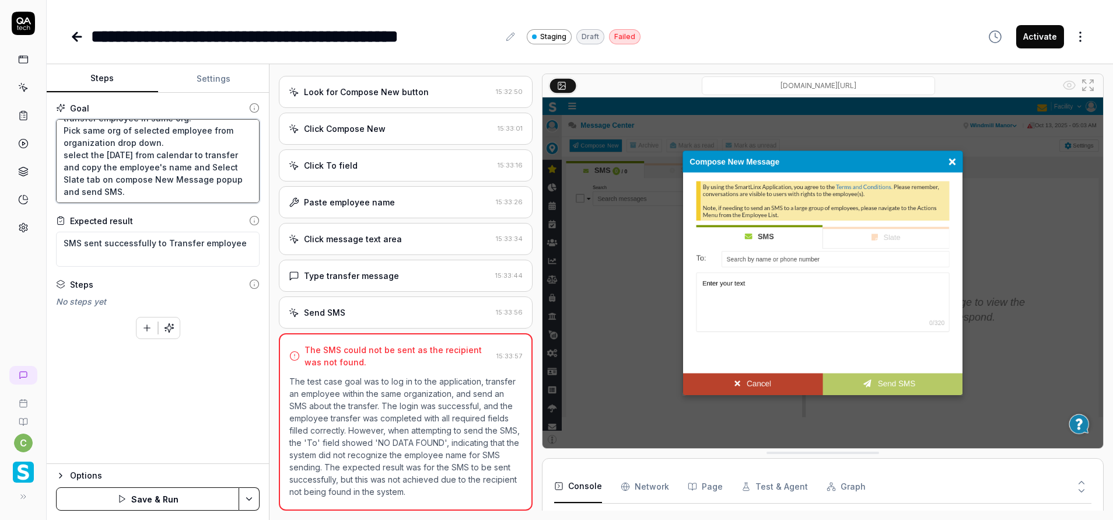
type textarea "Login to application. Navigate to menu and click on employees and employee list…"
type textarea "*"
type textarea "Login to application. Navigate to menu and click on employees and employee list…"
type textarea "*"
type textarea "Login to application. Navigate to menu and click on employees and employee list…"
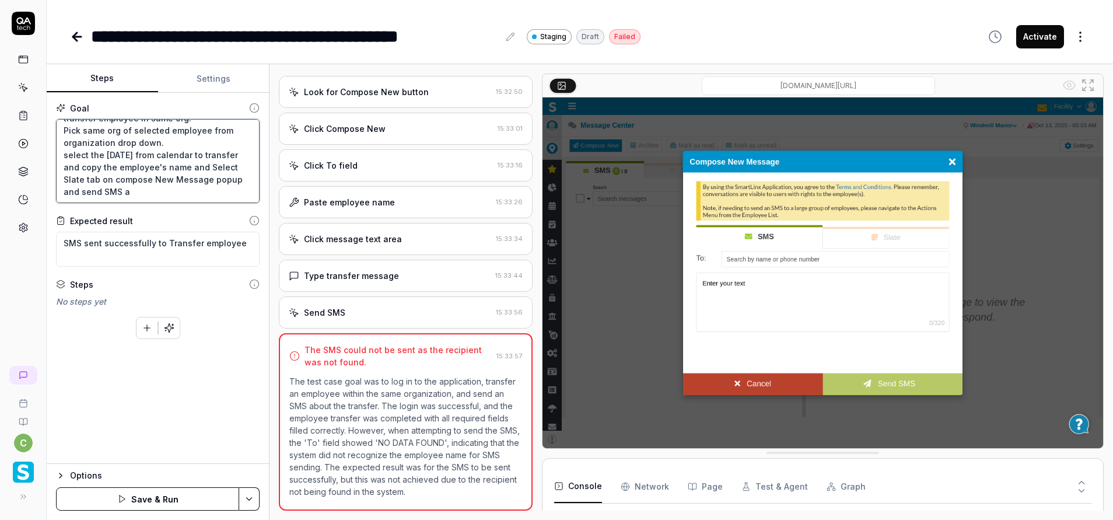
type textarea "*"
type textarea "Login to application. Navigate to menu and click on employees and employee list…"
type textarea "*"
type textarea "Login to application. Navigate to menu and click on employees and employee list…"
type textarea "*"
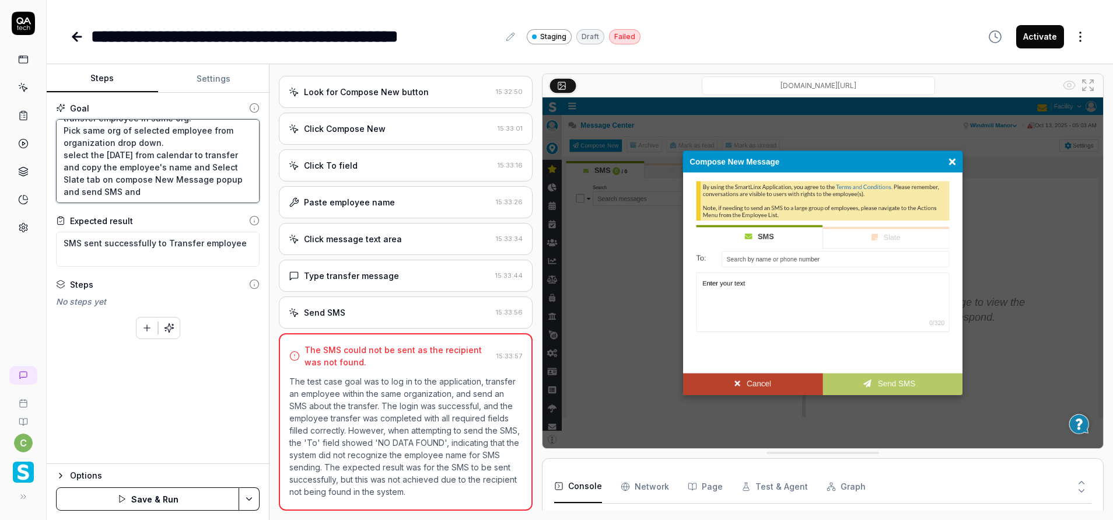
type textarea "Login to application. Navigate to menu and click on employees and employee list…"
type textarea "*"
type textarea "Login to application. Navigate to menu and click on employees and employee list…"
type textarea "*"
type textarea "Login to application. Navigate to menu and click on employees and employee list…"
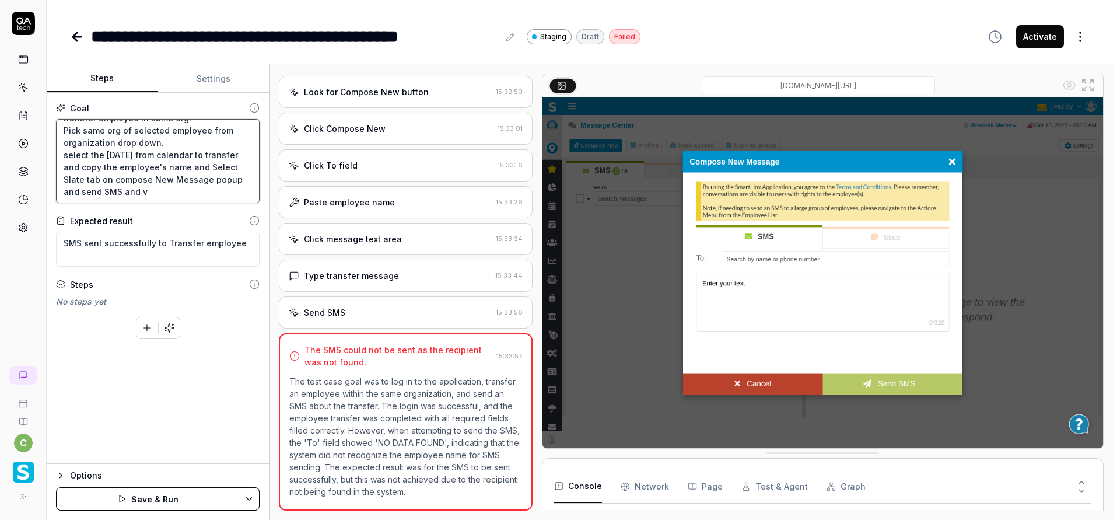
type textarea "*"
type textarea "Login to application. Navigate to menu and click on employees and employee list…"
type textarea "*"
type textarea "Login to application. Navigate to menu and click on employees and employee list…"
type textarea "*"
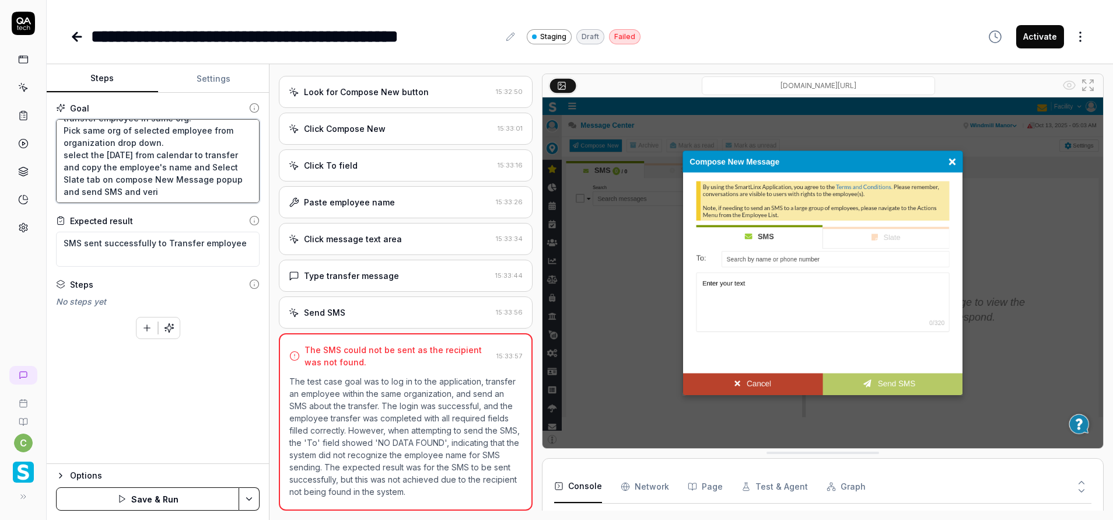
type textarea "Login to application. Navigate to menu and click on employees and employee list…"
type textarea "*"
type textarea "Login to application. Navigate to menu and click on employees and employee list…"
type textarea "*"
type textarea "Login to application. Navigate to menu and click on employees and employee list…"
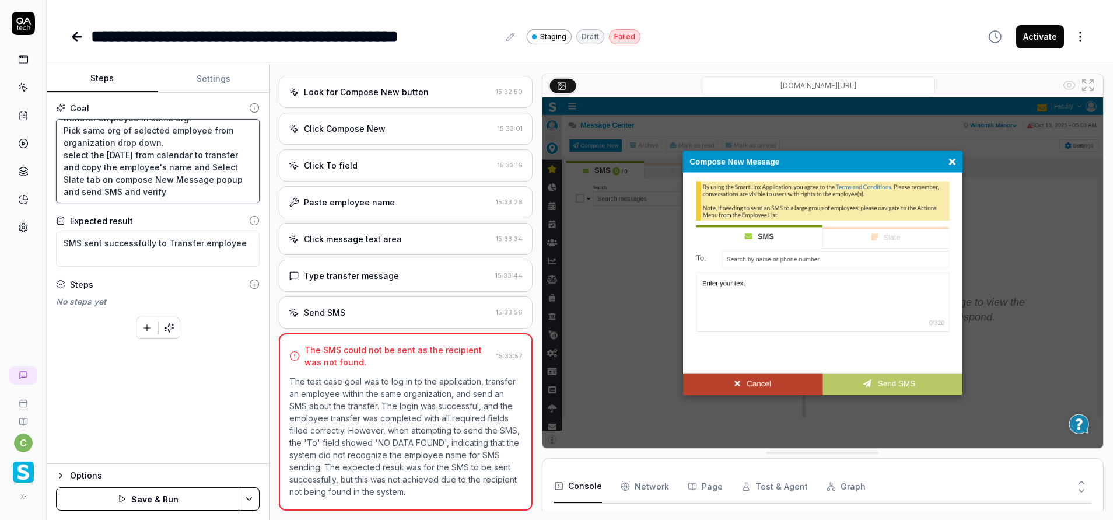
type textarea "*"
type textarea "Login to application. Navigate to menu and click on employees and employee list…"
type textarea "*"
type textarea "Login to application. Navigate to menu and click on employees and employee list…"
type textarea "*"
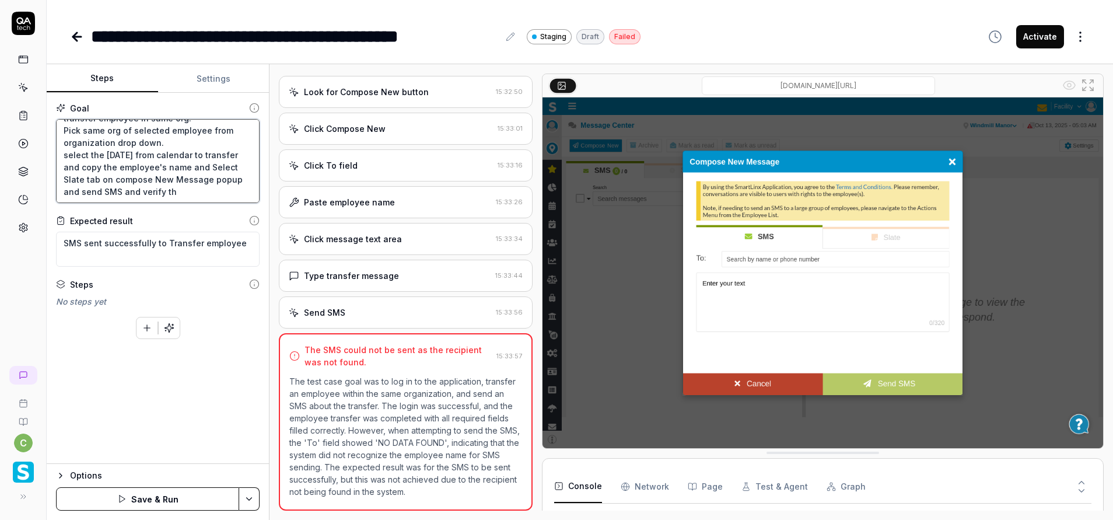
type textarea "Login to application. Navigate to menu and click on employees and employee list…"
type textarea "*"
type textarea "Login to application. Navigate to menu and click on employees and employee list…"
type textarea "*"
type textarea "Login to application. Navigate to menu and click on employees and employee list…"
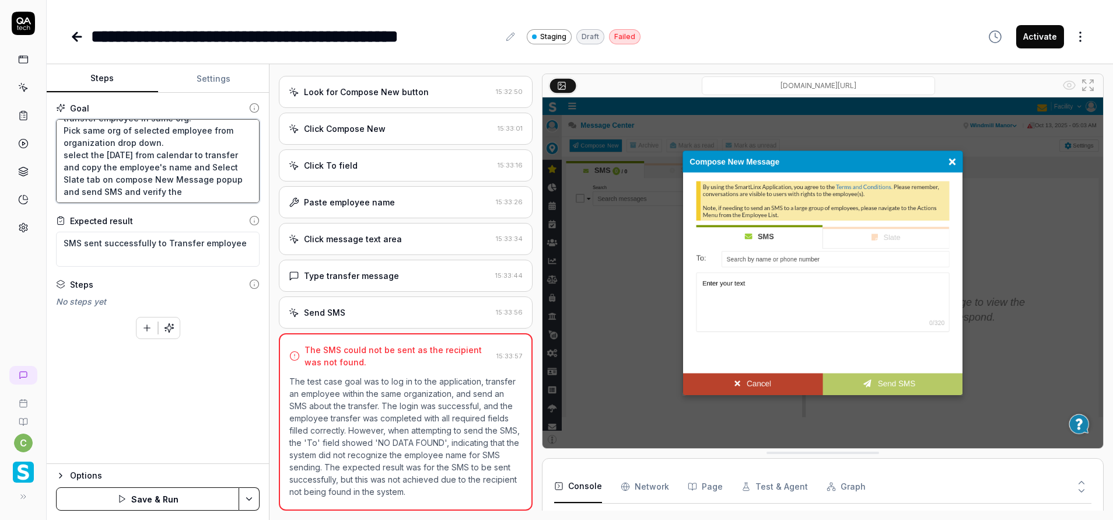
type textarea "*"
type textarea "Login to application. Navigate to menu and click on employees and employee list…"
click at [244, 500] on html "**********" at bounding box center [556, 260] width 1113 height 520
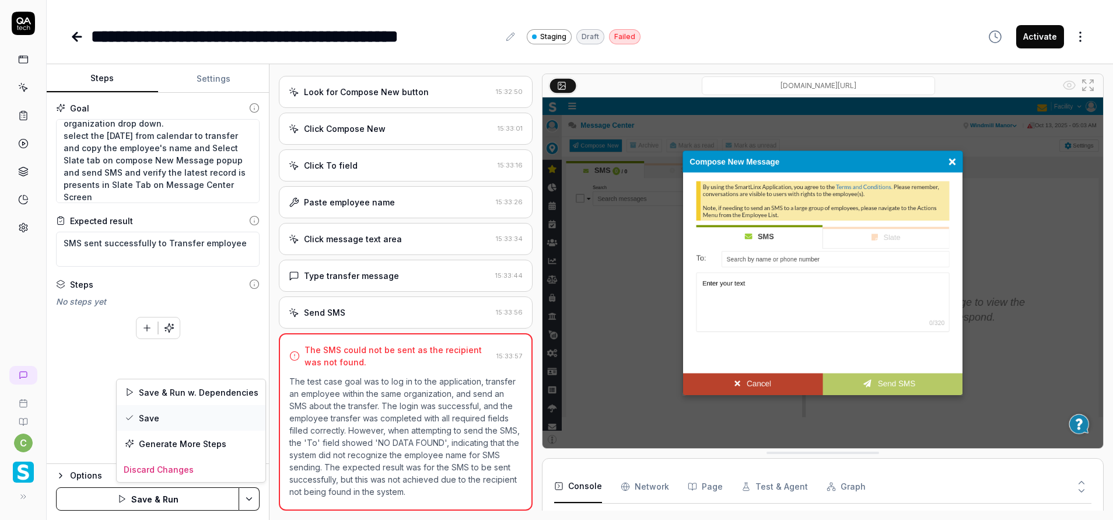
click at [155, 415] on div "Save" at bounding box center [191, 418] width 149 height 26
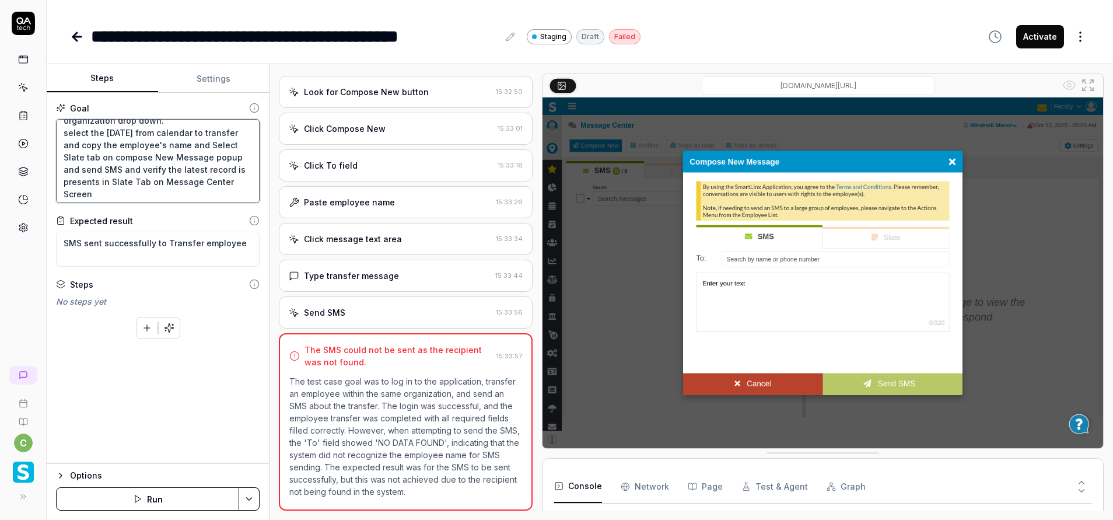
scroll to position [86, 0]
drag, startPoint x: 62, startPoint y: 131, endPoint x: 207, endPoint y: 140, distance: 145.0
click at [207, 140] on textarea "Login to application. Navigate to menu and click on employees and employee list…" at bounding box center [158, 161] width 204 height 84
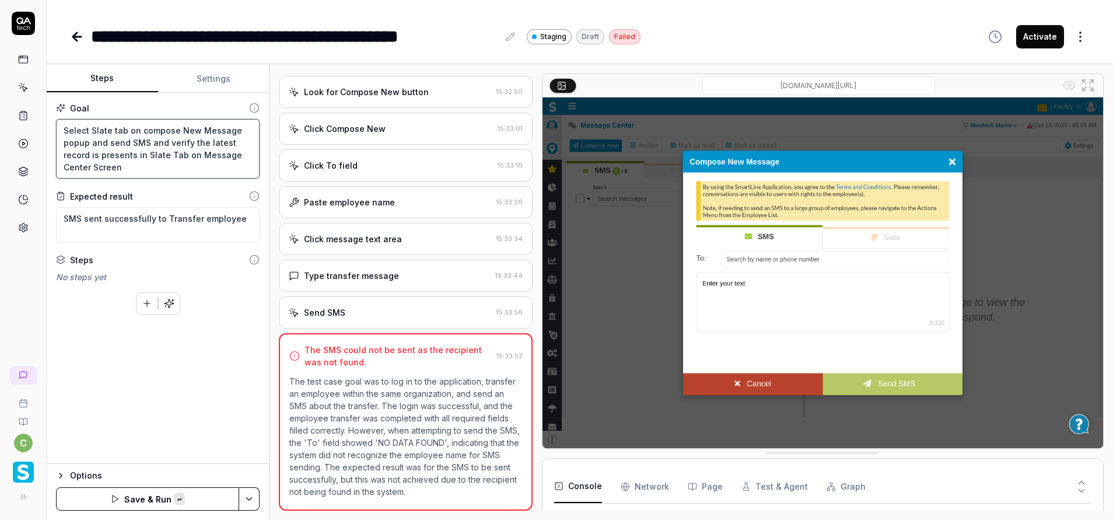
scroll to position [0, 0]
click at [143, 128] on textarea "Select Slate tab on composes New Message popup and send SMS and verify the late…" at bounding box center [158, 149] width 204 height 60
click at [256, 496] on html "**********" at bounding box center [556, 260] width 1113 height 520
click at [162, 406] on div "Save" at bounding box center [191, 418] width 149 height 26
click at [216, 80] on button "Settings" at bounding box center [213, 79] width 111 height 28
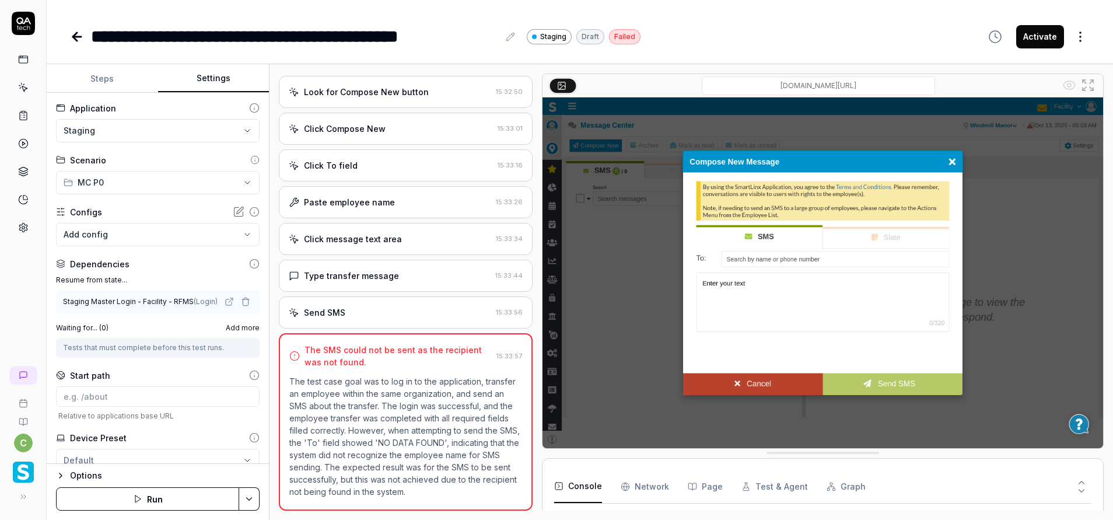
click at [197, 74] on button "Settings" at bounding box center [213, 79] width 111 height 28
click at [241, 300] on icon "button" at bounding box center [245, 301] width 9 height 9
click at [156, 306] on div "No test case" at bounding box center [152, 301] width 177 height 12
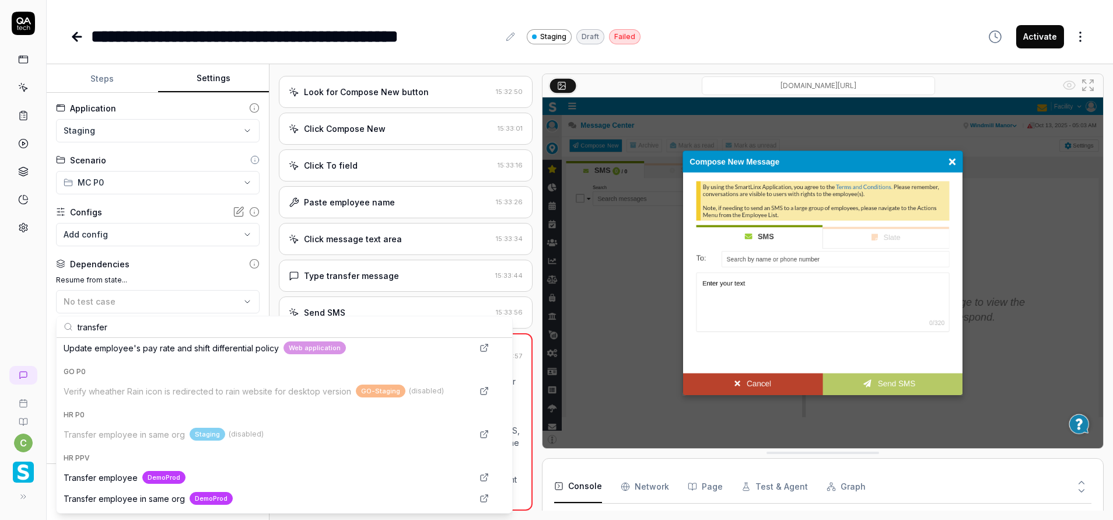
scroll to position [175, 0]
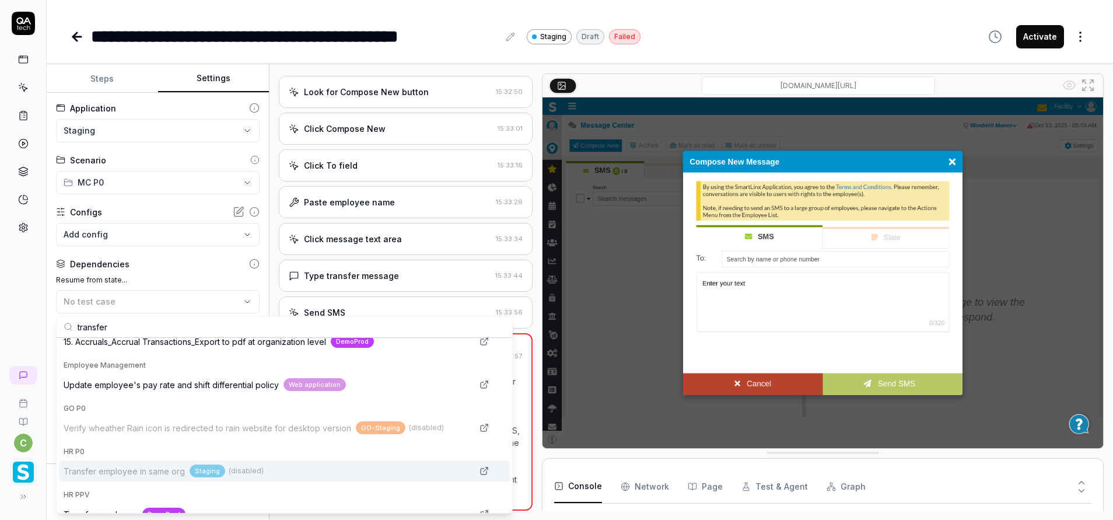
click at [257, 473] on span "(disabled)" at bounding box center [246, 471] width 35 height 11
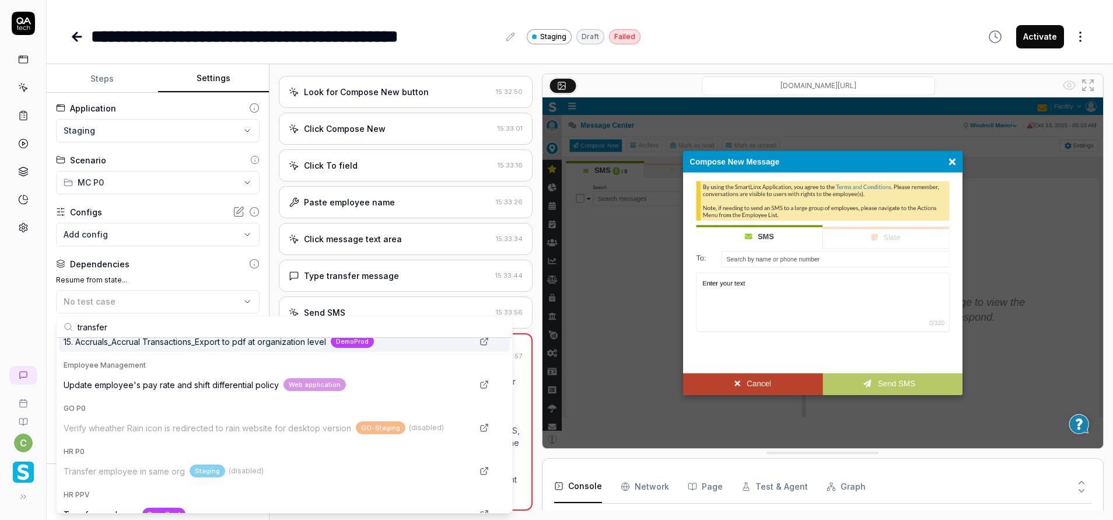
click at [85, 83] on button "Steps" at bounding box center [102, 79] width 111 height 28
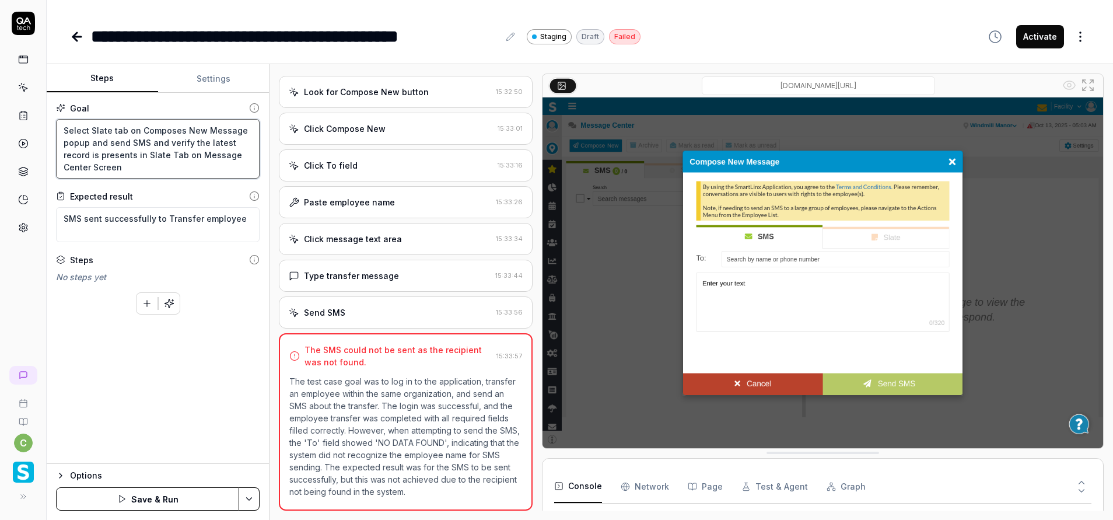
click at [146, 162] on textarea "Select Slate tab on Composes New Message popup and send SMS and verify the late…" at bounding box center [158, 149] width 204 height 60
drag, startPoint x: 137, startPoint y: 170, endPoint x: 46, endPoint y: 126, distance: 101.2
click at [46, 126] on div "**********" at bounding box center [556, 260] width 1113 height 520
click at [64, 128] on textarea "Select Slate tab on Composes New Message popup and send SMS and verify the late…" at bounding box center [158, 149] width 204 height 60
paste textarea "Login to application. Navigate to menu and click on employees and employee list…"
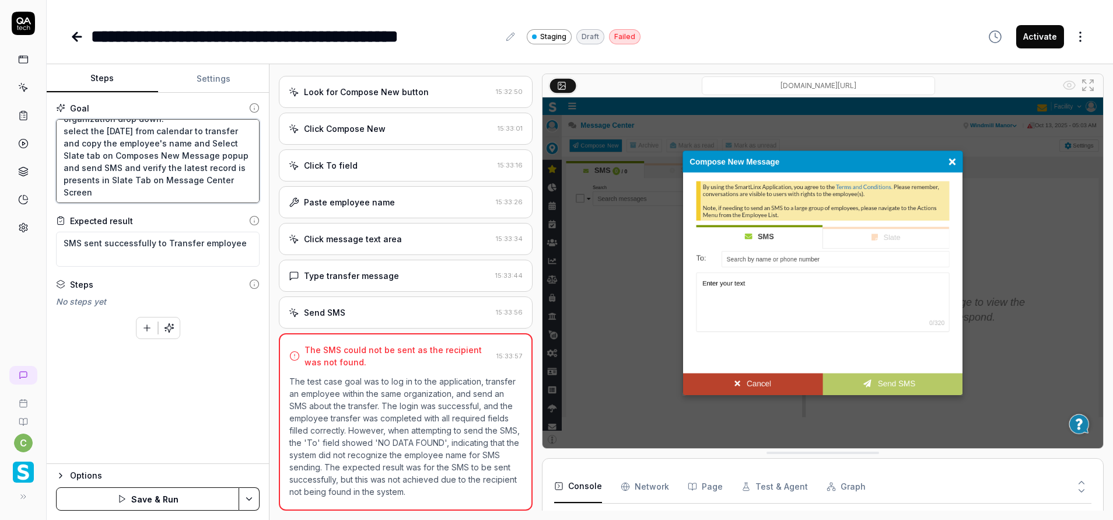
scroll to position [86, 0]
click at [250, 499] on html "**********" at bounding box center [556, 260] width 1113 height 520
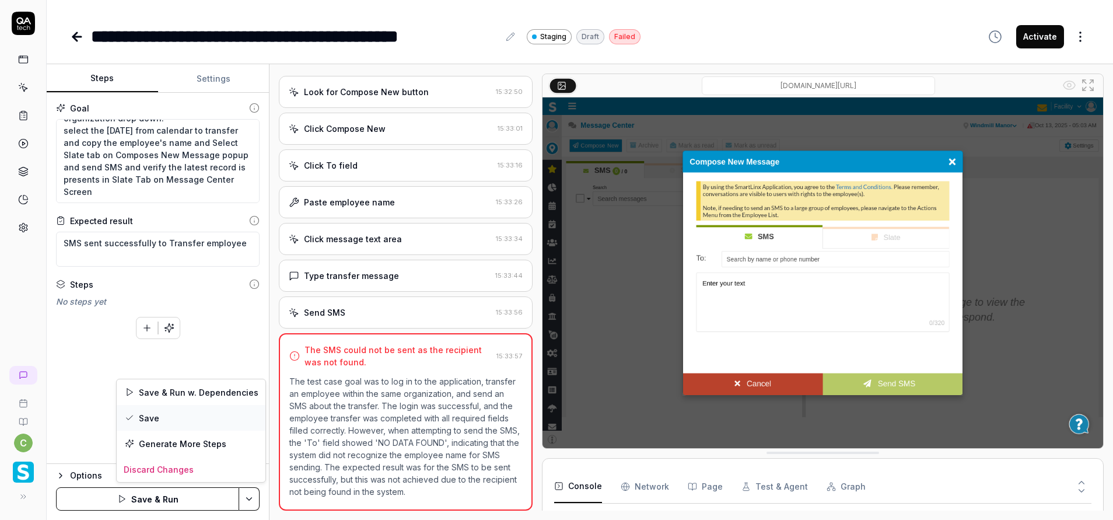
click at [152, 414] on div "Save" at bounding box center [191, 418] width 149 height 26
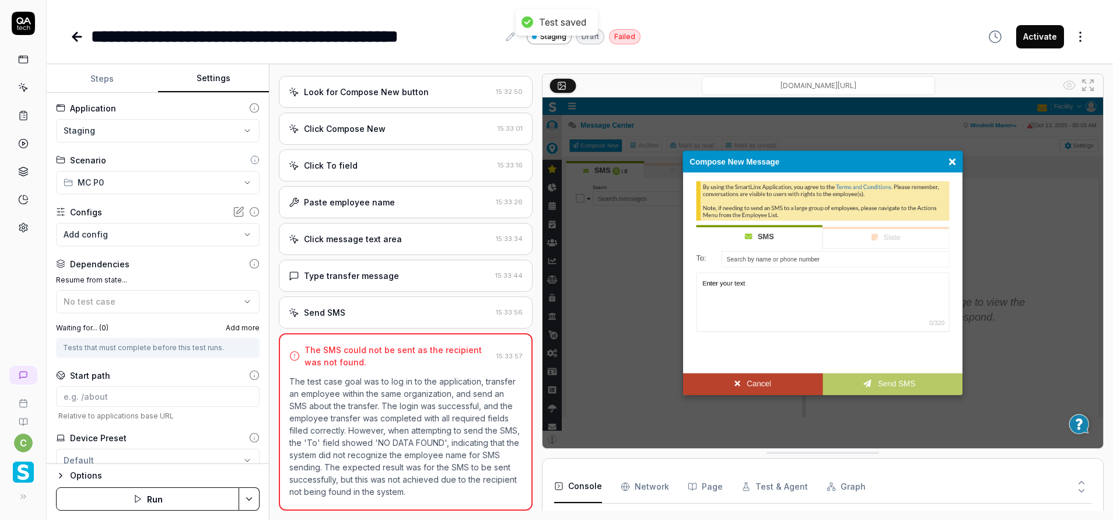
click at [211, 76] on button "Settings" at bounding box center [213, 79] width 111 height 28
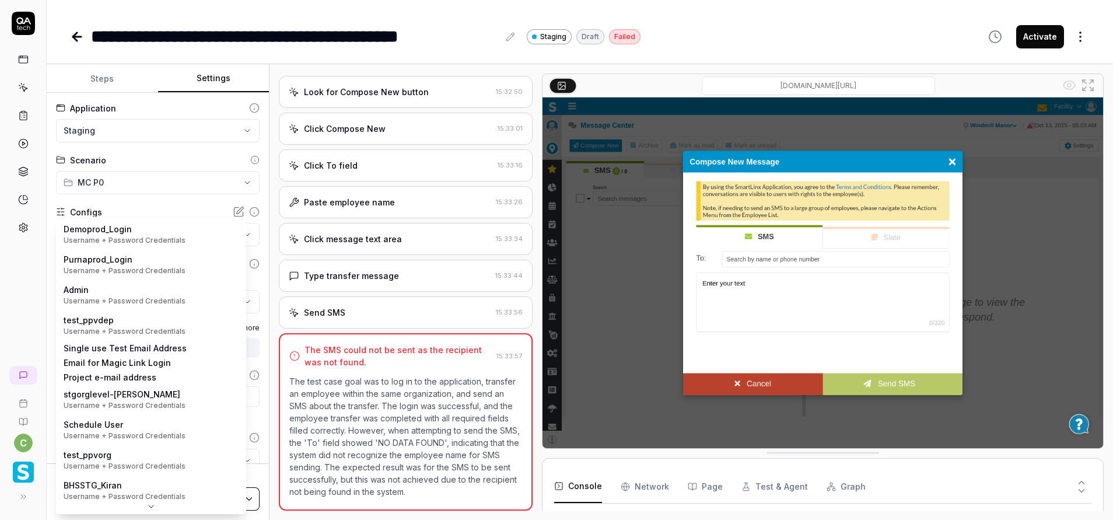
click at [120, 232] on body "**********" at bounding box center [556, 260] width 1113 height 520
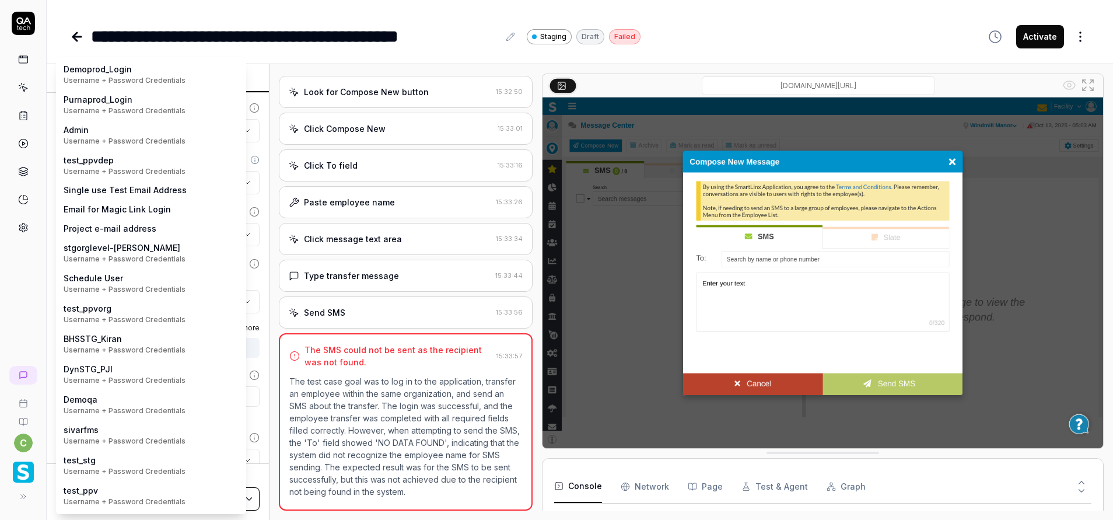
scroll to position [0, 0]
click at [0, 275] on html "**********" at bounding box center [556, 260] width 1113 height 520
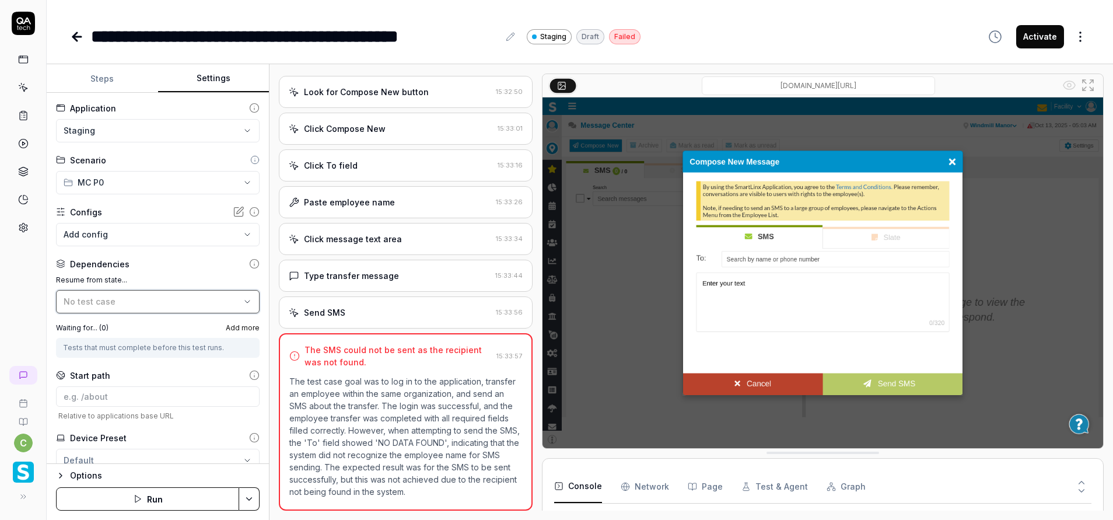
click at [103, 296] on div "No test case" at bounding box center [152, 301] width 177 height 12
click at [104, 300] on span "No test case" at bounding box center [90, 301] width 52 height 10
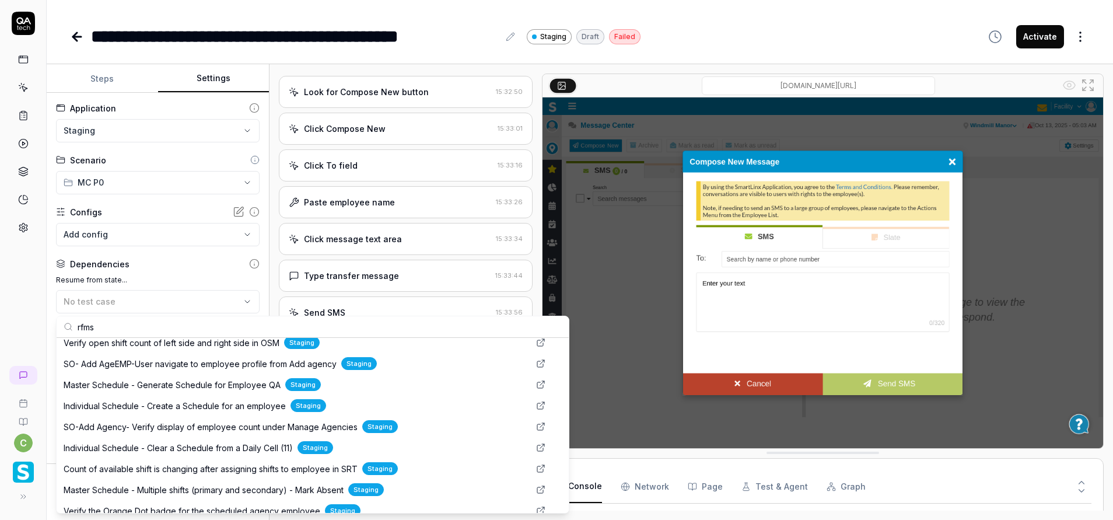
scroll to position [1488, 0]
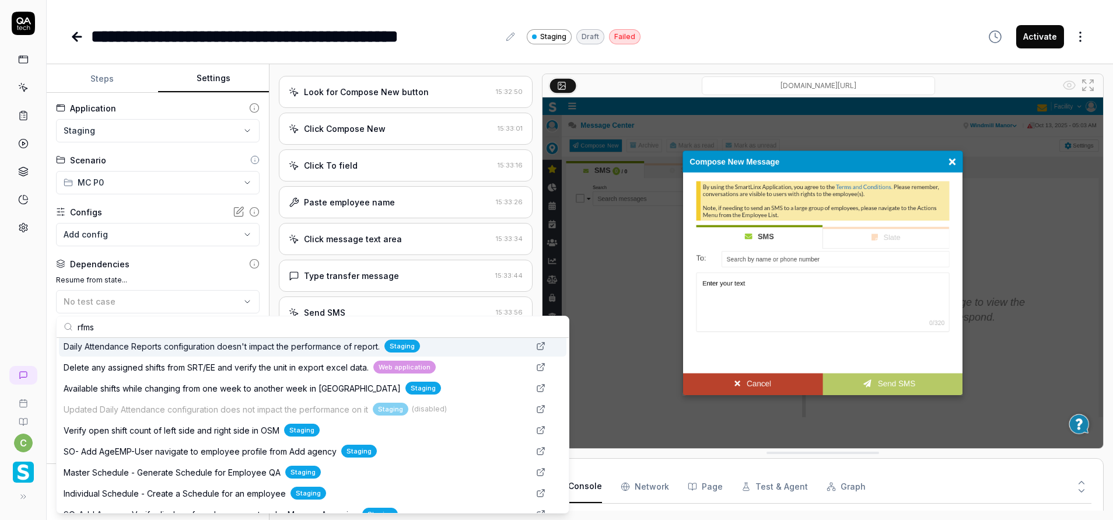
click at [136, 326] on input "rfms" at bounding box center [320, 326] width 484 height 21
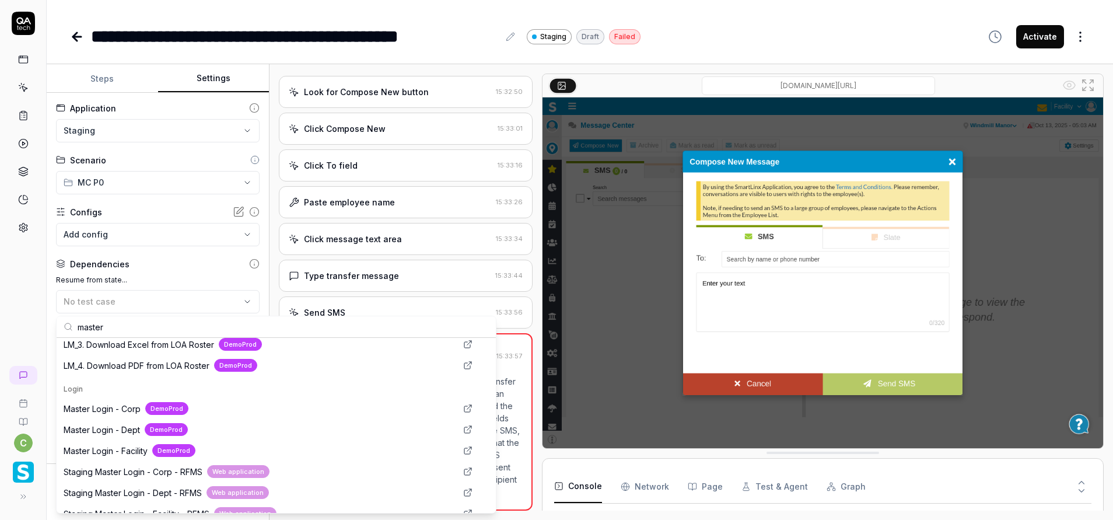
scroll to position [350, 0]
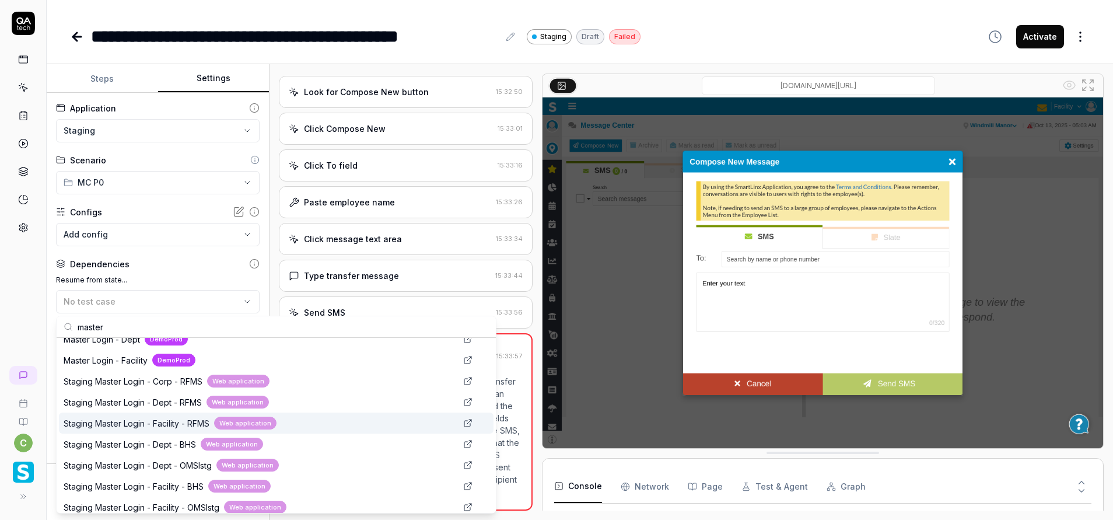
click at [135, 422] on span "Staging Master Login - Facility - RFMS" at bounding box center [137, 423] width 146 height 12
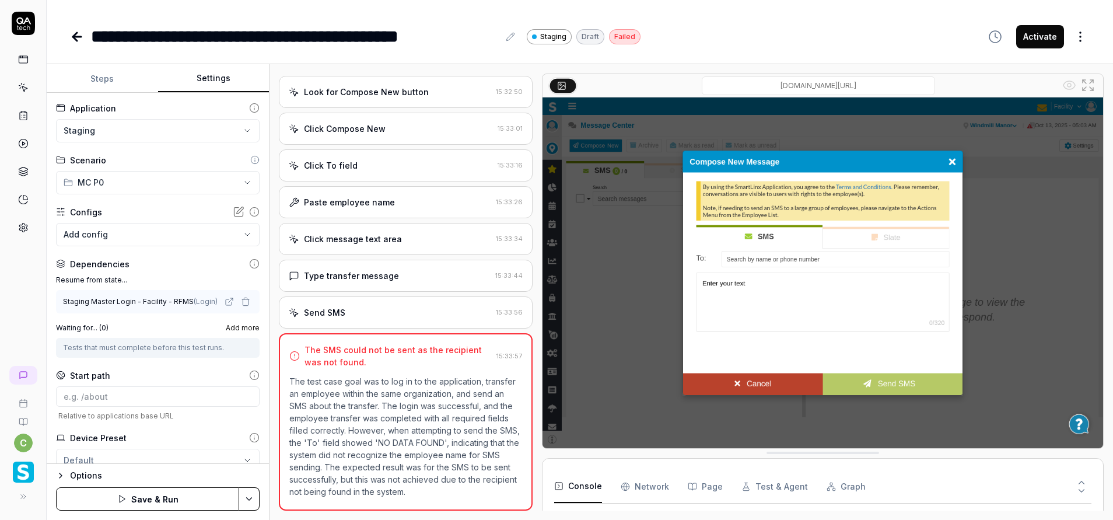
click at [254, 502] on html "**********" at bounding box center [556, 260] width 1113 height 520
click at [155, 417] on div "Save" at bounding box center [191, 418] width 149 height 26
click at [167, 495] on button "Run" at bounding box center [147, 498] width 183 height 23
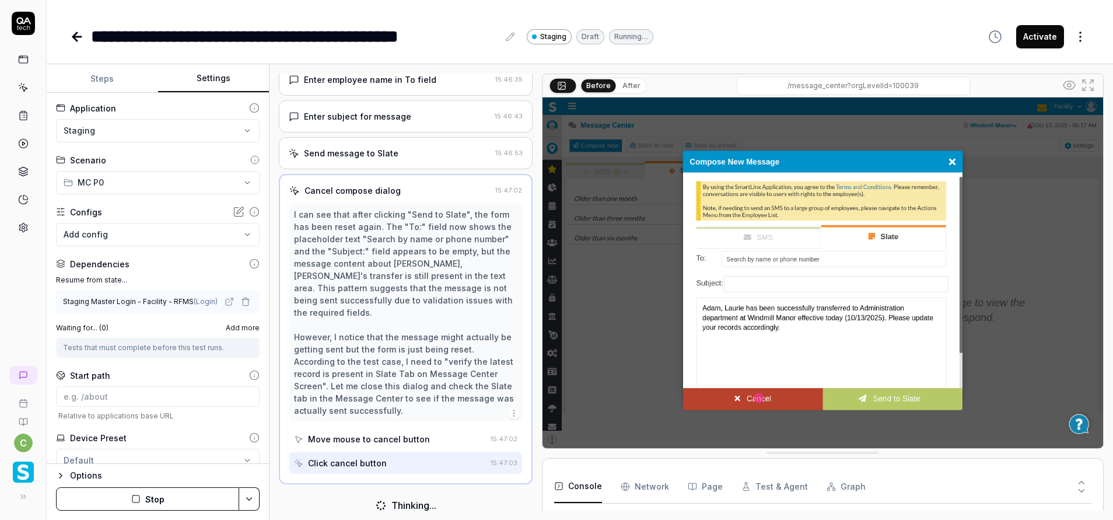
scroll to position [1325, 0]
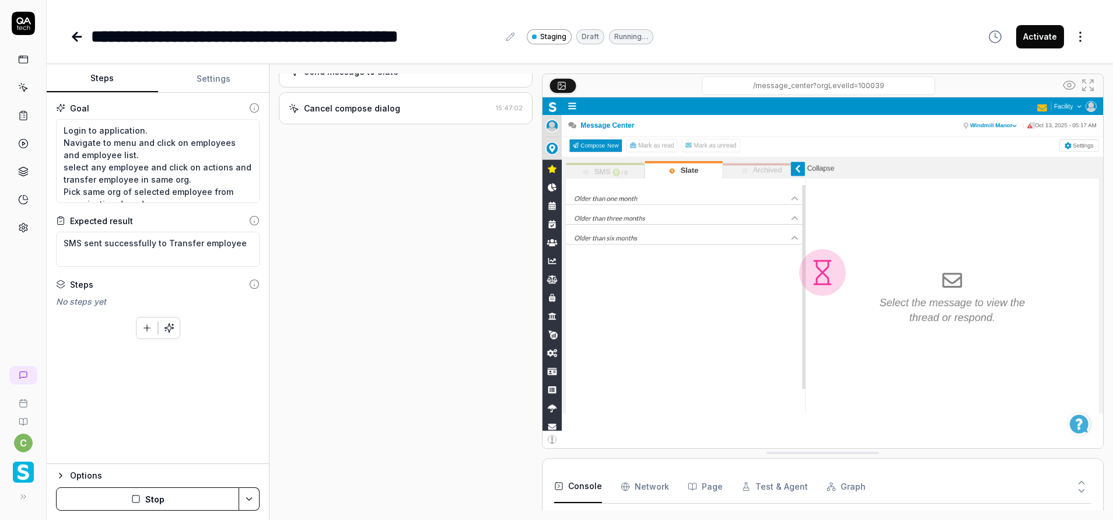
click at [111, 85] on button "Steps" at bounding box center [102, 79] width 111 height 28
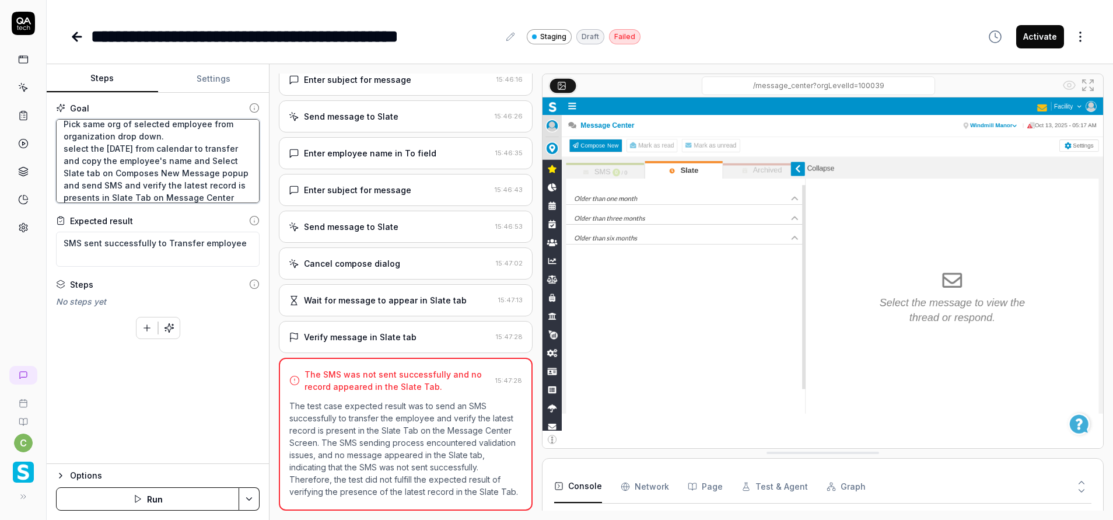
scroll to position [70, 0]
click at [67, 147] on textarea "Login to application. Navigate to menu and click on employees and employee list…" at bounding box center [158, 161] width 204 height 84
click at [234, 146] on textarea "Login to application. Navigate to menu and click on employees and employee list…" at bounding box center [158, 161] width 204 height 84
click at [186, 144] on textarea "Login to application. Navigate to menu and click on employees and employee list…" at bounding box center [158, 161] width 204 height 84
click at [80, 158] on textarea "Login to application. Navigate to menu and click on employees and employee list…" at bounding box center [158, 161] width 204 height 84
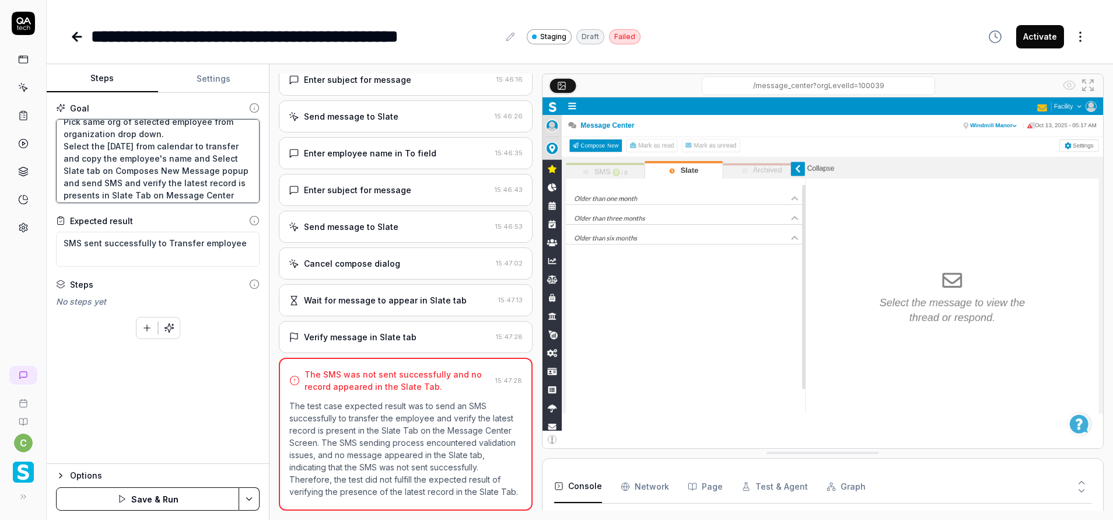
click at [160, 159] on textarea "Login to application. Navigate to menu and click on employees and employee list…" at bounding box center [158, 161] width 204 height 84
click at [80, 181] on textarea "Login to application. Navigate to menu and click on employees and employee list…" at bounding box center [158, 161] width 204 height 84
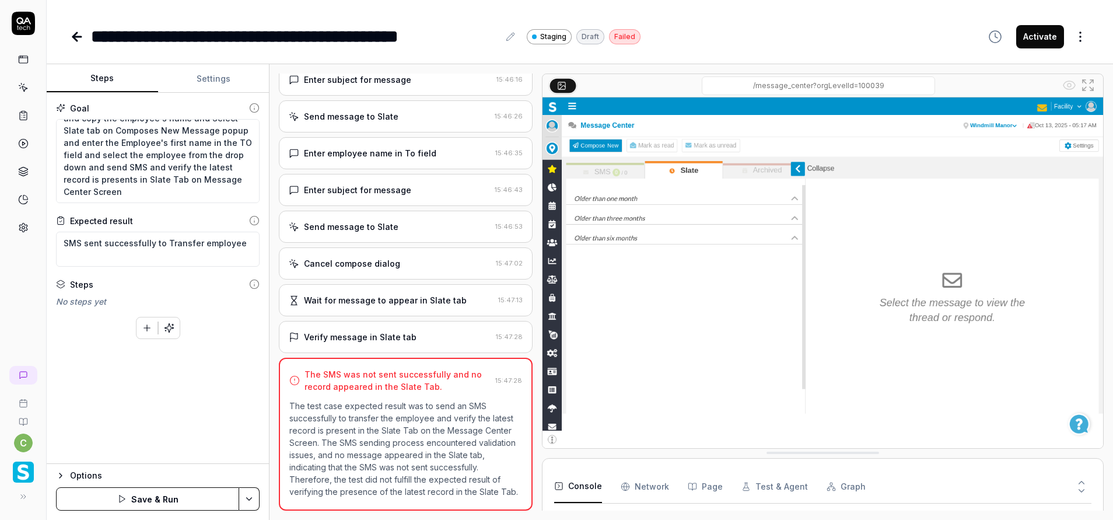
click at [248, 499] on html "**********" at bounding box center [556, 260] width 1113 height 520
click at [183, 416] on div "Save" at bounding box center [191, 418] width 149 height 26
click at [132, 183] on textarea "Login to application. Navigate to menu and click on employees and employee list…" at bounding box center [158, 161] width 204 height 84
click at [198, 505] on button "Run" at bounding box center [147, 498] width 183 height 23
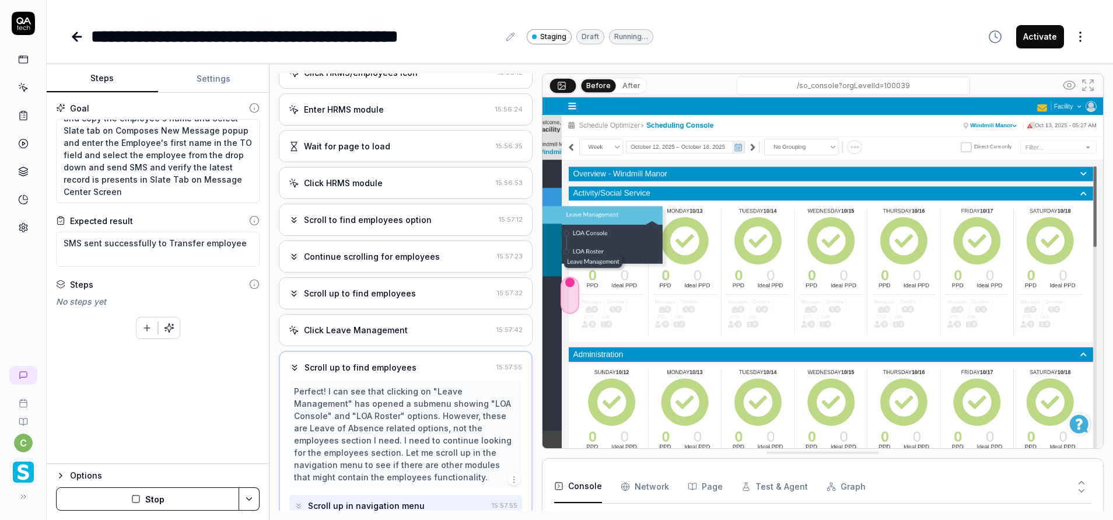
scroll to position [1044, 0]
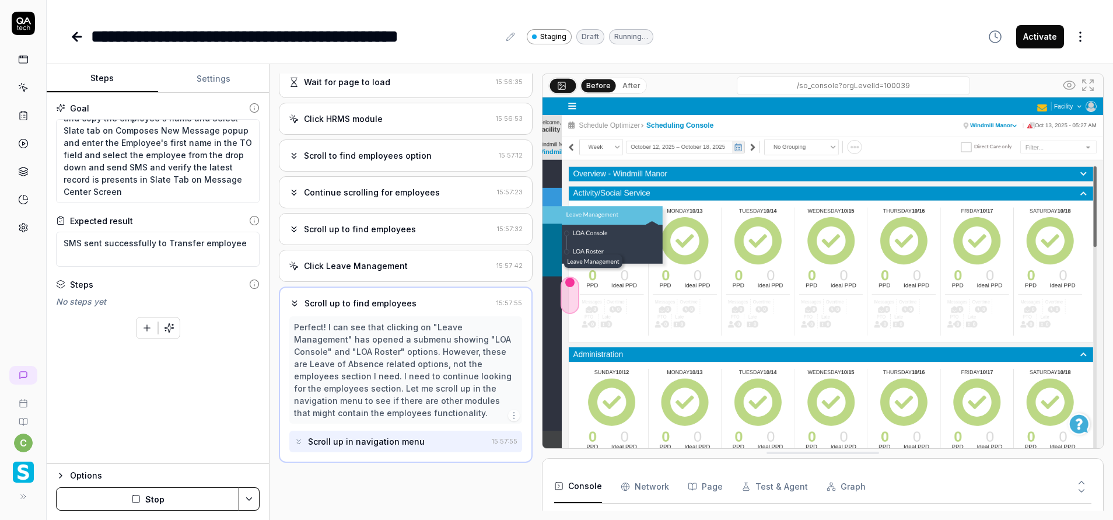
click at [723, 27] on div "**********" at bounding box center [580, 36] width 1020 height 26
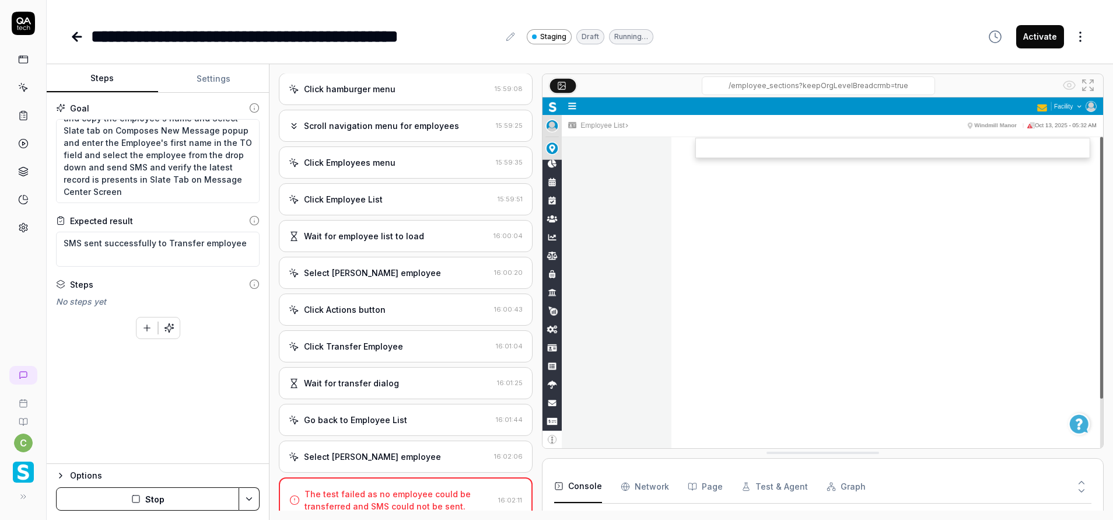
scroll to position [1541, 0]
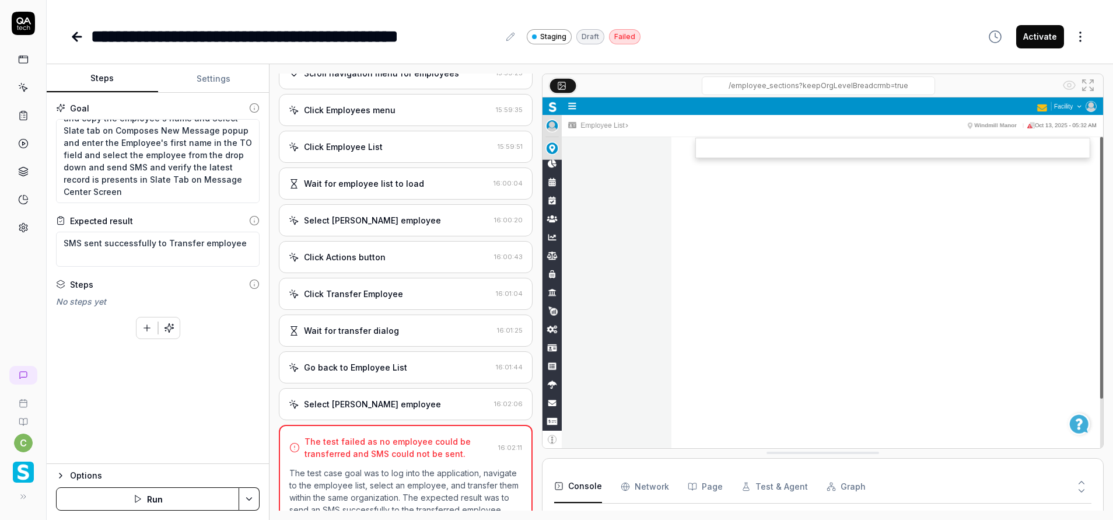
click at [357, 415] on div "Select Brittany Airhart employee 16:02:06" at bounding box center [406, 404] width 254 height 32
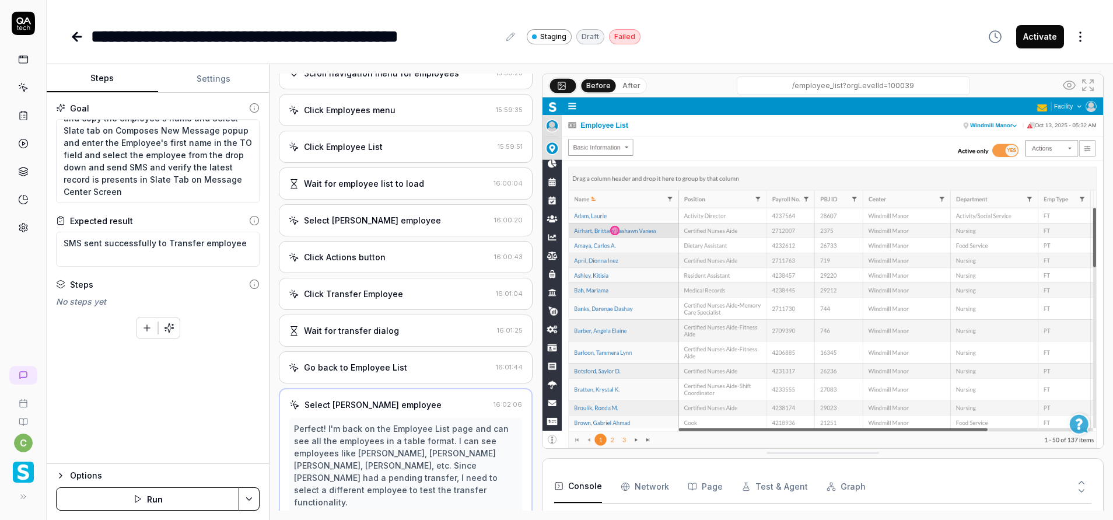
scroll to position [1643, 0]
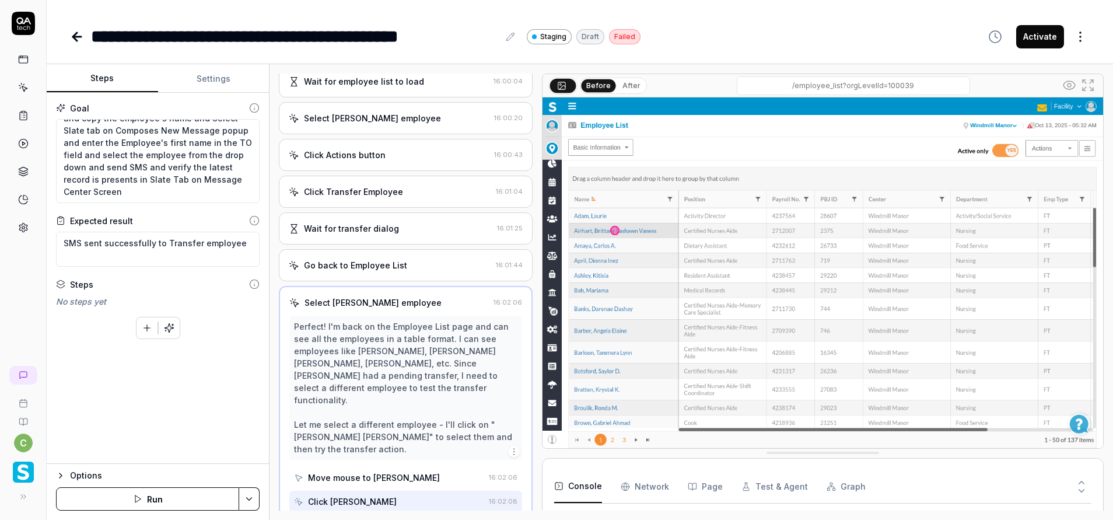
click at [365, 228] on div "Wait for transfer dialog" at bounding box center [351, 228] width 95 height 12
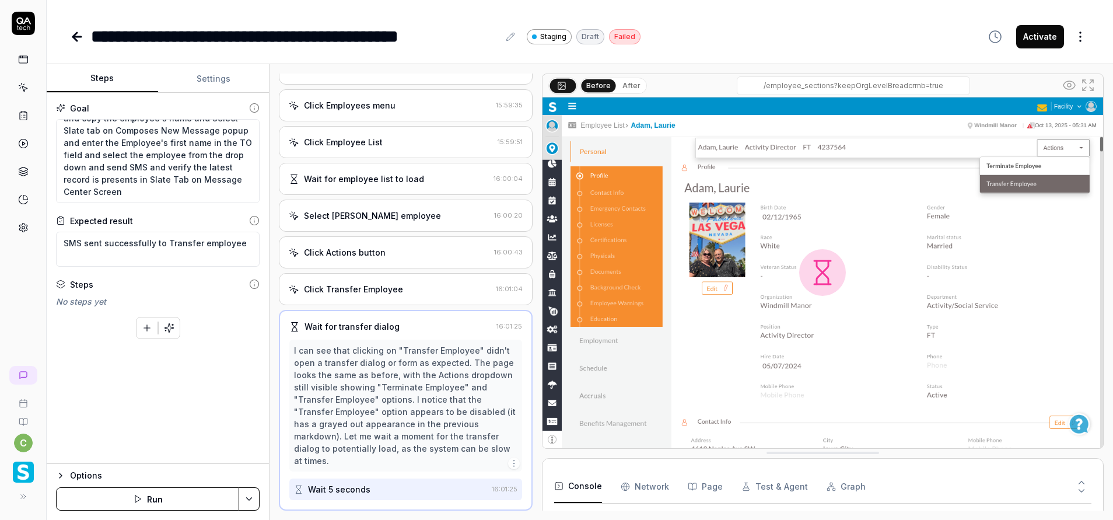
click at [389, 183] on div "Wait for employee list to load" at bounding box center [364, 179] width 120 height 12
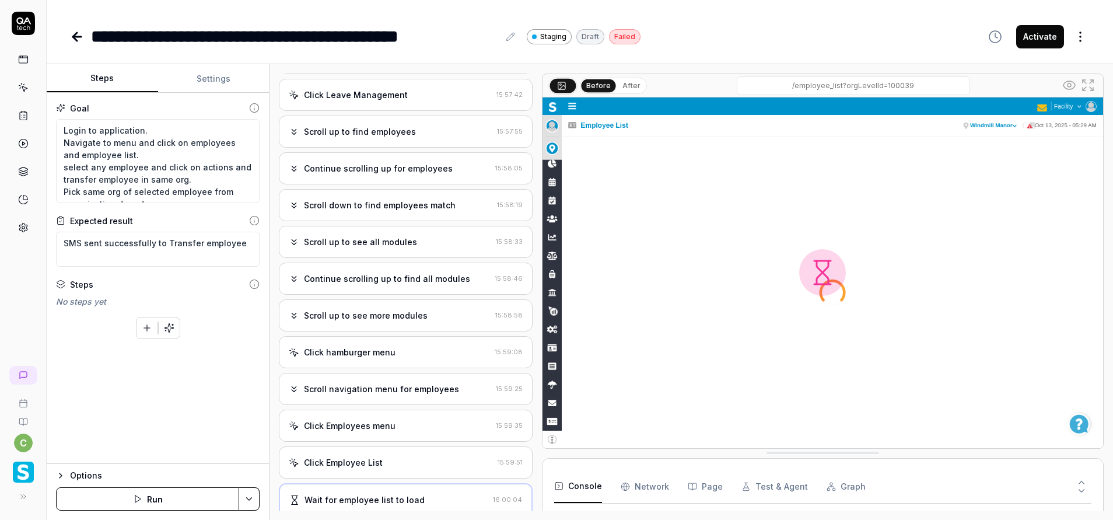
scroll to position [1124, 0]
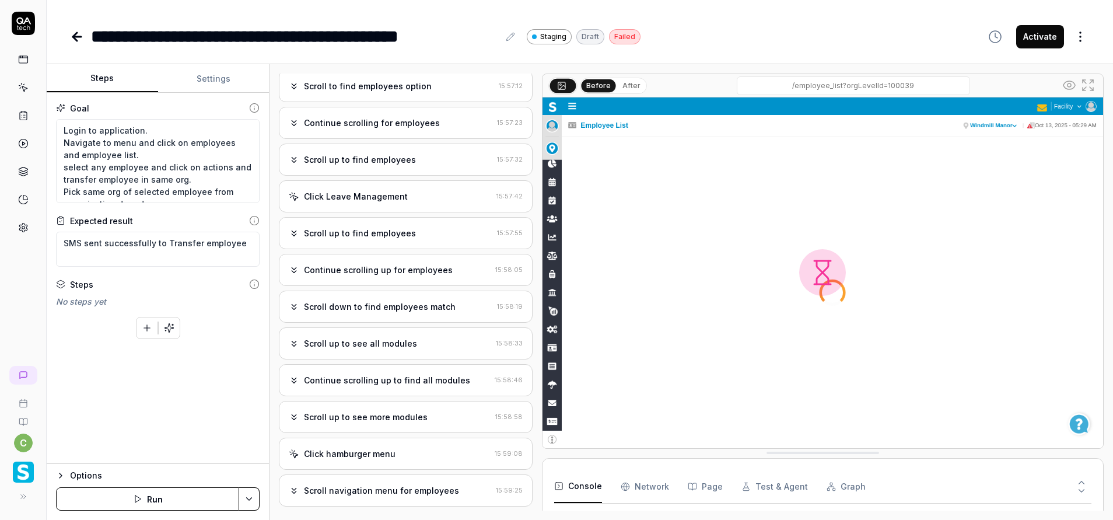
click at [415, 197] on div "Click Leave Management" at bounding box center [390, 196] width 203 height 12
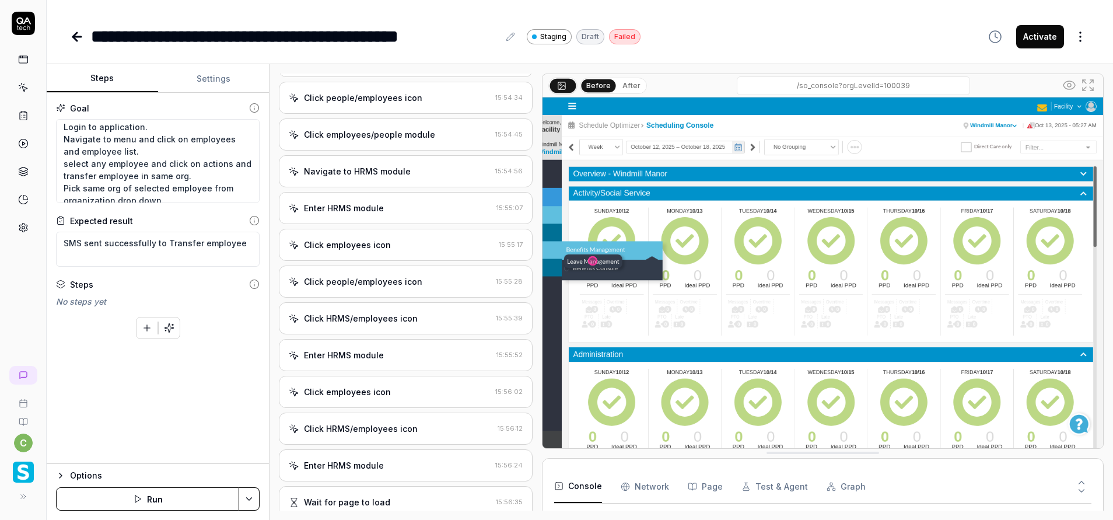
scroll to position [0, 0]
click at [67, 167] on textarea "Login to application. Navigate to menu and click on employees and employee list…" at bounding box center [158, 161] width 204 height 84
click at [206, 177] on textarea "Login to application. Navigate to menu and click on employees and employee list…" at bounding box center [158, 161] width 204 height 84
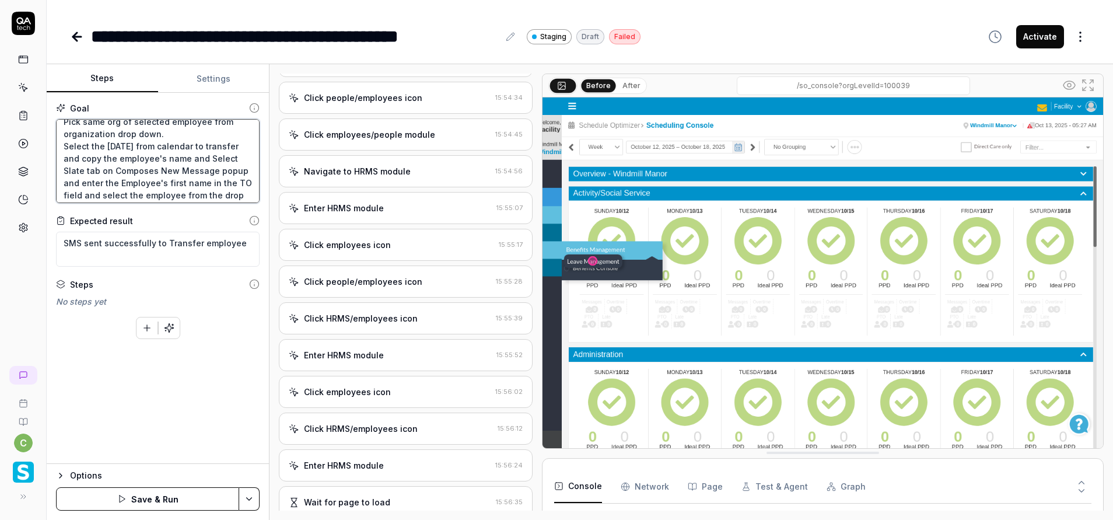
scroll to position [72, 0]
click at [249, 492] on html "**********" at bounding box center [556, 260] width 1113 height 520
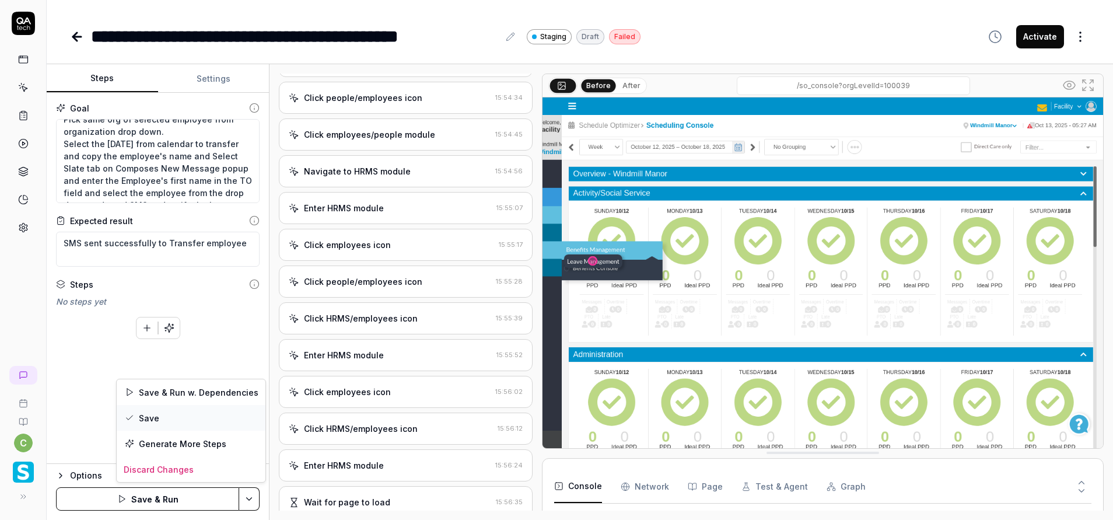
click at [166, 413] on div "Save" at bounding box center [191, 418] width 149 height 26
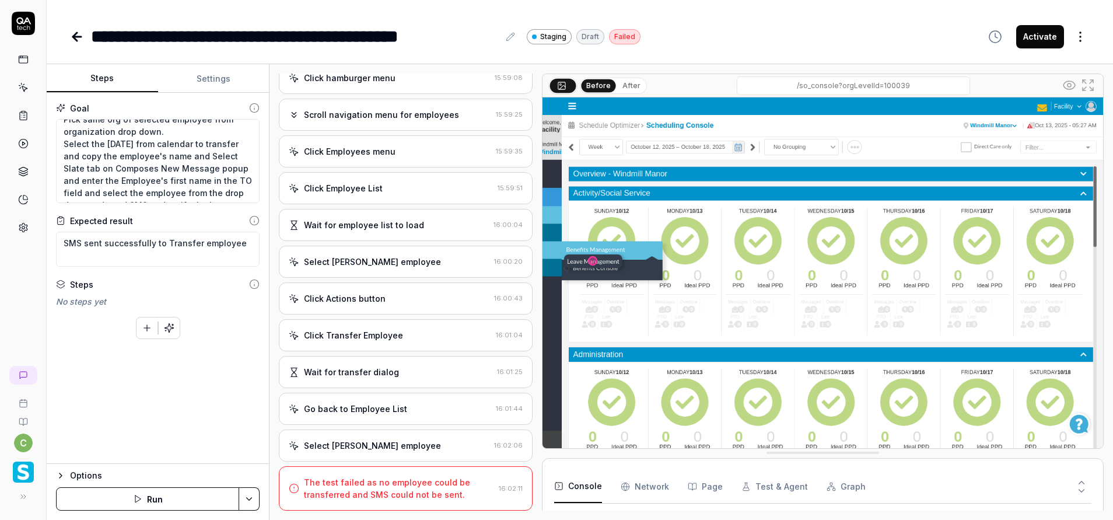
click at [432, 498] on div "The test failed as no employee could be transferred and SMS could not be sent." at bounding box center [399, 488] width 190 height 25
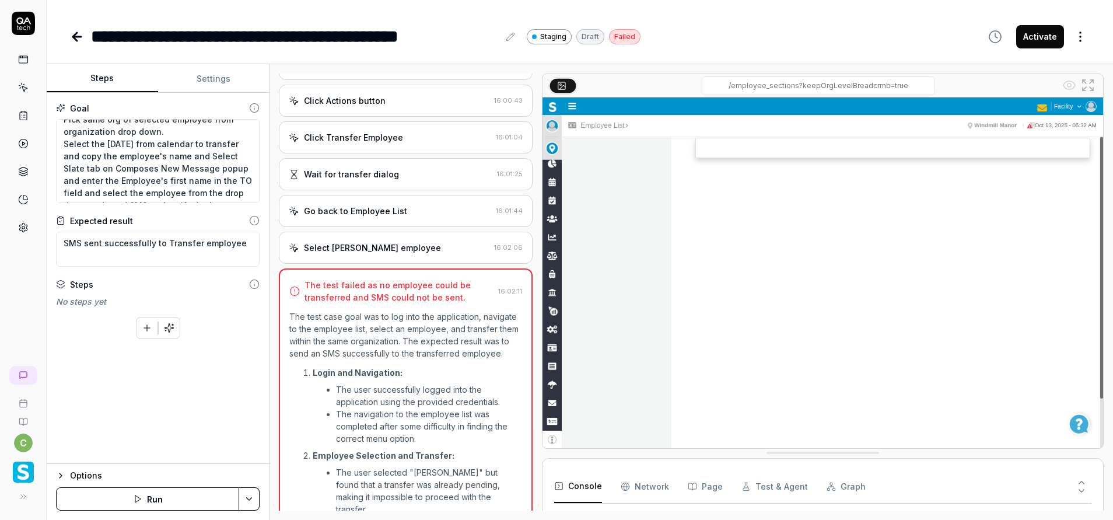
scroll to position [1893, 0]
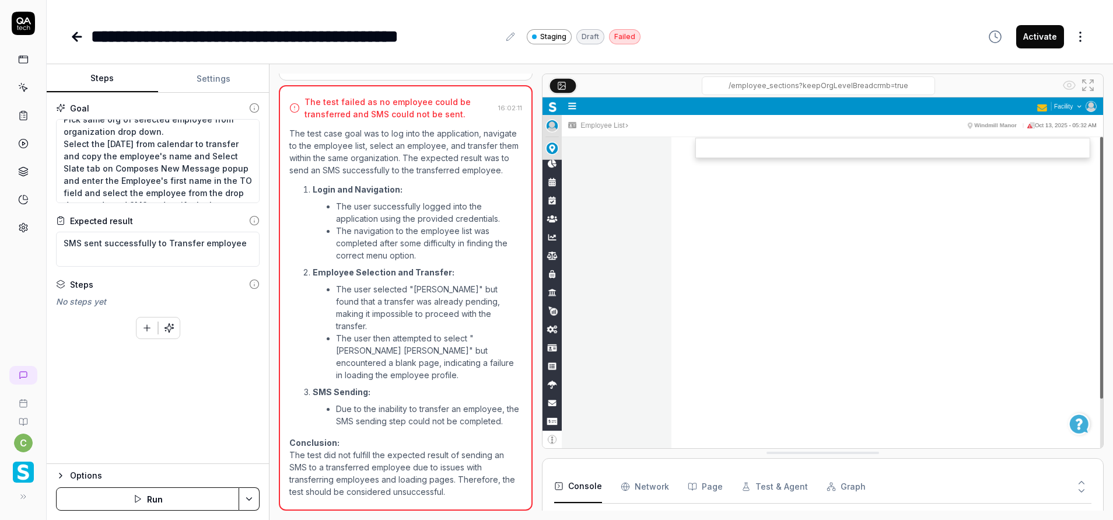
click at [249, 499] on html "**********" at bounding box center [556, 260] width 1113 height 520
click at [237, 473] on div "Generate More Steps" at bounding box center [205, 469] width 118 height 26
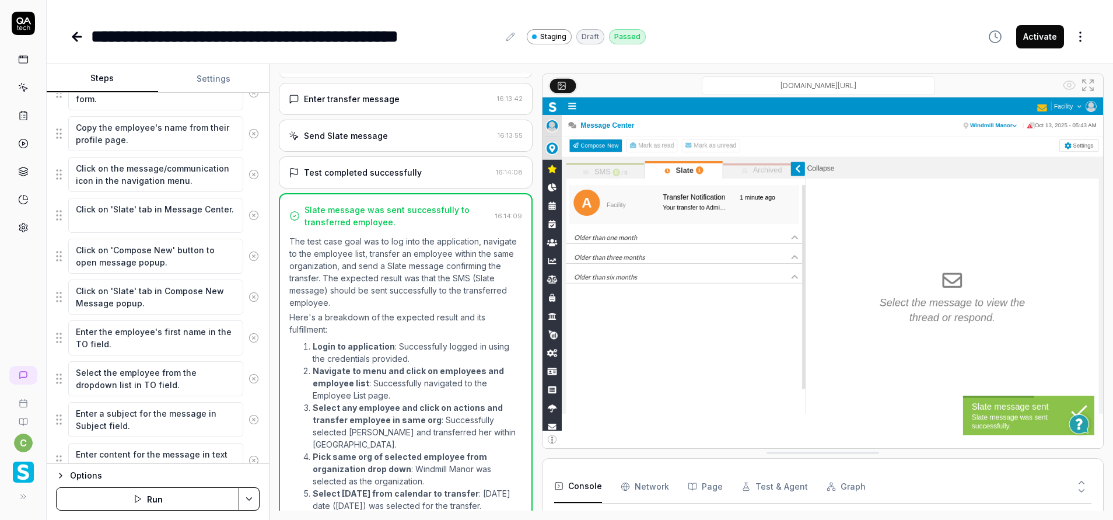
scroll to position [710, 0]
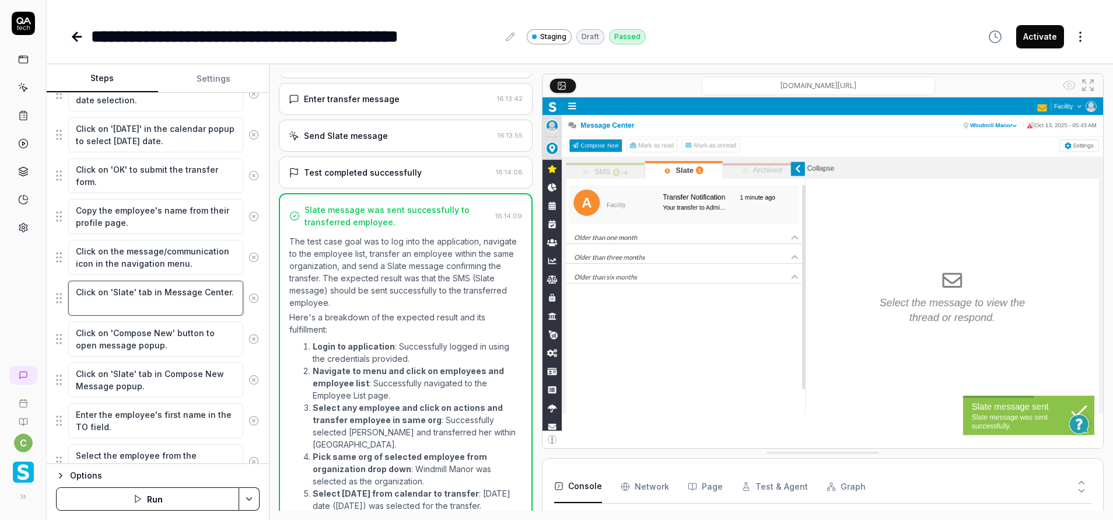
drag, startPoint x: 98, startPoint y: 304, endPoint x: 67, endPoint y: 288, distance: 35.5
click at [67, 288] on div "Click on 'Slate' tab in Message Center." at bounding box center [158, 298] width 204 height 36
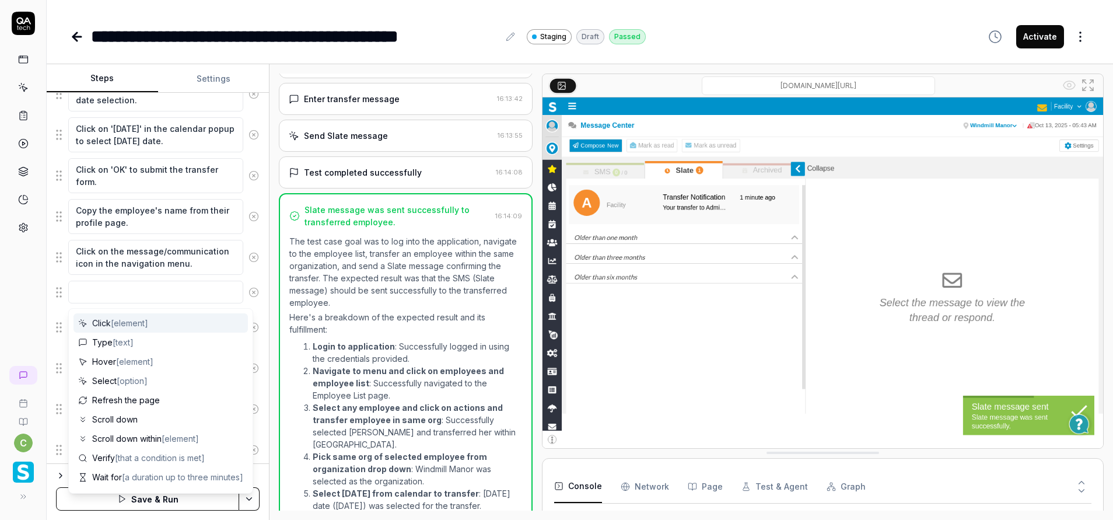
click at [249, 289] on icon at bounding box center [254, 292] width 11 height 11
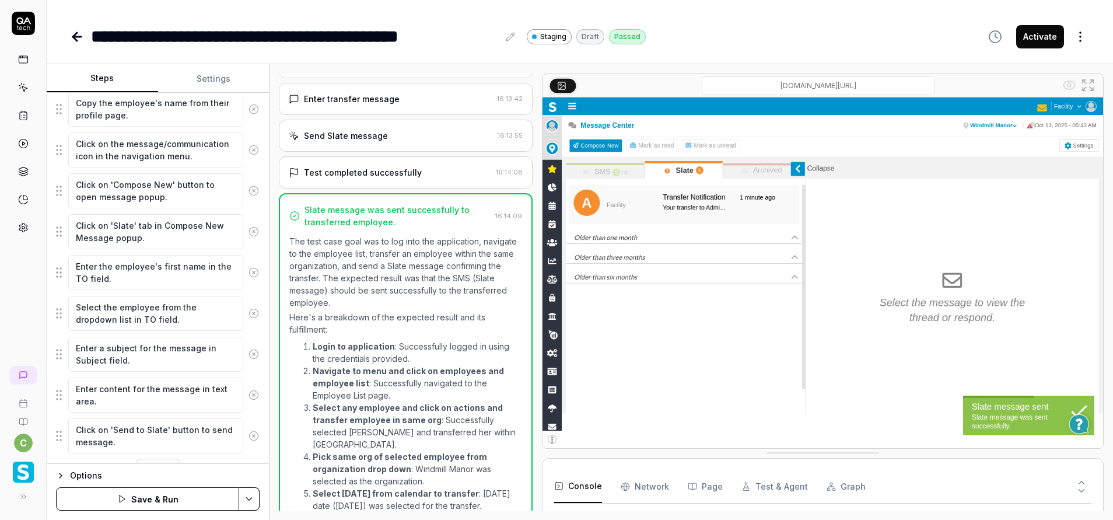
scroll to position [843, 0]
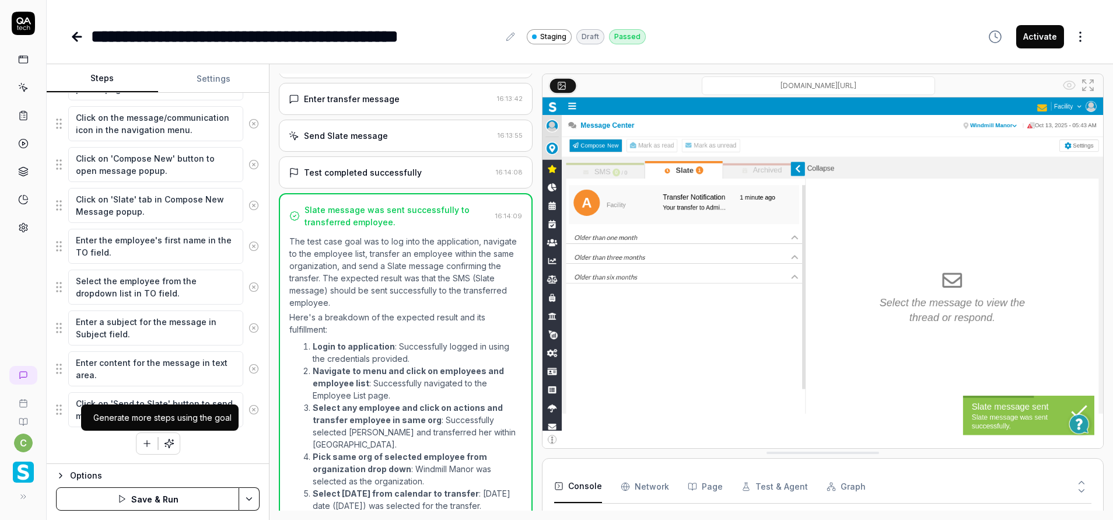
drag, startPoint x: 138, startPoint y: 445, endPoint x: 177, endPoint y: 446, distance: 39.7
click at [142, 446] on icon "button" at bounding box center [147, 443] width 11 height 11
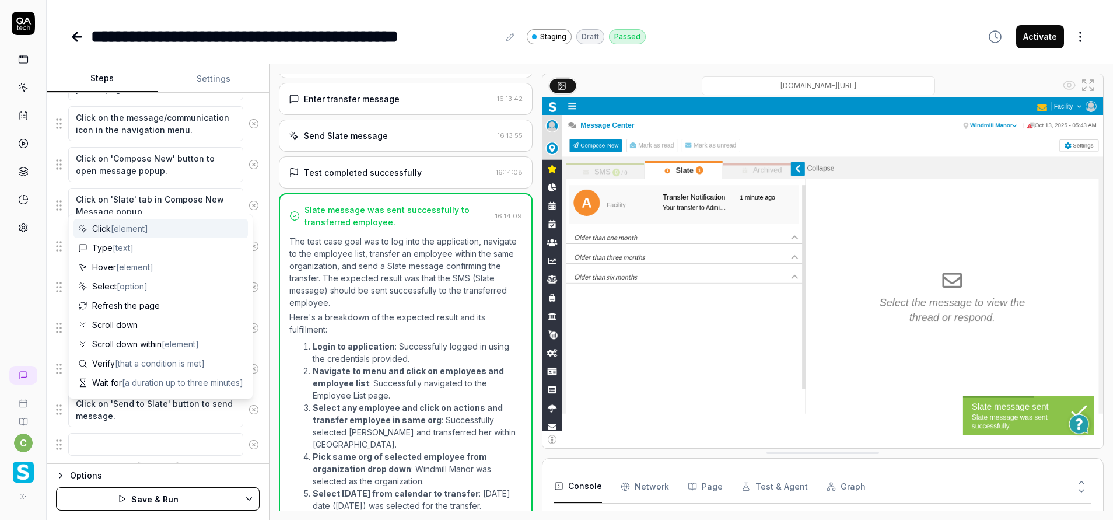
scroll to position [872, 0]
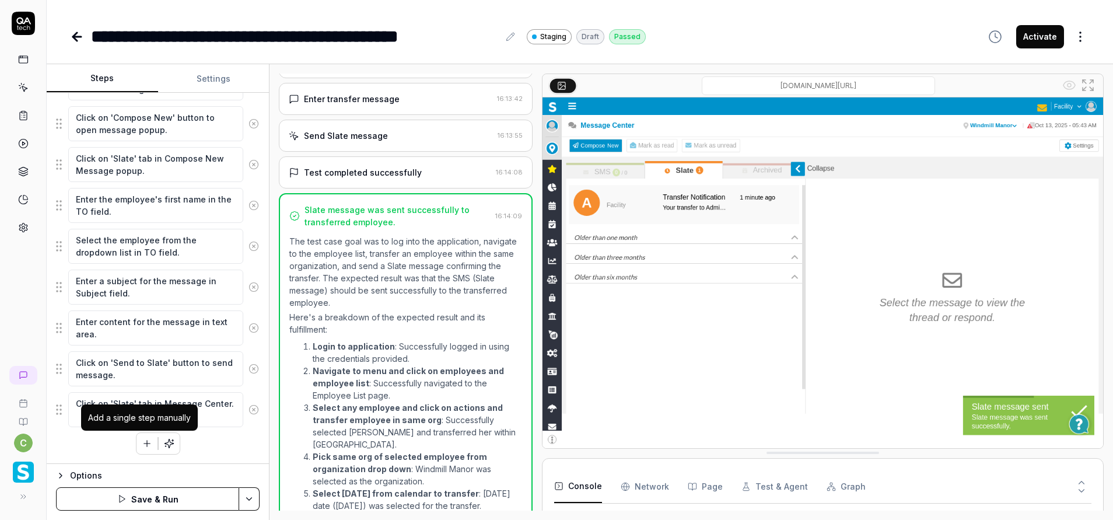
click at [142, 448] on icon "button" at bounding box center [147, 443] width 11 height 11
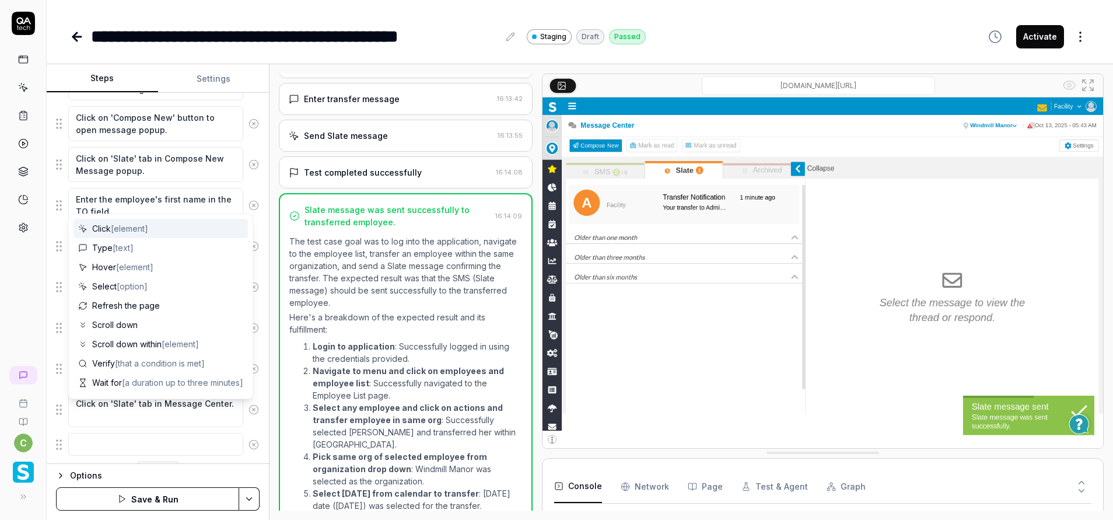
scroll to position [913, 0]
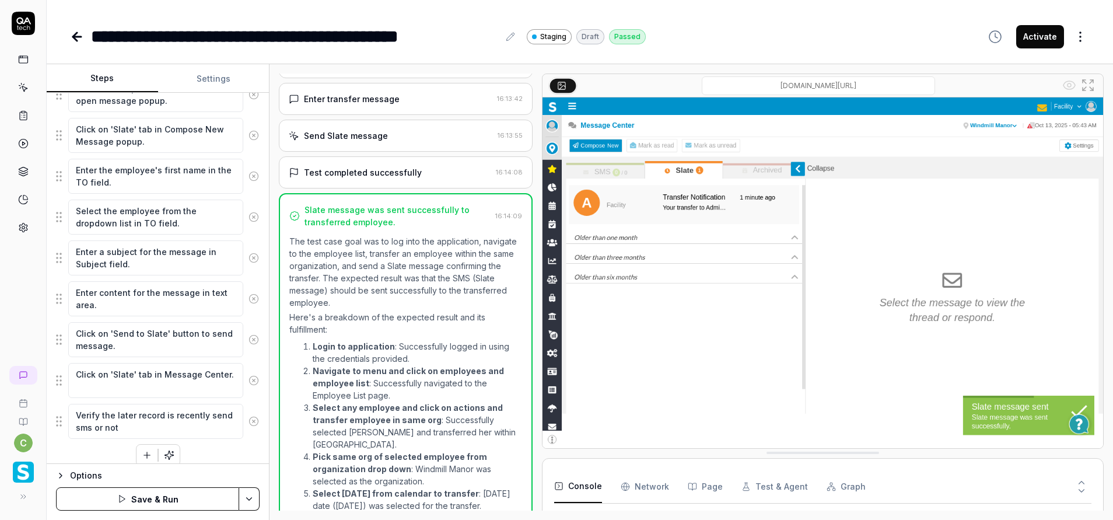
click at [103, 423] on textarea "Verify the later record is recently send sms or not" at bounding box center [155, 421] width 175 height 35
click at [248, 500] on html "**********" at bounding box center [556, 260] width 1113 height 520
click at [161, 425] on div "Save" at bounding box center [191, 418] width 149 height 26
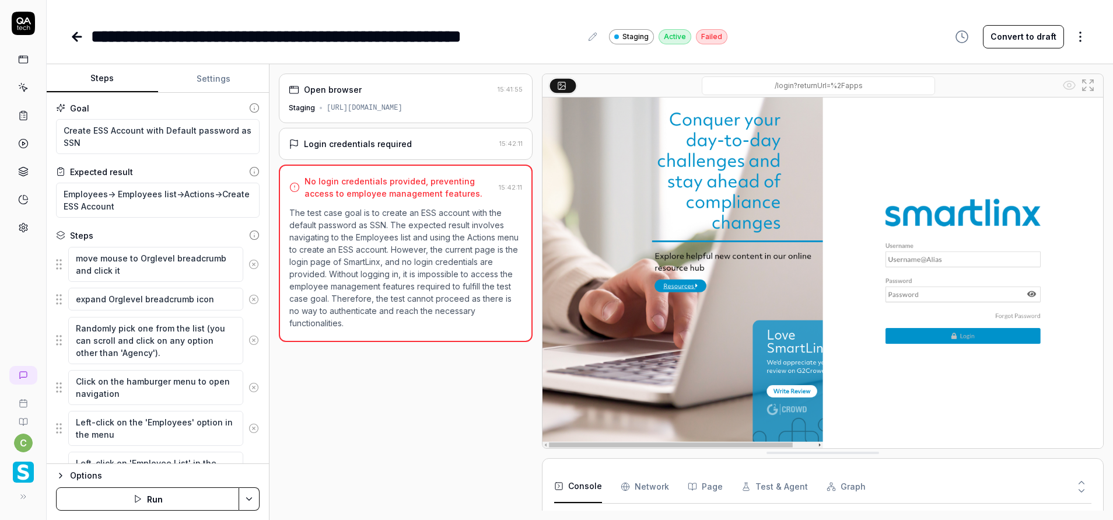
scroll to position [19, 0]
type textarea "*"
click at [212, 86] on button "Settings" at bounding box center [213, 79] width 111 height 28
type textarea "*"
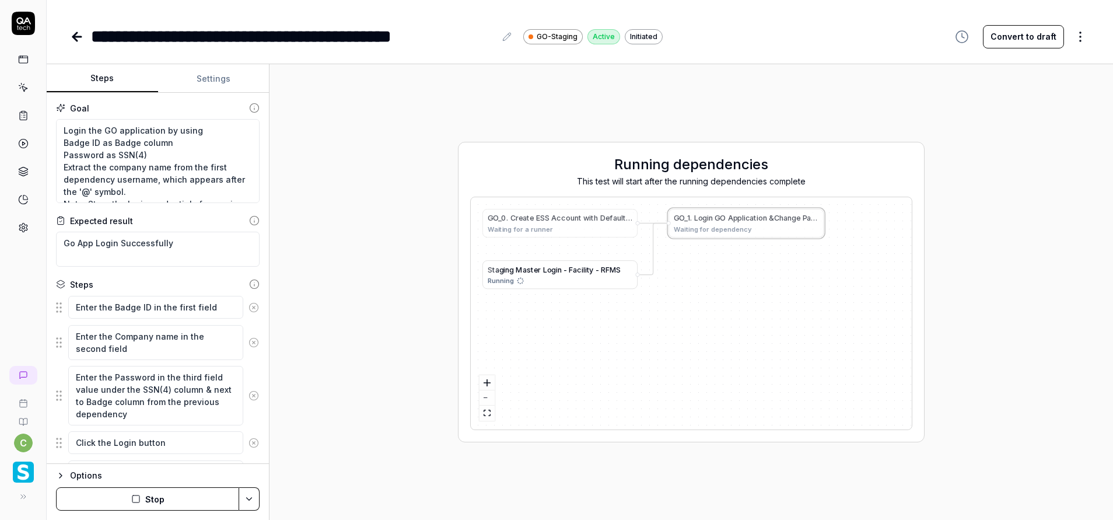
click at [215, 80] on button "Settings" at bounding box center [213, 79] width 111 height 28
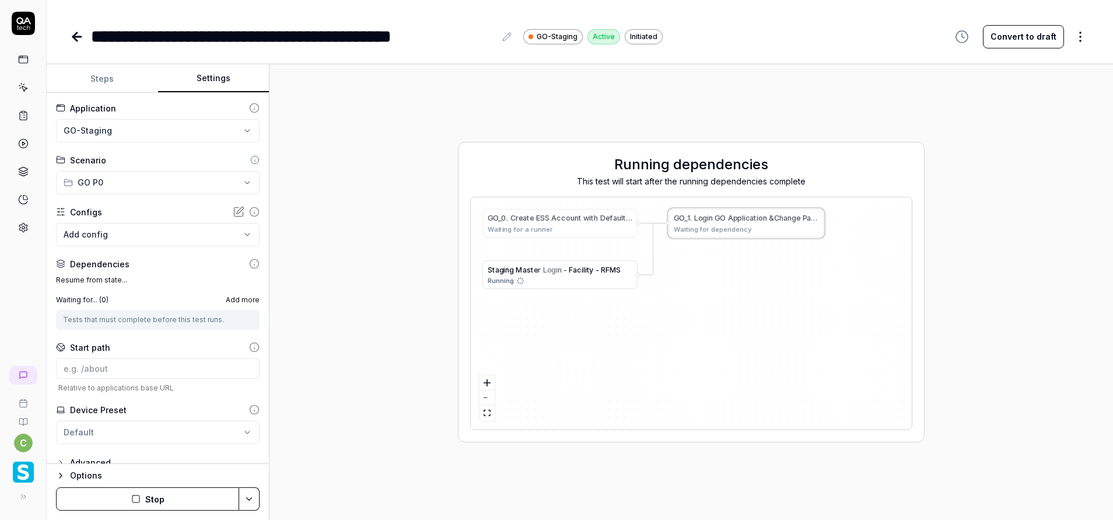
click at [110, 78] on button "Steps" at bounding box center [102, 79] width 111 height 28
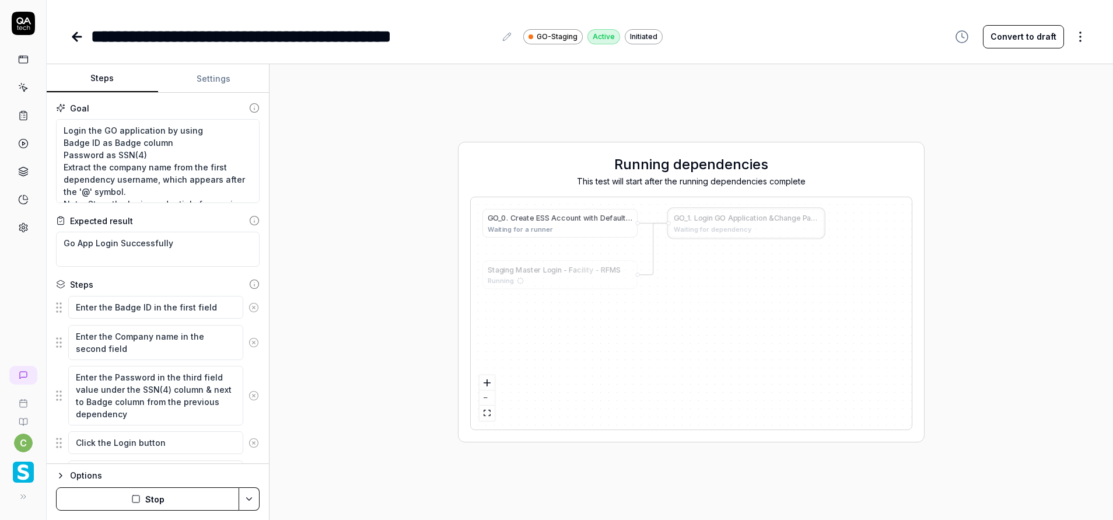
click at [546, 219] on span "S" at bounding box center [547, 218] width 5 height 9
click at [546, 219] on span "S" at bounding box center [548, 218] width 5 height 9
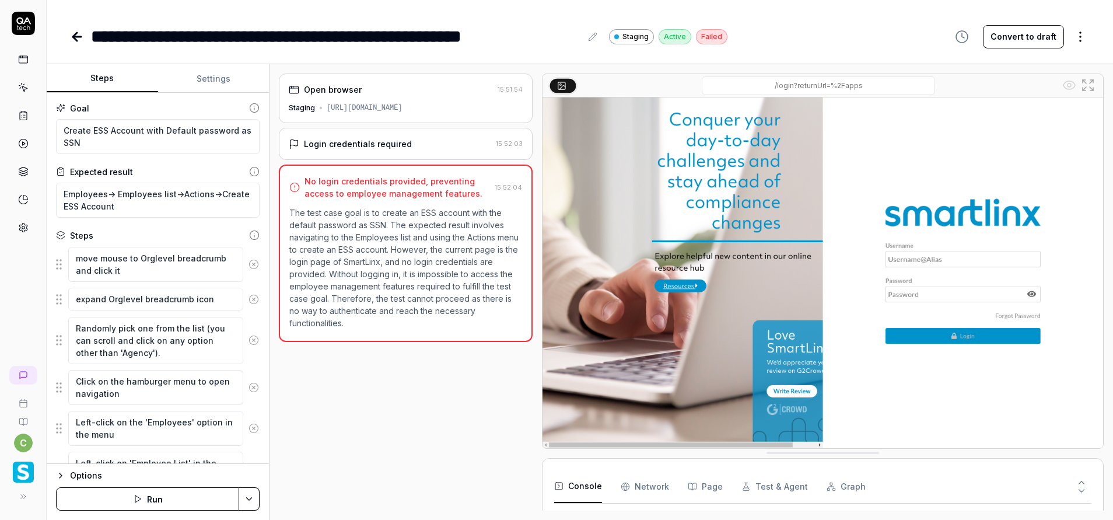
scroll to position [19, 0]
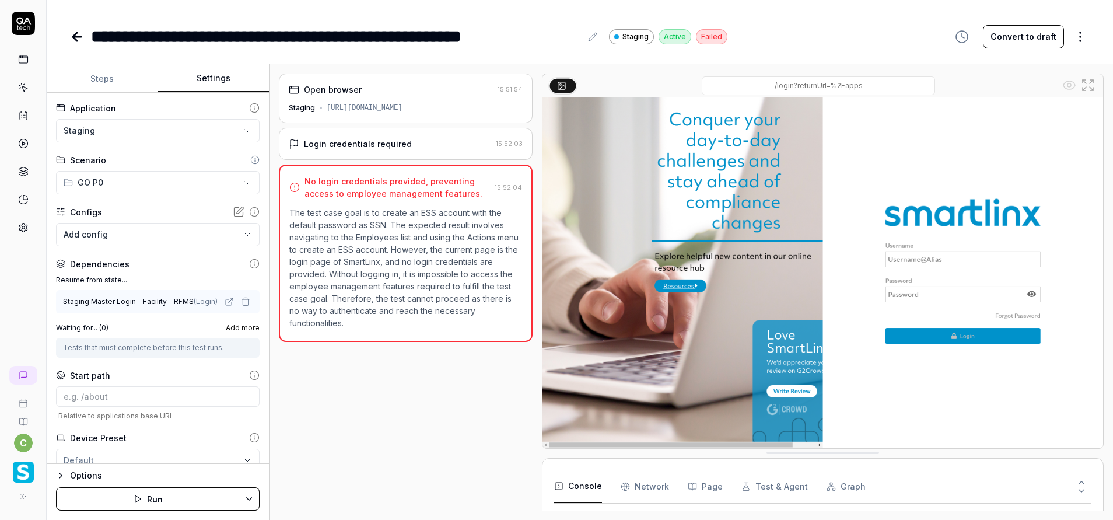
click at [209, 75] on button "Settings" at bounding box center [213, 79] width 111 height 28
click at [86, 81] on button "Steps" at bounding box center [102, 79] width 111 height 28
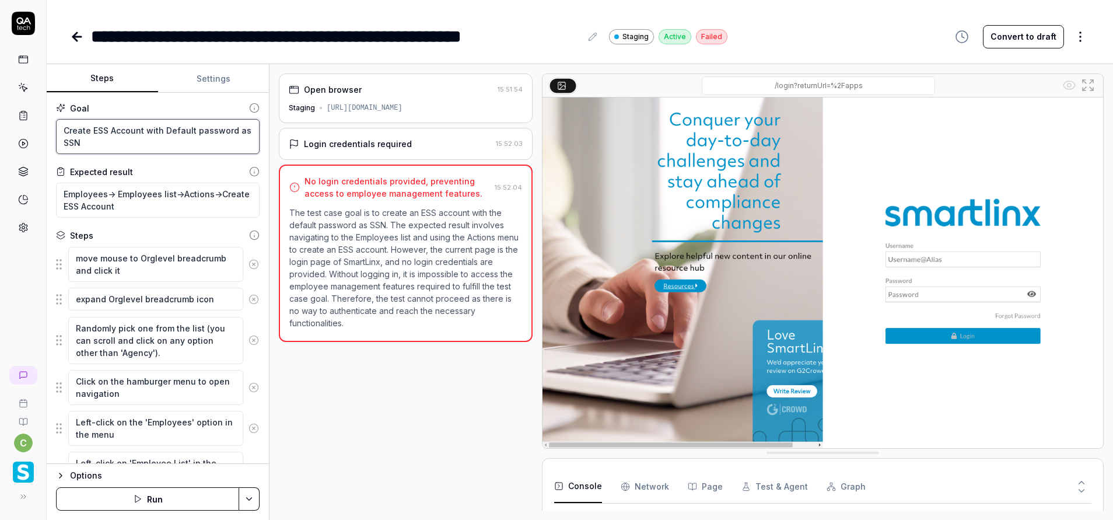
click at [62, 129] on textarea "Create ESS Account with Default password as SSN" at bounding box center [158, 136] width 204 height 35
type textarea "*"
type textarea "ACreate ESS Account with Default password as SSN"
type textarea "*"
type textarea "AfCreate ESS Account with Default password as SSN"
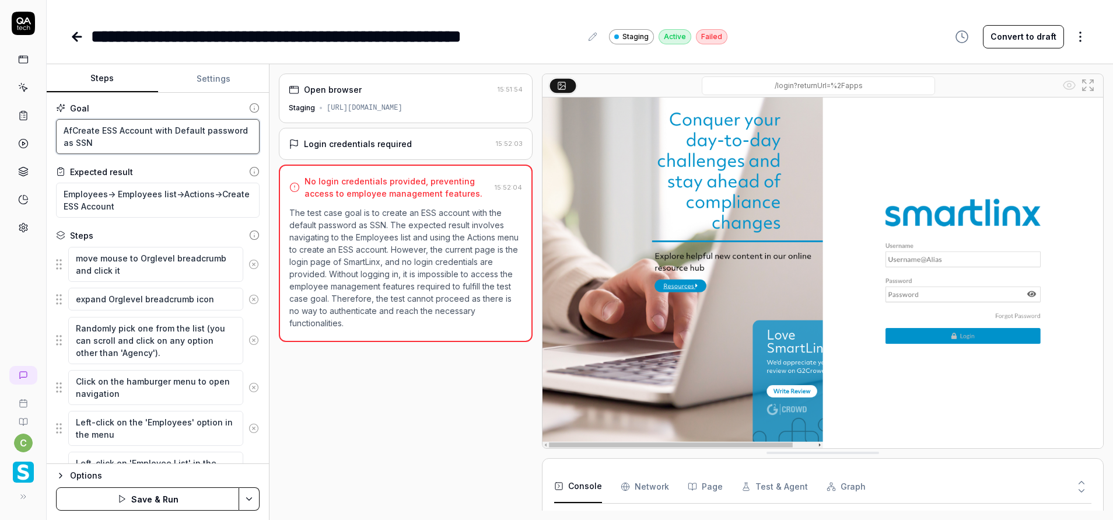
type textarea "*"
type textarea "AftCreate ESS Account with Default password as SSN"
type textarea "*"
type textarea "AfteCreate ESS Account with Default password as SSN"
type textarea "*"
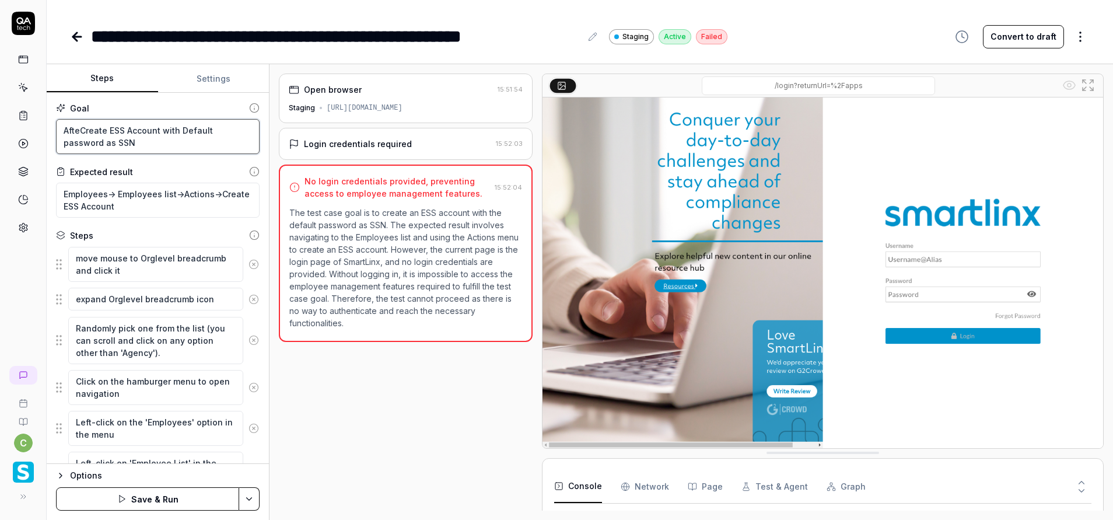
type textarea "AfterCreate ESS Account with Default password as SSN"
type textarea "*"
type textarea "After Create ESS Account with Default password as SSN"
type textarea "*"
type textarea "After LCreate ESS Account with Default password as SSN"
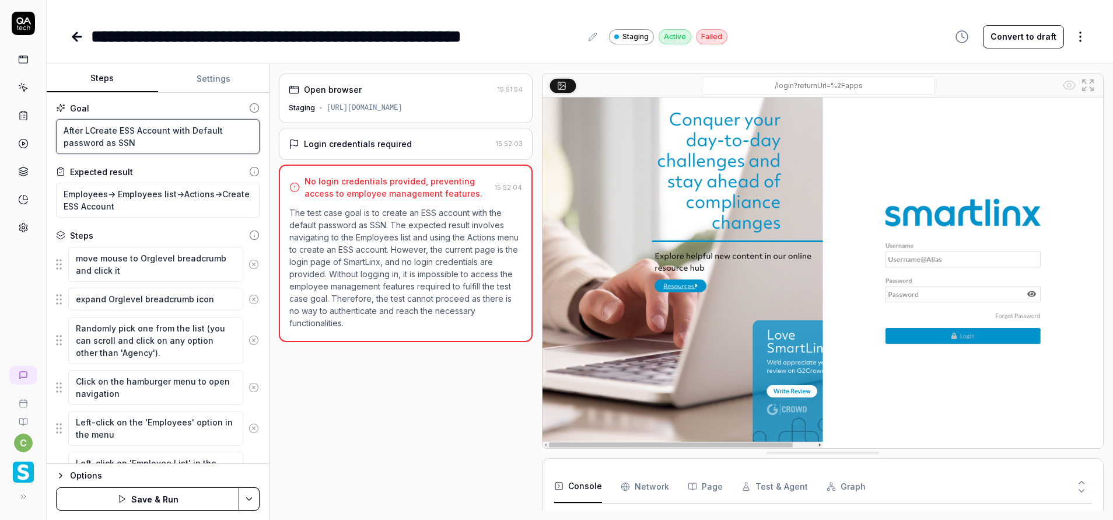
type textarea "*"
type textarea "After LoCreate ESS Account with Default password as SSN"
type textarea "*"
type textarea "After LogiCreate ESS Account with Default password as SSN"
type textarea "*"
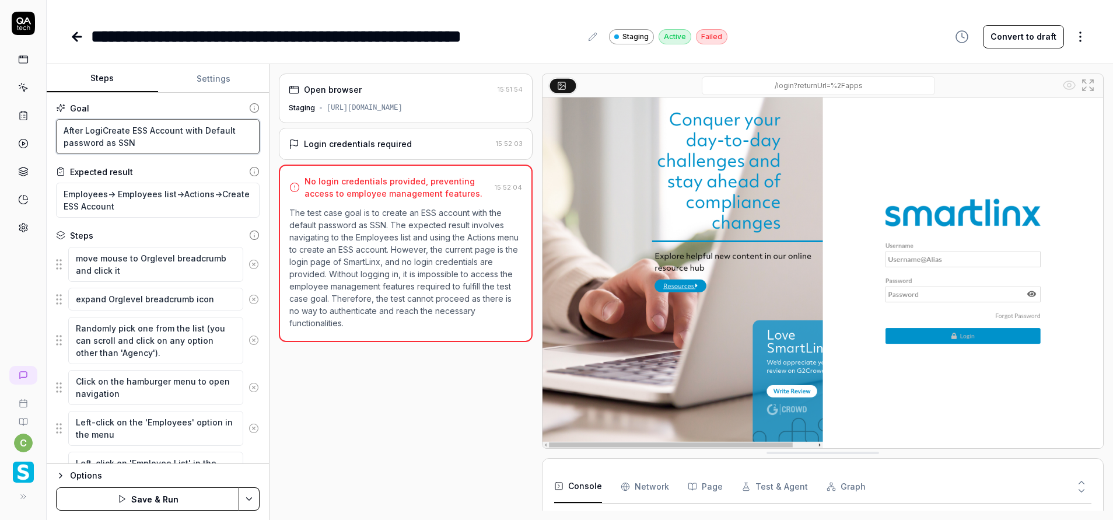
type textarea "After LoginCreate ESS Account with Default password as SSN"
type textarea "*"
type textarea "After Login Create ESS Account with Default password as SSN"
type textarea "*"
type textarea "After Login tCreate ESS Account with Default password as SSN"
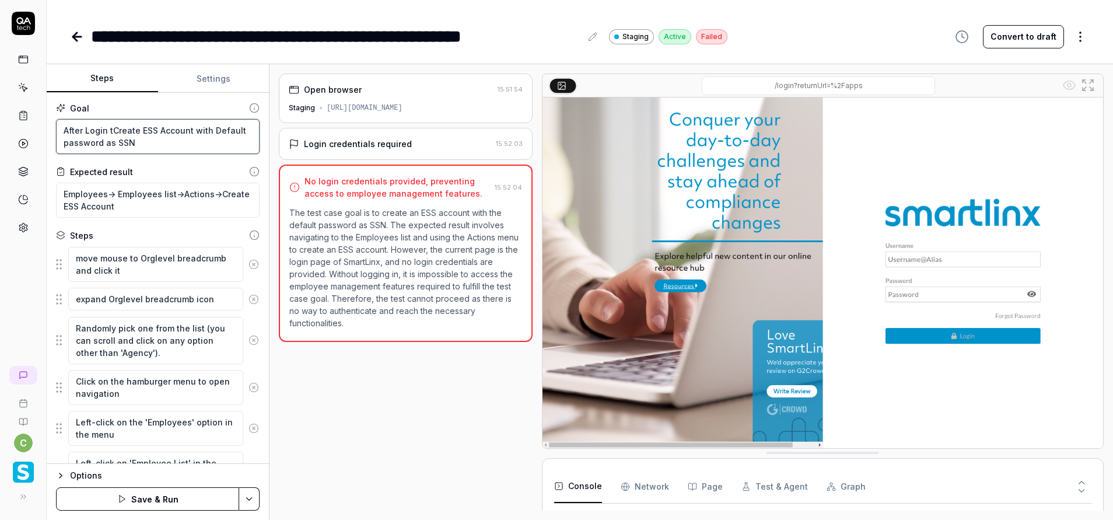
type textarea "*"
type textarea "After Login toCreate ESS Account with Default password as SSN"
type textarea "*"
type textarea "After Login to Create ESS Account with Default password as SSN"
type textarea "*"
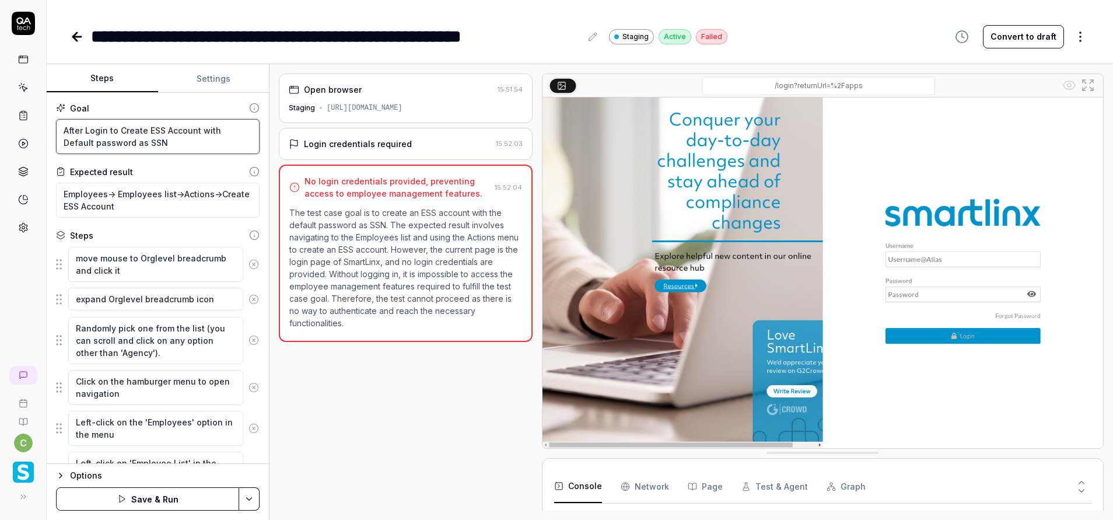
type textarea "After Login to VCreate ESS Account with Default password as SSN"
type textarea "*"
type textarea "After Login to V6Create ESS Account with Default password as SSN"
type textarea "*"
type textarea "After Login to V6 Create ESS Account with Default password as SSN"
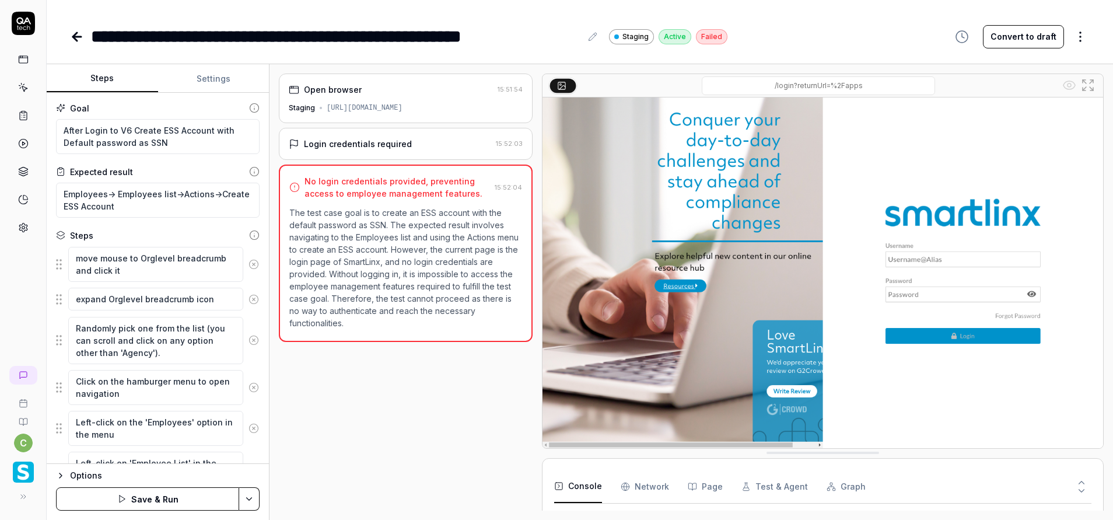
click at [243, 501] on html "**********" at bounding box center [556, 260] width 1113 height 520
click at [146, 422] on div "Save" at bounding box center [191, 418] width 149 height 26
type textarea "*"
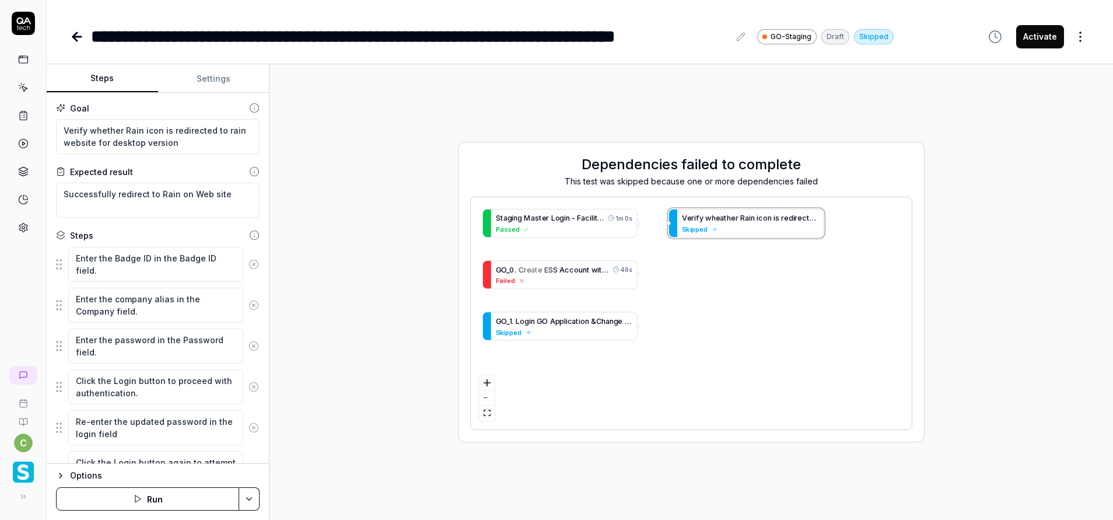
click at [246, 499] on html "**********" at bounding box center [556, 260] width 1113 height 520
click at [157, 447] on icon at bounding box center [158, 443] width 9 height 9
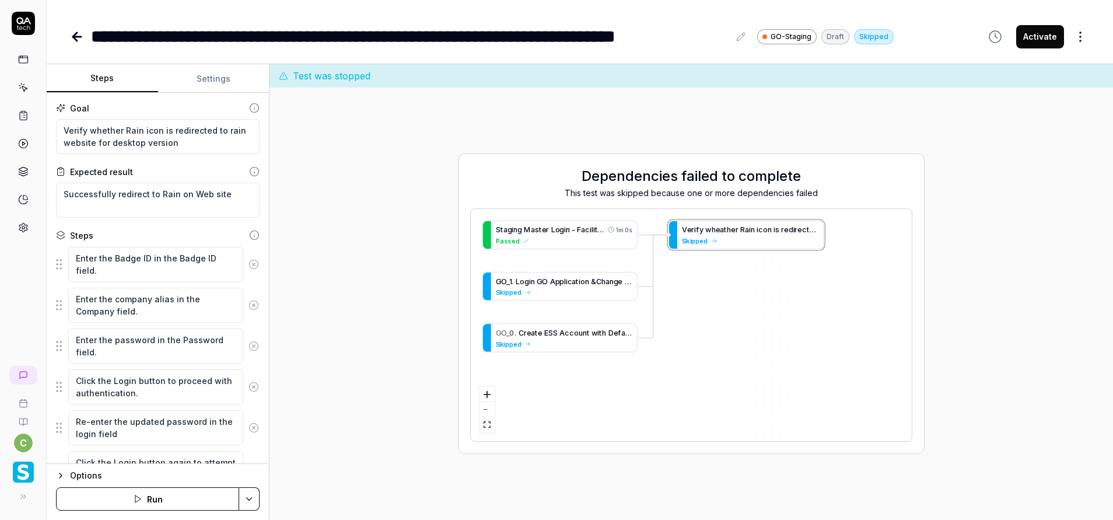
click at [248, 497] on html "**********" at bounding box center [556, 260] width 1113 height 520
click at [202, 442] on div "Run w. Dependencies" at bounding box center [205, 444] width 118 height 26
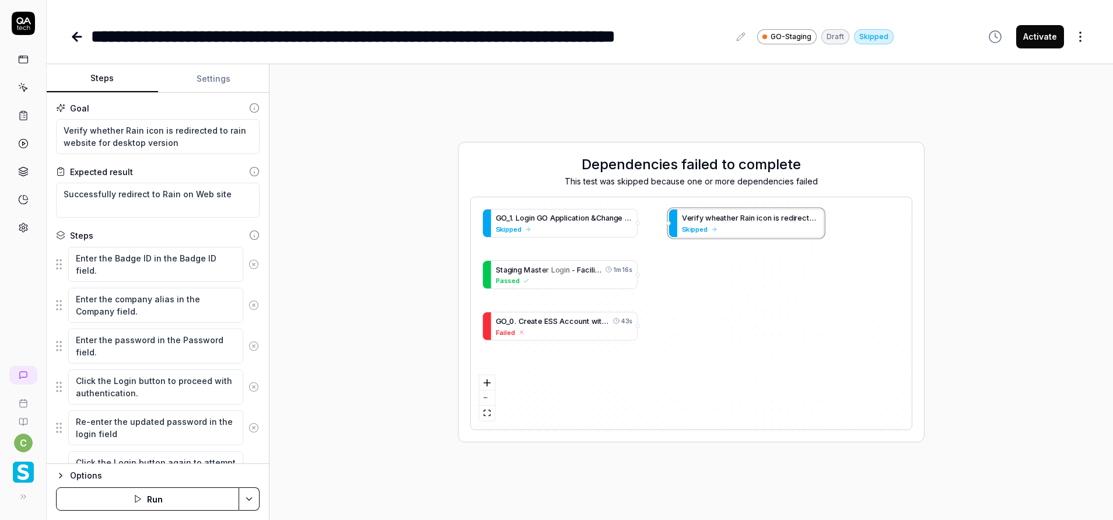
click at [211, 80] on button "Settings" at bounding box center [213, 79] width 111 height 28
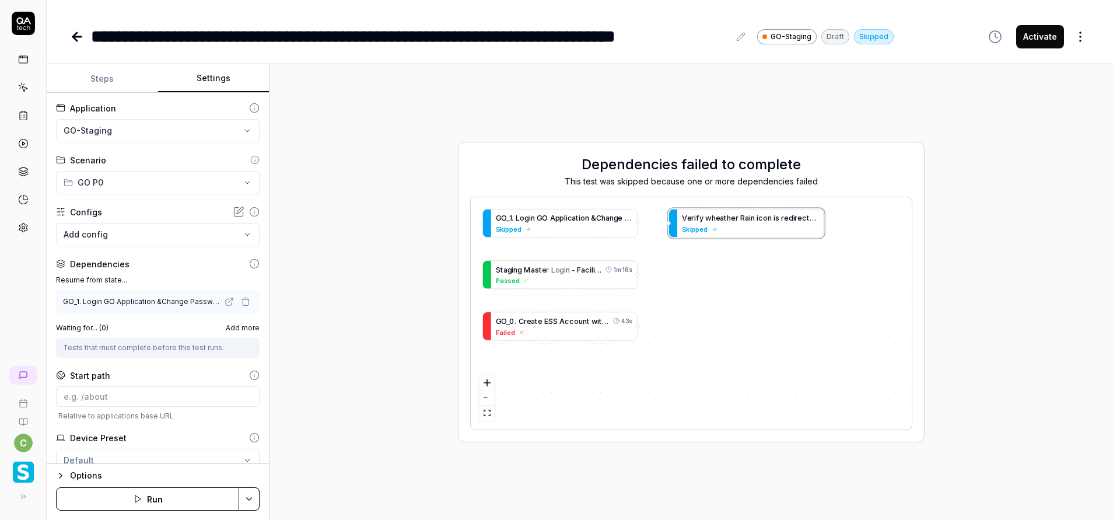
click at [111, 73] on button "Steps" at bounding box center [102, 79] width 111 height 28
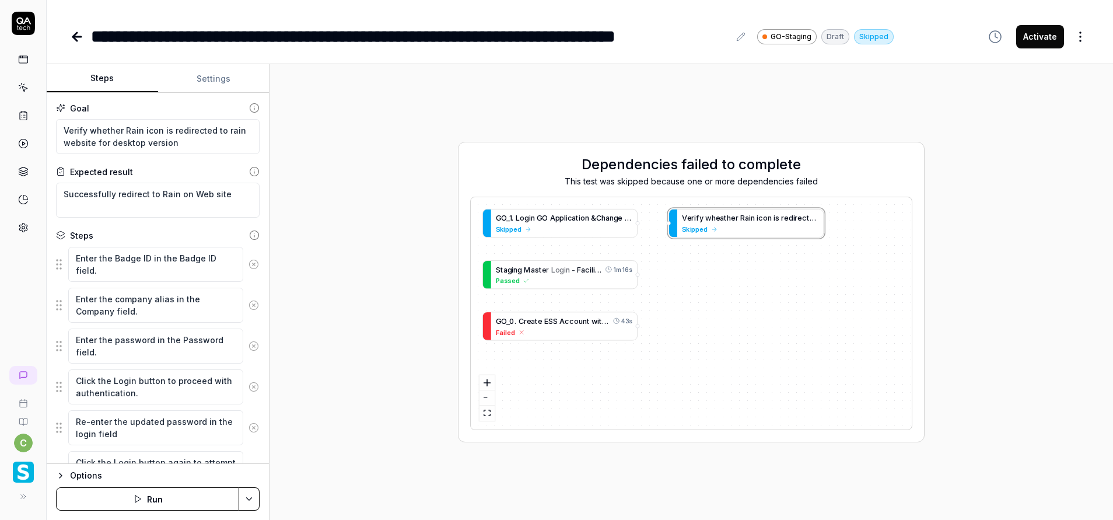
type textarea "*"
click at [201, 77] on button "Settings" at bounding box center [213, 79] width 111 height 28
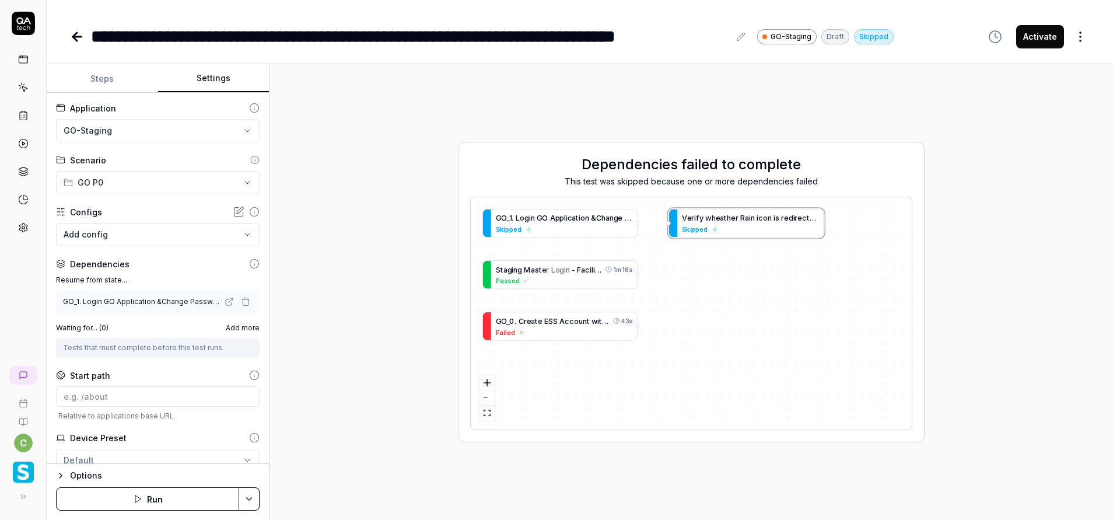
click at [191, 231] on body "**********" at bounding box center [556, 260] width 1113 height 520
drag, startPoint x: 261, startPoint y: 358, endPoint x: 272, endPoint y: 367, distance: 14.5
click at [268, 433] on html "**********" at bounding box center [556, 260] width 1113 height 520
click at [247, 502] on html "**********" at bounding box center [556, 260] width 1113 height 520
click at [236, 449] on div "Run w. Dependencies" at bounding box center [205, 444] width 118 height 26
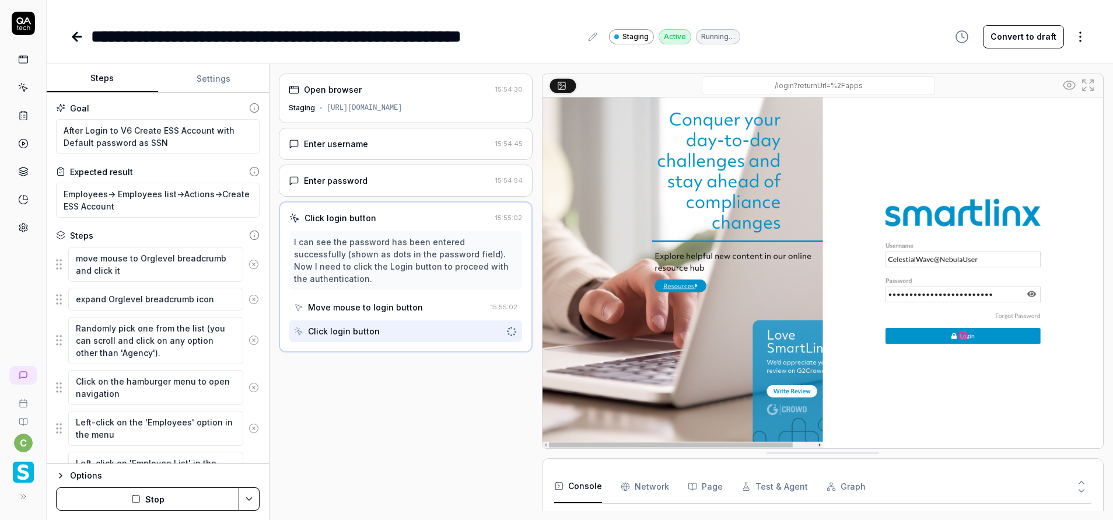
scroll to position [43, 0]
click at [218, 77] on button "Settings" at bounding box center [213, 79] width 111 height 28
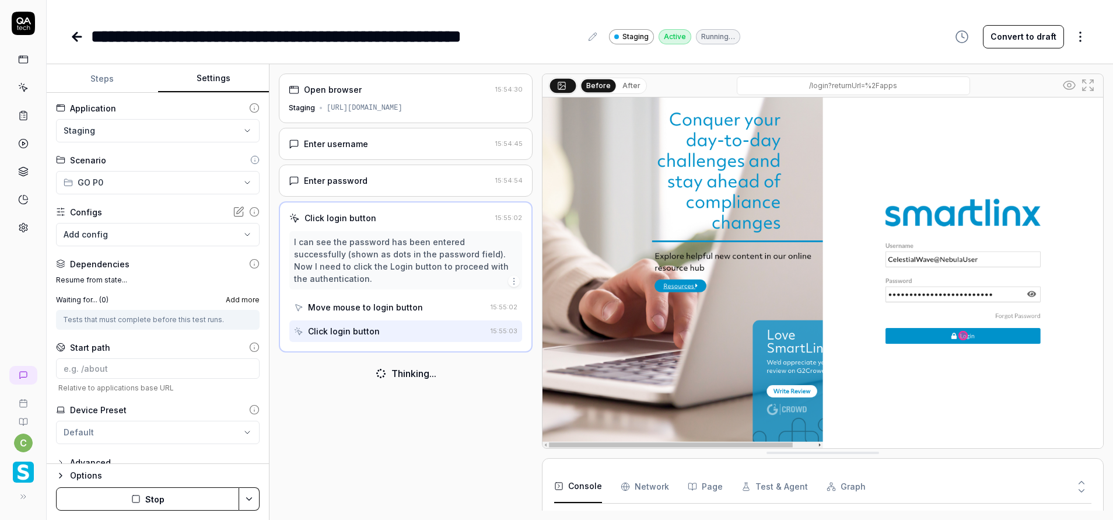
click at [125, 241] on body "**********" at bounding box center [556, 260] width 1113 height 520
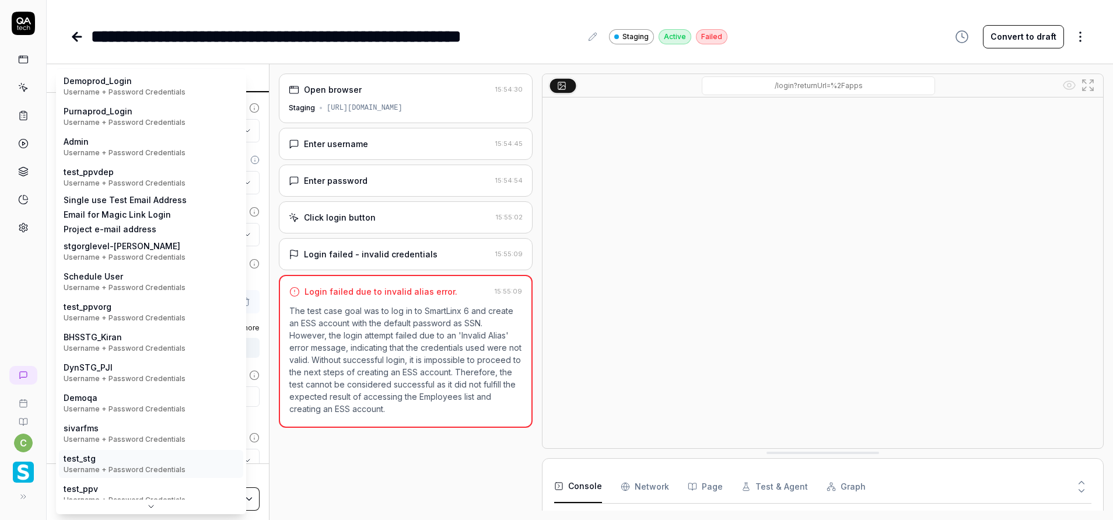
scroll to position [0, 0]
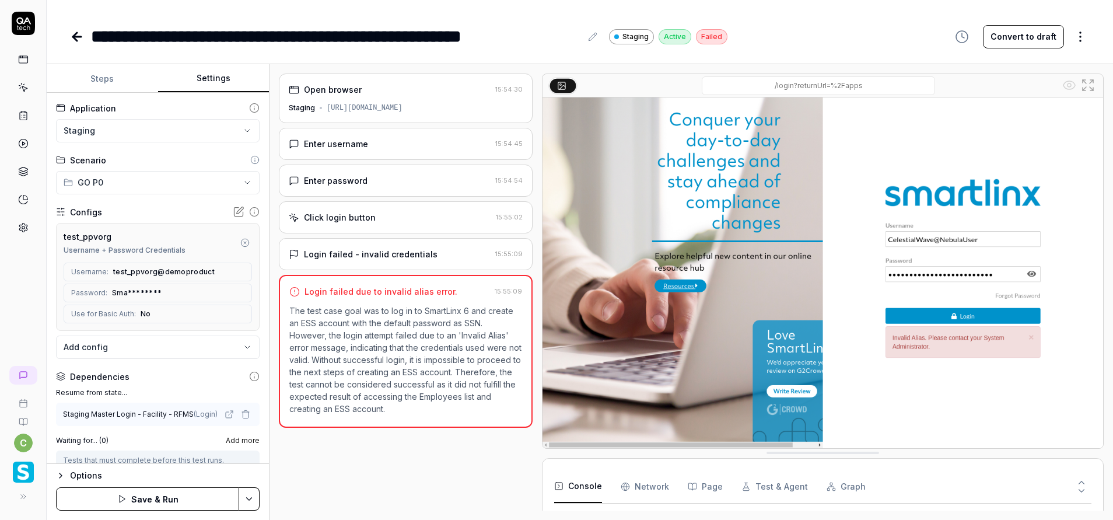
click at [244, 244] on icon "button" at bounding box center [245, 243] width 2 height 2
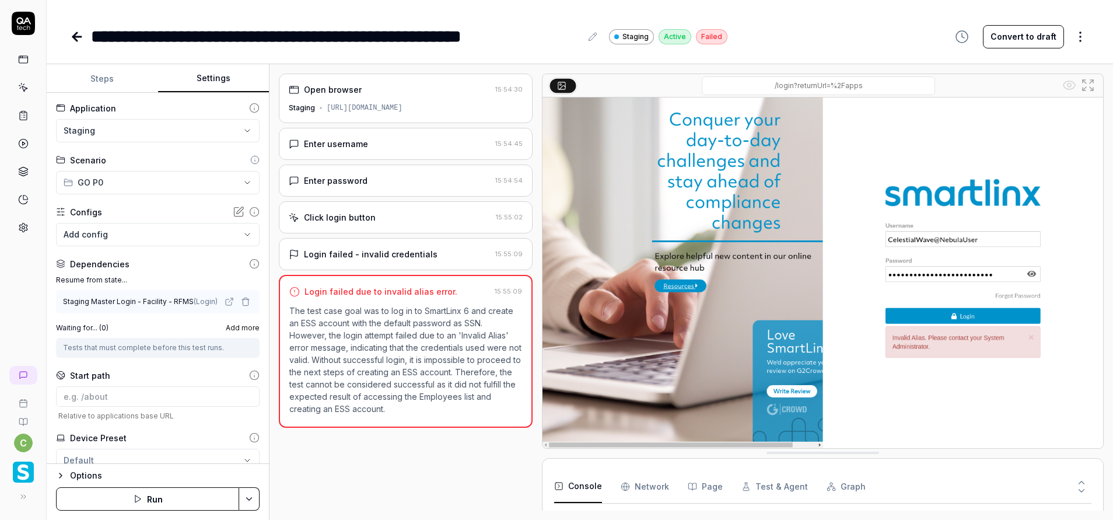
click at [102, 81] on button "Steps" at bounding box center [102, 79] width 111 height 28
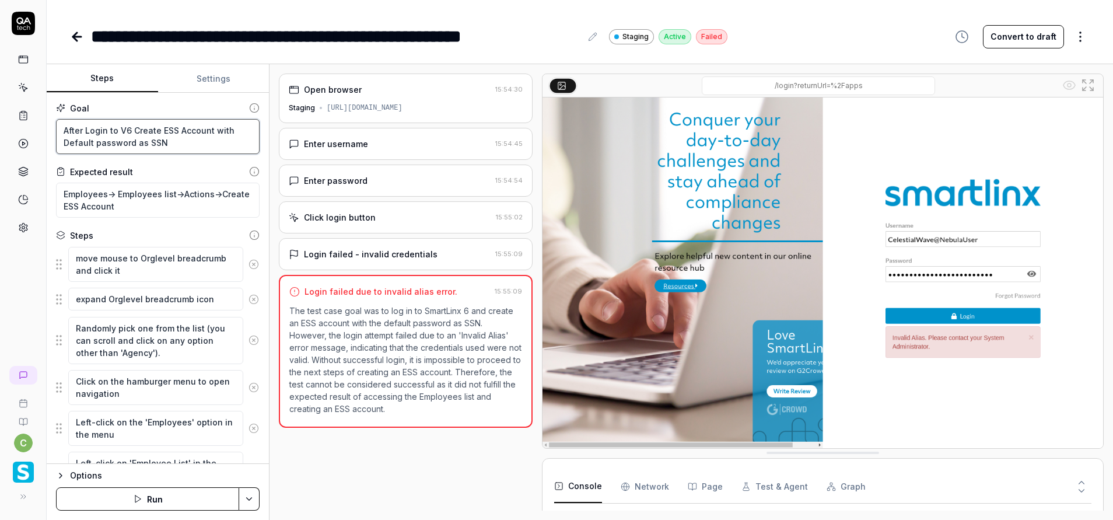
click at [134, 130] on textarea "After Login to V6 Create ESS Account with Default password as SSN" at bounding box center [158, 136] width 204 height 35
type textarea "*"
type textarea "After Login to V6 bCreate ESS Account with Default password as SSN"
type textarea "*"
type textarea "After Login to V6 byCreate ESS Account with Default password as SSN"
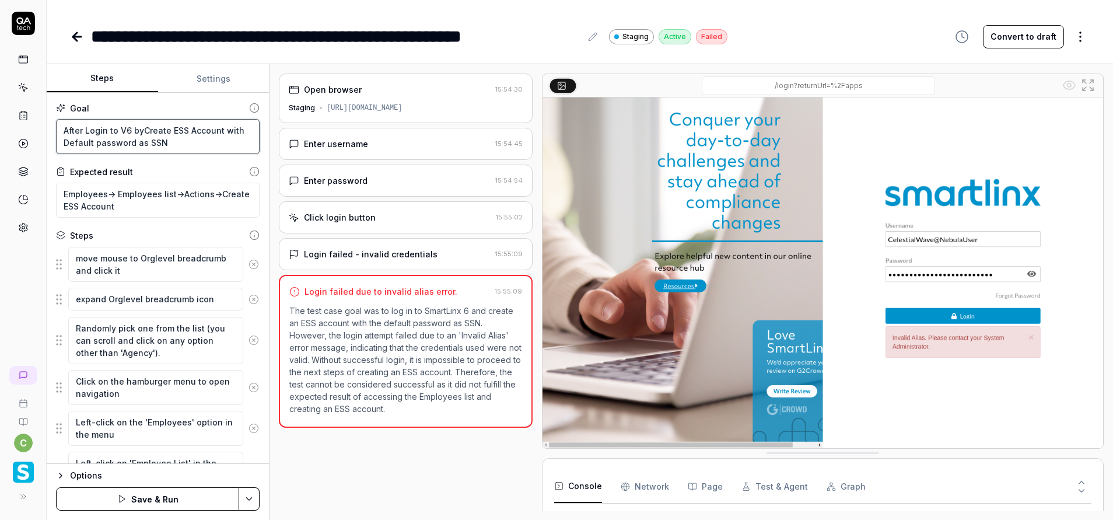
type textarea "*"
type textarea "After Login to V6 by Create ESS Account with Default password as SSN"
type textarea "*"
type textarea "After Login to V6 by uCreate ESS Account with Default password as SSN"
type textarea "*"
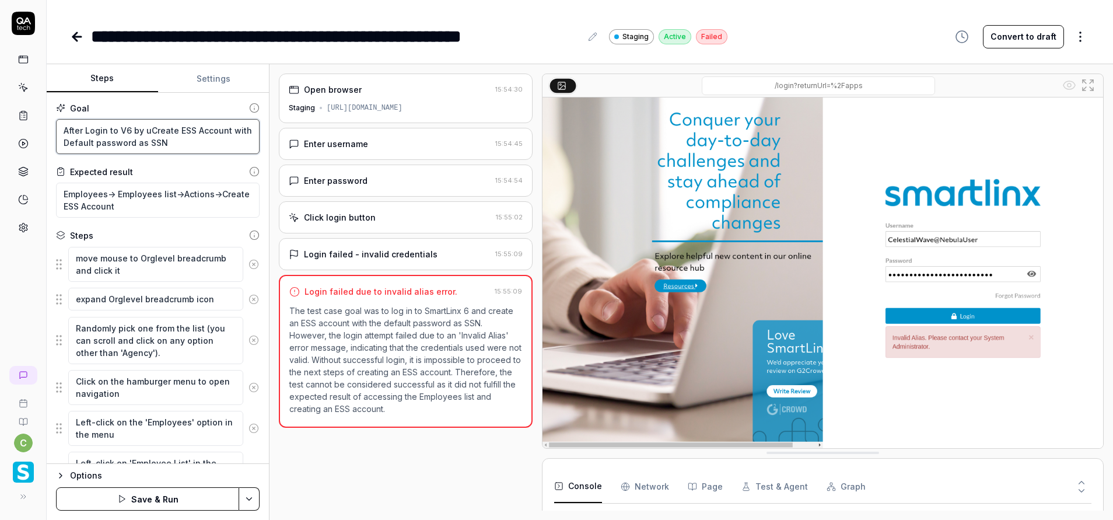
type textarea "After Login to V6 by usCreate ESS Account with Default password as SSN"
type textarea "*"
type textarea "After Login to V6 by useCreate ESS Account with Default password as SSN"
type textarea "*"
type textarea "After Login to V6 by useiCreate ESS Account with Default password as SSN"
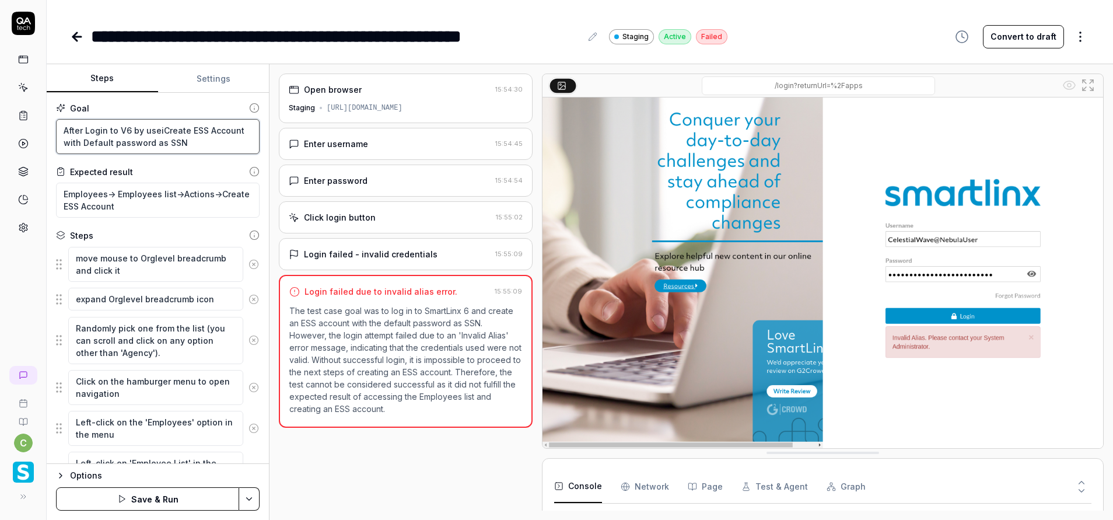
type textarea "*"
type textarea "After Login to V6 by useinCreate ESS Account with Default password as SSN"
type textarea "*"
type textarea "After Login to V6 by usein Create ESS Account with Default password as SSN"
type textarea "*"
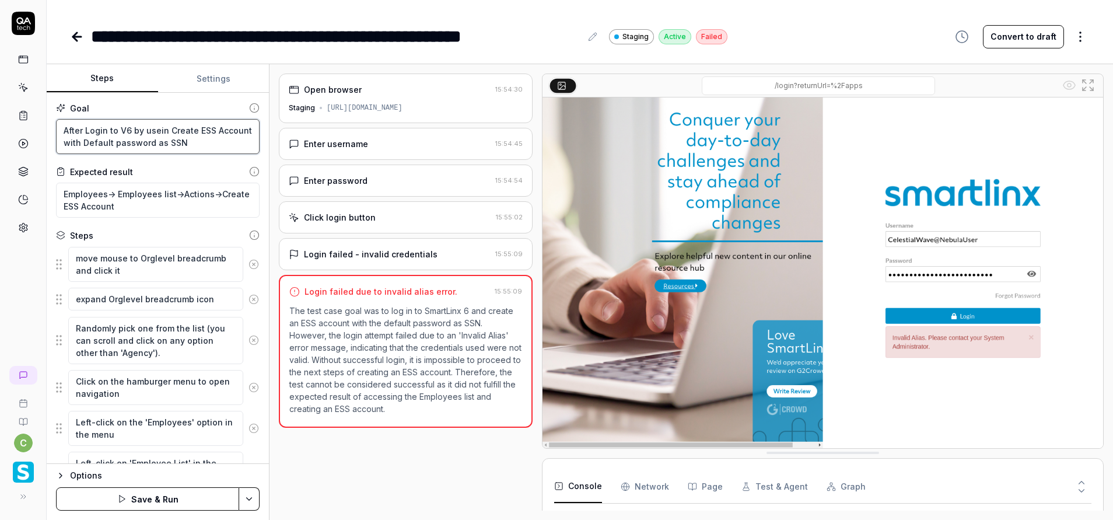
type textarea "After Login to V6 by useinCreate ESS Account with Default password as SSN"
type textarea "*"
type textarea "After Login to V6 by useingCreate ESS Account with Default password as SSN"
type textarea "*"
type textarea "After Login to V6 by useing Create ESS Account with Default password as SSN"
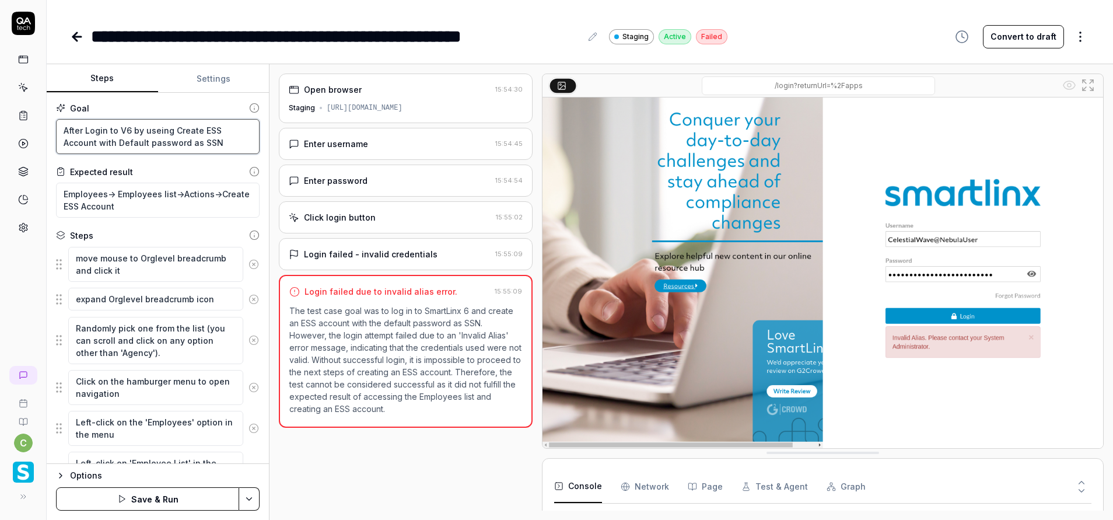
type textarea "*"
type textarea "After Login to V6 by useing dCreate ESS Account with Default password as SSN"
type textarea "*"
type textarea "After Login to V6 by useing deCreate ESS Account with Default password as SSN"
type textarea "*"
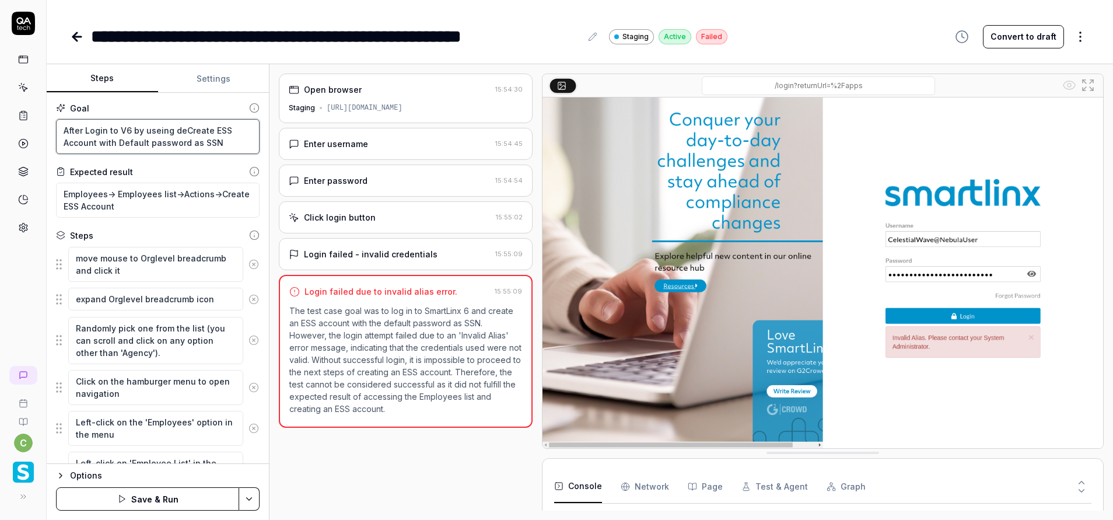
type textarea "After Login to V6 by useing depCreate ESS Account with Default password as SSN"
type textarea "*"
type textarea "After Login to V6 by useing depeCreate ESS Account with Default password as SSN"
type textarea "*"
type textarea "After Login to V6 by useing depenCreate ESS Account with Default password as SSN"
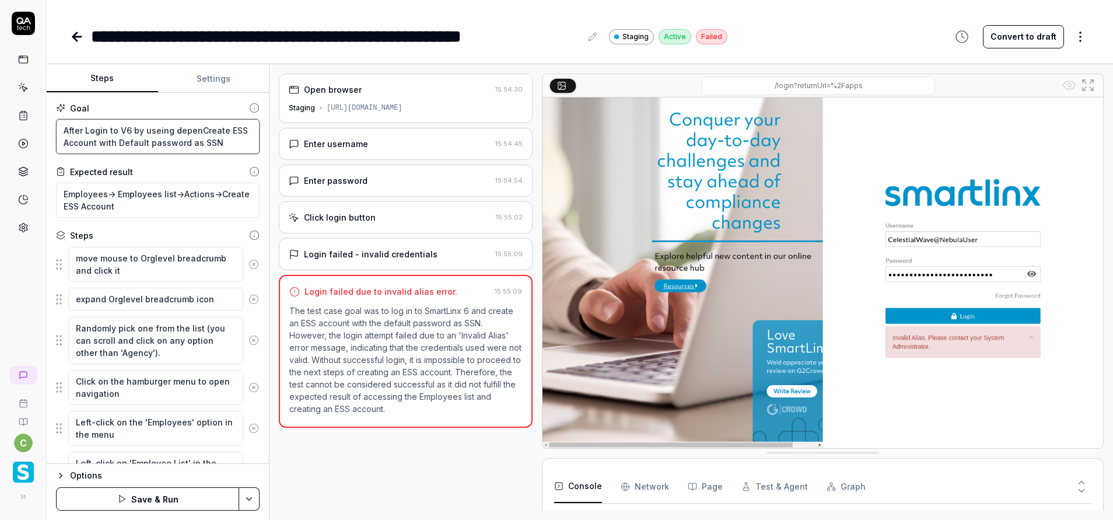
type textarea "*"
type textarea "After Login to V6 by useing dependCreate ESS Account with Default password as S…"
type textarea "*"
type textarea "After Login to V6 by useing dependaCreate ESS Account with Default password as …"
type textarea "*"
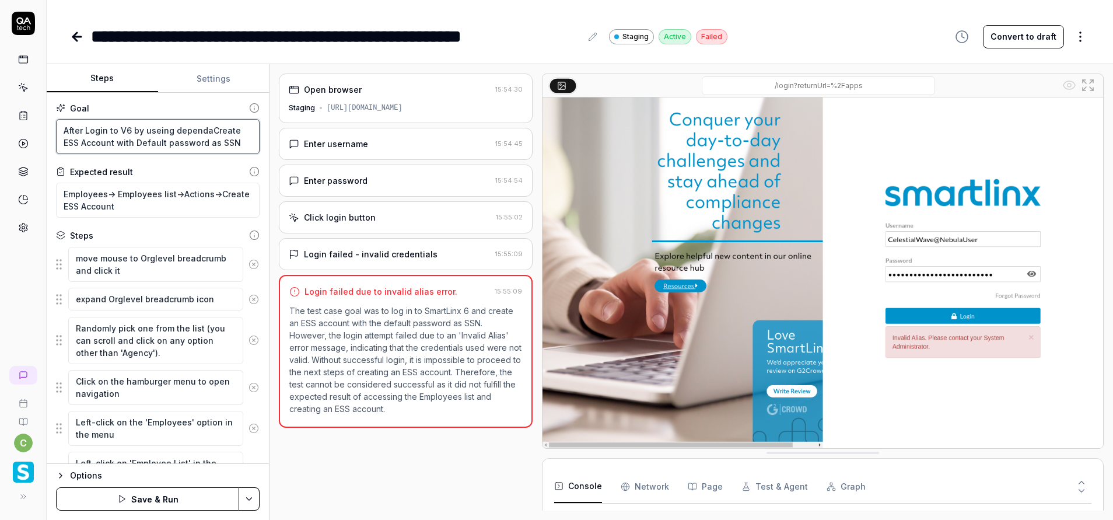
type textarea "After Login to V6 by useing dependanCreate ESS Account with Default password as…"
type textarea "*"
type textarea "After Login to V6 by useing dependancCreate ESS Account with Default password a…"
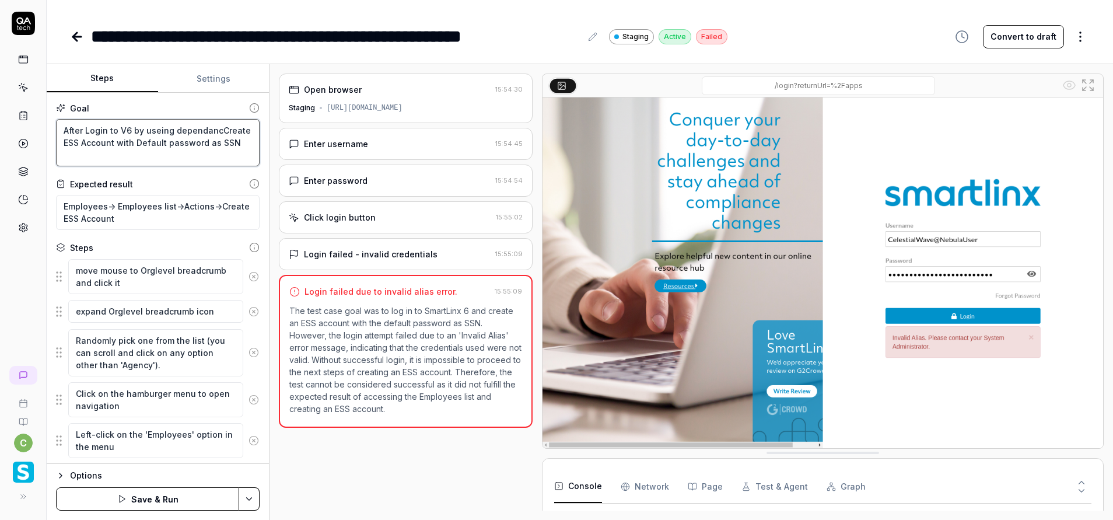
type textarea "*"
type textarea "After Login to V6 by useing dependanctCreate ESS Account with Default password …"
type textarea "*"
type textarea "After Login to V6 by useing dependancCreate ESS Account with Default password a…"
type textarea "*"
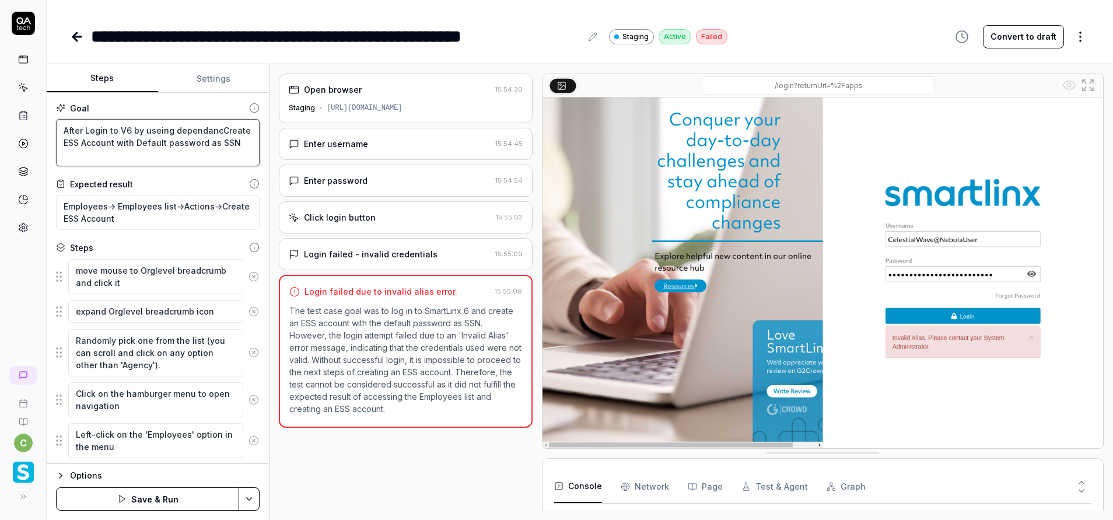
type textarea "After Login to V6 by useing dependancyCreate ESS Account with Default password …"
type textarea "*"
type textarea "After Login to V6 by useing dependancy Create ESS Account with Default password…"
type textarea "*"
type textarea "After Login to V6 by useing dependency Create ESS Account with Default password…"
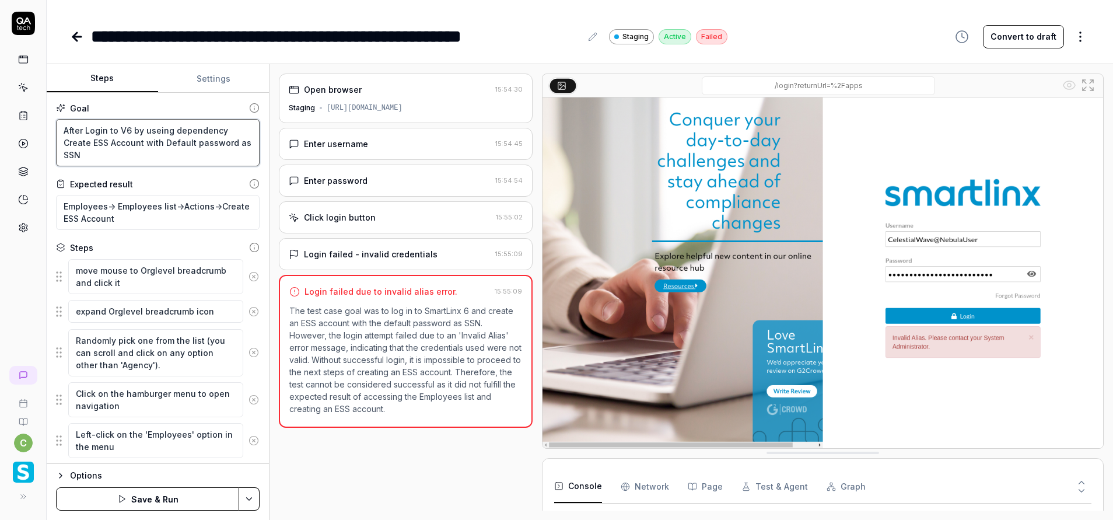
type textarea "*"
type textarea "After Login to V6 by useing dependency Create ESS Account with Default password…"
type textarea "*"
type textarea "After Login to V6 by using dependency Create ESS Account with Default password …"
click at [247, 506] on html "**********" at bounding box center [556, 260] width 1113 height 520
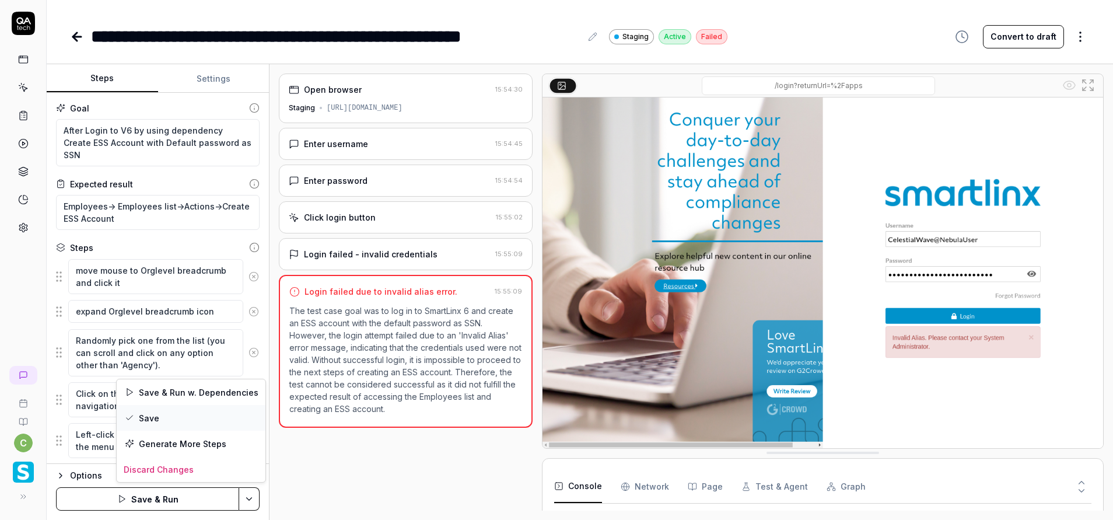
click at [153, 420] on div "Save" at bounding box center [191, 418] width 149 height 26
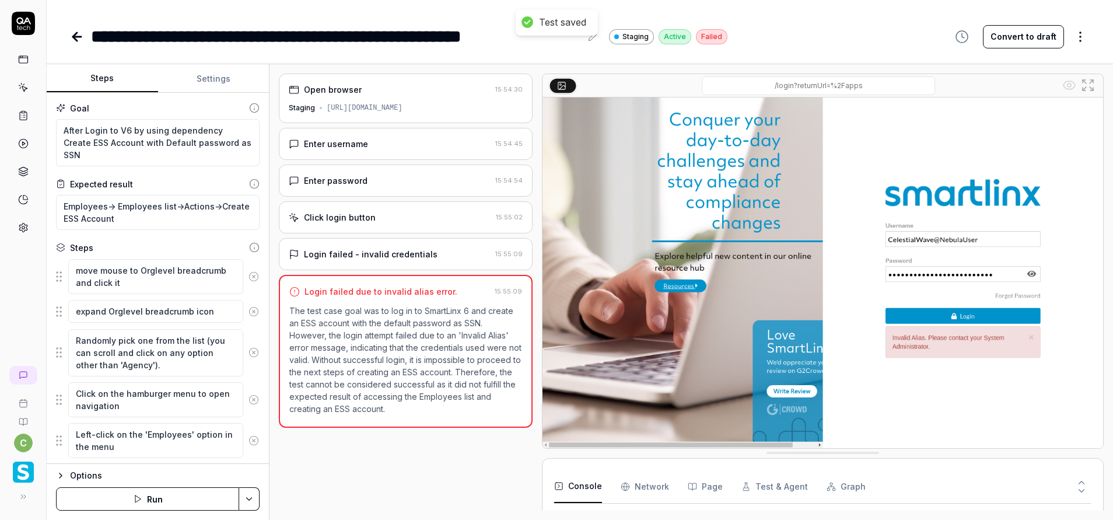
type textarea "*"
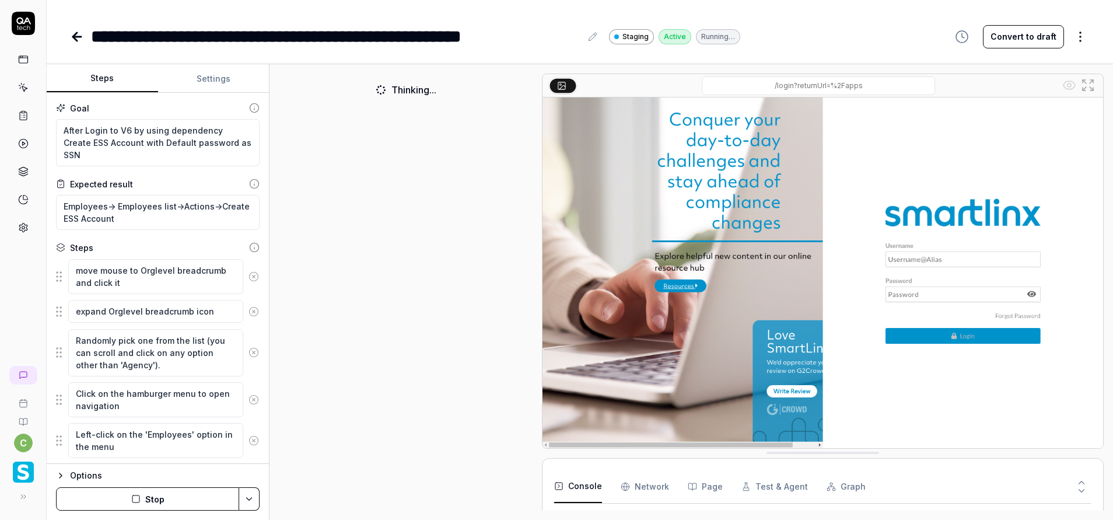
scroll to position [19, 0]
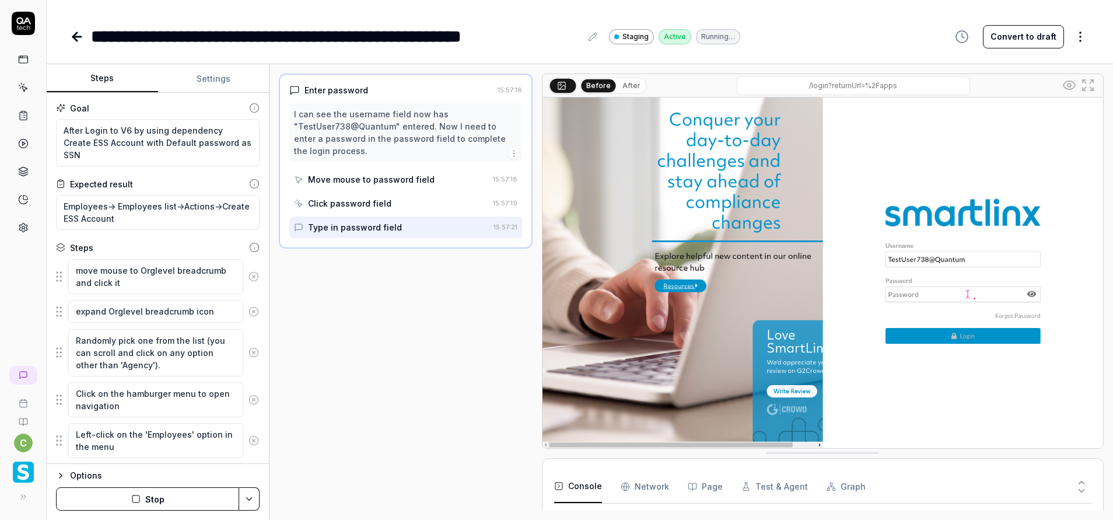
click at [172, 499] on button "Stop" at bounding box center [147, 498] width 183 height 23
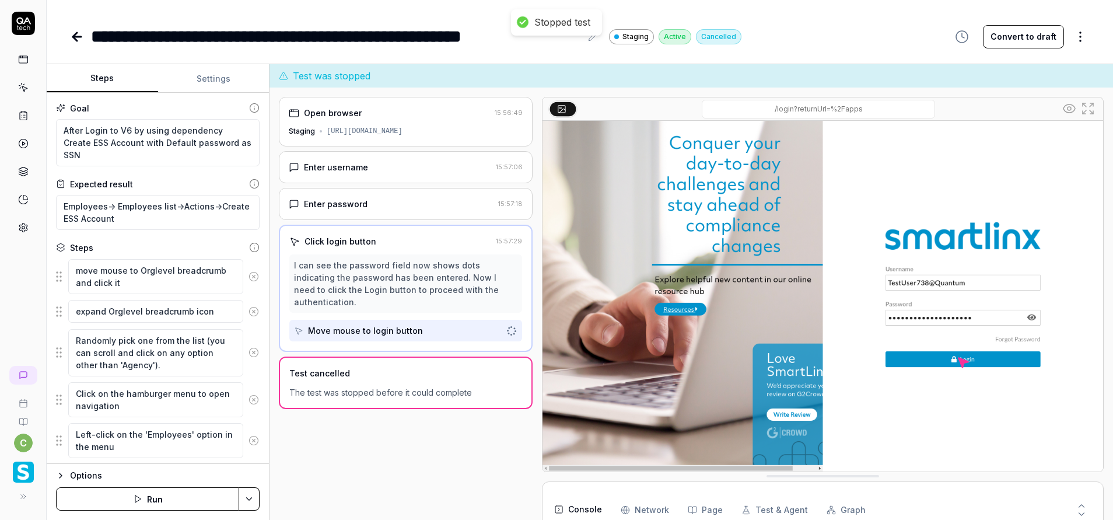
click at [187, 78] on button "Settings" at bounding box center [213, 79] width 111 height 28
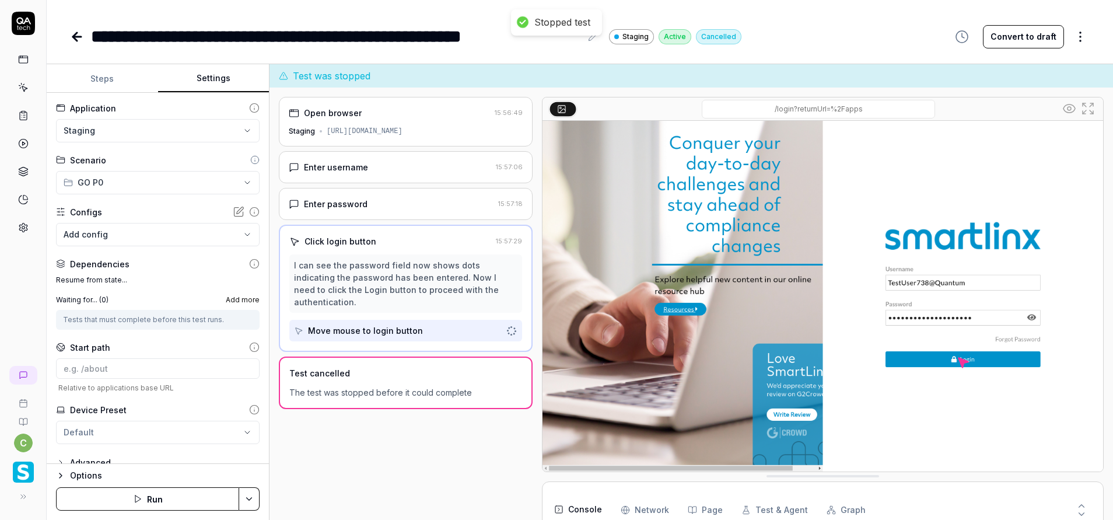
click at [96, 83] on button "Steps" at bounding box center [102, 79] width 111 height 28
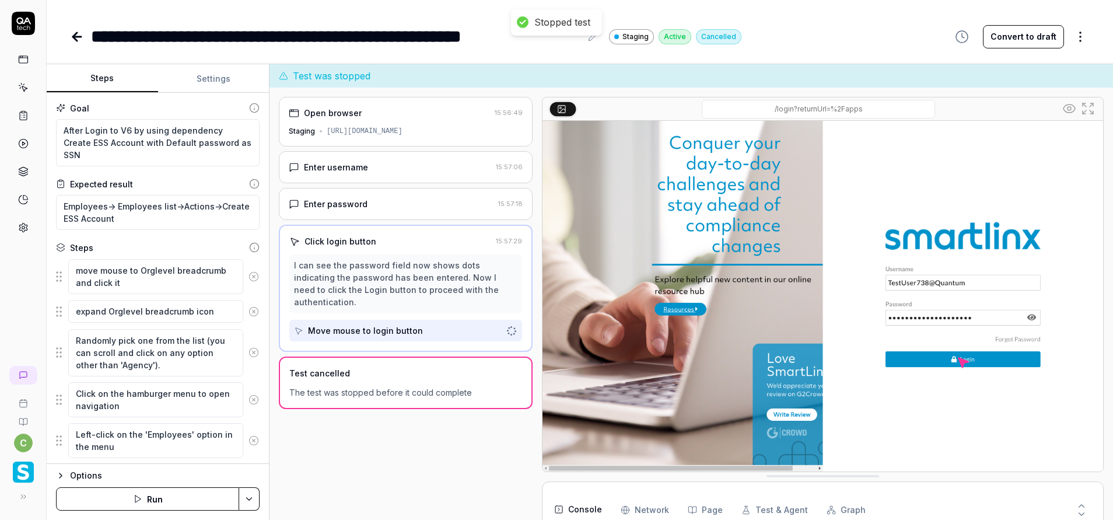
click at [212, 84] on button "Settings" at bounding box center [213, 79] width 111 height 28
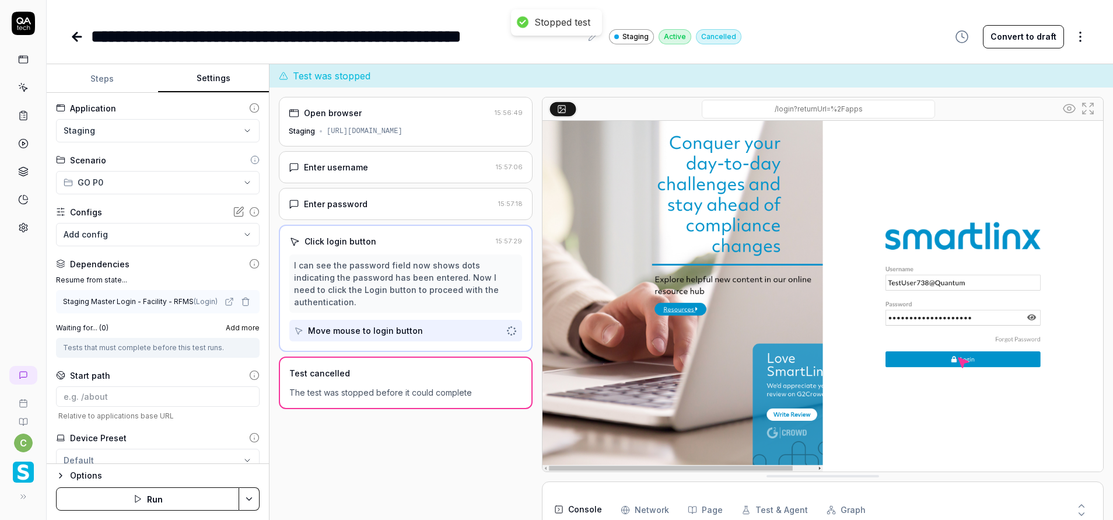
type textarea "*"
click at [103, 348] on div "Tests that must complete before this test runs." at bounding box center [158, 347] width 190 height 11
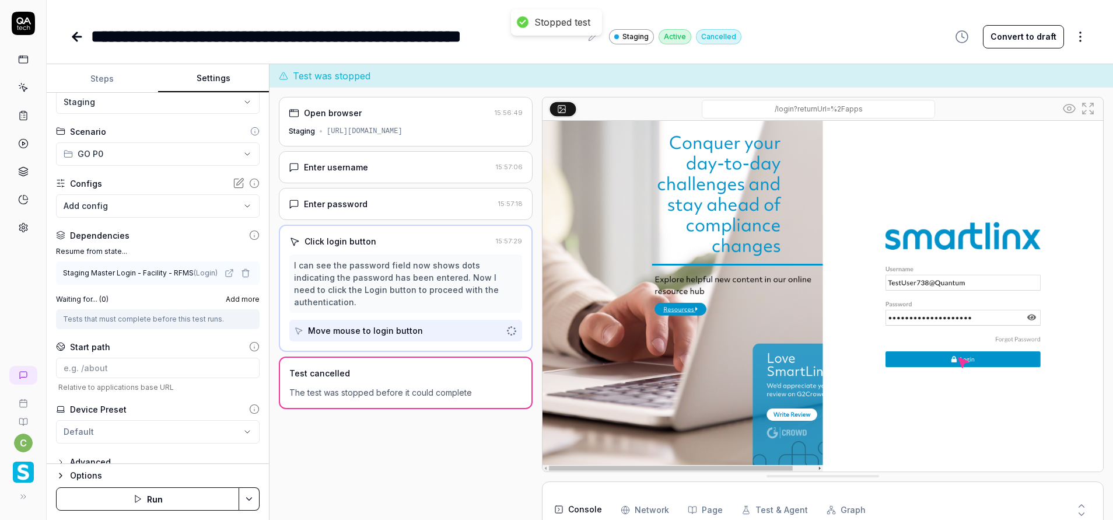
scroll to position [43, 0]
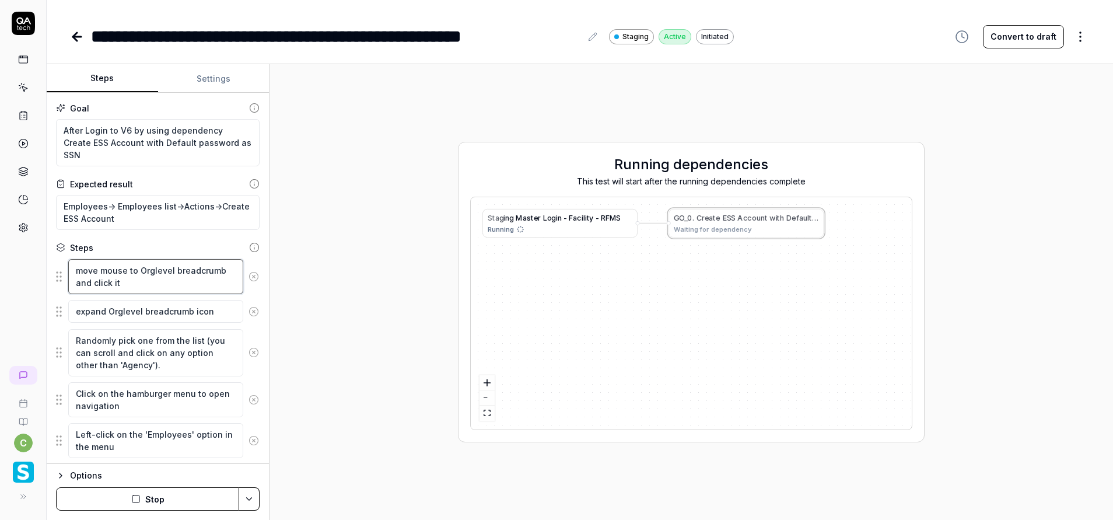
click at [140, 281] on textarea "move mouse to Orglevel breadcrumb and click it" at bounding box center [155, 276] width 175 height 35
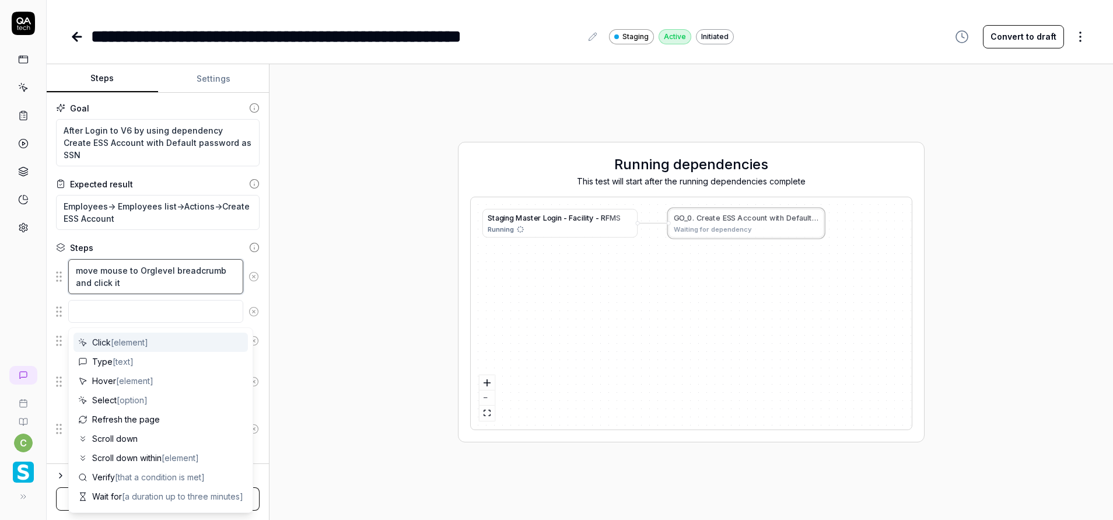
type textarea "*"
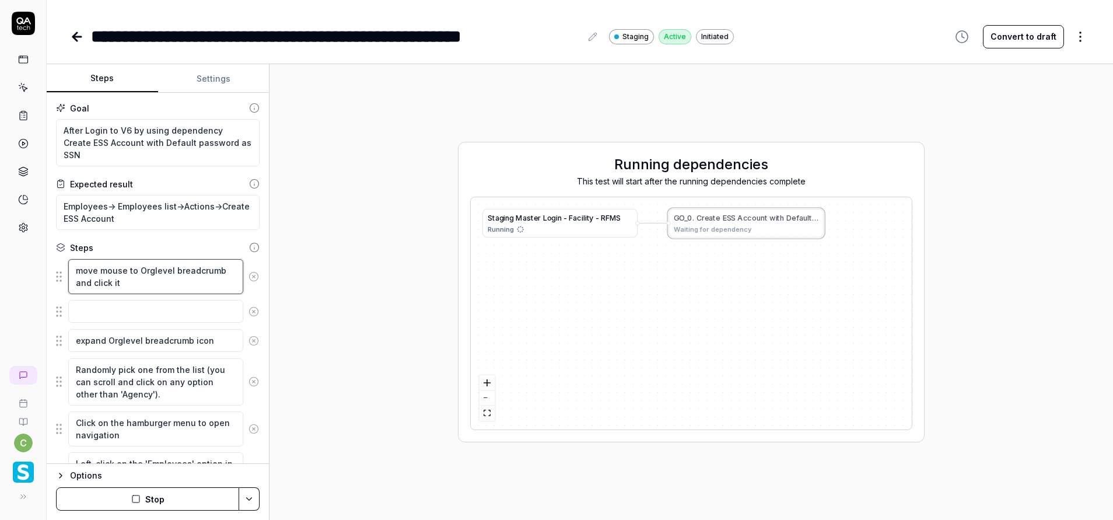
drag, startPoint x: 127, startPoint y: 287, endPoint x: 57, endPoint y: 264, distance: 73.6
click at [57, 264] on div "move mouse to Orglevel breadcrumb and click it" at bounding box center [158, 276] width 204 height 36
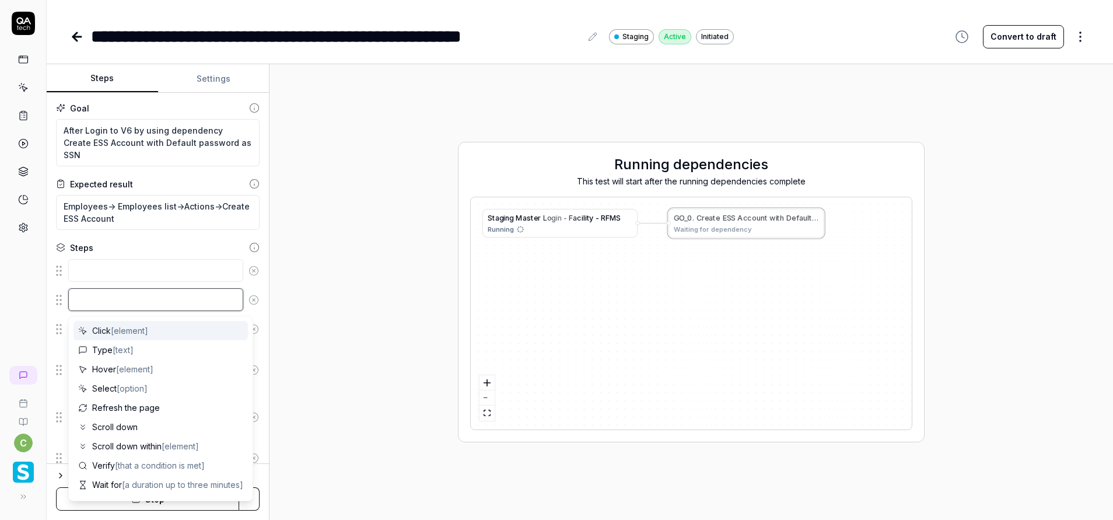
click at [90, 289] on textarea at bounding box center [155, 299] width 175 height 23
click at [110, 273] on textarea at bounding box center [155, 270] width 175 height 23
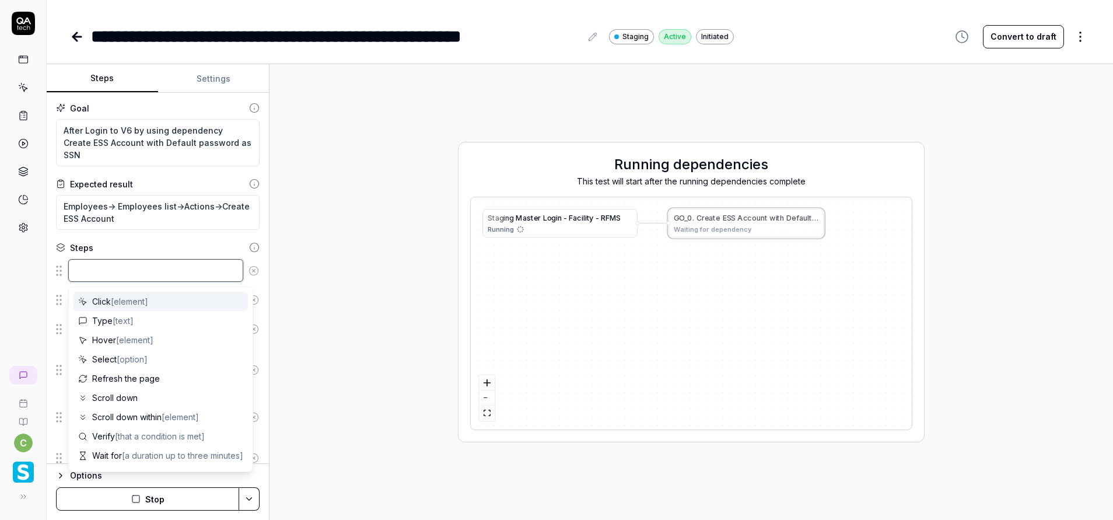
type textarea "*"
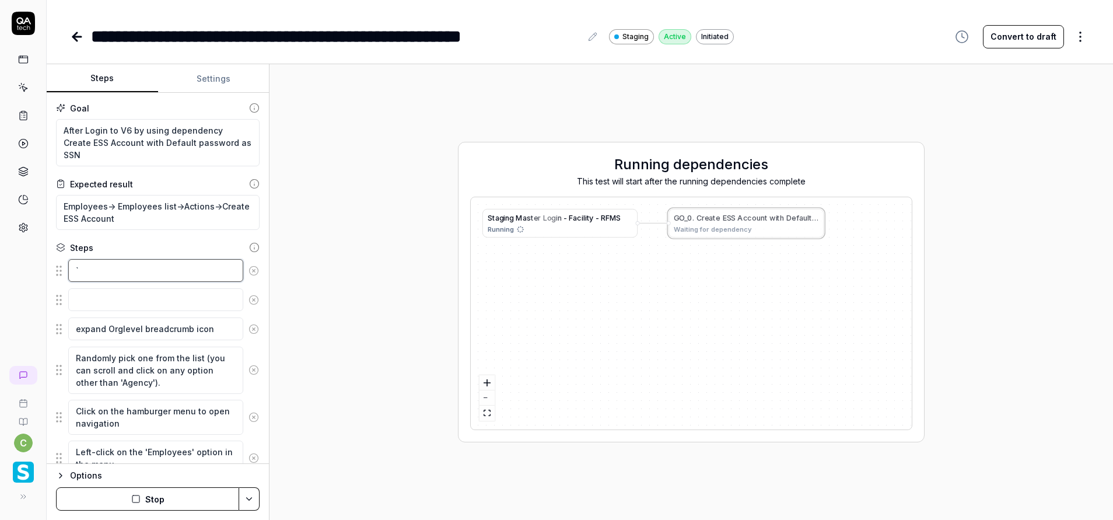
type textarea "`"
click at [113, 303] on textarea at bounding box center [155, 299] width 175 height 23
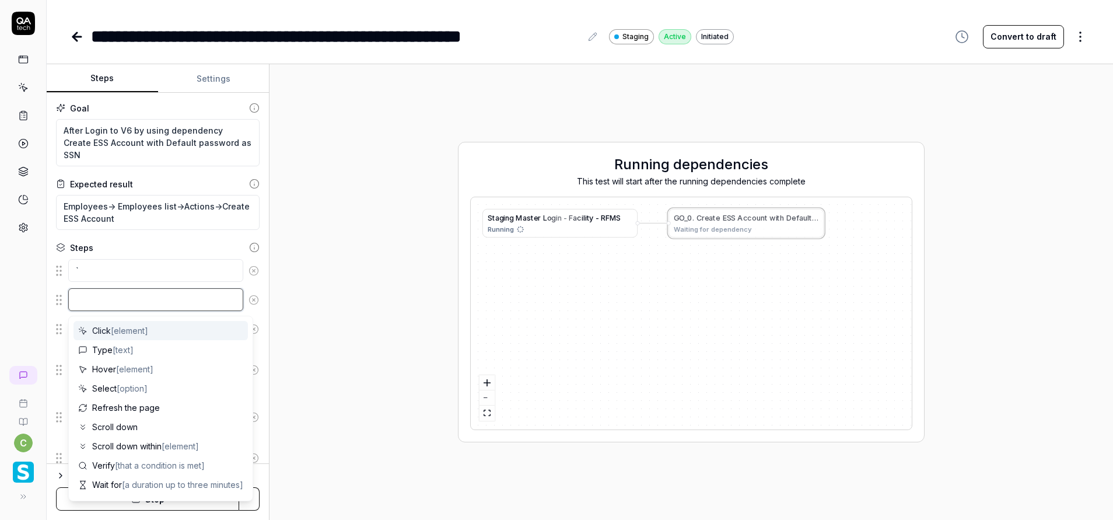
paste textarea "move mouse to Orglevel breadcrumb and click it"
type textarea "*"
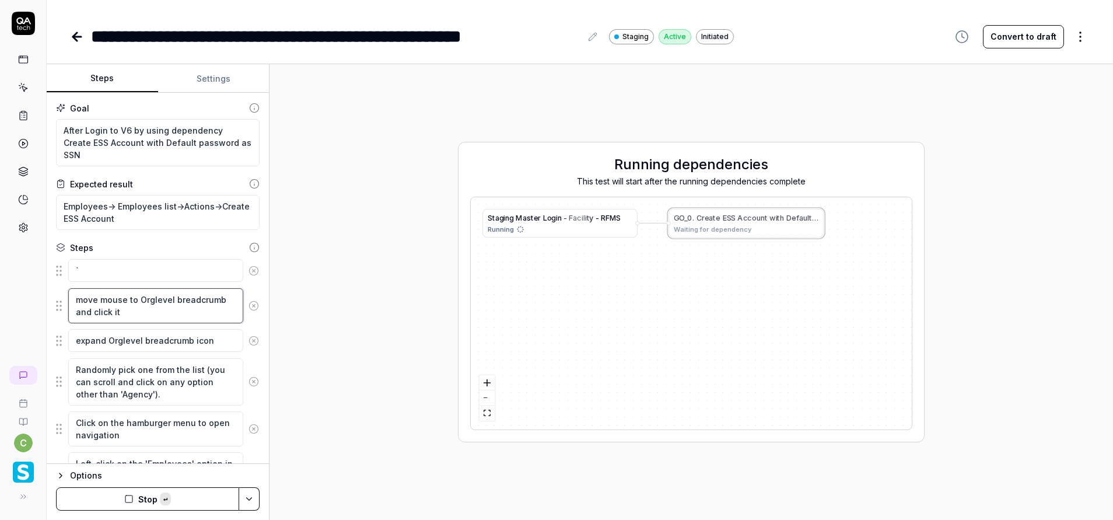
type textarea "move mouse to Orglevel breadcrumb and click it"
click at [141, 275] on textarea "`" at bounding box center [155, 270] width 175 height 23
click at [124, 271] on textarea "`" at bounding box center [155, 270] width 175 height 23
click at [137, 269] on textarea "`" at bounding box center [155, 270] width 175 height 23
click at [136, 268] on textarea "`" at bounding box center [155, 270] width 175 height 23
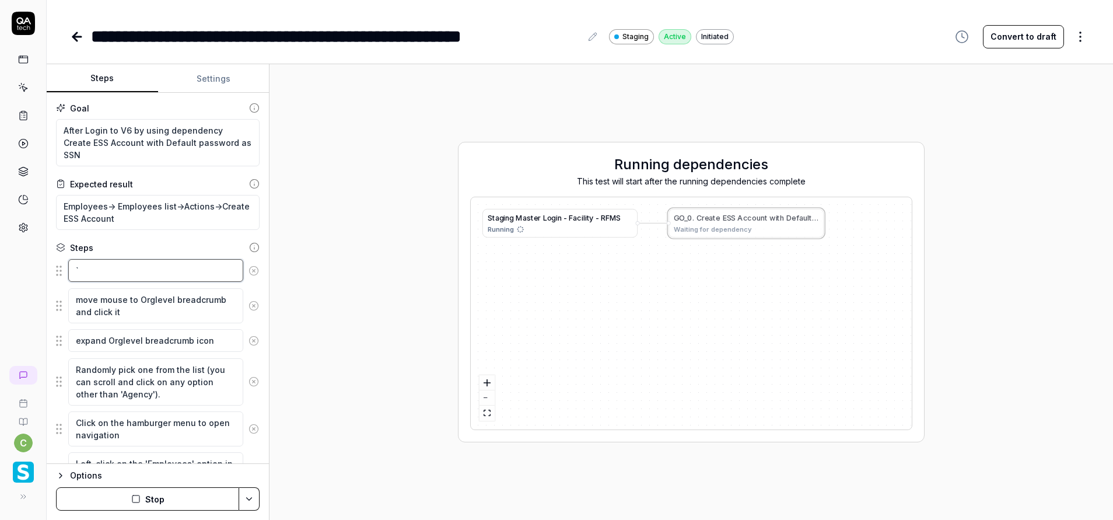
click at [136, 268] on textarea "`" at bounding box center [155, 270] width 175 height 23
paste textarea "Enter the username in the username field"
type textarea "*"
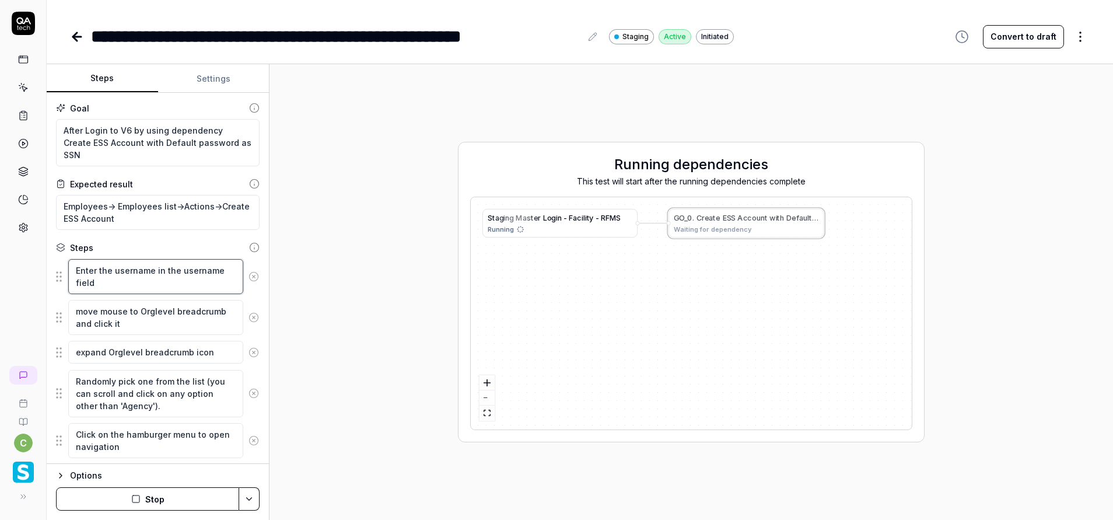
type textarea "Enter the username in the username field"
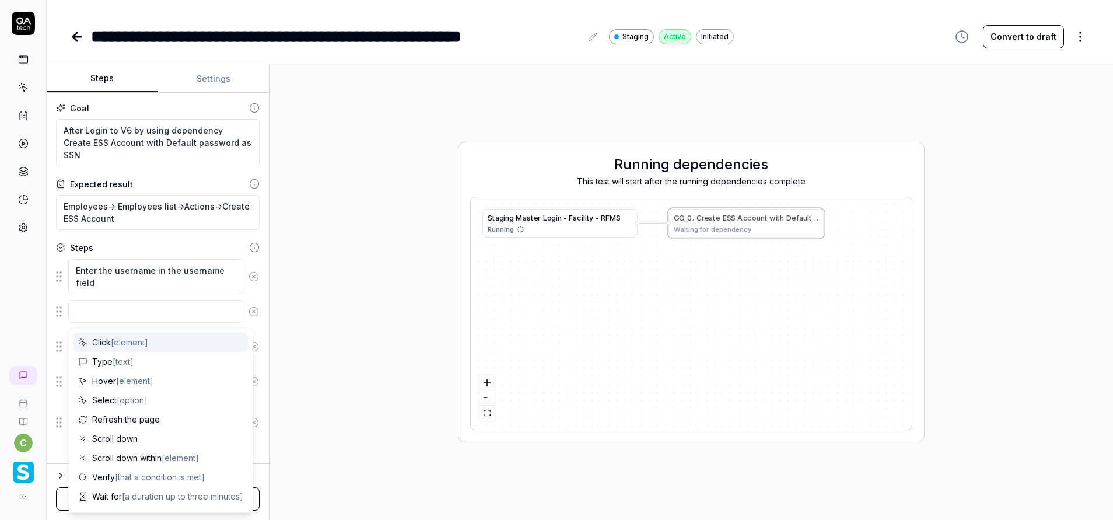
type textarea "*"
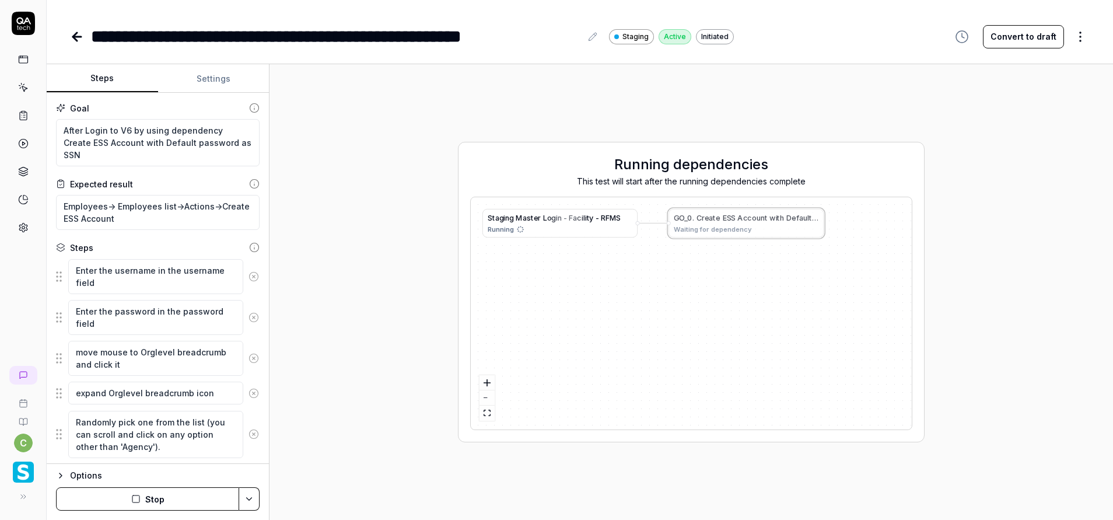
type textarea "Enter the password in the password field"
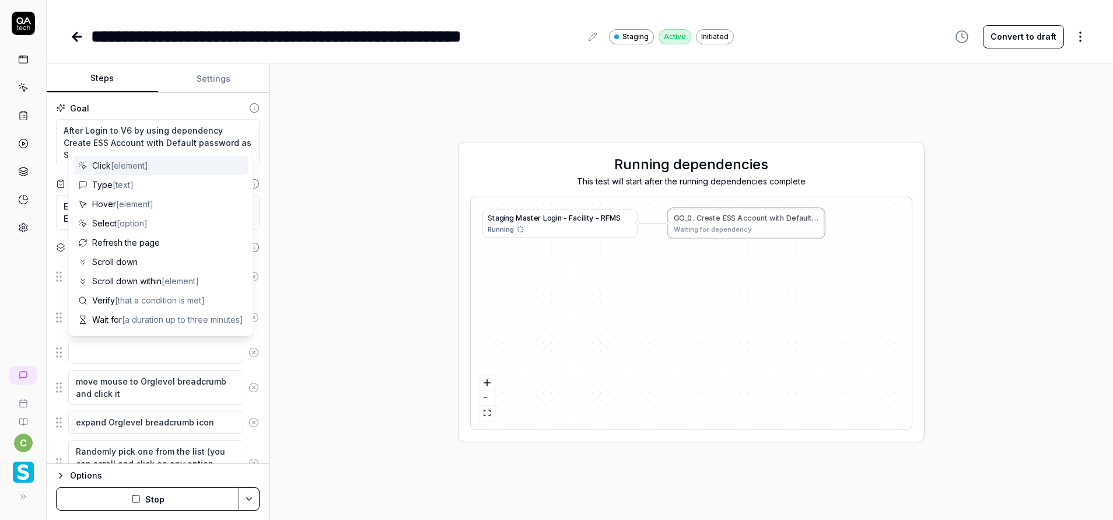
type textarea "*"
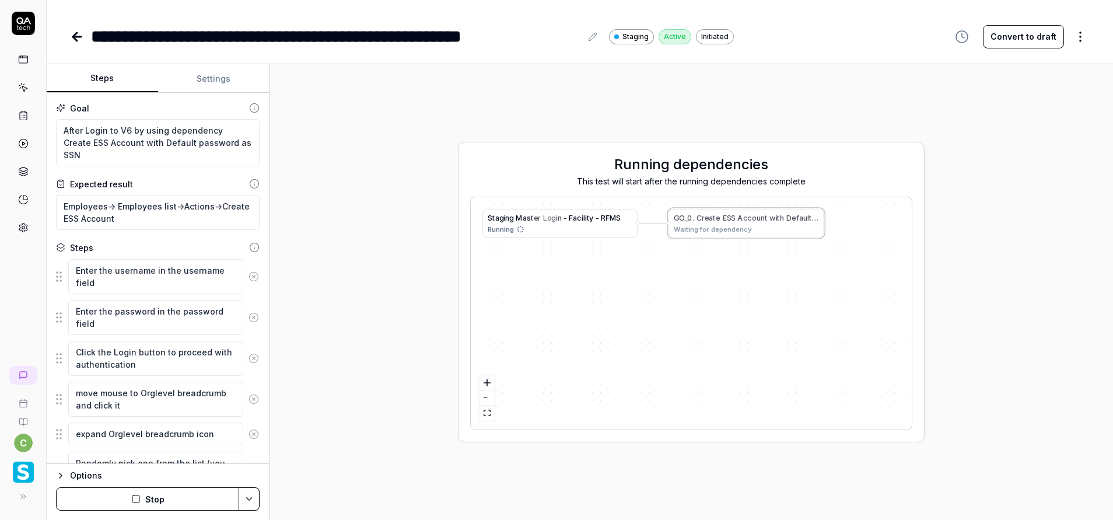
type textarea "Click the Login button to proceed with authentication"
click at [254, 497] on html "**********" at bounding box center [556, 260] width 1113 height 520
click at [176, 420] on div "Save" at bounding box center [191, 418] width 149 height 26
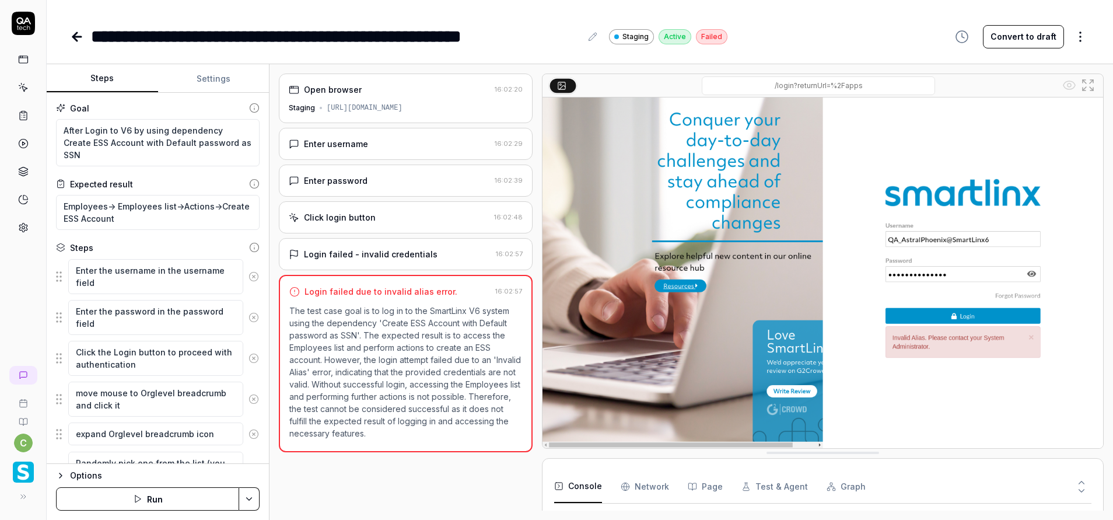
scroll to position [43, 0]
type textarea "*"
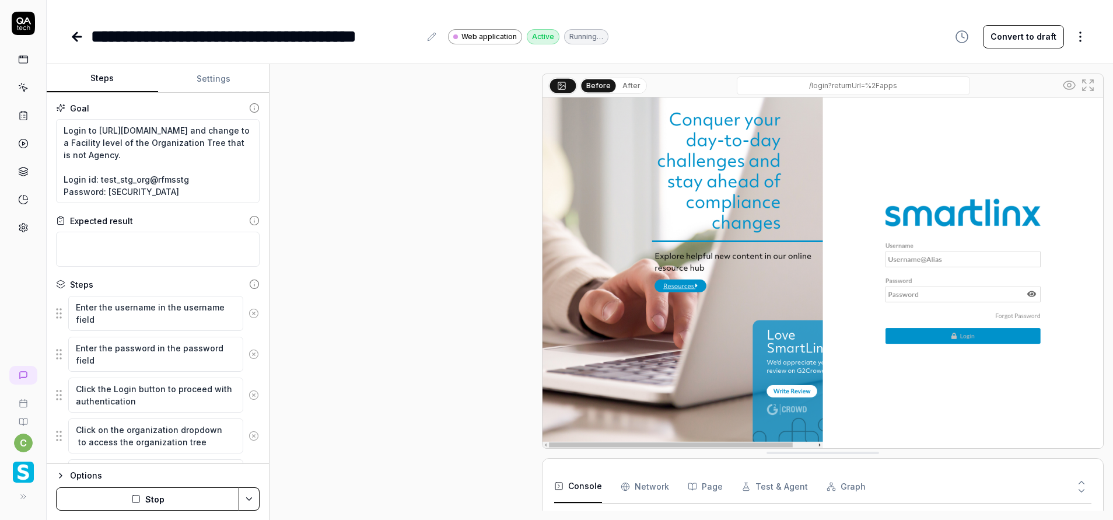
drag, startPoint x: 100, startPoint y: 317, endPoint x: 77, endPoint y: 305, distance: 26.4
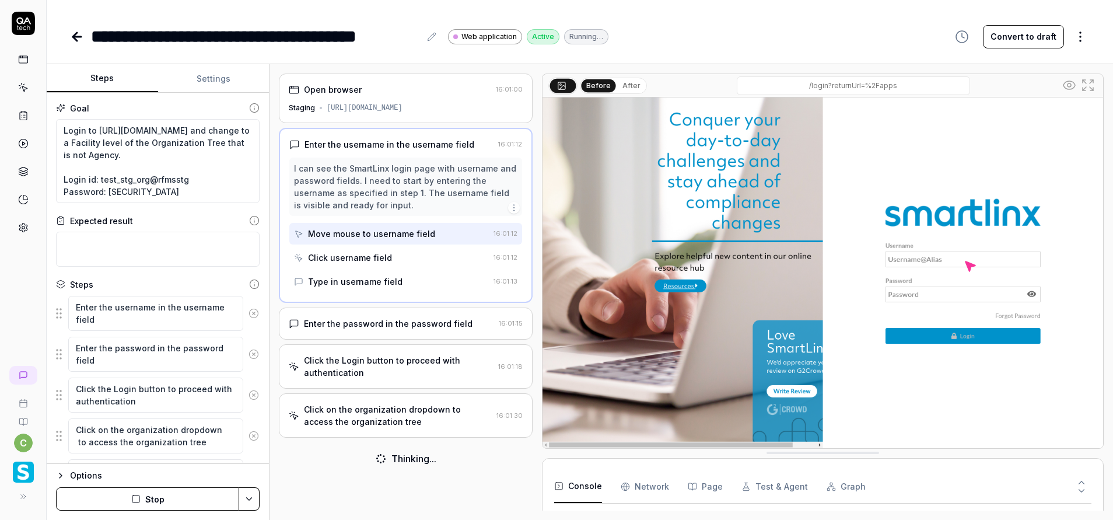
scroll to position [124, 0]
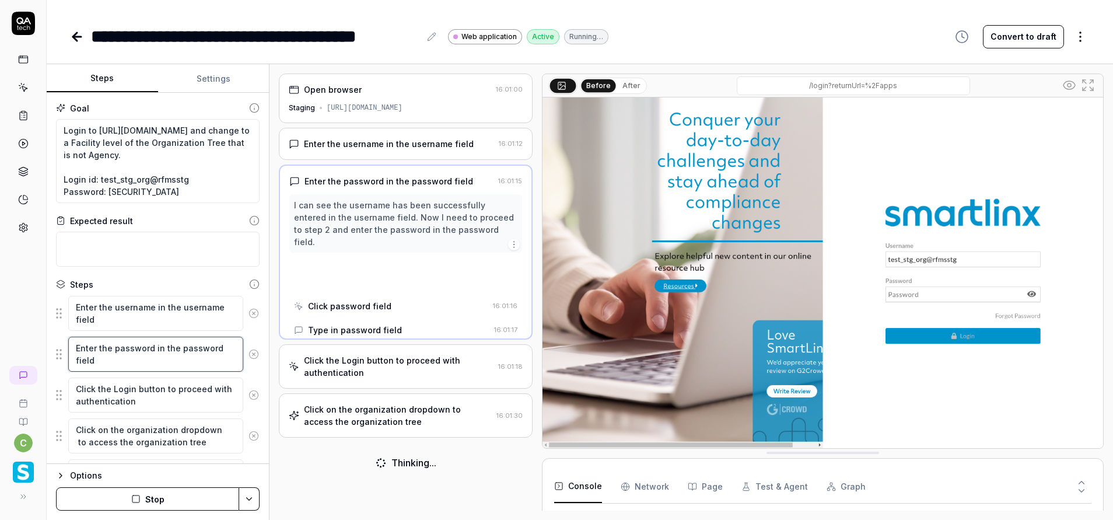
drag, startPoint x: 100, startPoint y: 358, endPoint x: 53, endPoint y: 344, distance: 49.3
click at [53, 344] on div "Goal Login to https://v6-stg01.smartlinxsolutions.com/ and change to a Facility…" at bounding box center [158, 278] width 222 height 371
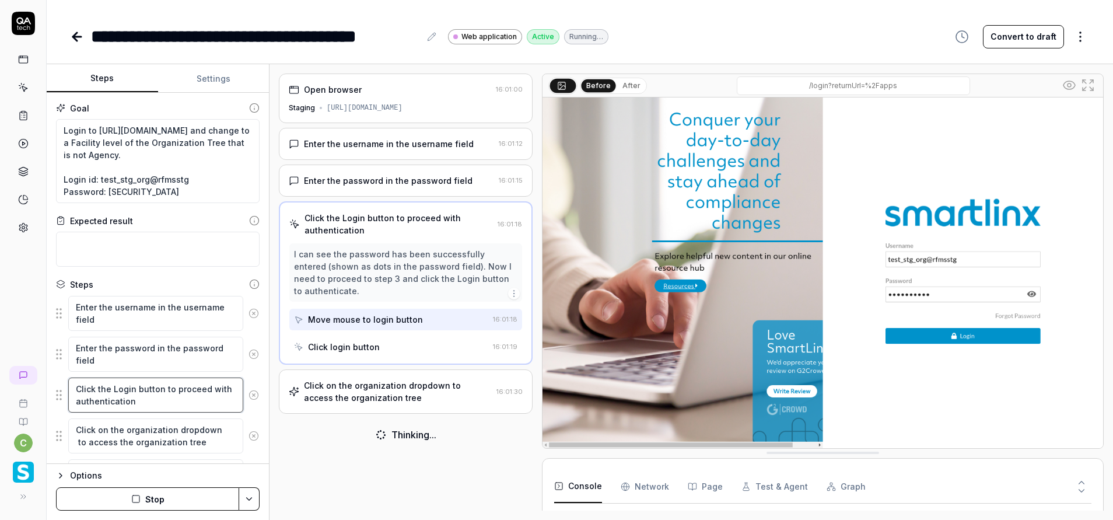
drag, startPoint x: 124, startPoint y: 400, endPoint x: 37, endPoint y: 376, distance: 89.5
click at [37, 376] on div "**********" at bounding box center [556, 260] width 1113 height 520
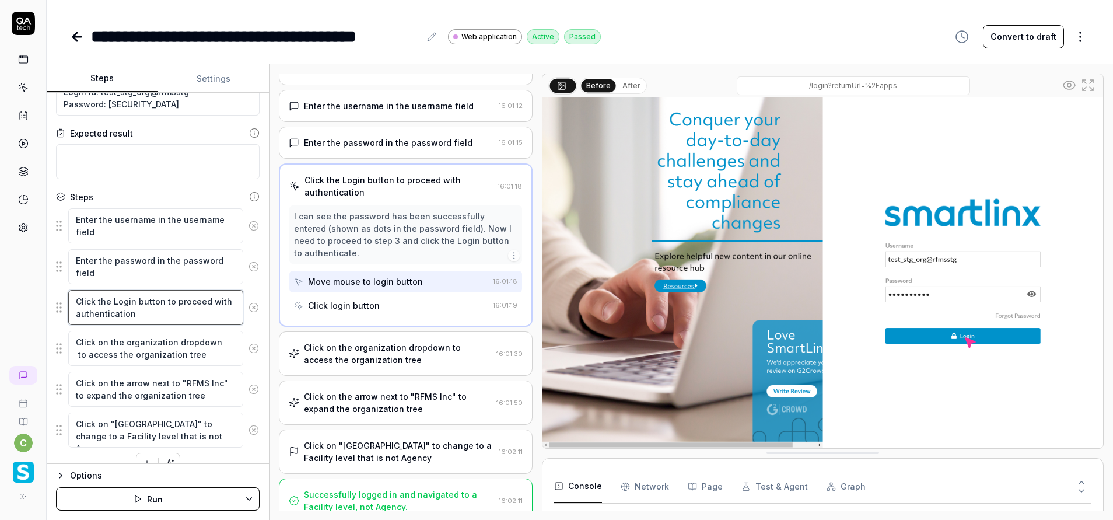
scroll to position [43, 0]
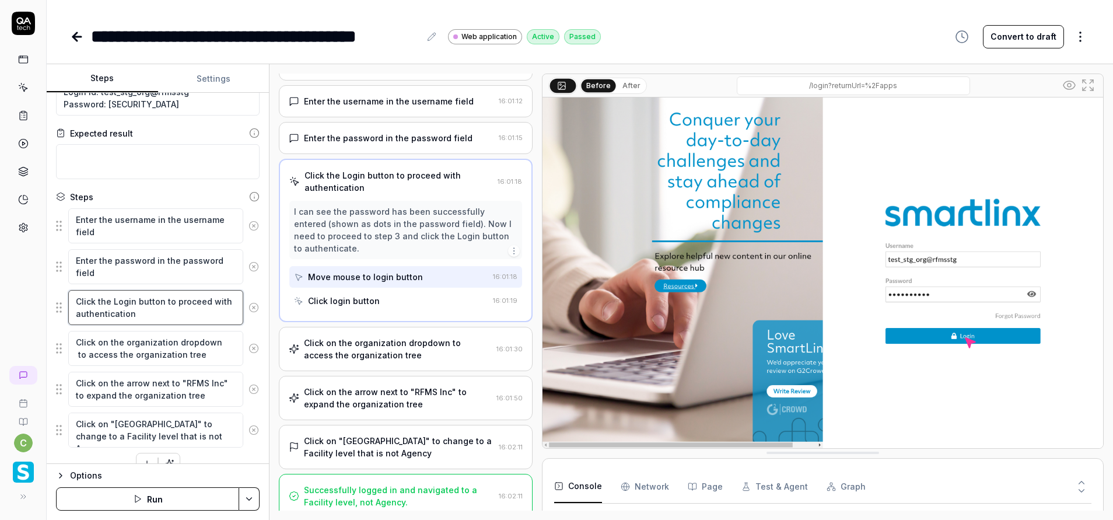
type textarea "*"
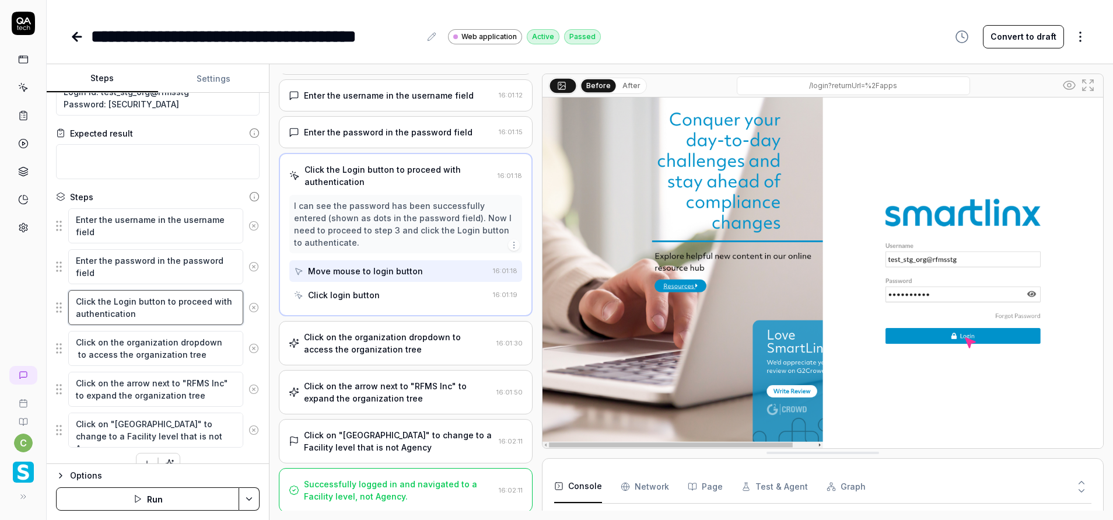
scroll to position [50, 0]
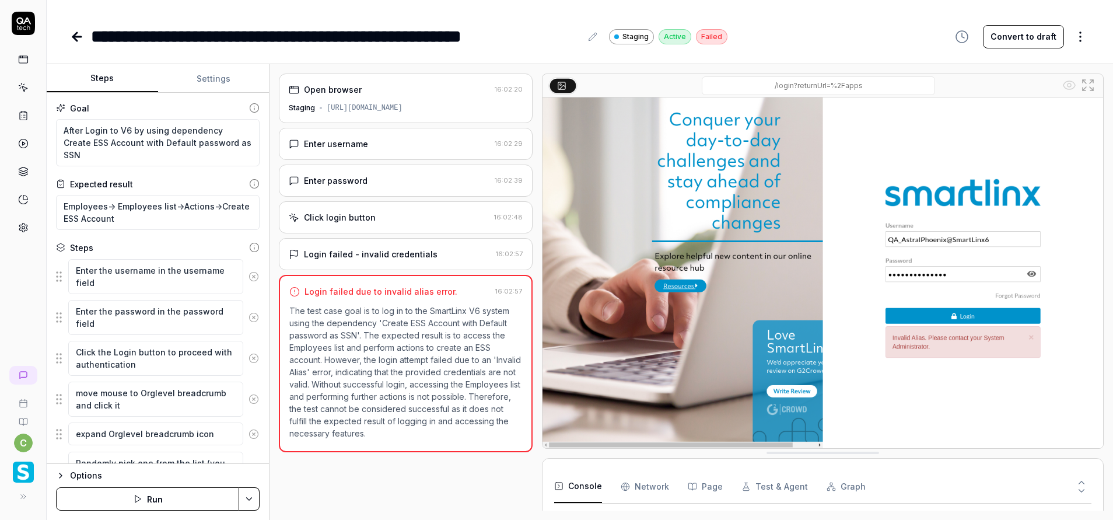
scroll to position [43, 0]
type textarea "*"
drag, startPoint x: 84, startPoint y: 128, endPoint x: 41, endPoint y: 128, distance: 42.6
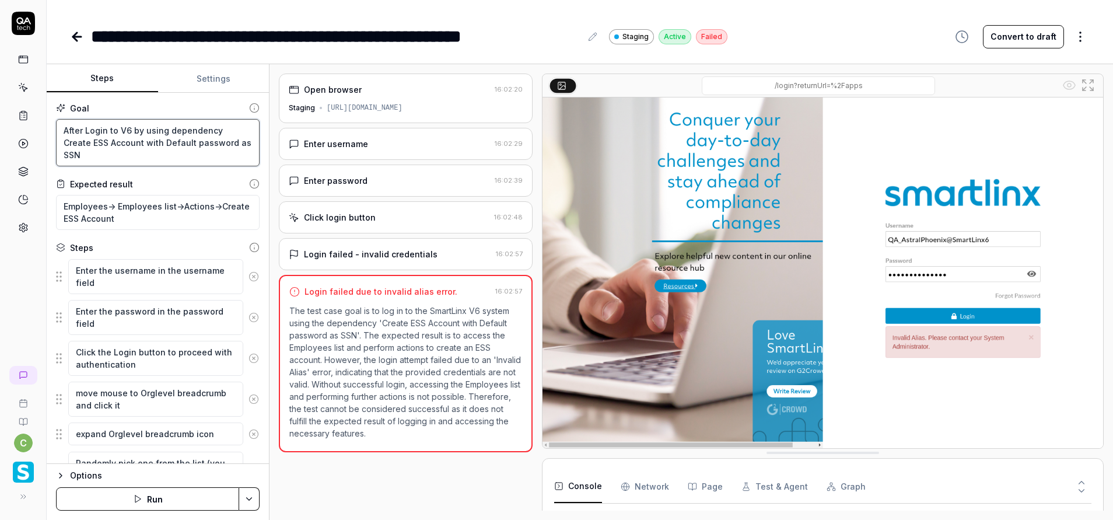
click at [41, 128] on div "**********" at bounding box center [556, 260] width 1113 height 520
type textarea "Login to V6 by using dependency Create ESS Account with Default password as SSN"
type textarea "*"
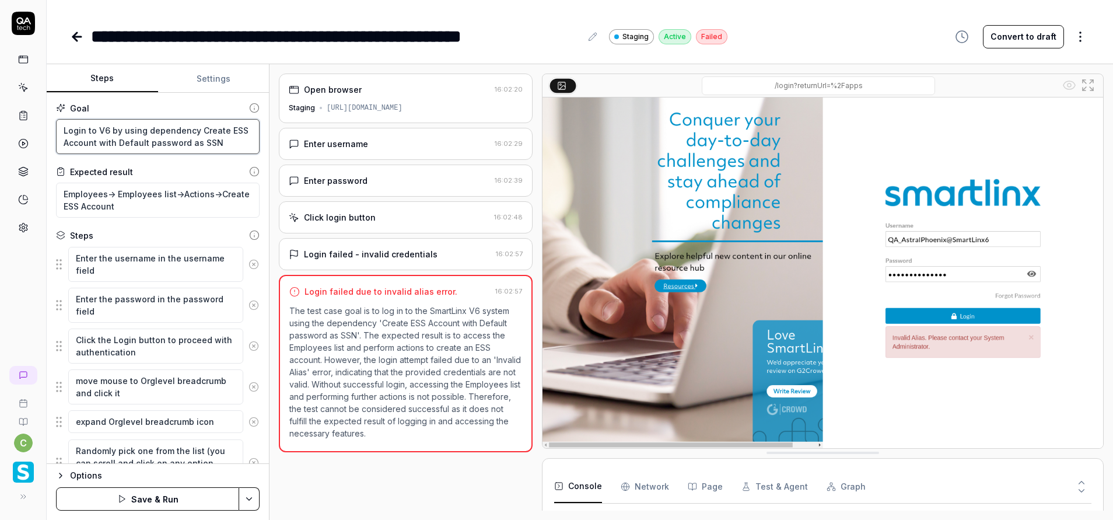
click at [196, 130] on textarea "Login to V6 by using dependency Create ESS Account with Default password as SSN" at bounding box center [158, 136] width 204 height 35
type textarea "Login to V6 by using dependency oCreate ESS Account with Default password as SSN"
type textarea "*"
type textarea "Login to V6 by using dependency onCreate ESS Account with Default password as S…"
type textarea "*"
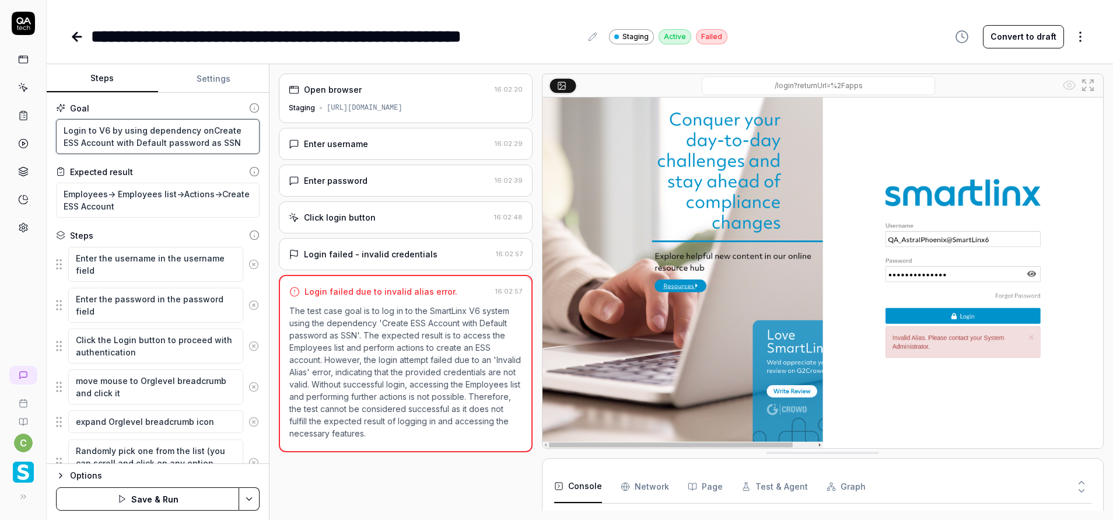
type textarea "Login to V6 by using dependency oneCreate ESS Account with Default password as …"
type textarea "*"
type textarea "Login to V6 by using dependency one Create ESS Account with Default password as…"
type textarea "*"
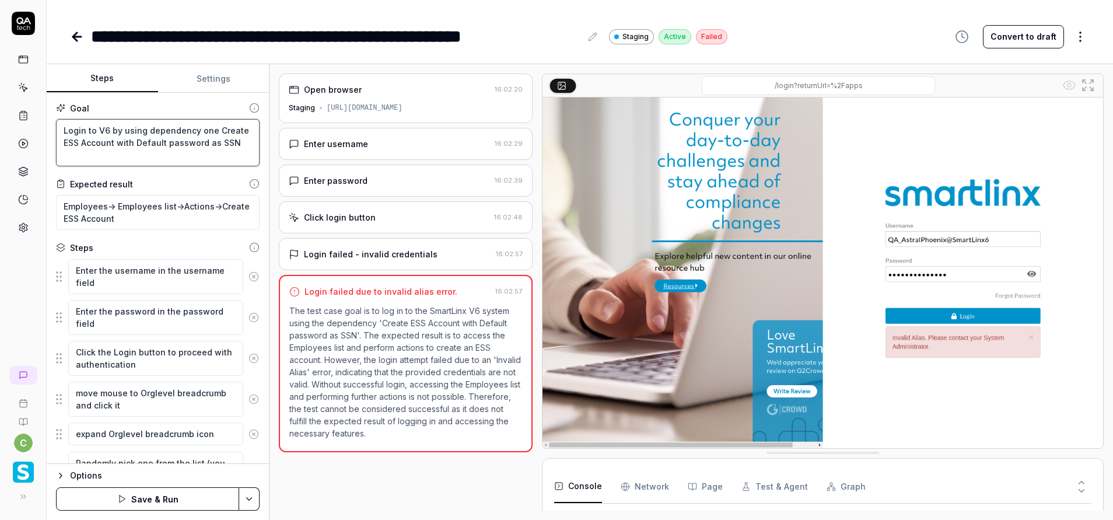
type textarea "Login to V6 by using dependency one cCreate ESS Account with Default password a…"
type textarea "*"
type textarea "Login to V6 by using dependency one crCreate ESS Account with Default password …"
type textarea "*"
type textarea "Login to V6 by using dependency one creCreate ESS Account with Default password…"
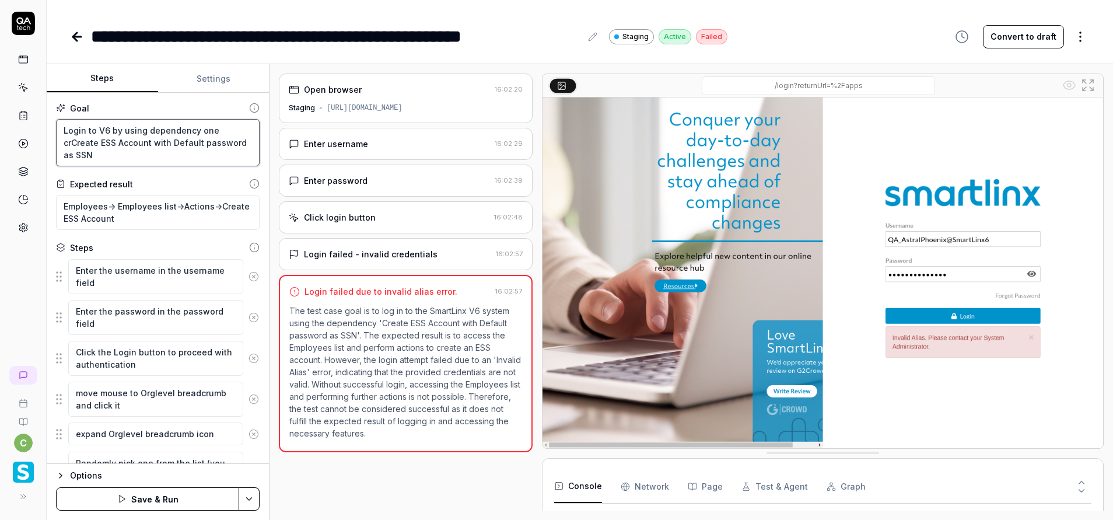
type textarea "*"
type textarea "Login to V6 by using dependency one credCreate ESS Account with Default passwor…"
type textarea "*"
type textarea "Login to V6 by using dependency one credeCreate ESS Account with Default passwo…"
type textarea "*"
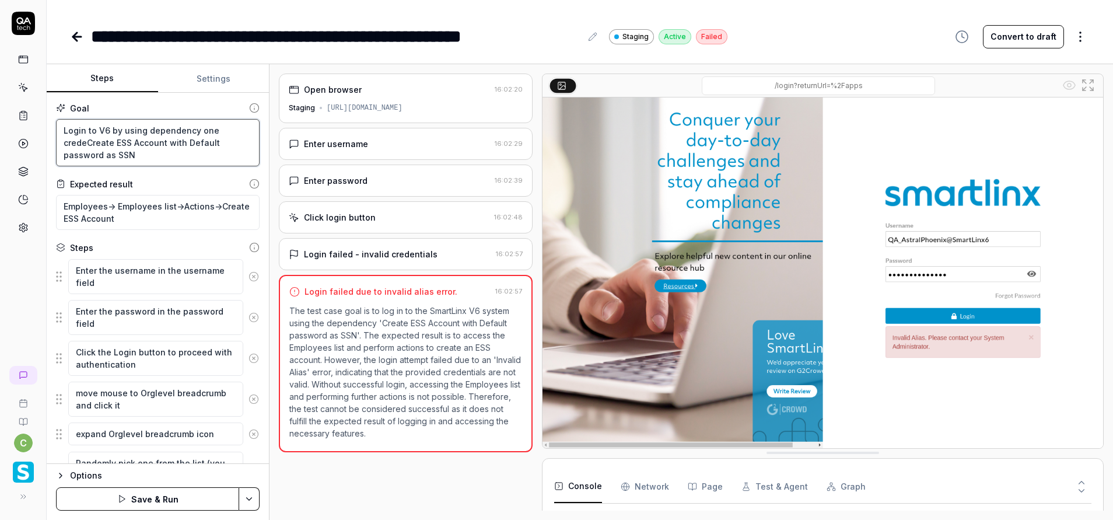
type textarea "Login to V6 by using dependency one credenCreate ESS Account with Default passw…"
type textarea "*"
type textarea "Login to V6 by using dependency one credentCreate ESS Account with Default pass…"
type textarea "*"
type textarea "Login to V6 by using dependency one credentiCreate ESS Account with Default pas…"
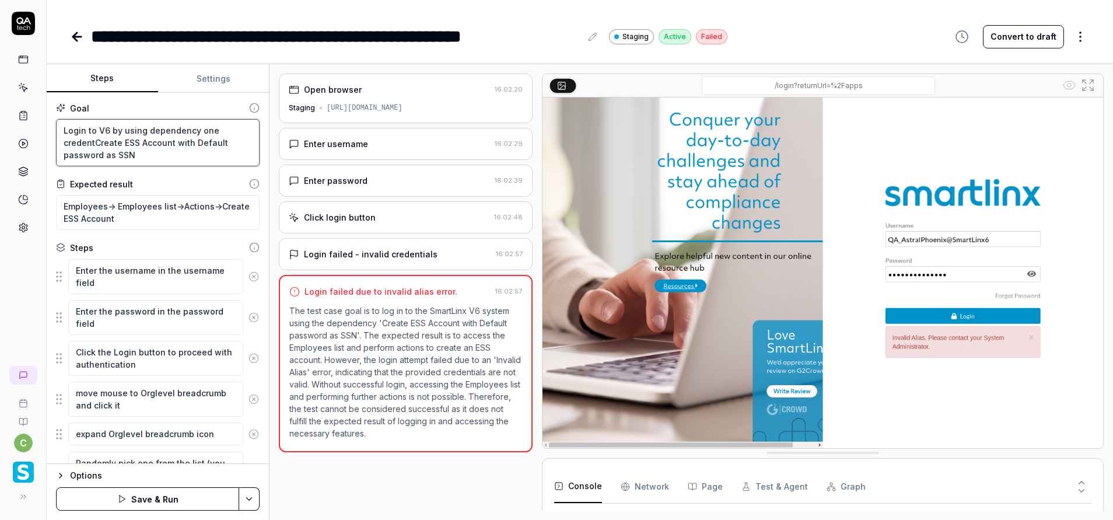
type textarea "*"
type textarea "Login to V6 by using dependency one credentiaCreate ESS Account with Default pa…"
type textarea "*"
type textarea "Login to V6 by using dependency one credentialCreate ESS Account with Default p…"
type textarea "*"
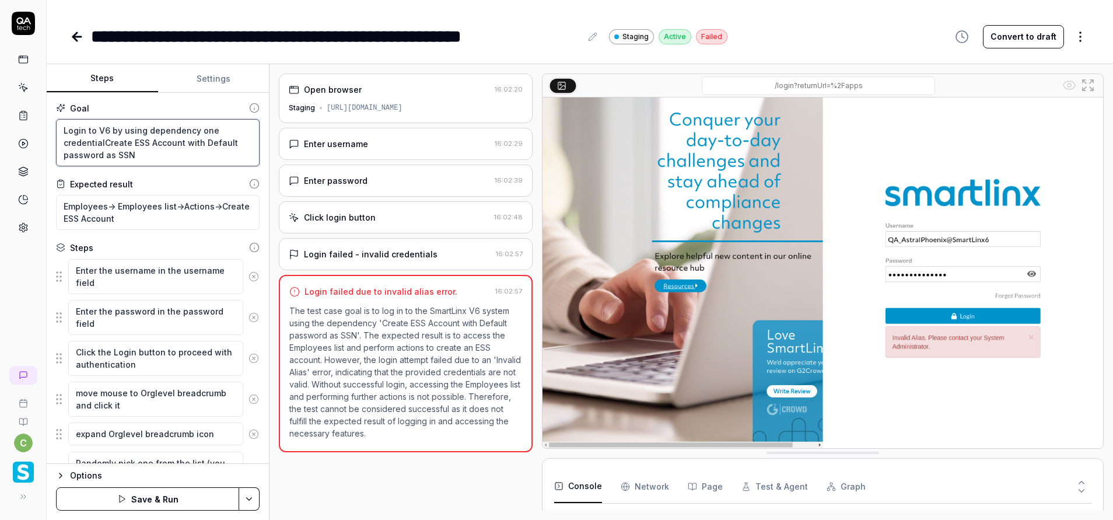
type textarea "Login to V6 by using dependency one credentialsCreate ESS Account with Default …"
type textarea "*"
type textarea "Login to V6 by using dependency one credentials Create ESS Account with Default…"
type textarea "*"
type textarea "Login to V6 by using dependency one credentials aCreate ESS Account with Defaul…"
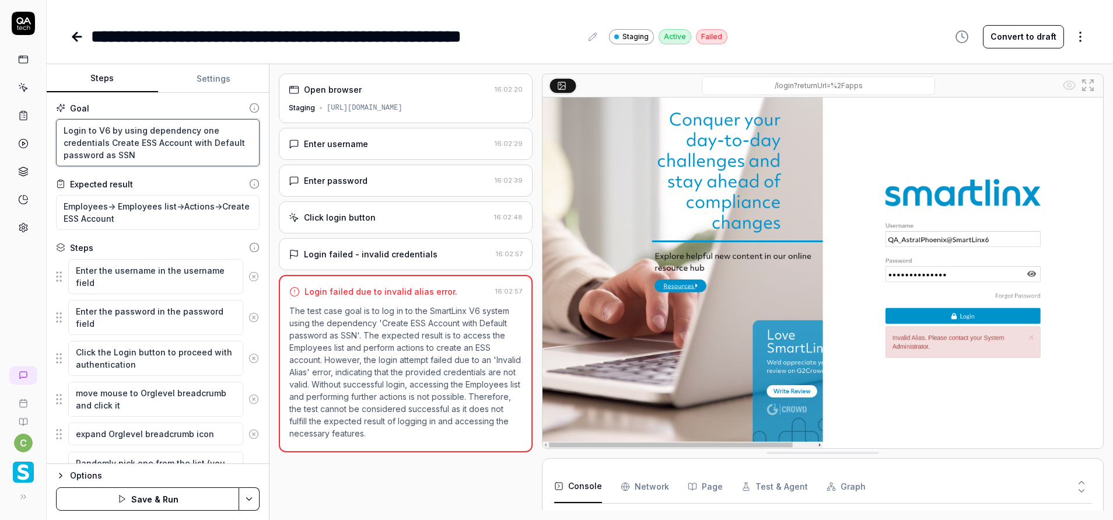
type textarea "*"
type textarea "Login to V6 by using dependency one credentials anCreate ESS Account with Defau…"
type textarea "*"
type textarea "Login to V6 by using dependency one credentials andCreate ESS Account with Defa…"
type textarea "*"
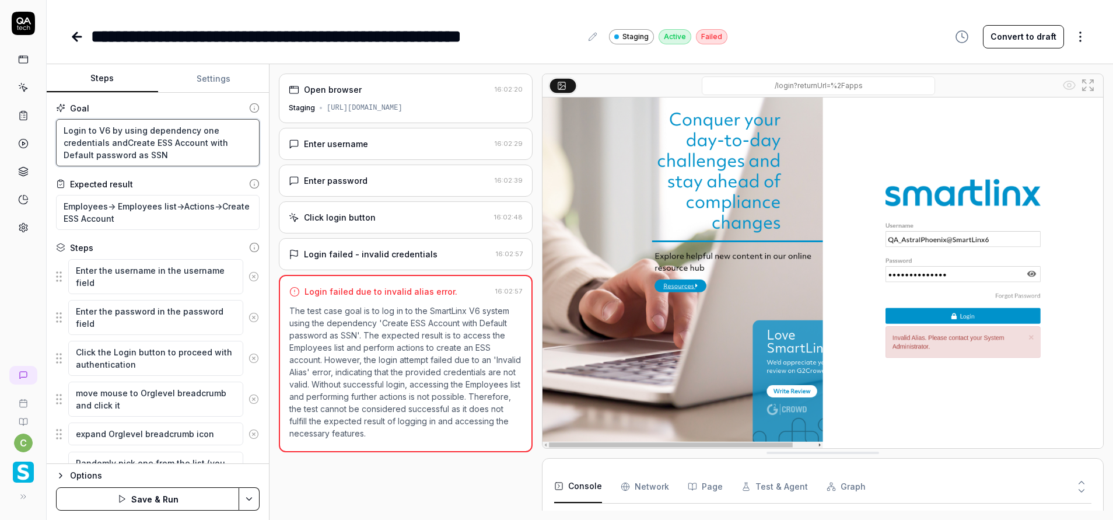
type textarea "Login to V6 by using dependency one credentials and Create ESS Account with Def…"
type textarea "*"
type textarea "Login to V6 by using dependency one credentials and Create ESS Account with Def…"
click at [249, 497] on html "**********" at bounding box center [556, 260] width 1113 height 520
click at [159, 424] on div "Save" at bounding box center [191, 418] width 149 height 26
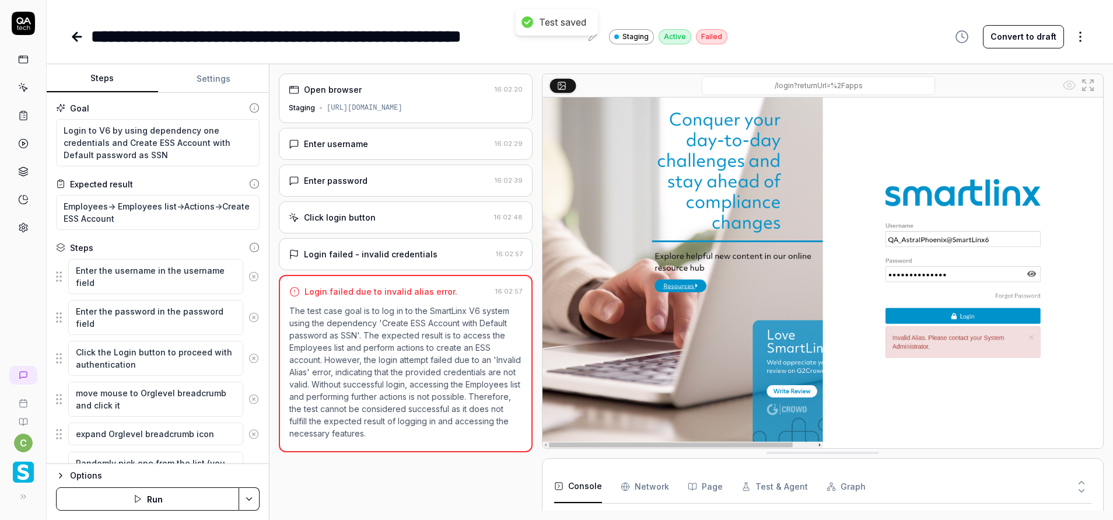
click at [211, 505] on button "Run" at bounding box center [147, 498] width 183 height 23
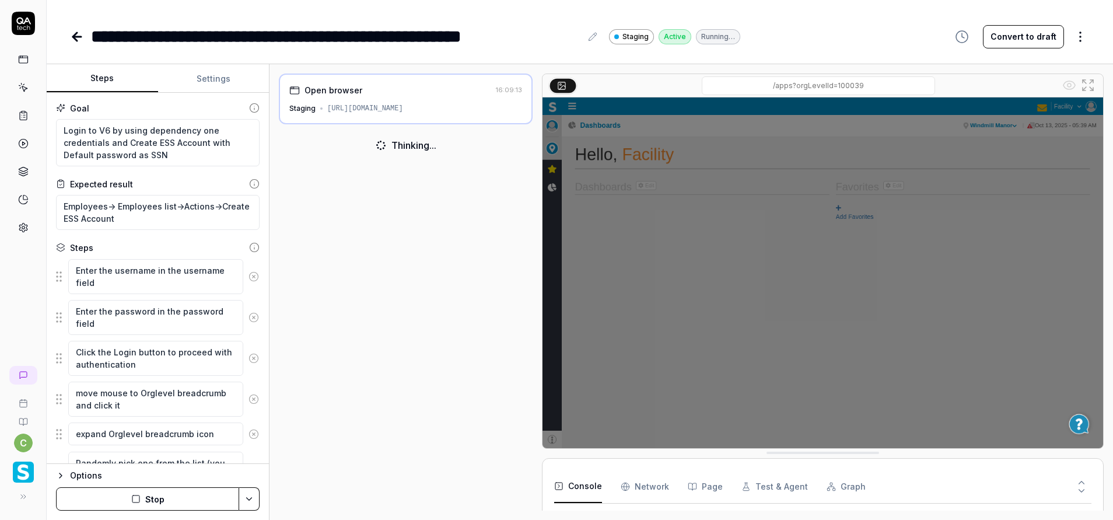
scroll to position [43, 0]
click at [215, 497] on button "Stop" at bounding box center [147, 498] width 183 height 23
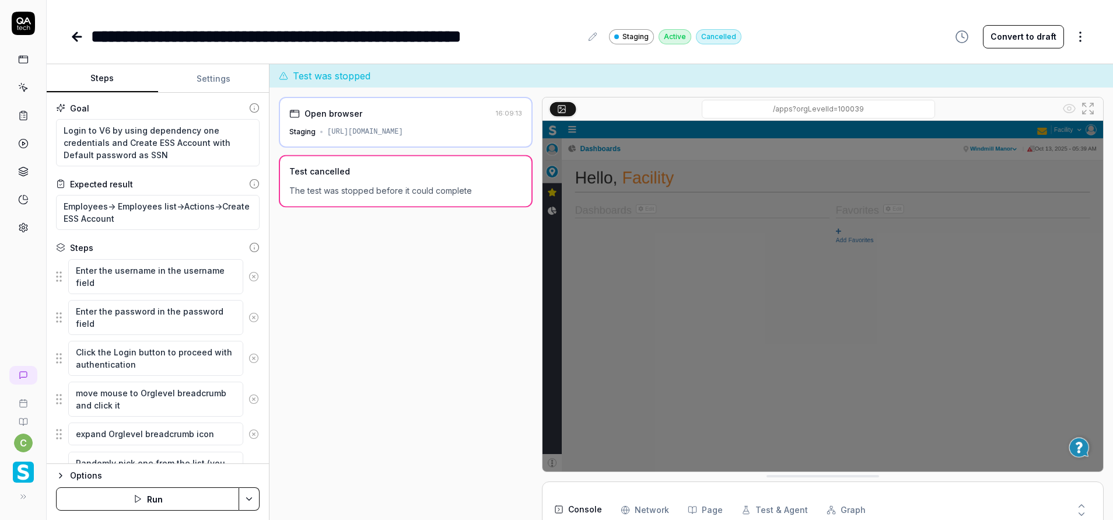
type textarea "*"
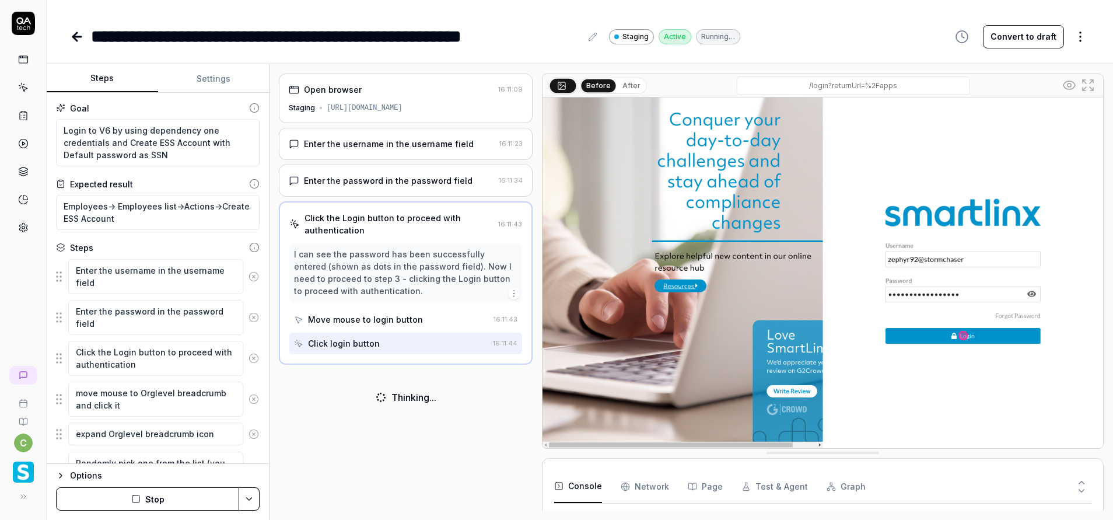
scroll to position [43, 0]
click at [230, 497] on button "Stop" at bounding box center [147, 498] width 183 height 23
type textarea "*"
